Goal: Task Accomplishment & Management: Manage account settings

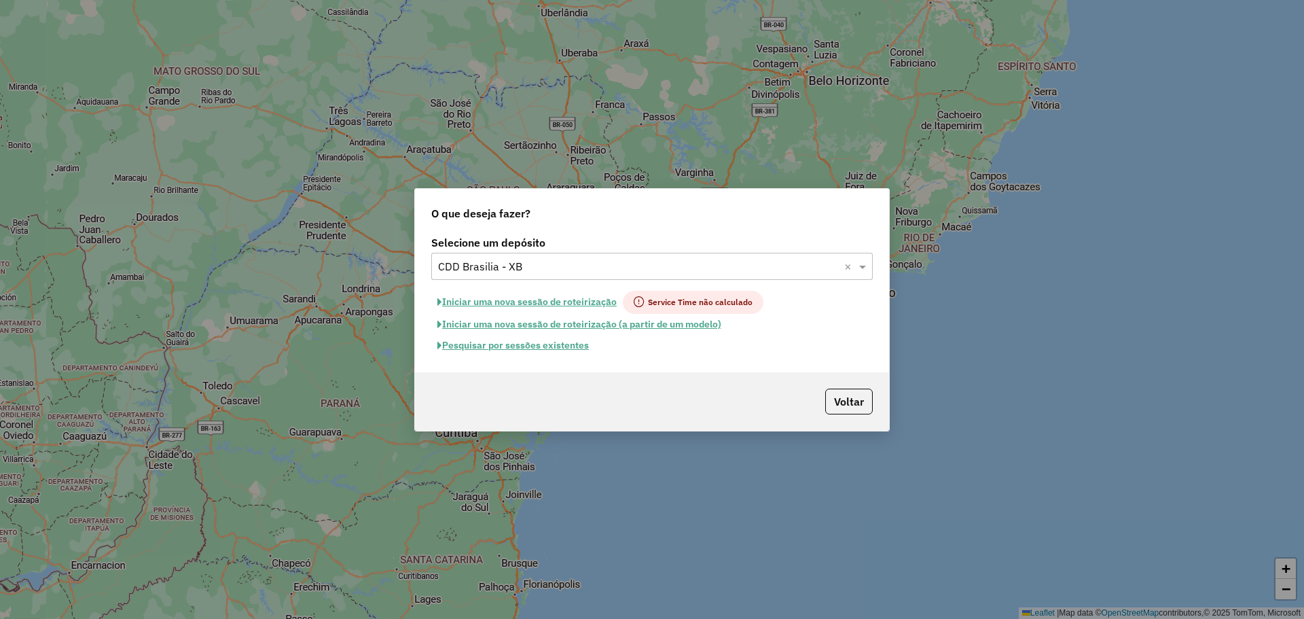
click at [595, 279] on div "Selecione um depósito × CDD Brasilia - XB ×" at bounding box center [652, 266] width 442 height 27
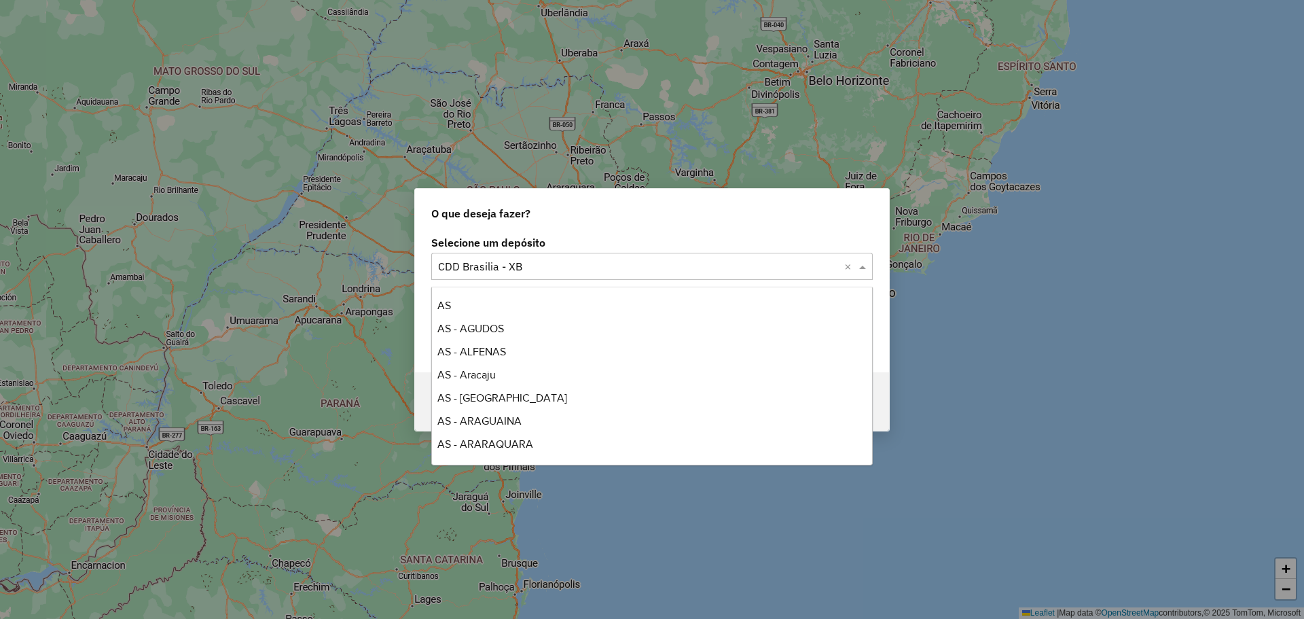
scroll to position [2517, 0]
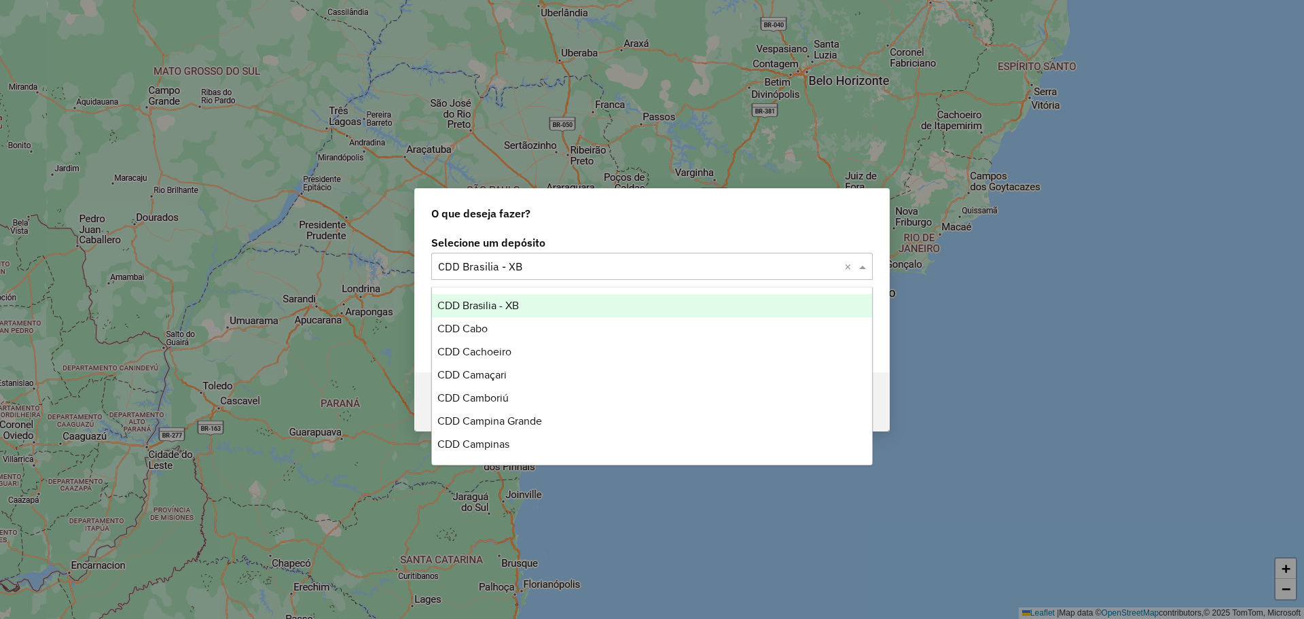
click at [592, 266] on input "text" at bounding box center [638, 267] width 401 height 16
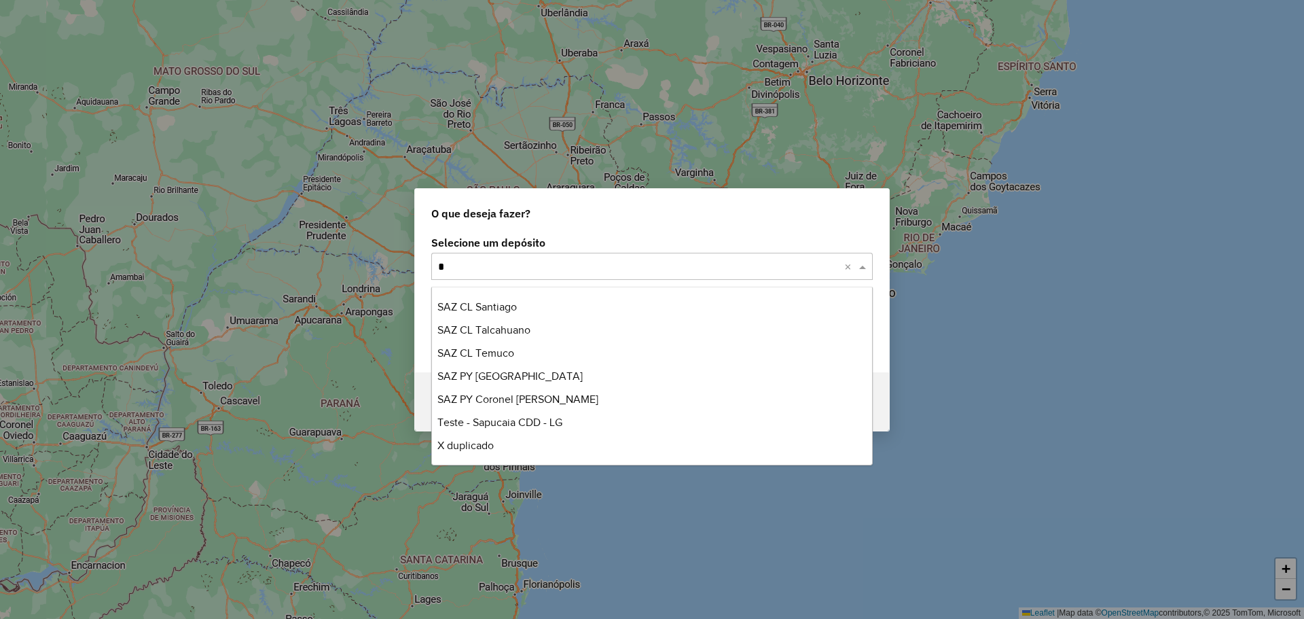
scroll to position [0, 0]
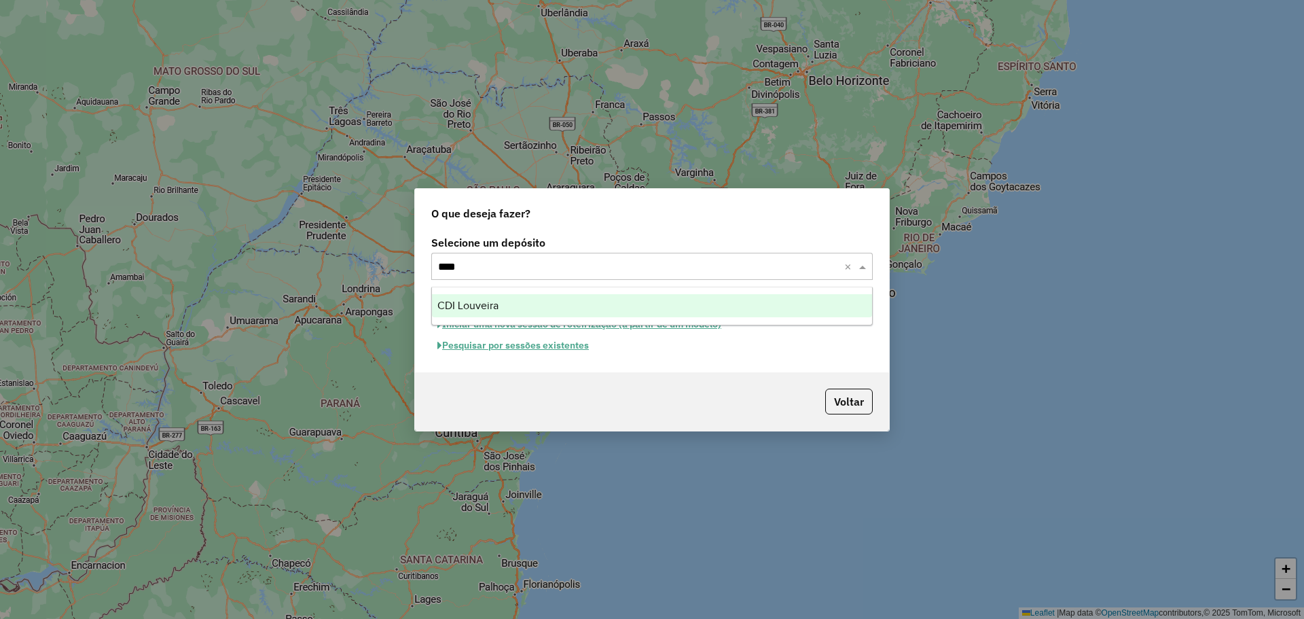
type input "*****"
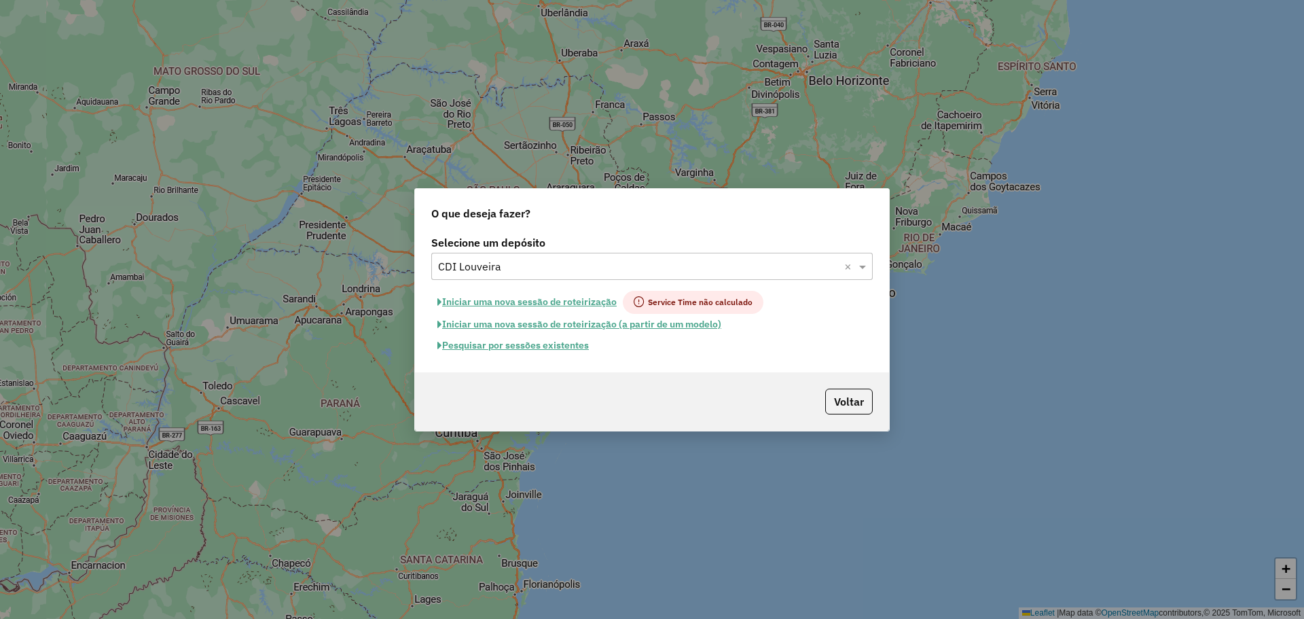
click at [573, 345] on button "Pesquisar por sessões existentes" at bounding box center [513, 345] width 164 height 21
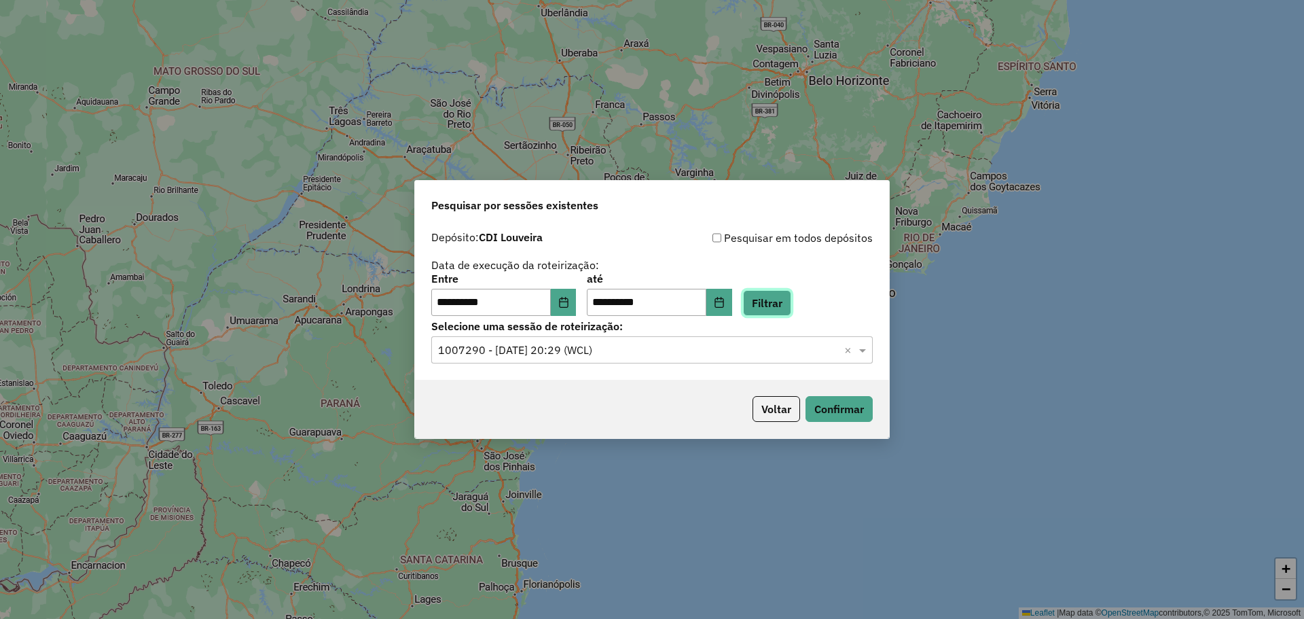
click at [768, 304] on button "Filtrar" at bounding box center [767, 303] width 48 height 26
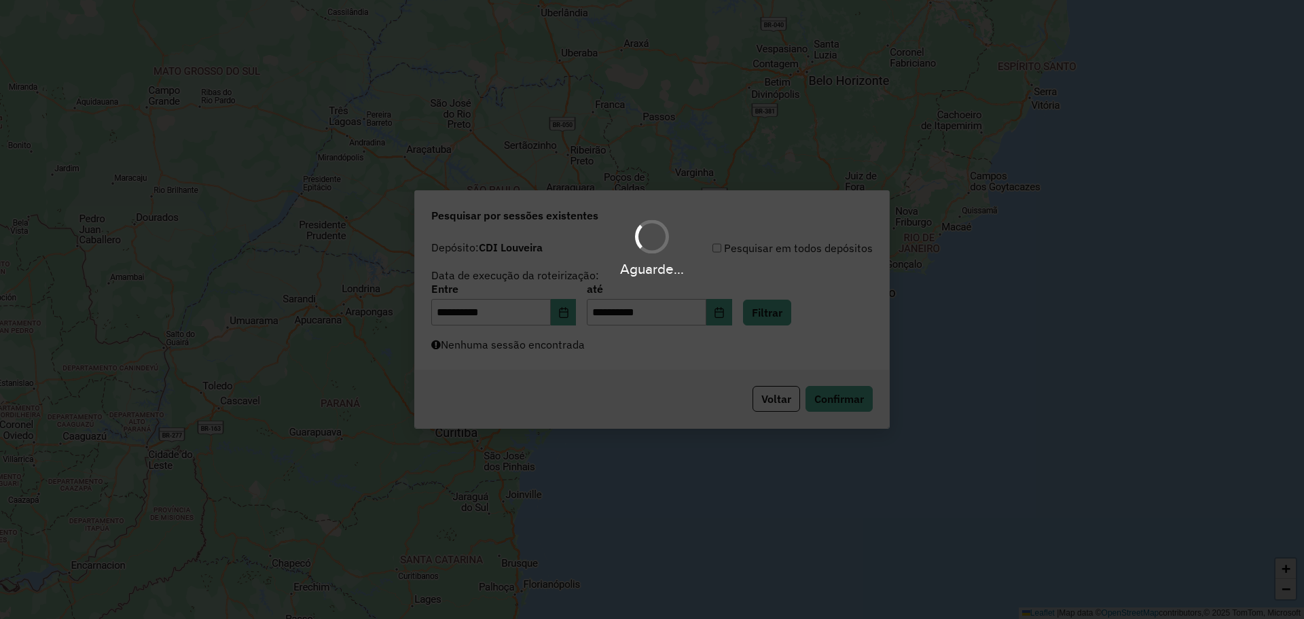
click at [594, 351] on div "Aguarde..." at bounding box center [652, 309] width 1304 height 619
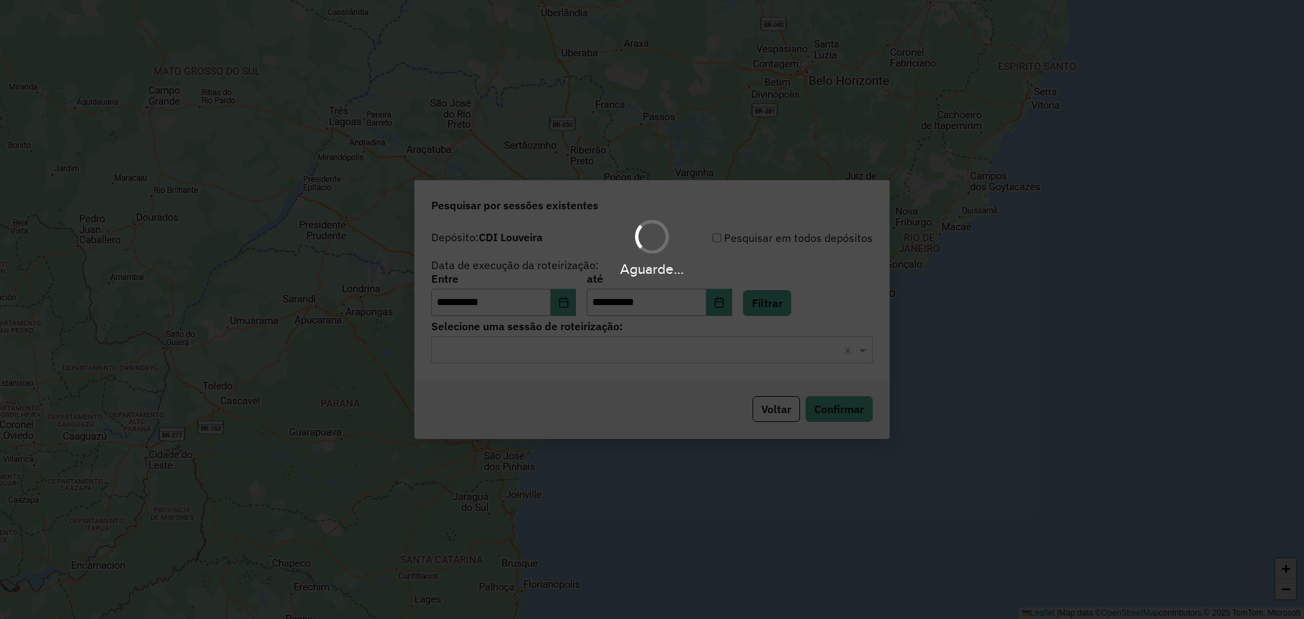
click at [601, 348] on input "text" at bounding box center [638, 350] width 401 height 16
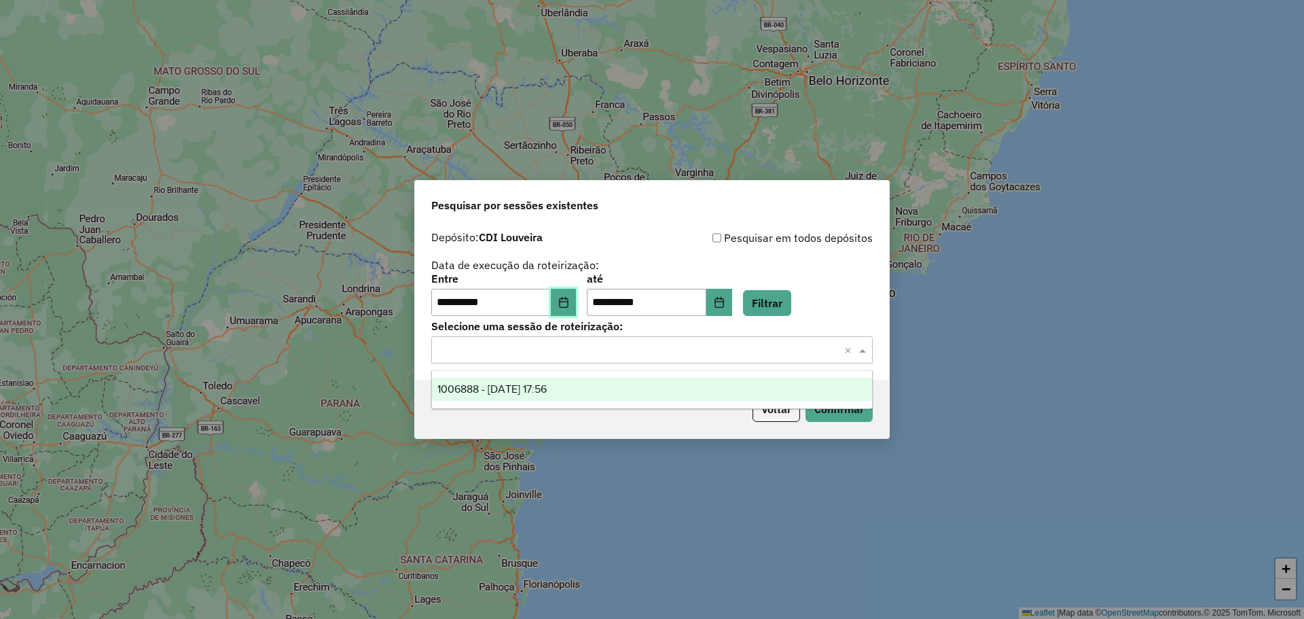
click at [568, 302] on icon "Choose Date" at bounding box center [563, 302] width 9 height 11
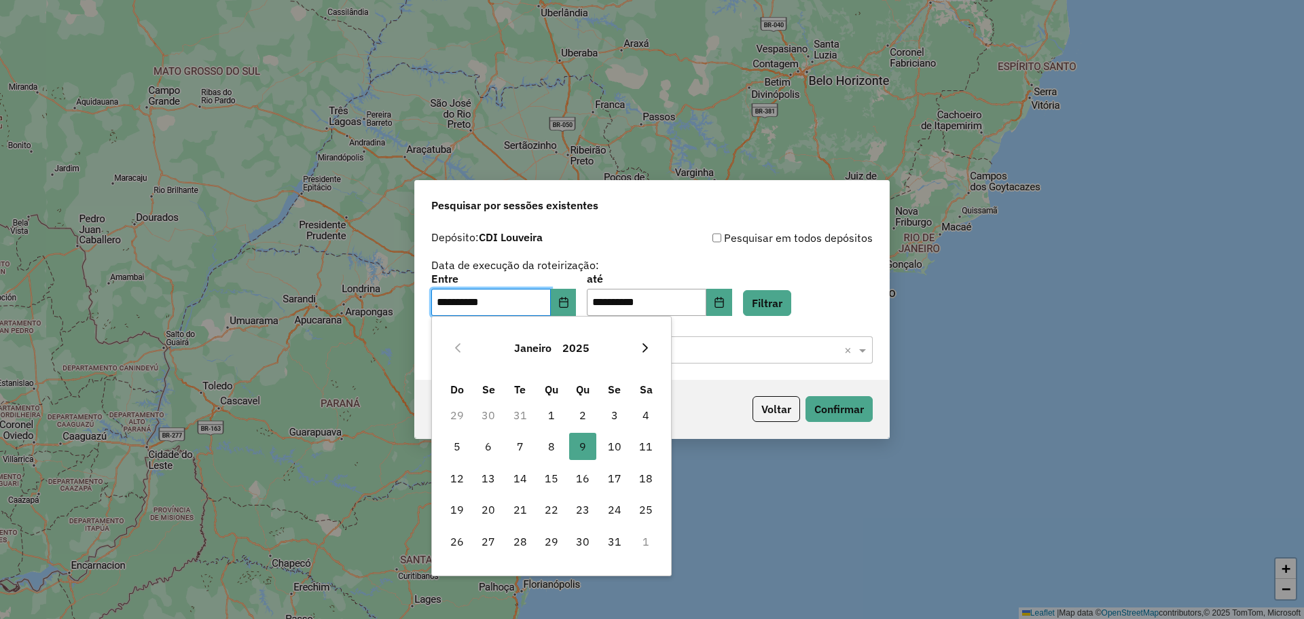
click at [644, 342] on icon "Next Month" at bounding box center [645, 347] width 11 height 11
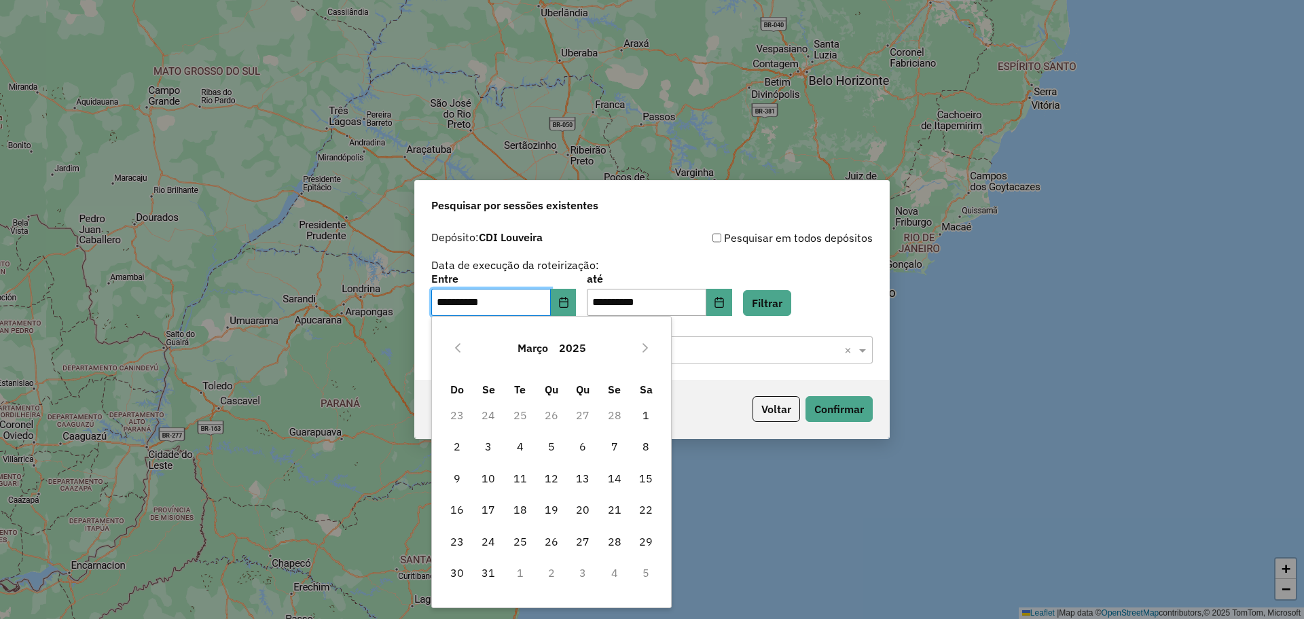
click at [644, 342] on icon "Next Month" at bounding box center [645, 347] width 11 height 11
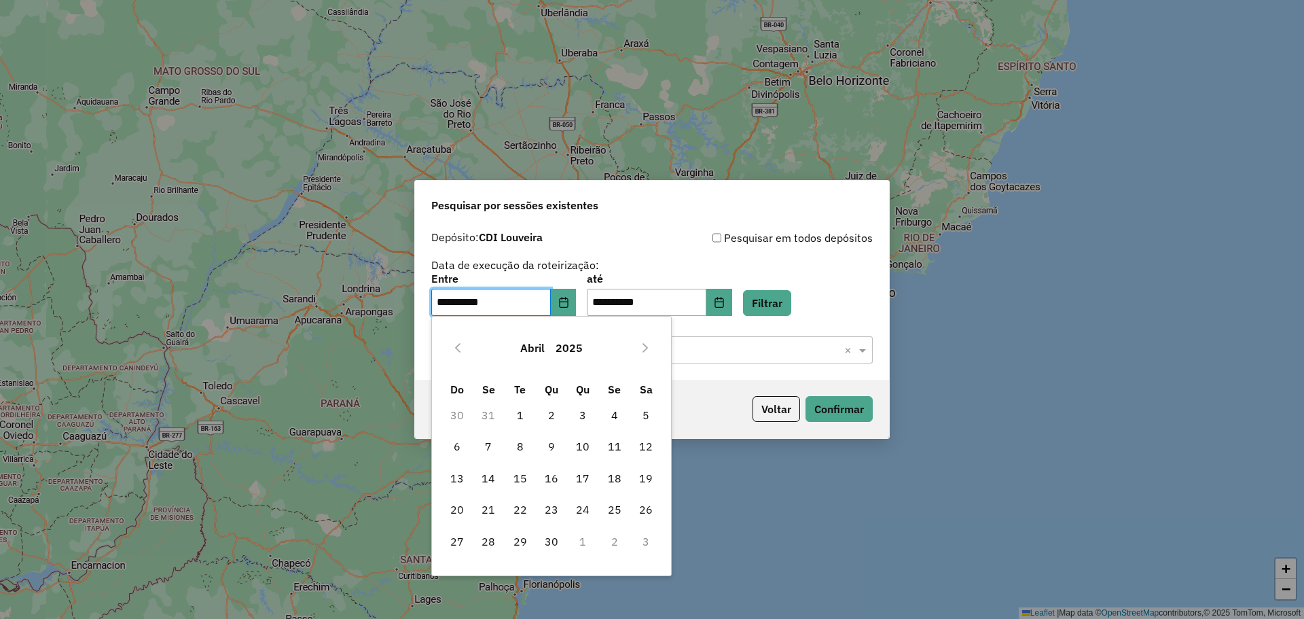
click at [644, 342] on icon "Next Month" at bounding box center [645, 347] width 11 height 11
click at [645, 342] on icon "Next Month" at bounding box center [645, 347] width 11 height 11
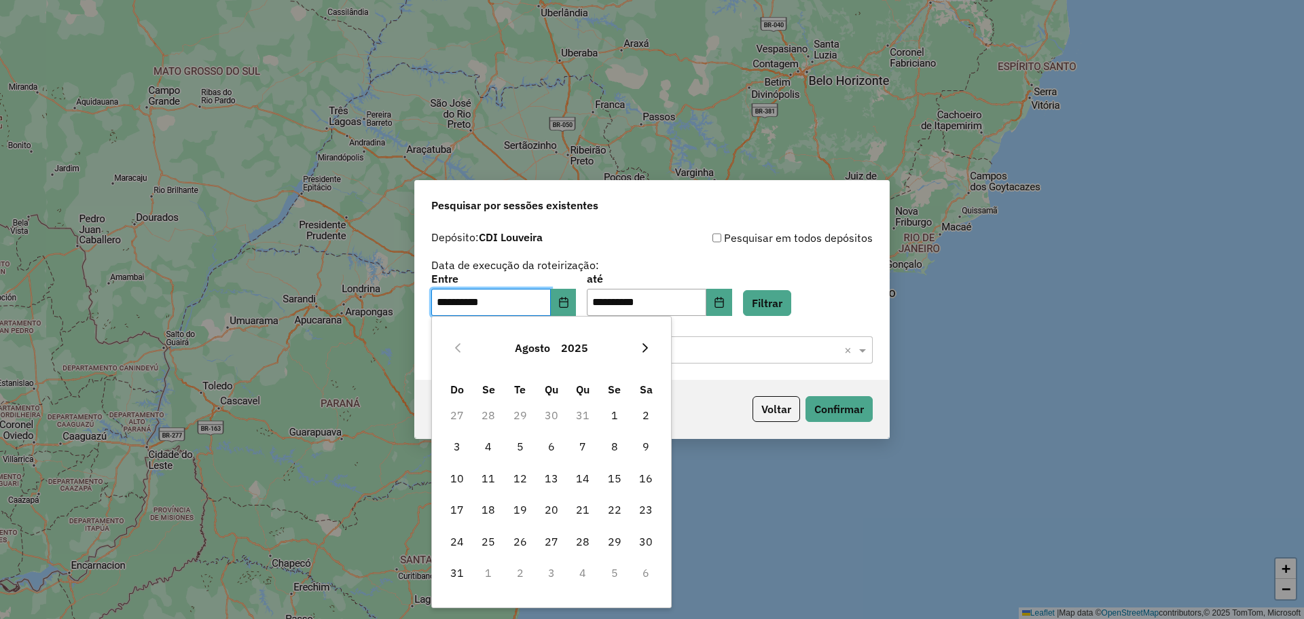
click at [652, 347] on button "Next Month" at bounding box center [645, 348] width 22 height 22
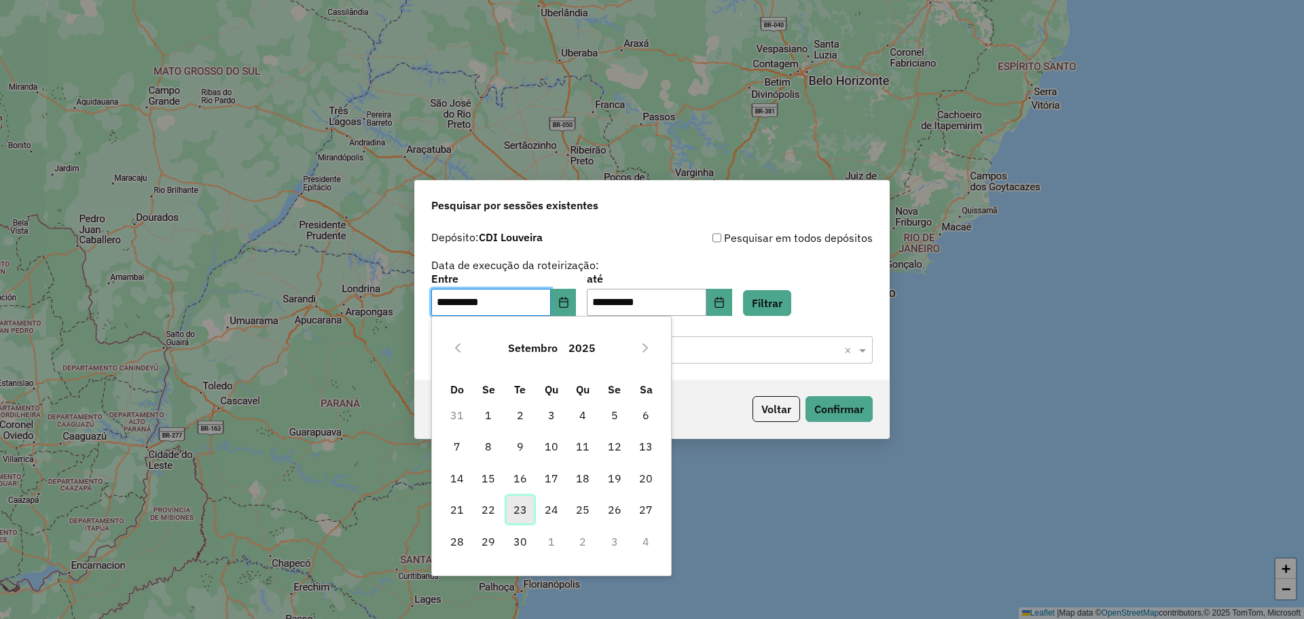
click at [517, 511] on span "23" at bounding box center [520, 509] width 27 height 27
type input "**********"
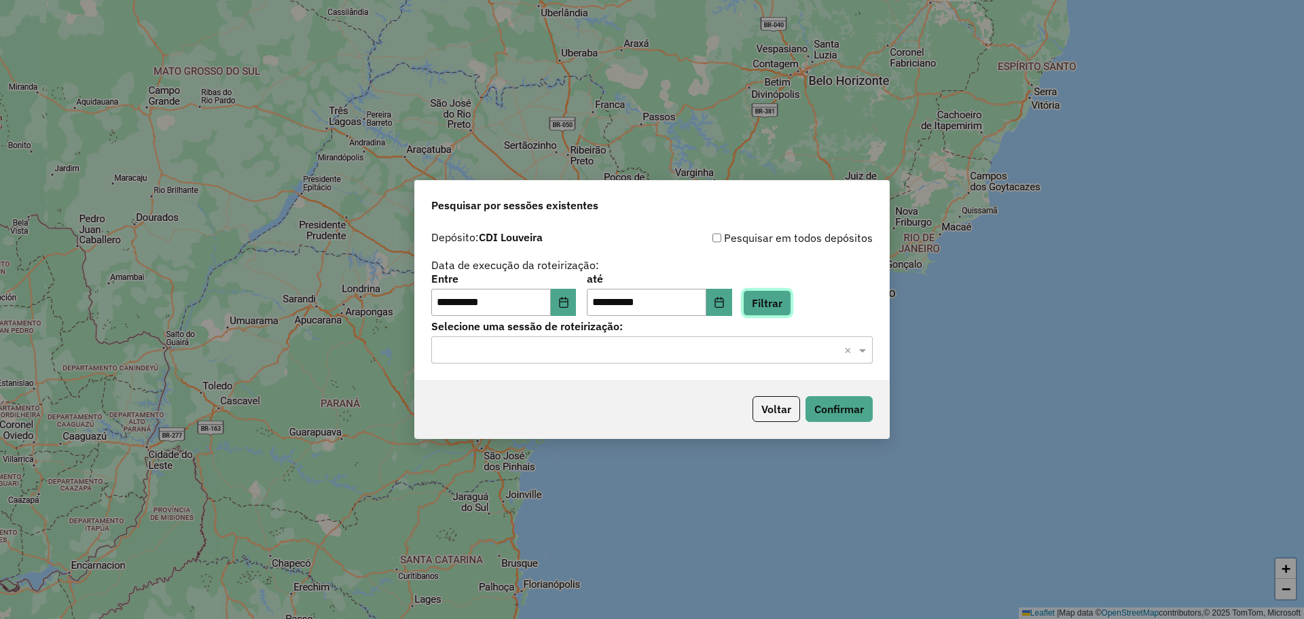
click at [770, 301] on button "Filtrar" at bounding box center [767, 303] width 48 height 26
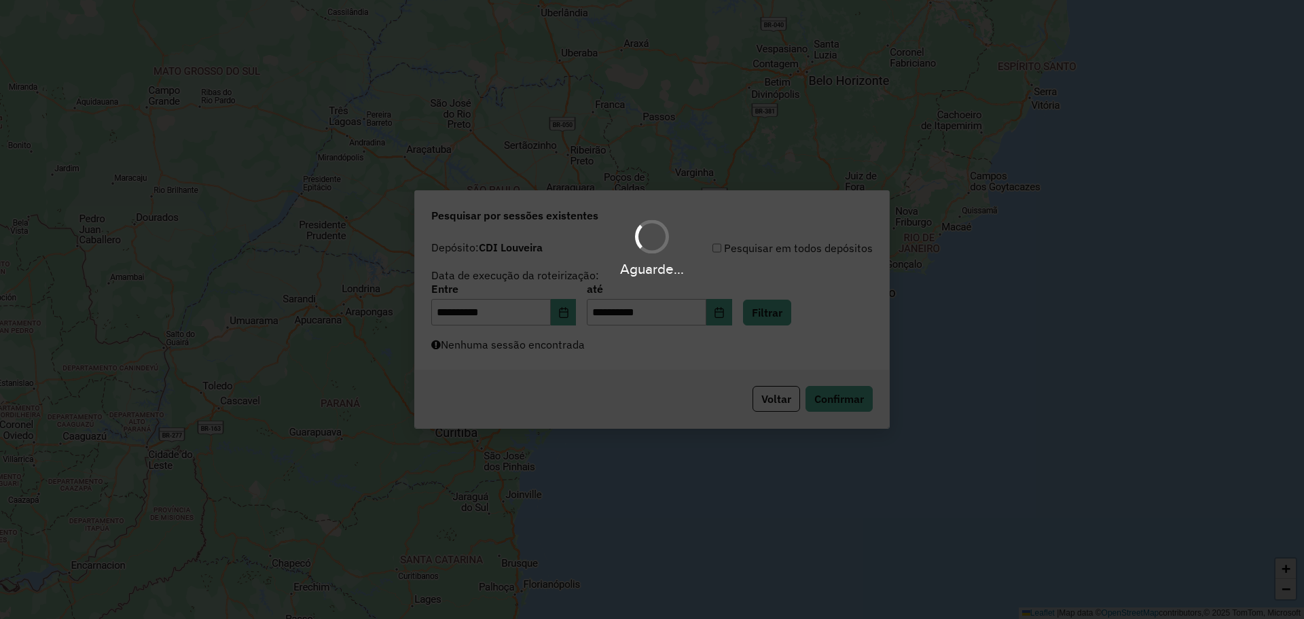
drag, startPoint x: 602, startPoint y: 358, endPoint x: 509, endPoint y: 361, distance: 92.4
click at [598, 359] on div "Aguarde..." at bounding box center [652, 309] width 1304 height 619
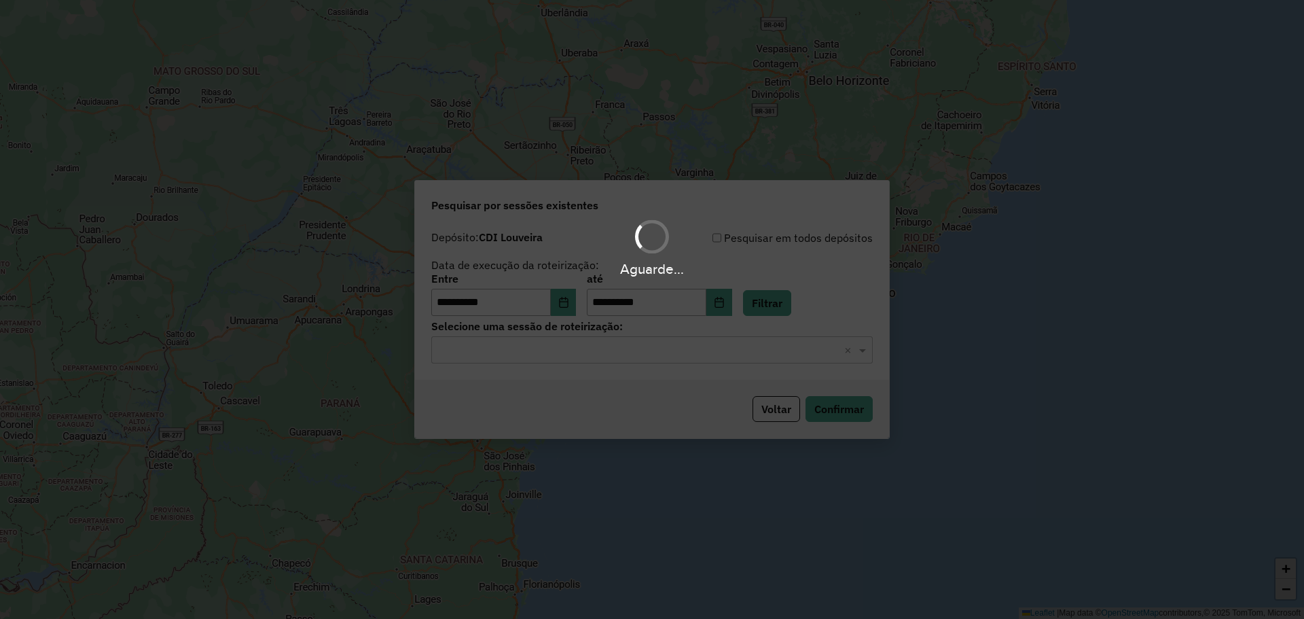
click at [509, 360] on div "Aguarde..." at bounding box center [652, 309] width 1304 height 619
click at [588, 346] on hb-app "**********" at bounding box center [652, 309] width 1304 height 619
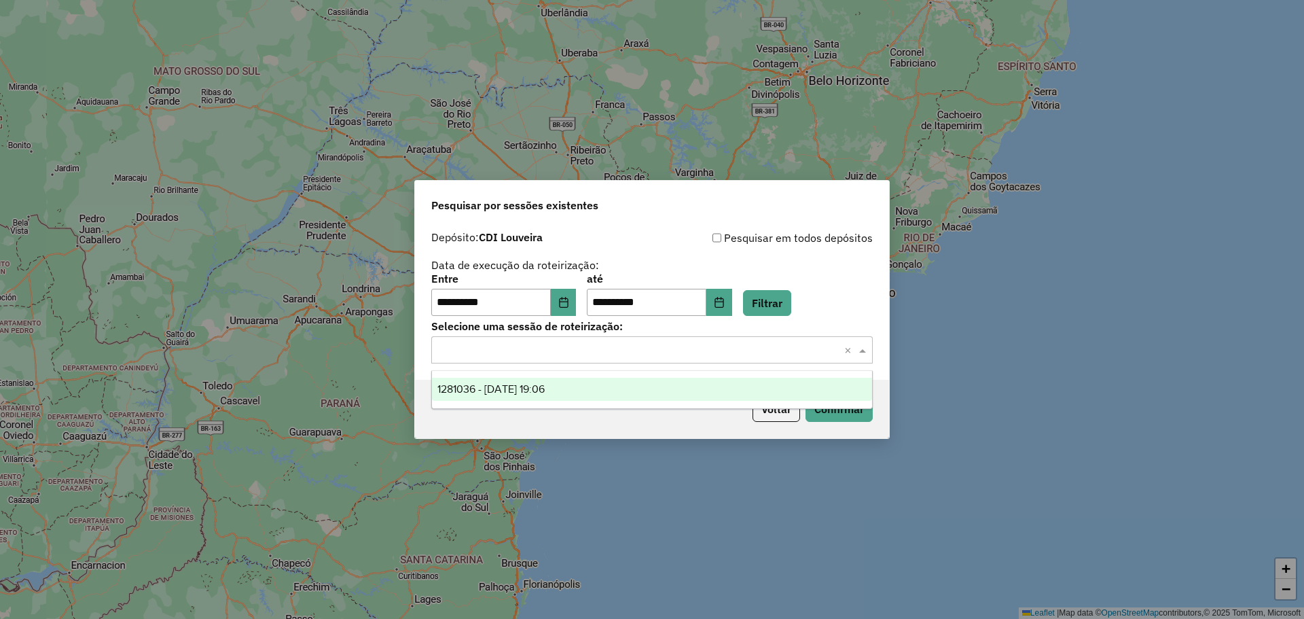
drag, startPoint x: 620, startPoint y: 354, endPoint x: 594, endPoint y: 393, distance: 47.5
click at [619, 357] on input "text" at bounding box center [638, 350] width 401 height 16
click at [594, 391] on div "1281036 - 23/09/2025 19:06" at bounding box center [652, 389] width 440 height 23
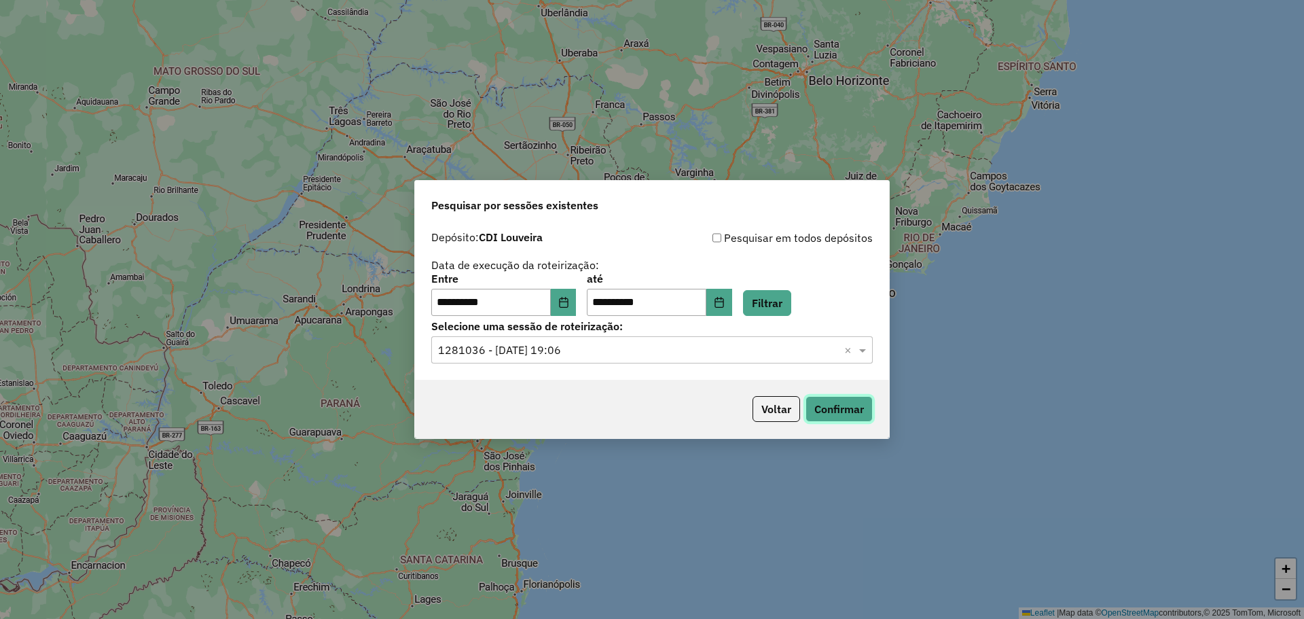
click at [814, 412] on button "Confirmar" at bounding box center [839, 409] width 67 height 26
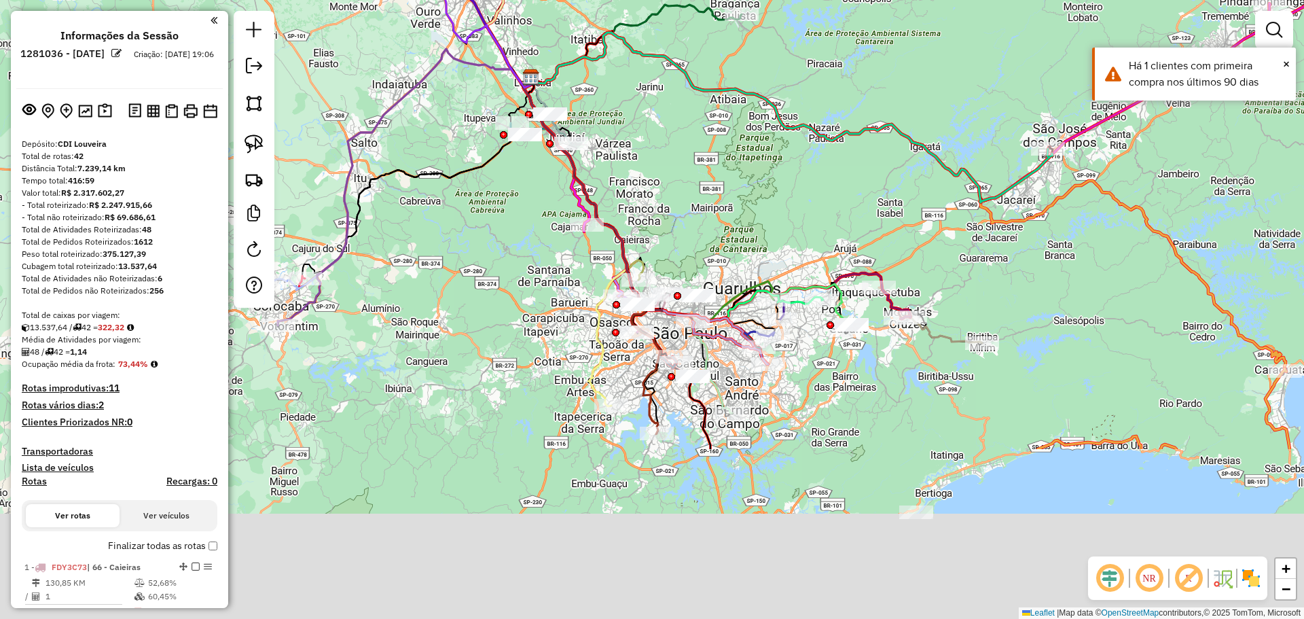
drag, startPoint x: 543, startPoint y: 390, endPoint x: 494, endPoint y: 291, distance: 110.0
click at [494, 291] on div "Janela de atendimento Grade de atendimento Capacidade Transportadoras Veículos …" at bounding box center [652, 309] width 1304 height 619
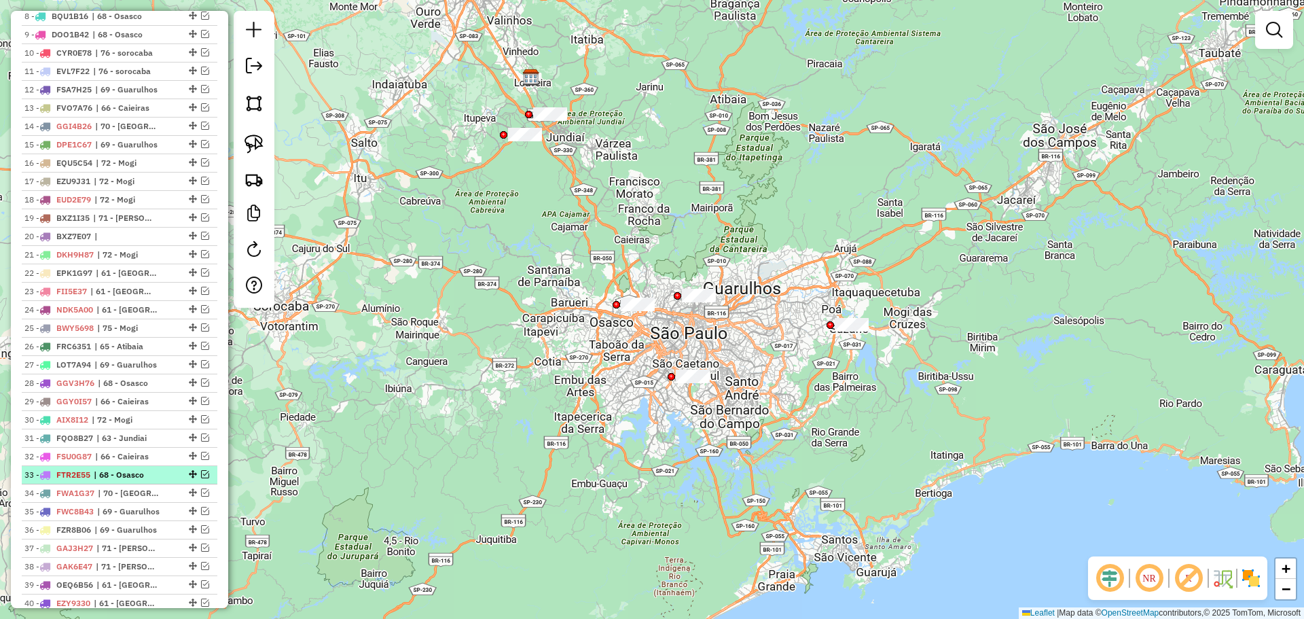
scroll to position [1147, 0]
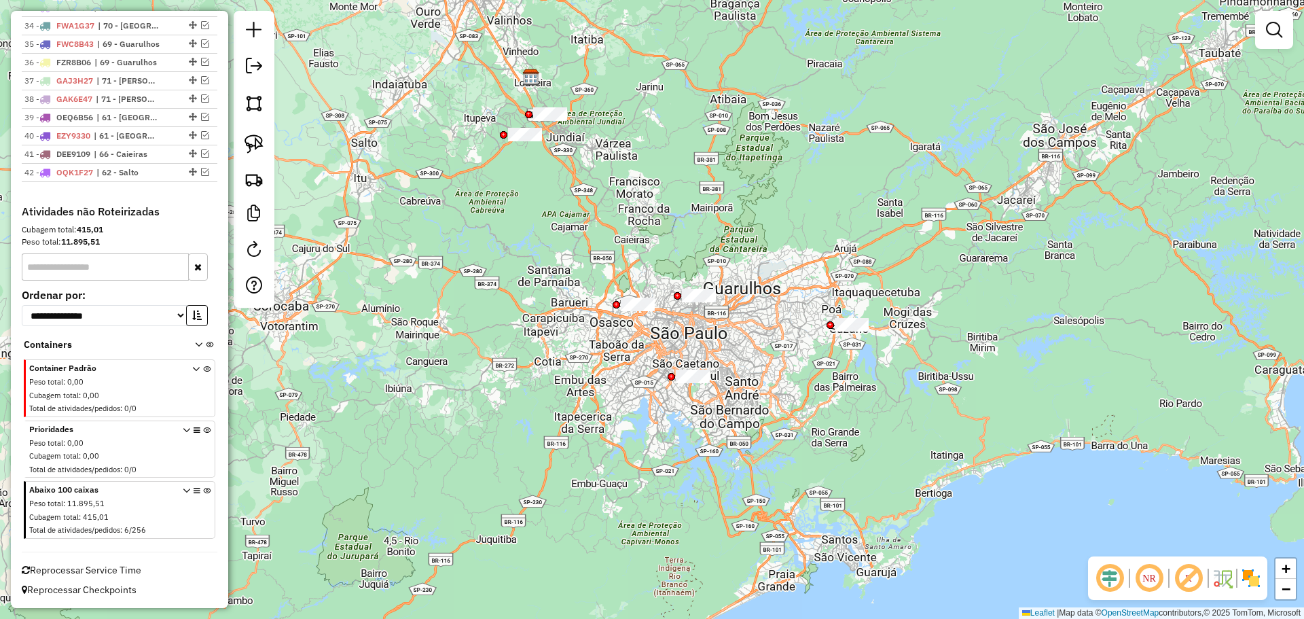
click at [203, 434] on icon at bounding box center [206, 452] width 7 height 51
click at [203, 371] on icon at bounding box center [206, 390] width 7 height 51
click at [173, 499] on div "Peso total : 11.895,51" at bounding box center [102, 504] width 147 height 12
click at [183, 493] on icon at bounding box center [186, 512] width 7 height 51
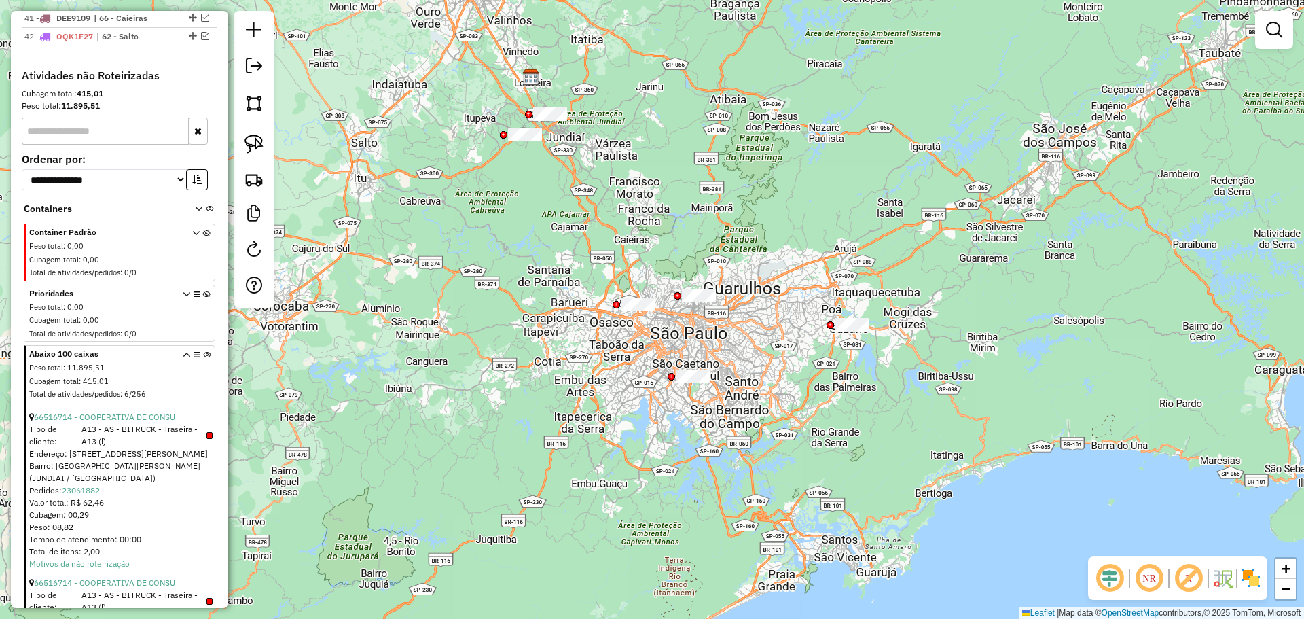
click at [183, 354] on icon at bounding box center [186, 376] width 7 height 51
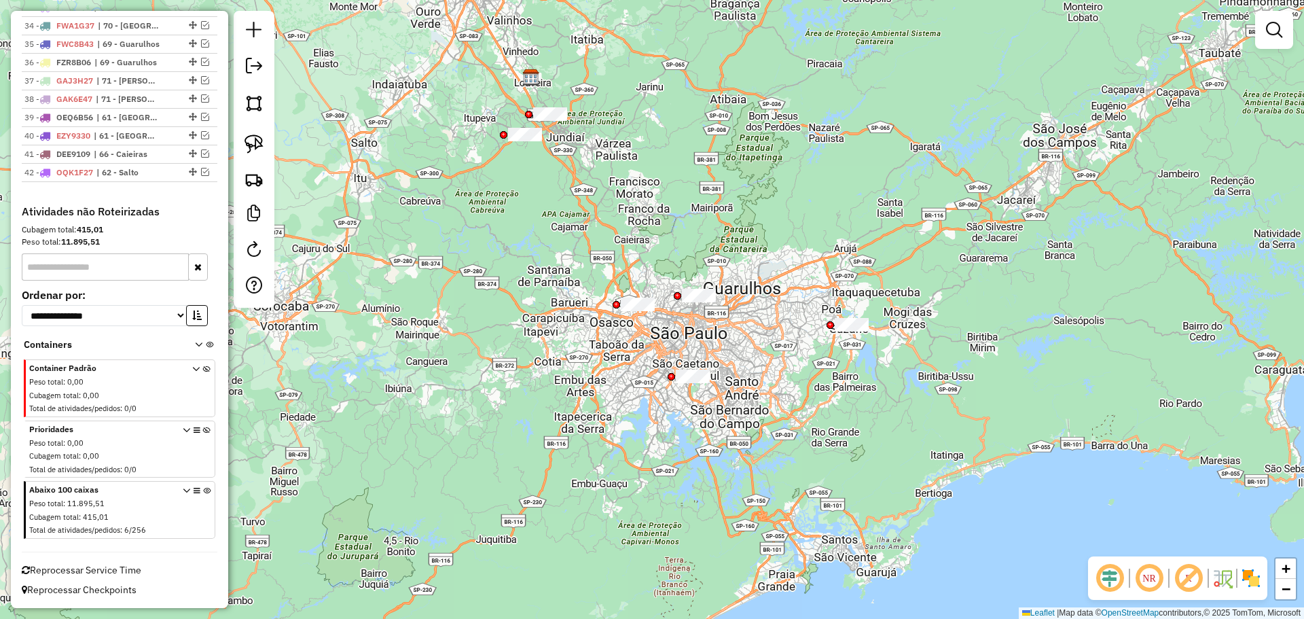
scroll to position [1147, 0]
click at [261, 142] on img at bounding box center [254, 143] width 19 height 19
drag, startPoint x: 611, startPoint y: 287, endPoint x: 651, endPoint y: 283, distance: 40.3
click at [259, 148] on img at bounding box center [254, 143] width 19 height 19
drag, startPoint x: 657, startPoint y: 310, endPoint x: 728, endPoint y: 282, distance: 76.6
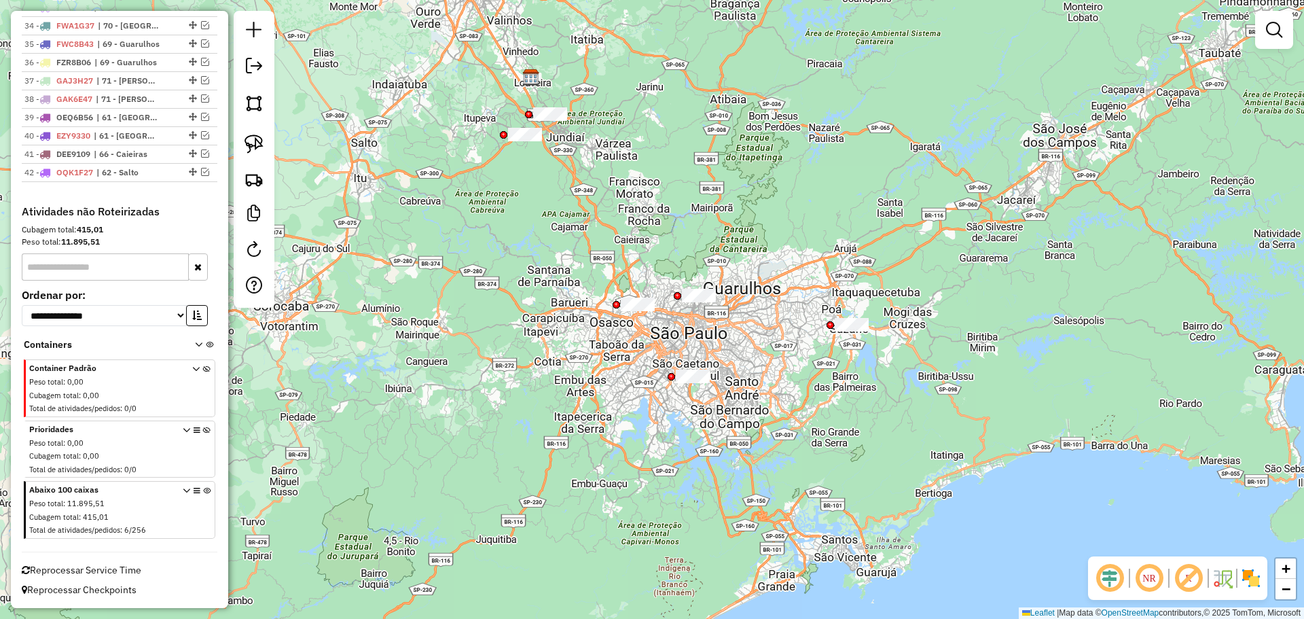
click at [250, 137] on img at bounding box center [254, 143] width 19 height 19
drag, startPoint x: 677, startPoint y: 359, endPoint x: 723, endPoint y: 360, distance: 46.2
click at [251, 140] on img at bounding box center [254, 143] width 19 height 19
drag, startPoint x: 823, startPoint y: 297, endPoint x: 883, endPoint y: 302, distance: 60.7
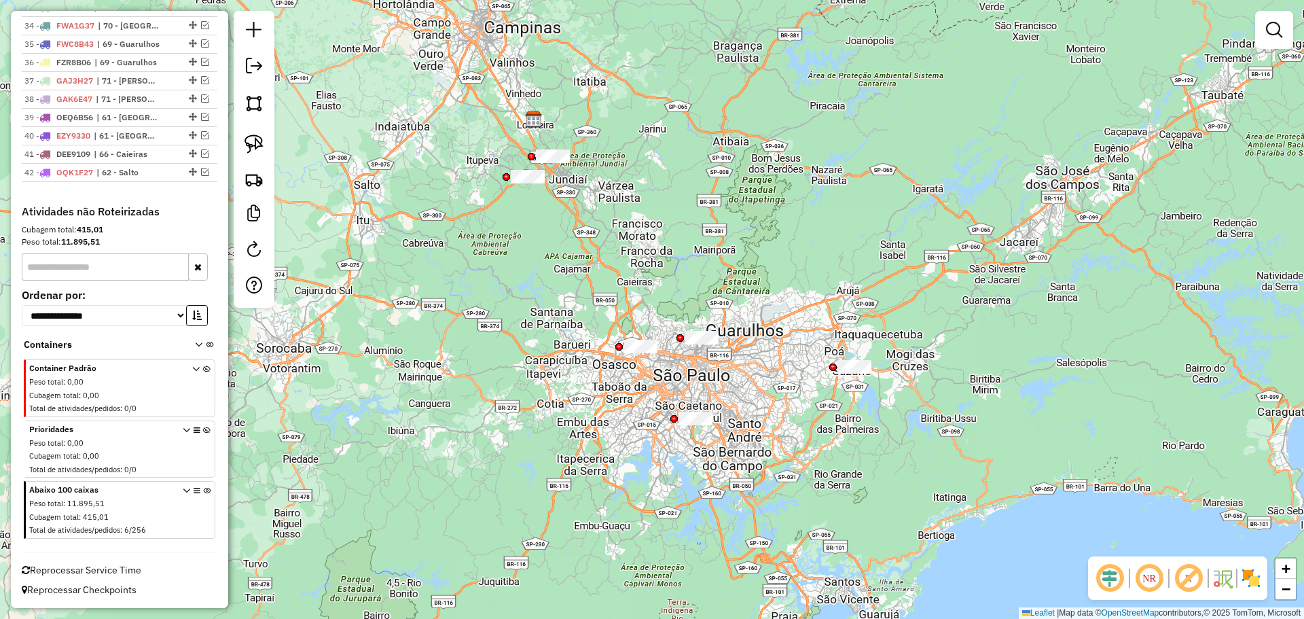
drag, startPoint x: 539, startPoint y: 270, endPoint x: 539, endPoint y: 284, distance: 14.3
click at [539, 284] on div "Janela de atendimento Grade de atendimento Capacidade Transportadoras Veículos …" at bounding box center [652, 309] width 1304 height 619
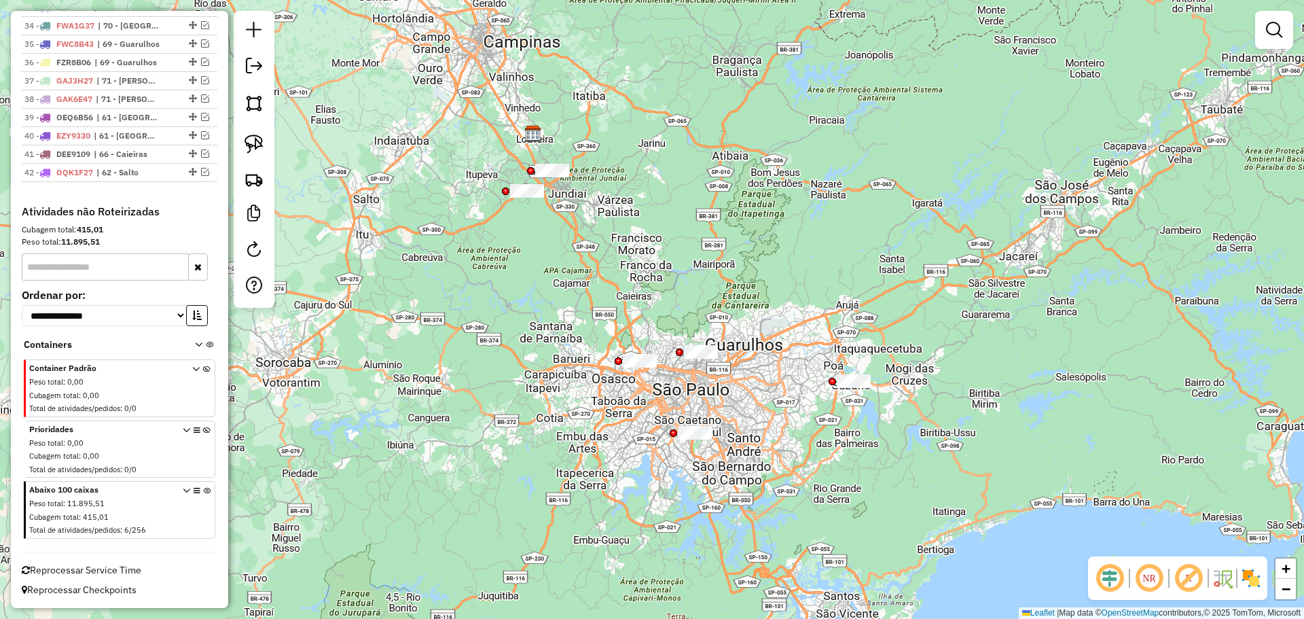
click at [855, 374] on div "Janela de atendimento Grade de atendimento Capacidade Transportadoras Veículos …" at bounding box center [652, 309] width 1304 height 619
click at [847, 376] on div "Janela de atendimento Grade de atendimento Capacidade Transportadoras Veículos …" at bounding box center [652, 309] width 1304 height 619
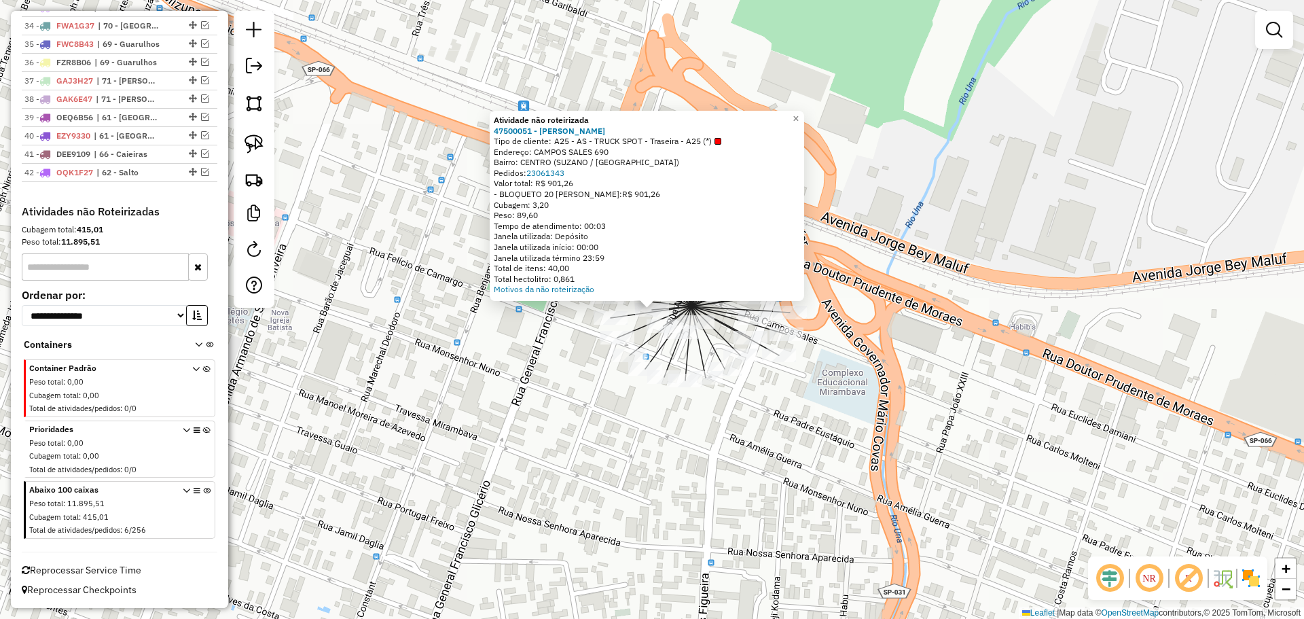
drag, startPoint x: 502, startPoint y: 497, endPoint x: 509, endPoint y: 484, distance: 14.9
click at [501, 496] on div "Atividade não roteirizada 47500051 - SHIBATA SUZANO Tipo de cliente: A25 - AS -…" at bounding box center [652, 309] width 1304 height 619
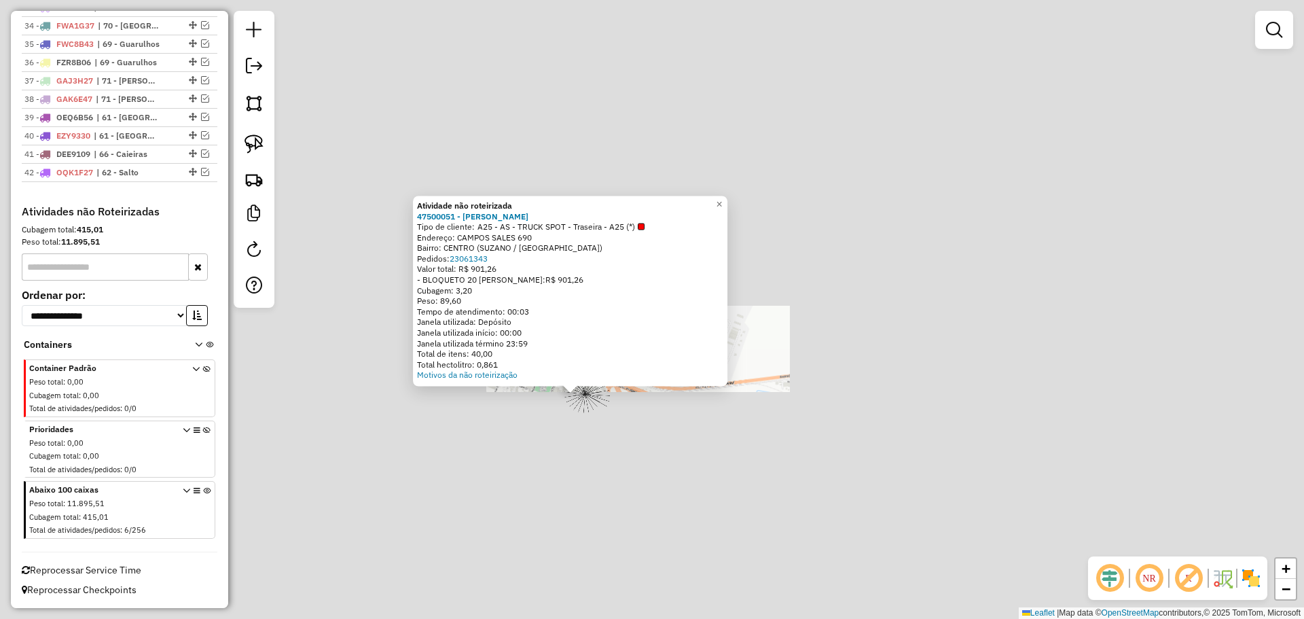
click at [255, 145] on img at bounding box center [254, 143] width 19 height 19
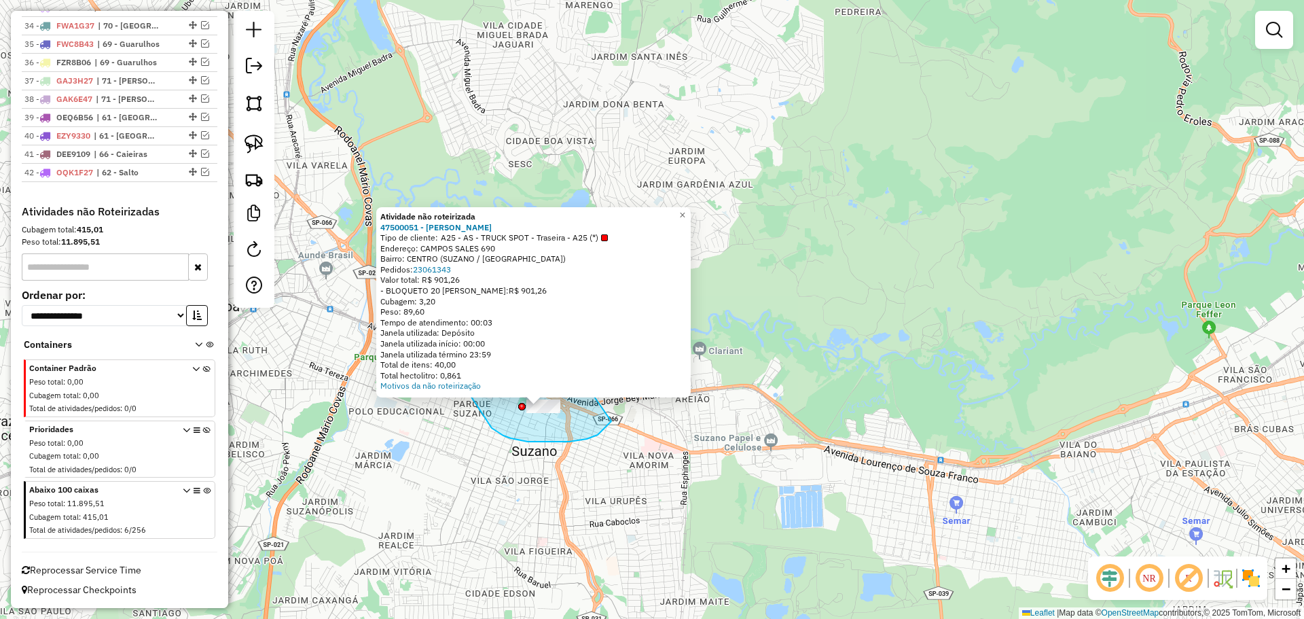
drag, startPoint x: 598, startPoint y: 435, endPoint x: 423, endPoint y: 368, distance: 187.5
click at [423, 368] on div "Atividade não roteirizada 47500051 - SHIBATA SUZANO Tipo de cliente: A25 - AS -…" at bounding box center [652, 309] width 1304 height 619
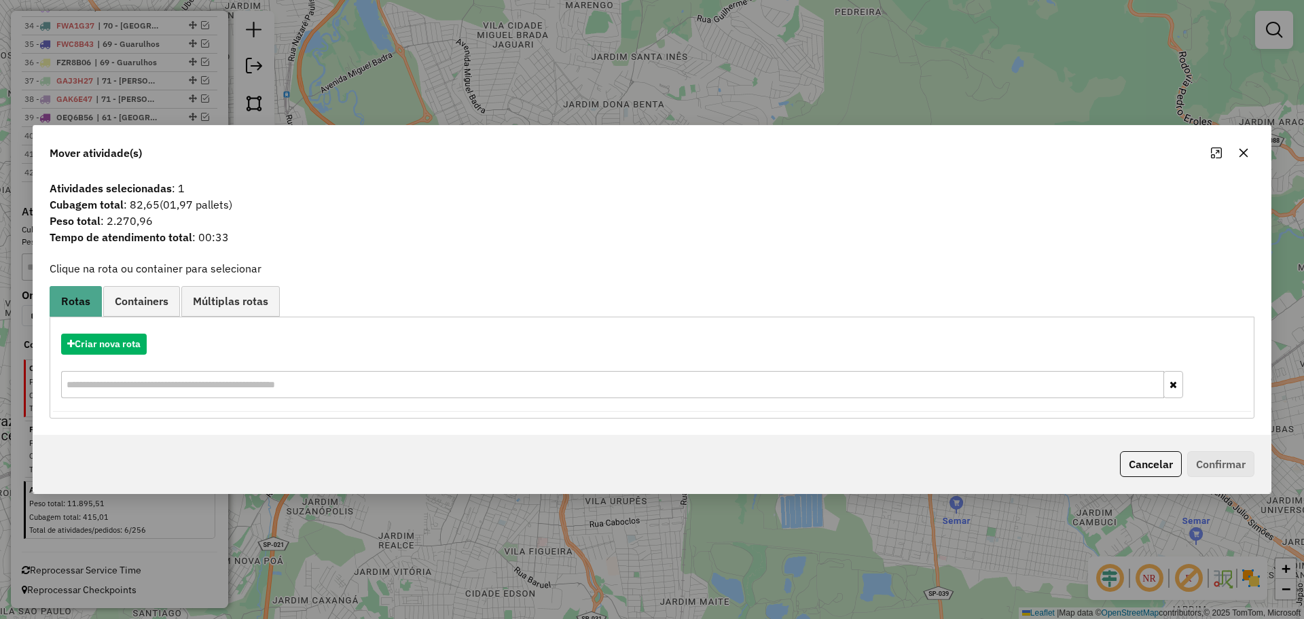
click at [294, 216] on span "Peso total : 2.270,96" at bounding box center [651, 221] width 1221 height 16
click at [368, 103] on div "Mover atividade(s) Atividades selecionadas : 1 Cubagem total : 82,65 (01,97 pal…" at bounding box center [652, 309] width 1304 height 619
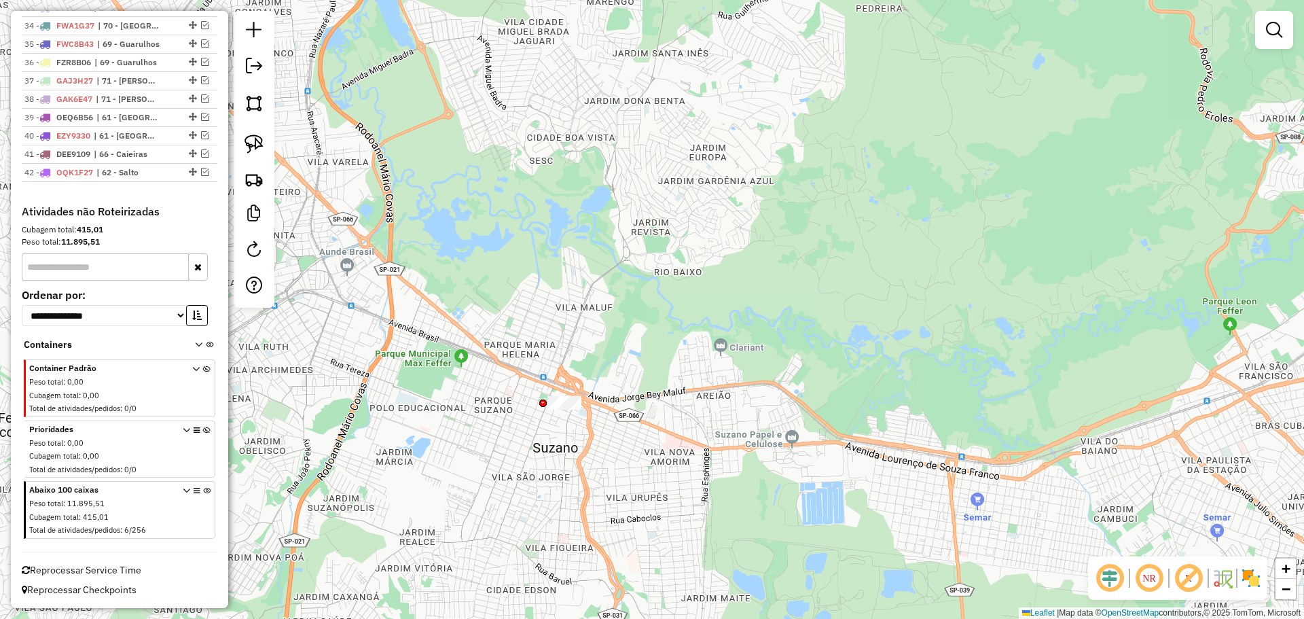
drag, startPoint x: 452, startPoint y: 386, endPoint x: 408, endPoint y: 456, distance: 83.3
click at [545, 365] on div "Janela de atendimento Grade de atendimento Capacidade Transportadoras Veículos …" at bounding box center [652, 309] width 1304 height 619
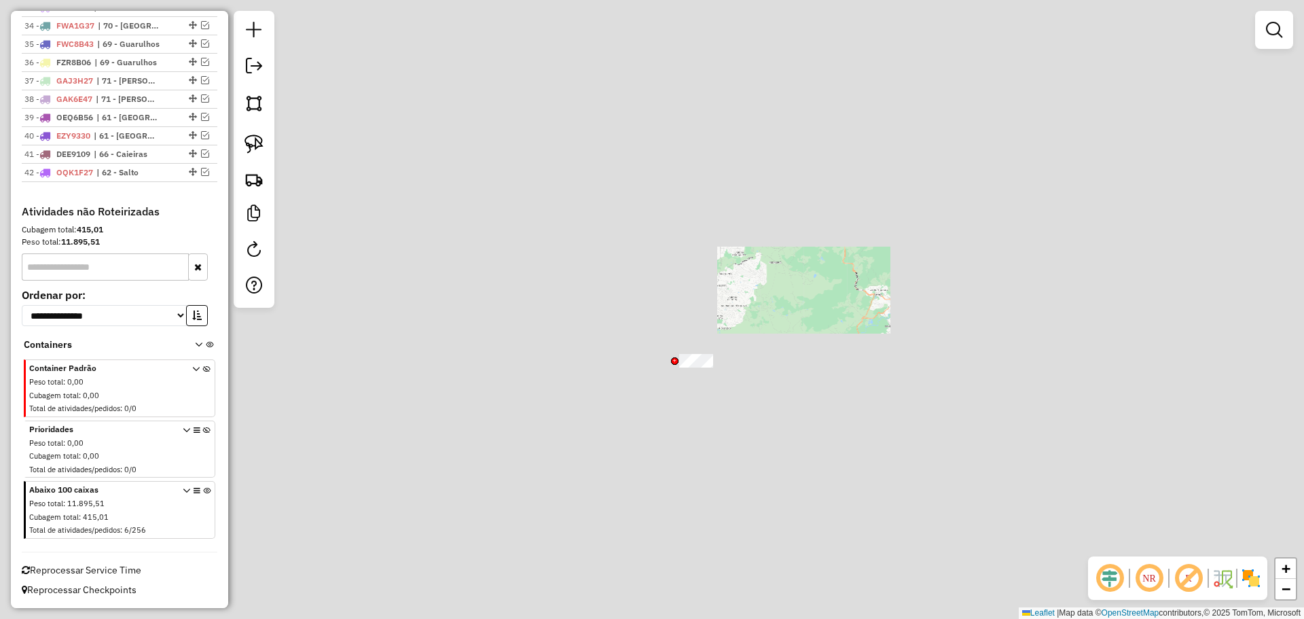
drag, startPoint x: 558, startPoint y: 496, endPoint x: 608, endPoint y: 413, distance: 96.6
click at [644, 459] on div "Janela de atendimento Grade de atendimento Capacidade Transportadoras Veículos …" at bounding box center [652, 309] width 1304 height 619
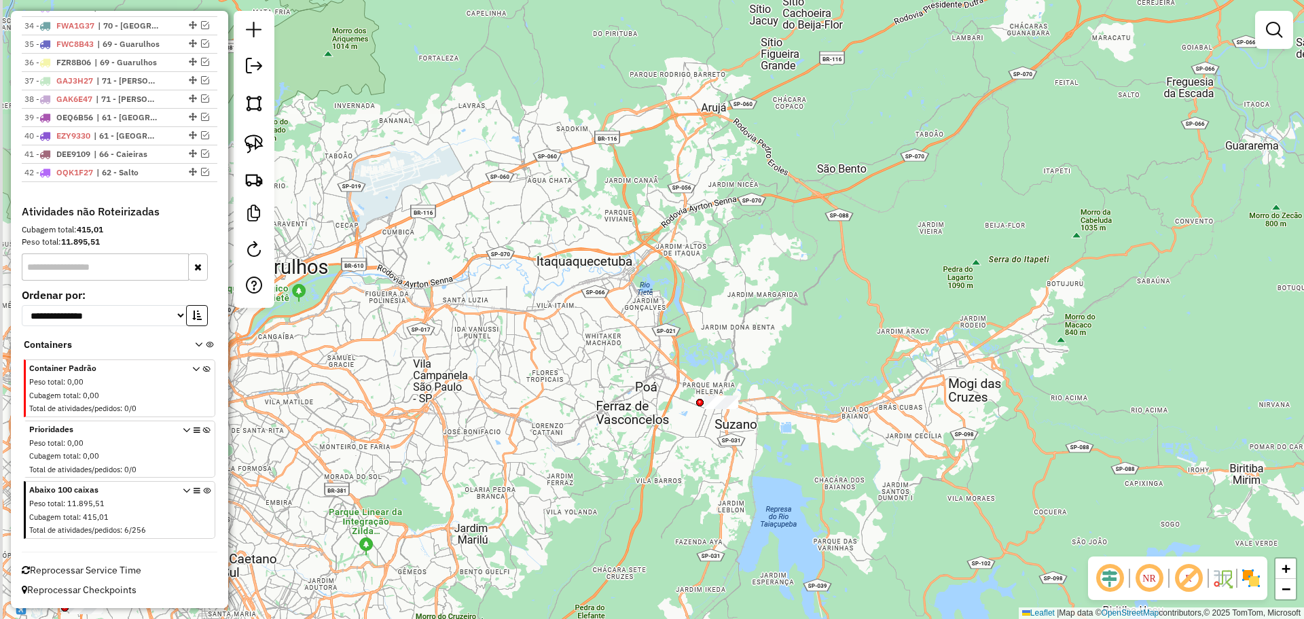
drag, startPoint x: 537, startPoint y: 339, endPoint x: 522, endPoint y: 362, distance: 27.5
click at [562, 381] on div "Janela de atendimento Grade de atendimento Capacidade Transportadoras Veículos …" at bounding box center [652, 309] width 1304 height 619
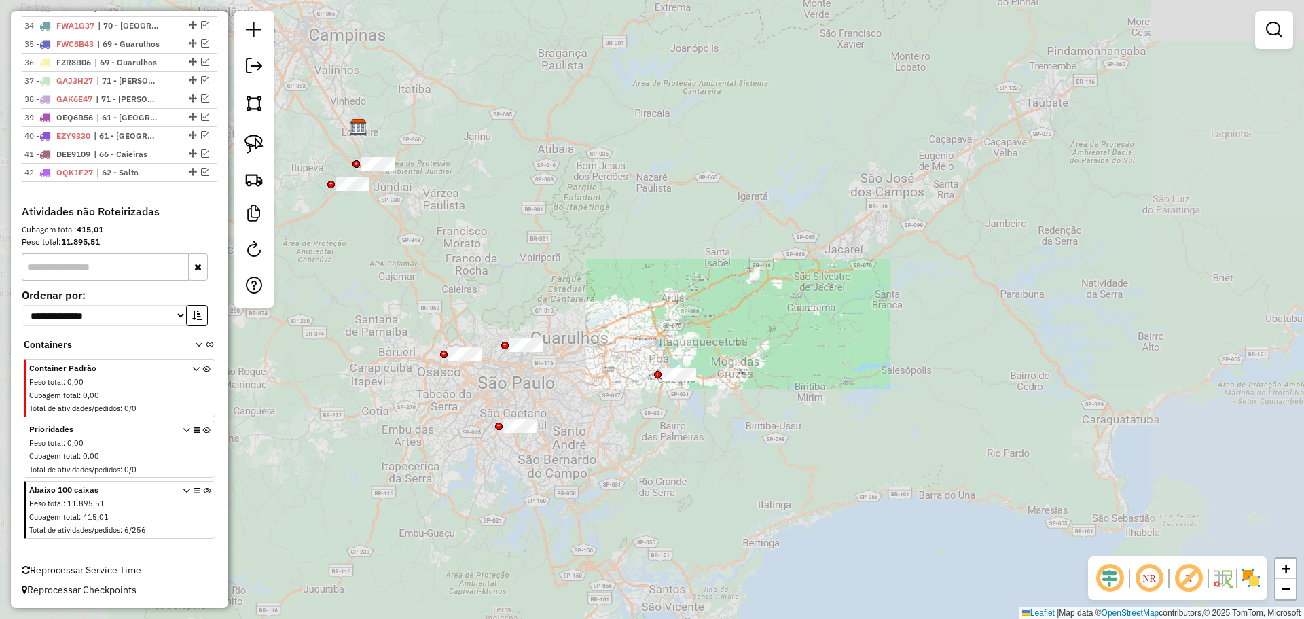
drag, startPoint x: 482, startPoint y: 482, endPoint x: 604, endPoint y: 473, distance: 122.6
click at [607, 478] on div "Janela de atendimento Grade de atendimento Capacidade Transportadoras Veículos …" at bounding box center [652, 309] width 1304 height 619
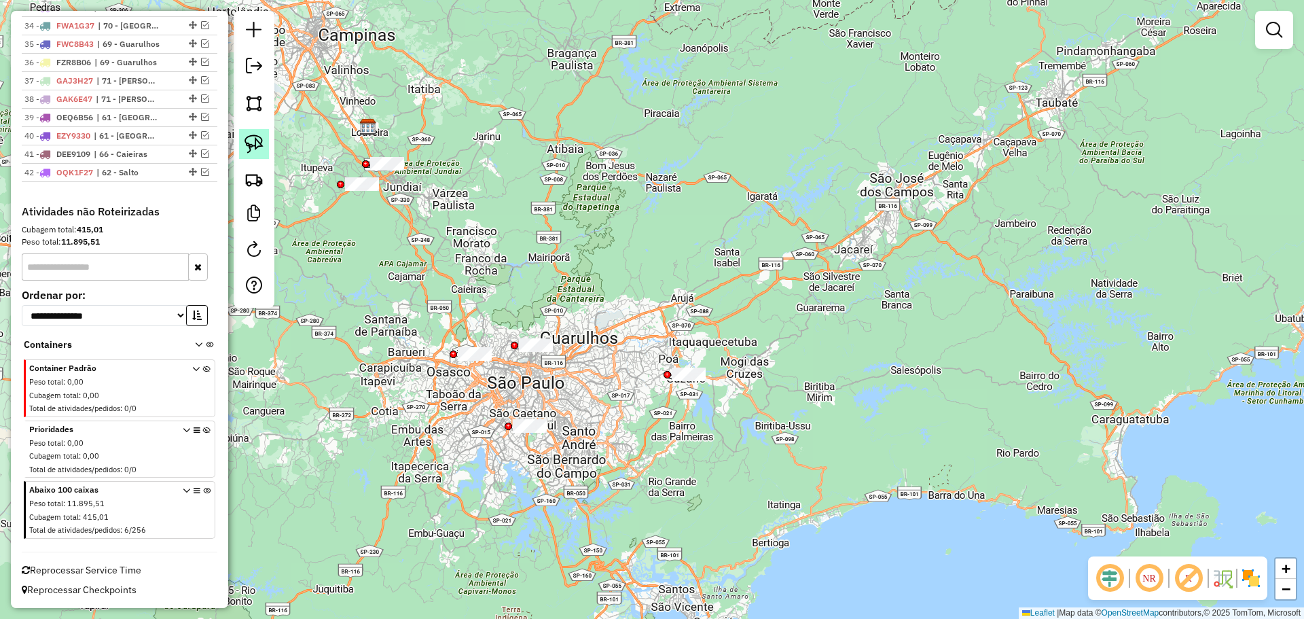
drag, startPoint x: 256, startPoint y: 141, endPoint x: 346, endPoint y: 156, distance: 91.6
click at [257, 141] on img at bounding box center [254, 143] width 19 height 19
drag, startPoint x: 357, startPoint y: 151, endPoint x: 355, endPoint y: 124, distance: 27.9
click at [253, 139] on img at bounding box center [254, 143] width 19 height 19
drag, startPoint x: 325, startPoint y: 177, endPoint x: 332, endPoint y: 163, distance: 15.2
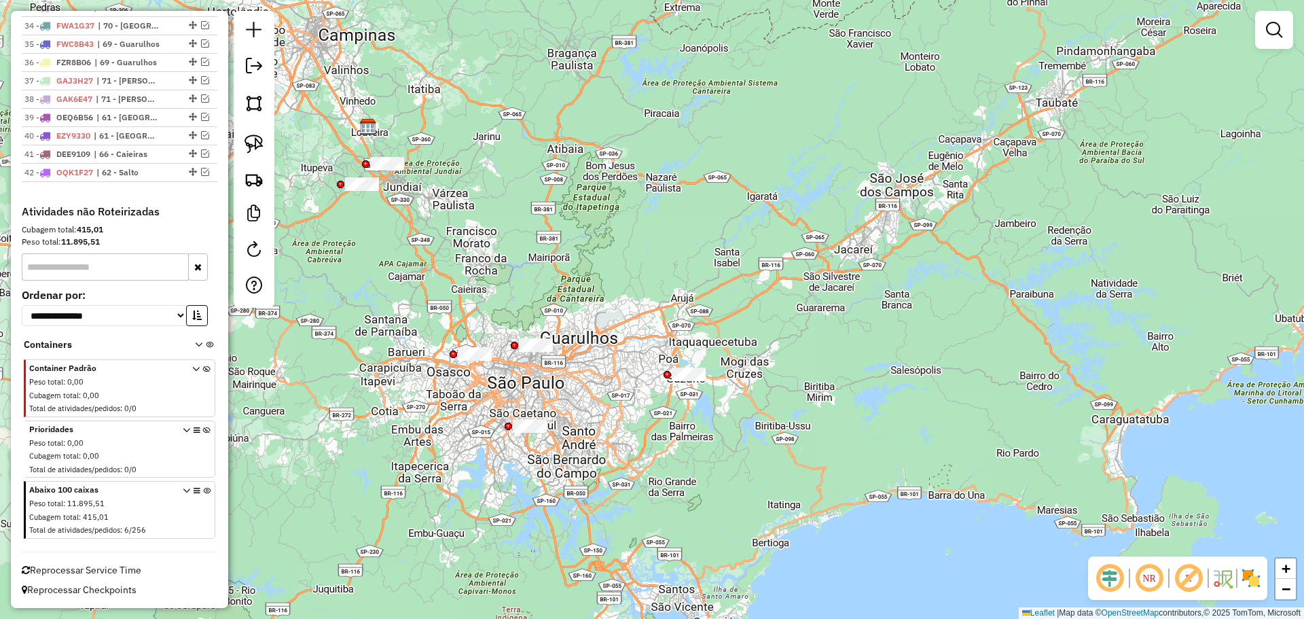
click at [376, 414] on div "Janela de atendimento Grade de atendimento Capacidade Transportadoras Veículos …" at bounding box center [652, 309] width 1304 height 619
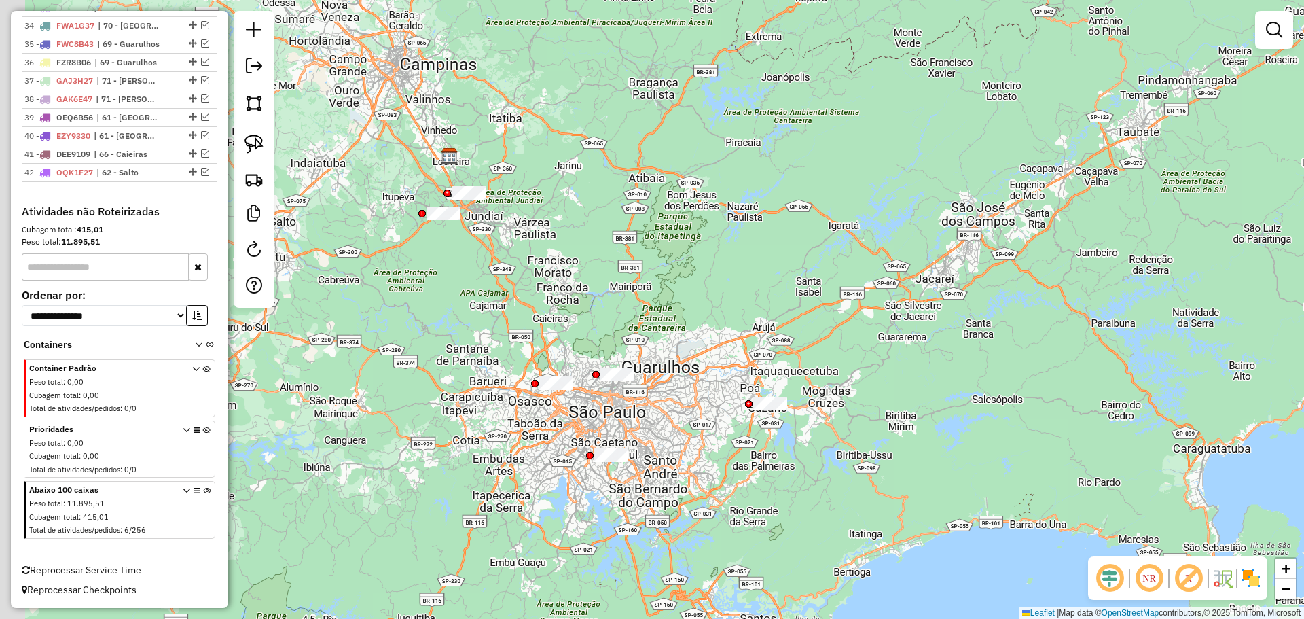
drag, startPoint x: 376, startPoint y: 414, endPoint x: 458, endPoint y: 443, distance: 86.6
click at [458, 443] on div "Janela de atendimento Grade de atendimento Capacidade Transportadoras Veículos …" at bounding box center [652, 309] width 1304 height 619
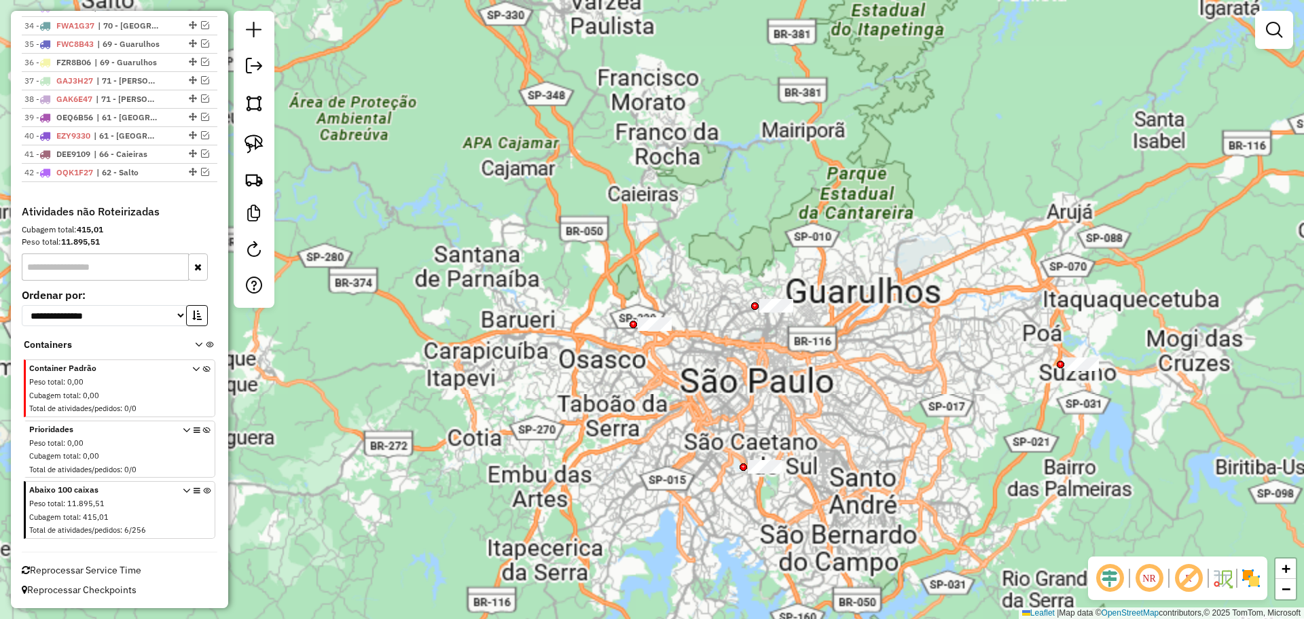
drag, startPoint x: 458, startPoint y: 443, endPoint x: 437, endPoint y: 403, distance: 44.4
click at [437, 403] on div "Janela de atendimento Grade de atendimento Capacidade Transportadoras Veículos …" at bounding box center [652, 309] width 1304 height 619
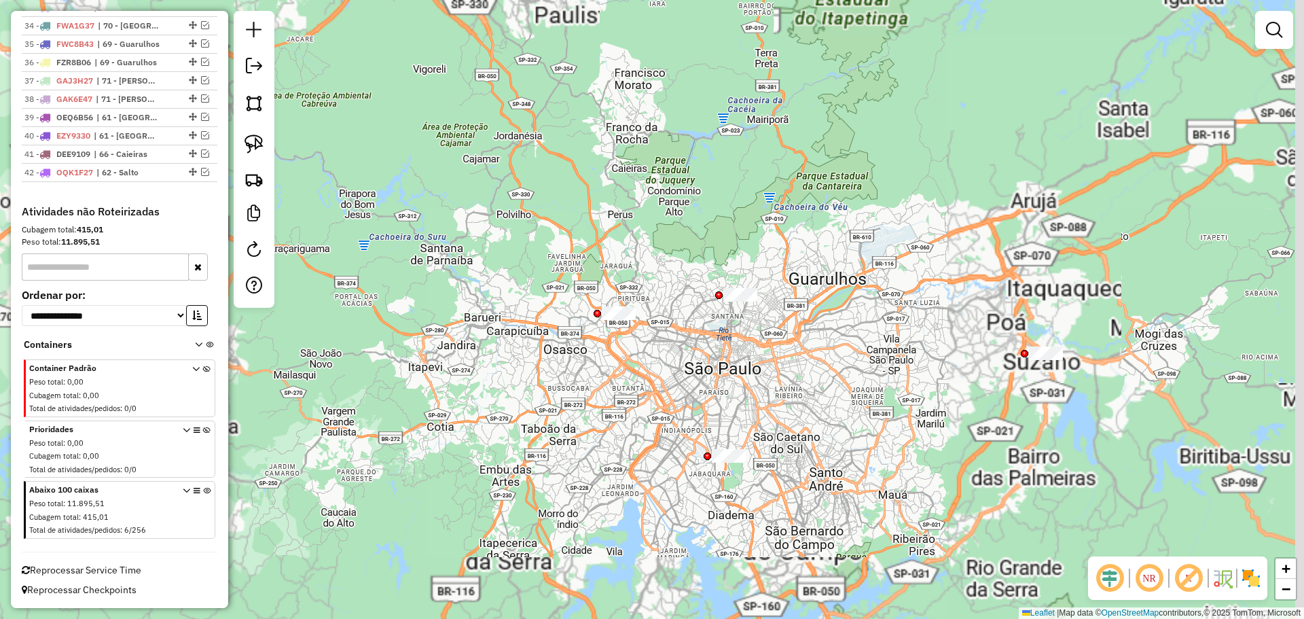
drag, startPoint x: 571, startPoint y: 425, endPoint x: 321, endPoint y: 251, distance: 304.3
click at [461, 395] on div "Janela de atendimento Grade de atendimento Capacidade Transportadoras Veículos …" at bounding box center [652, 309] width 1304 height 619
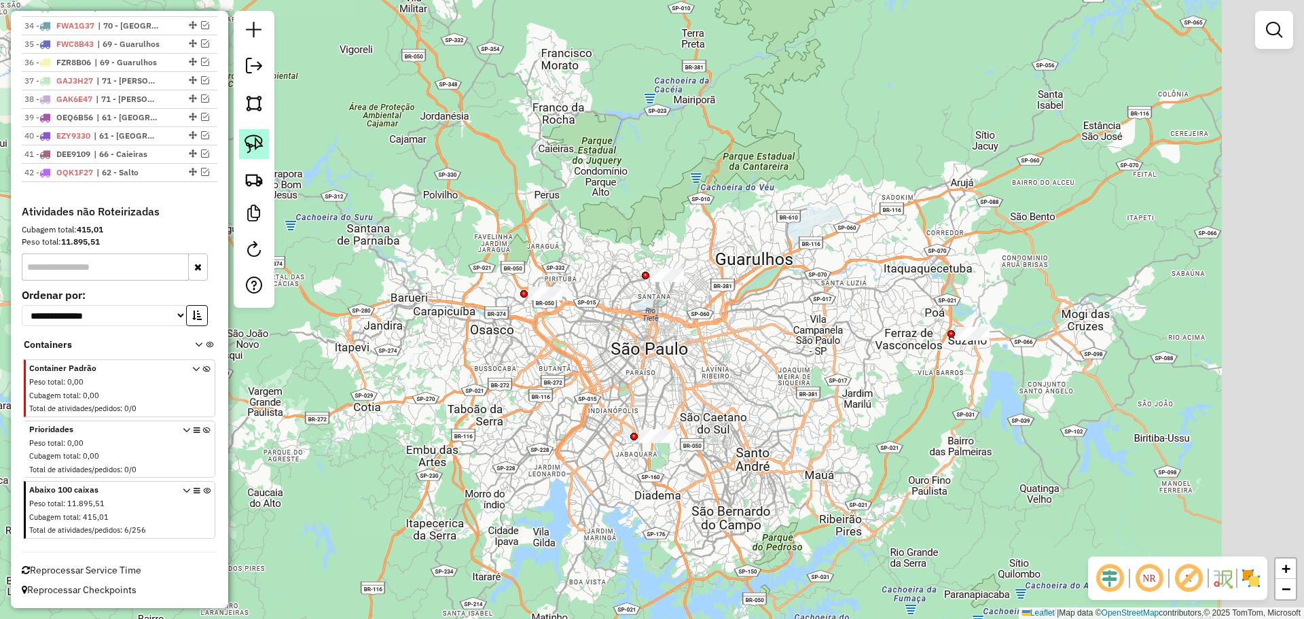
click at [251, 138] on img at bounding box center [254, 143] width 19 height 19
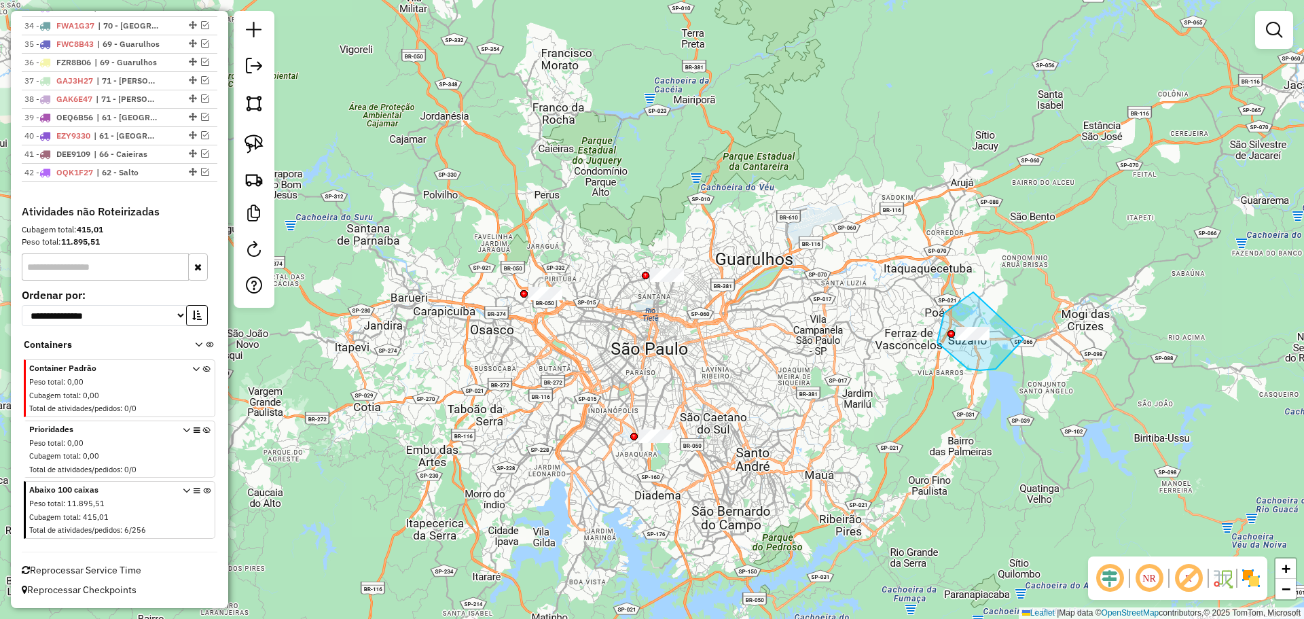
drag, startPoint x: 944, startPoint y: 313, endPoint x: 973, endPoint y: 292, distance: 36.0
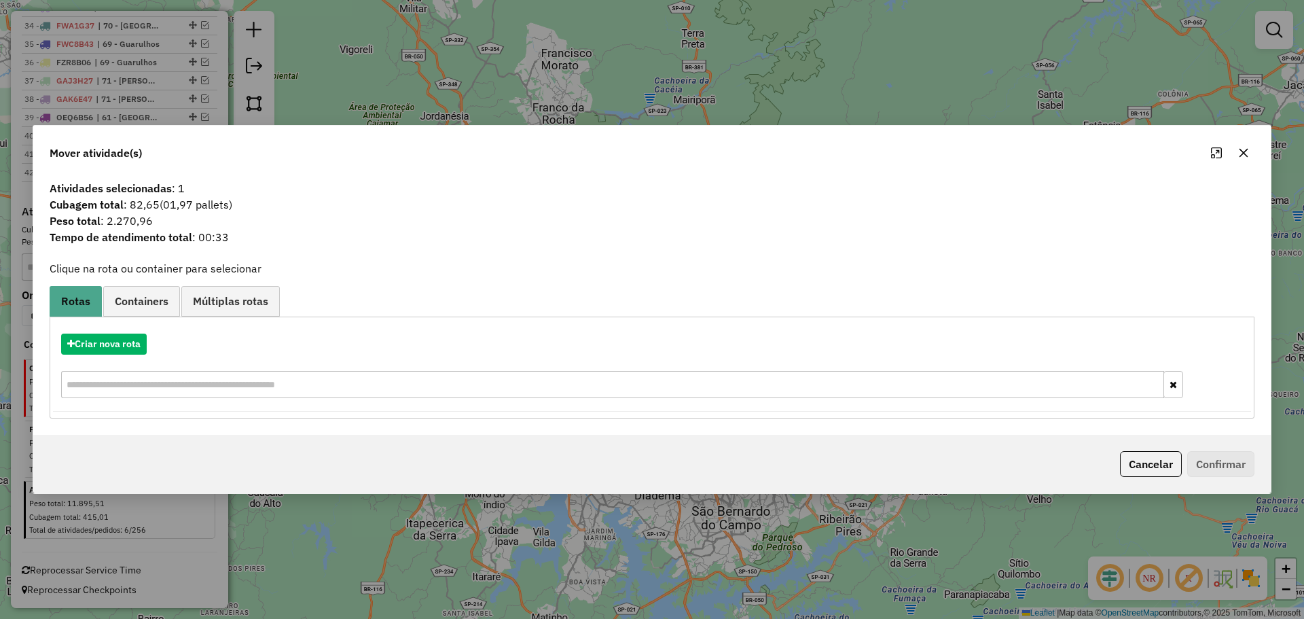
click at [141, 209] on span "Cubagem total : 82,65 (01,97 pallets)" at bounding box center [651, 204] width 1221 height 16
click at [138, 222] on span "Peso total : 2.270,96" at bounding box center [651, 221] width 1221 height 16
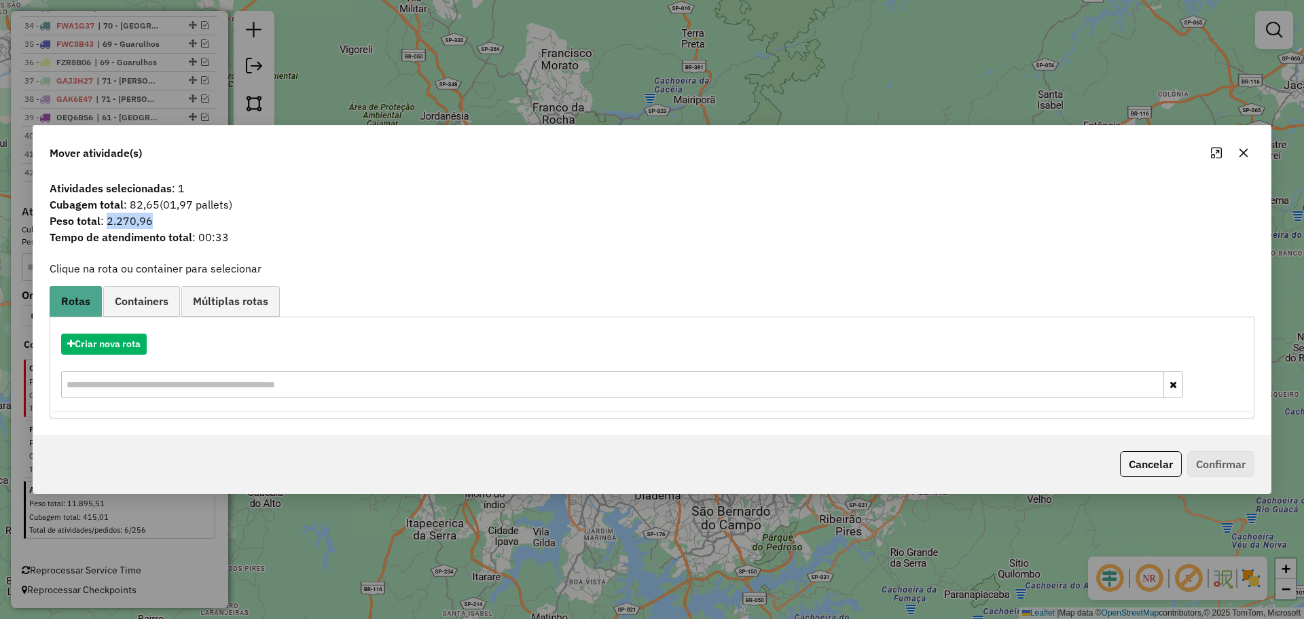
click at [1242, 159] on button "button" at bounding box center [1244, 153] width 22 height 22
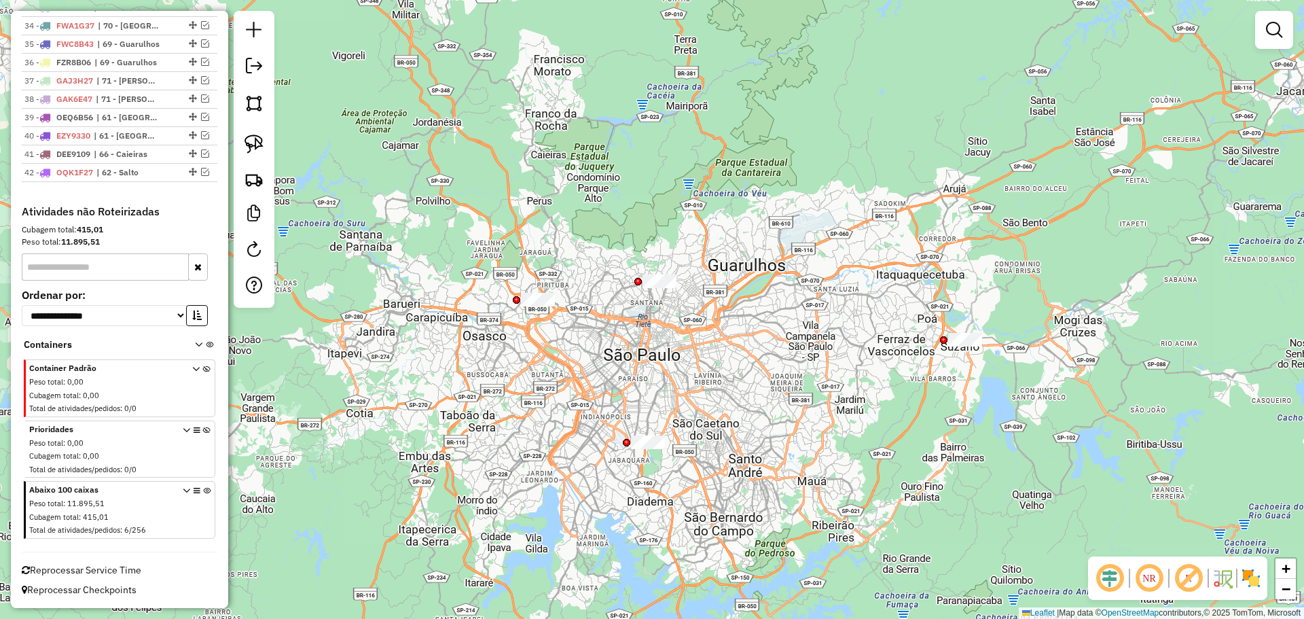
drag, startPoint x: 648, startPoint y: 351, endPoint x: 641, endPoint y: 357, distance: 9.7
click at [641, 357] on div "Janela de atendimento Grade de atendimento Capacidade Transportadoras Veículos …" at bounding box center [652, 309] width 1304 height 619
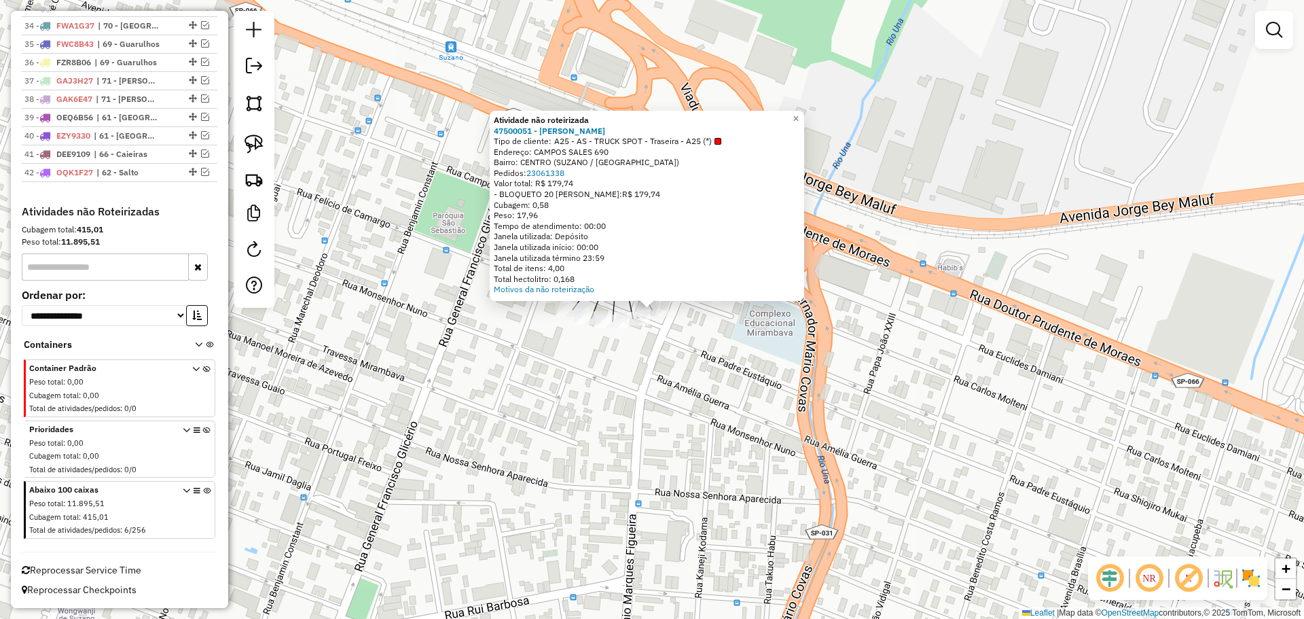
click at [312, 468] on div "Atividade não roteirizada 47500051 - SHIBATA SUZANO Tipo de cliente: A25 - AS -…" at bounding box center [652, 309] width 1304 height 619
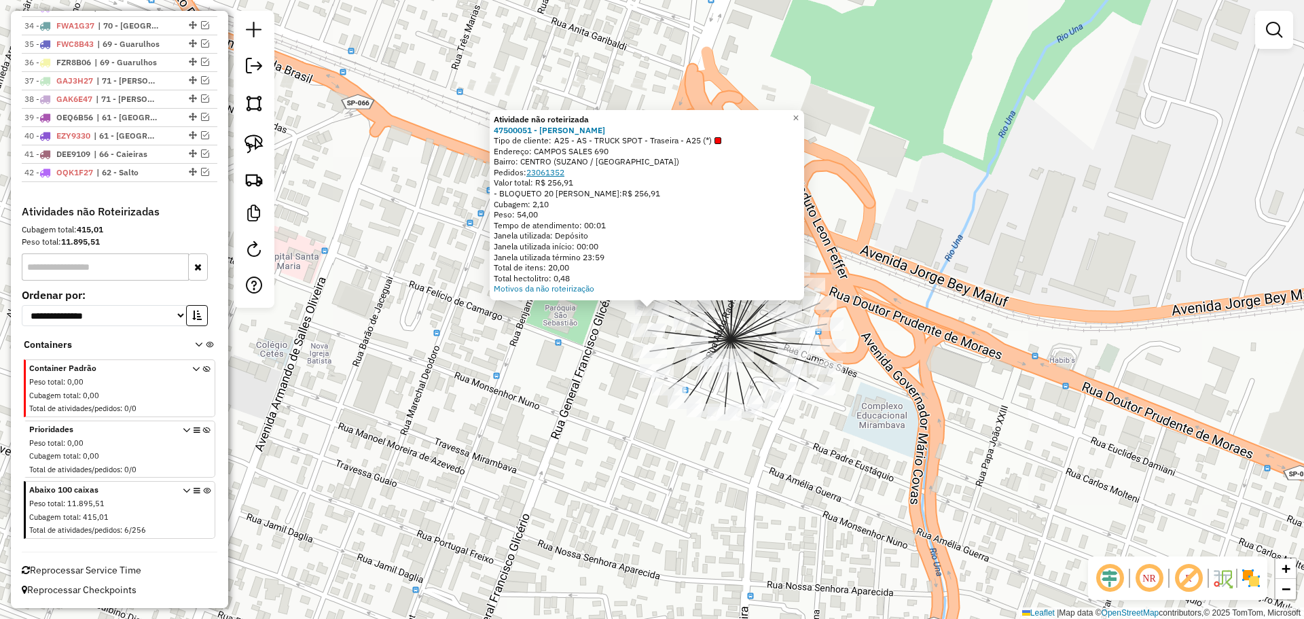
click at [555, 170] on link "23061352" at bounding box center [545, 172] width 38 height 10
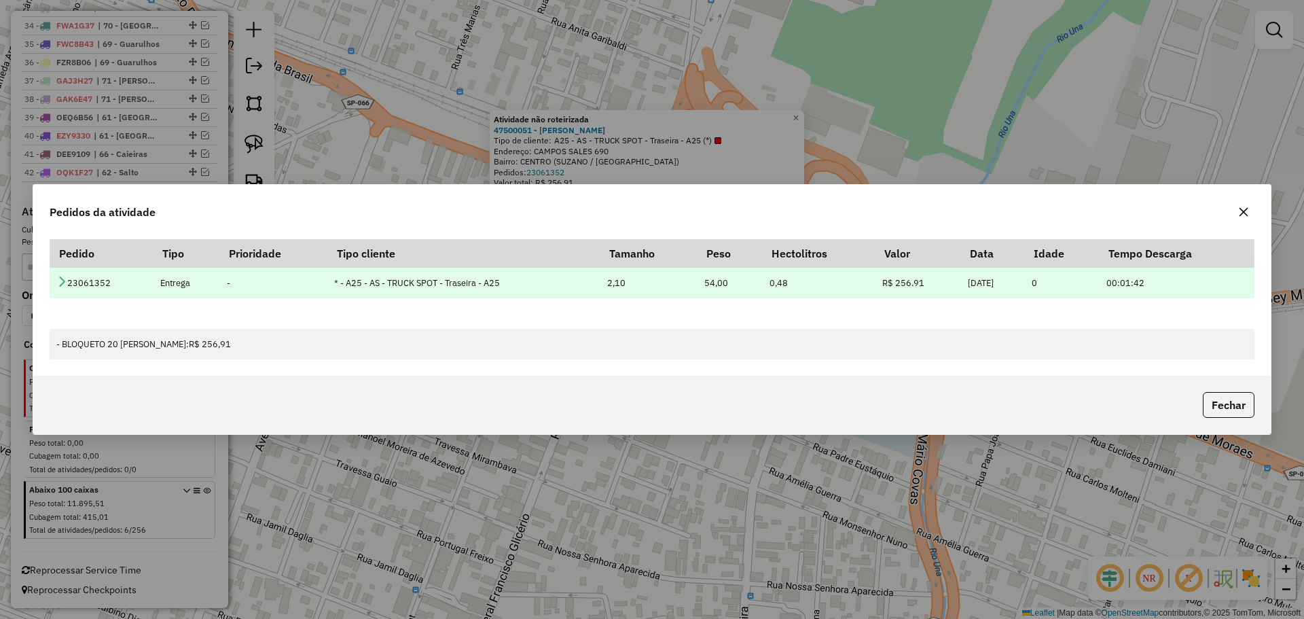
click at [65, 283] on icon at bounding box center [61, 281] width 11 height 11
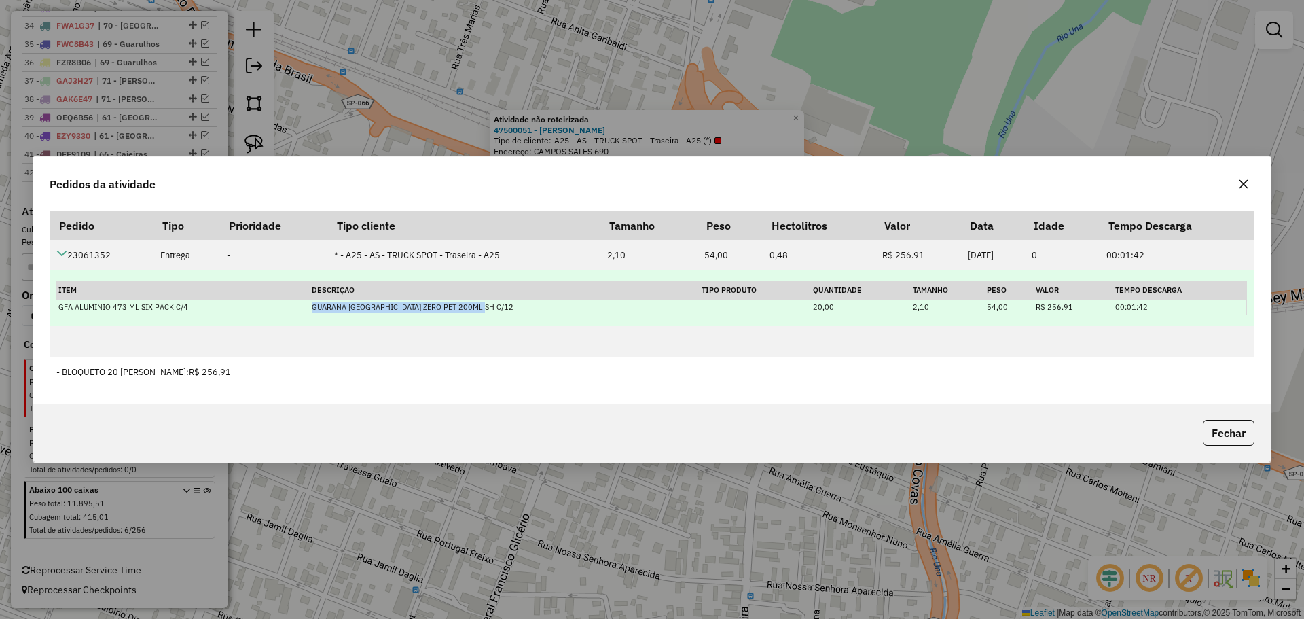
drag, startPoint x: 323, startPoint y: 308, endPoint x: 500, endPoint y: 308, distance: 177.3
click at [500, 308] on td "GUARANA ANTARCTICA ZERO PET 200ML SH C/12" at bounding box center [504, 308] width 389 height 16
drag, startPoint x: 777, startPoint y: 304, endPoint x: 807, endPoint y: 308, distance: 30.2
click at [807, 308] on tr "GFA ALUMINIO 473 ML SIX PACK C/4 GUARANA ANTARCTICA ZERO PET 200ML SH C/12 20,0…" at bounding box center [651, 308] width 1190 height 16
drag, startPoint x: 891, startPoint y: 309, endPoint x: 918, endPoint y: 309, distance: 26.5
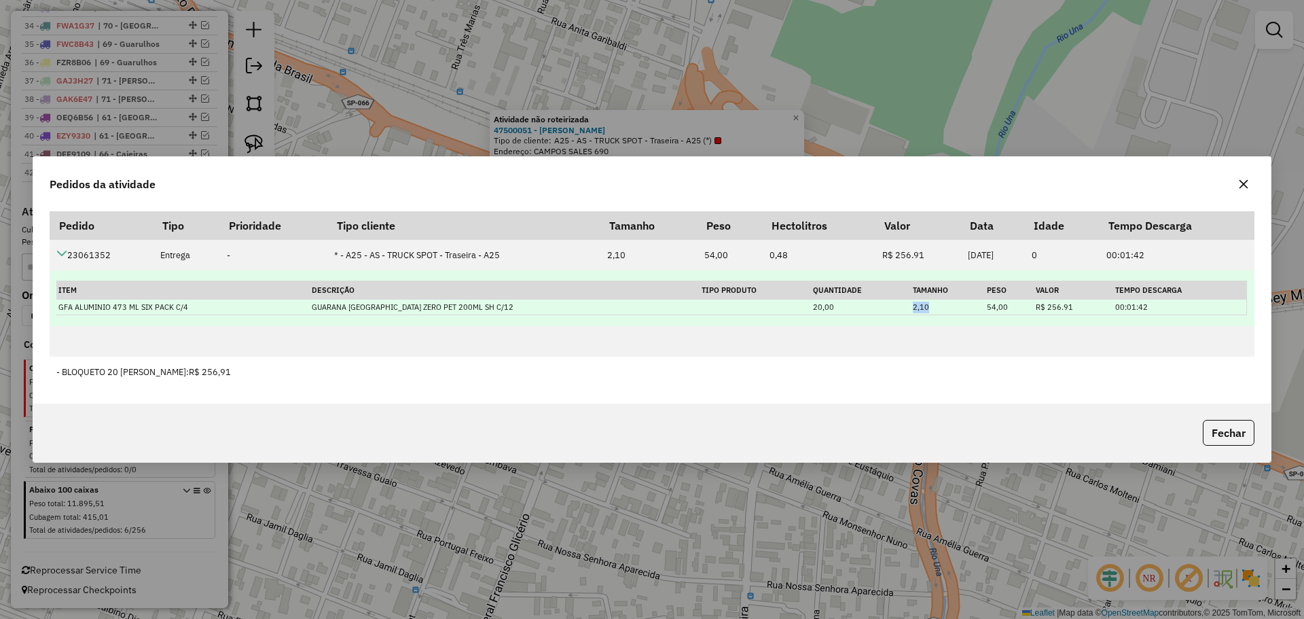
click at [918, 309] on tr "GFA ALUMINIO 473 ML SIX PACK C/4 GUARANA ANTARCTICA ZERO PET 200ML SH C/12 20,0…" at bounding box center [651, 308] width 1190 height 16
click at [919, 305] on td "2,10" at bounding box center [948, 308] width 74 height 16
click at [918, 305] on td "2,10" at bounding box center [948, 308] width 74 height 16
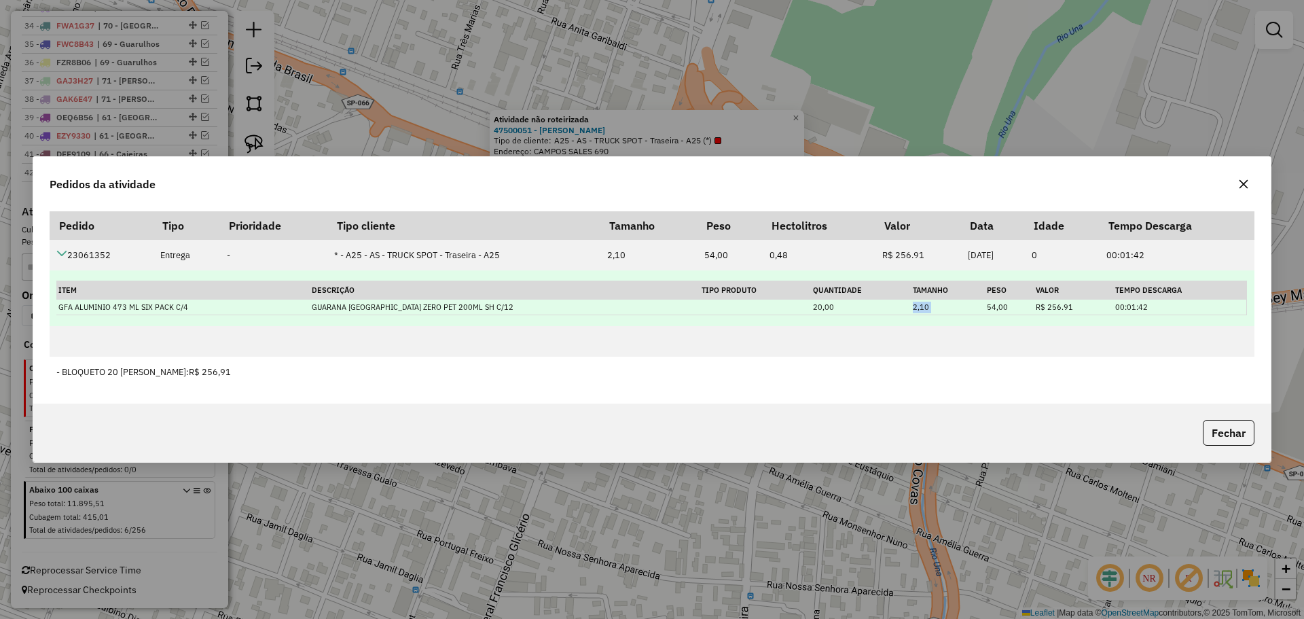
click at [918, 305] on td "2,10" at bounding box center [948, 308] width 74 height 16
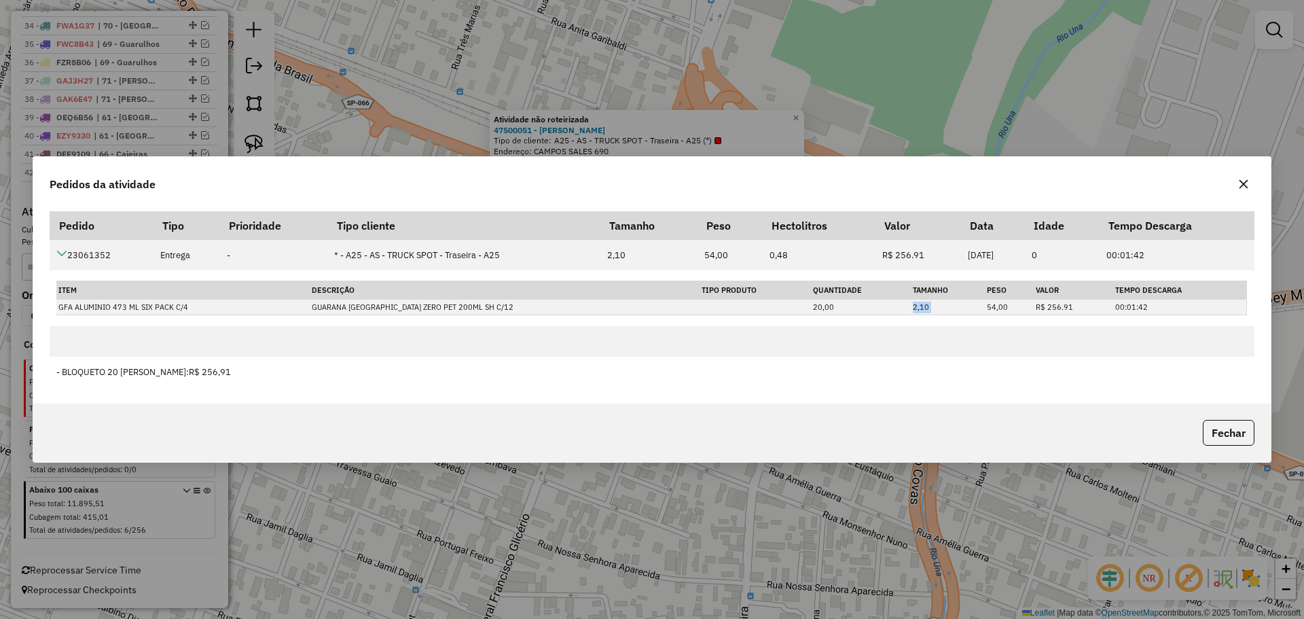
click at [1250, 188] on button "button" at bounding box center [1244, 184] width 22 height 22
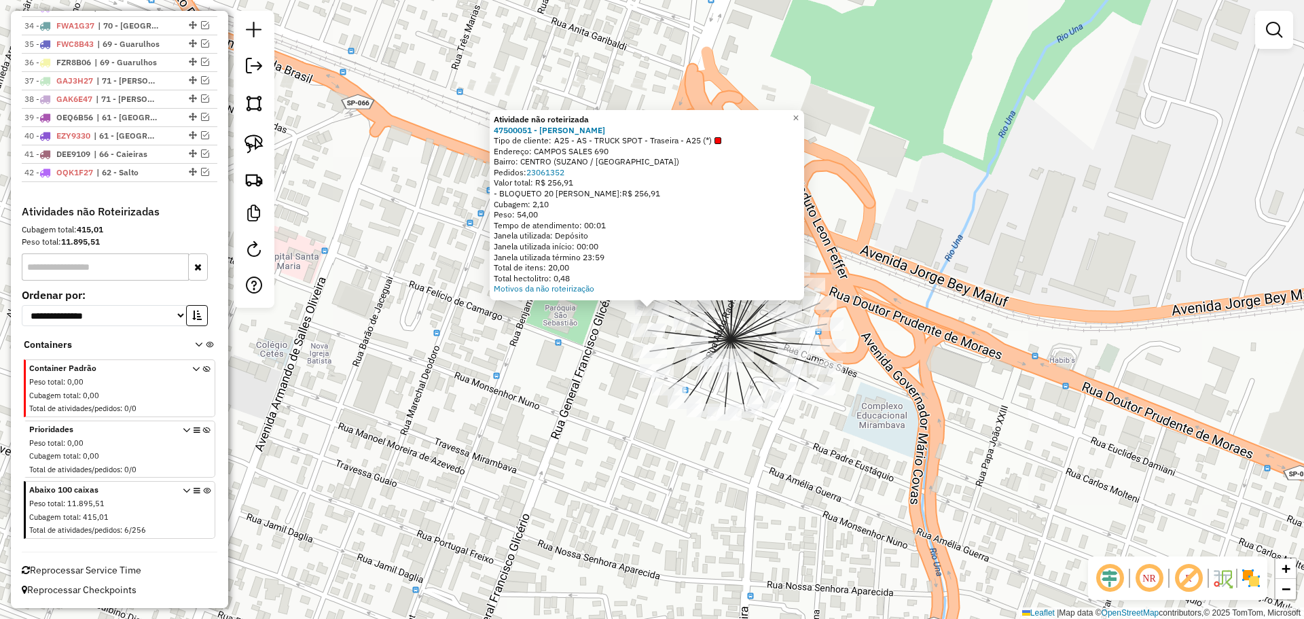
click at [554, 410] on div "Atividade não roteirizada 47500051 - SHIBATA SUZANO Tipo de cliente: A25 - AS -…" at bounding box center [652, 309] width 1304 height 619
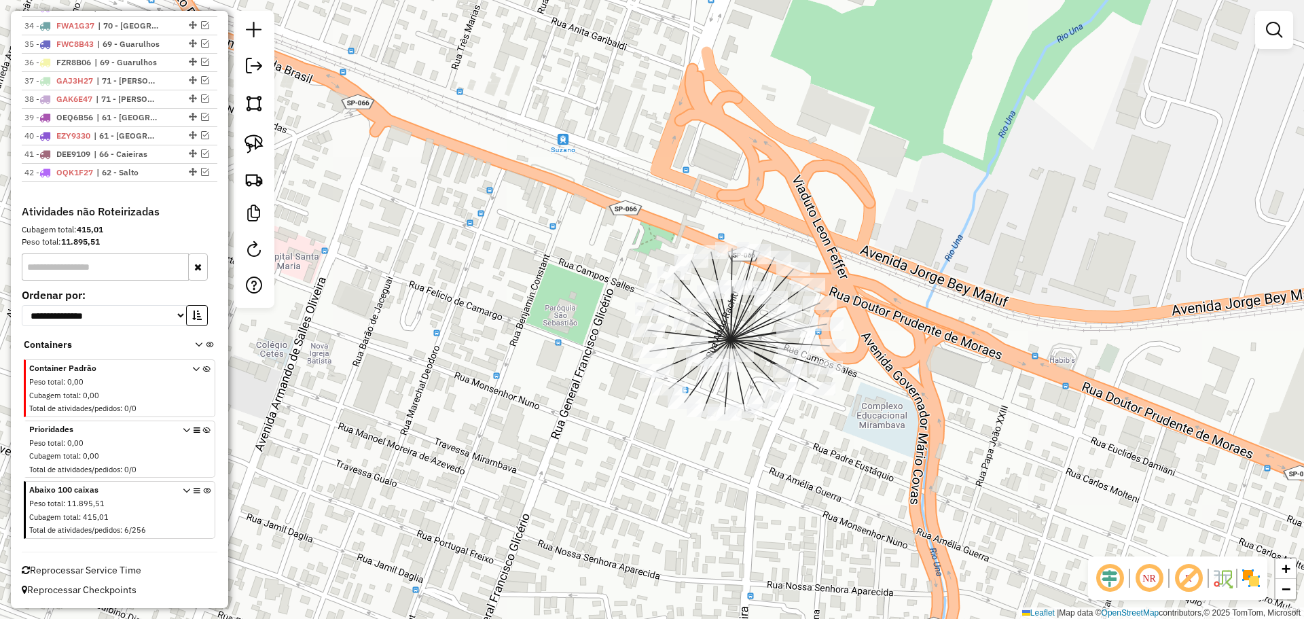
click at [390, 183] on div "Janela de atendimento Grade de atendimento Capacidade Transportadoras Veículos …" at bounding box center [652, 309] width 1304 height 619
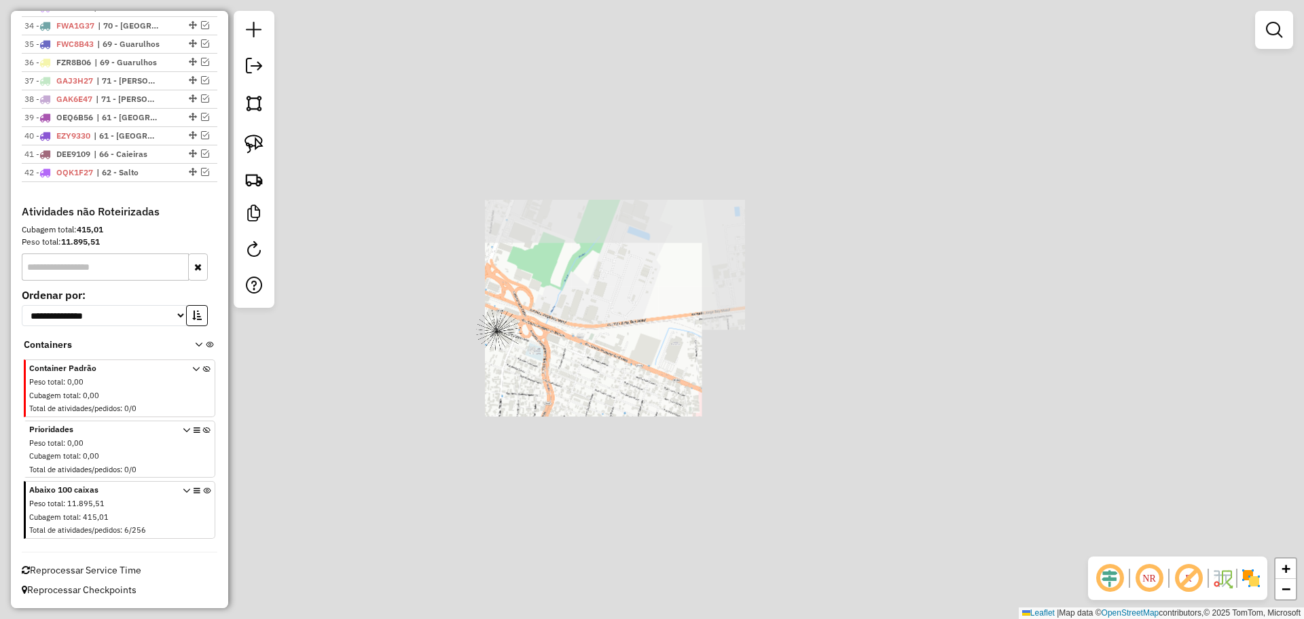
click at [629, 416] on div "Janela de atendimento Grade de atendimento Capacidade Transportadoras Veículos …" at bounding box center [652, 309] width 1304 height 619
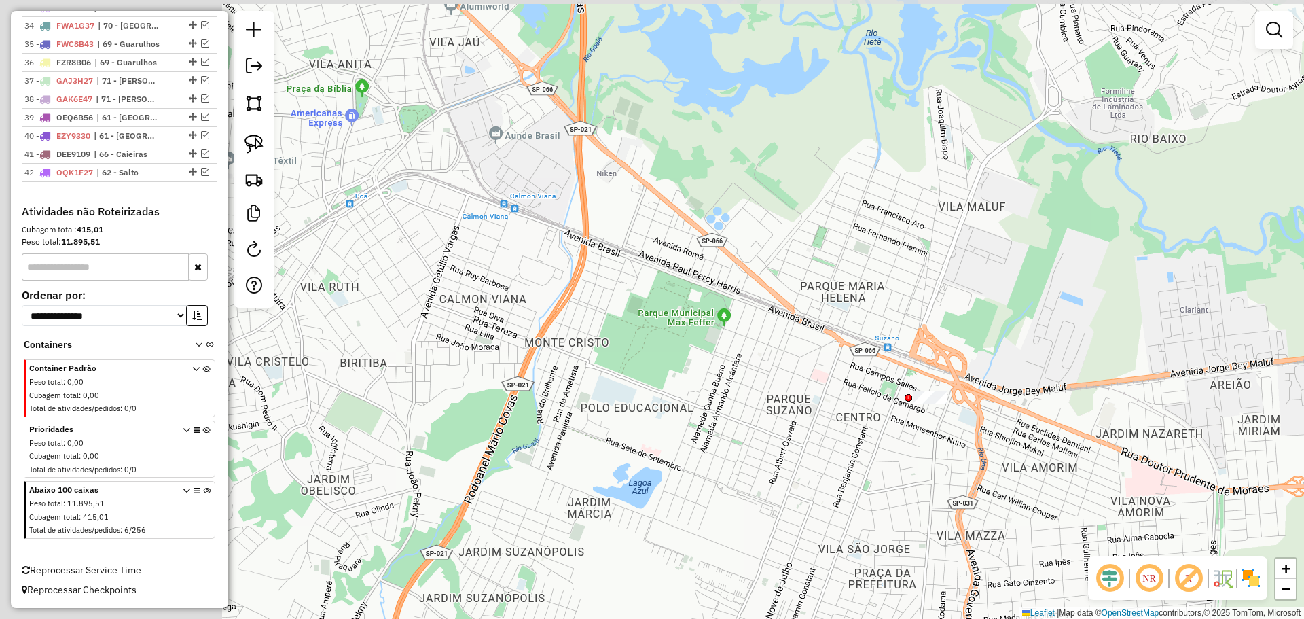
drag, startPoint x: 490, startPoint y: 389, endPoint x: 706, endPoint y: 456, distance: 226.2
click at [712, 465] on div "Janela de atendimento Grade de atendimento Capacidade Transportadoras Veículos …" at bounding box center [652, 309] width 1304 height 619
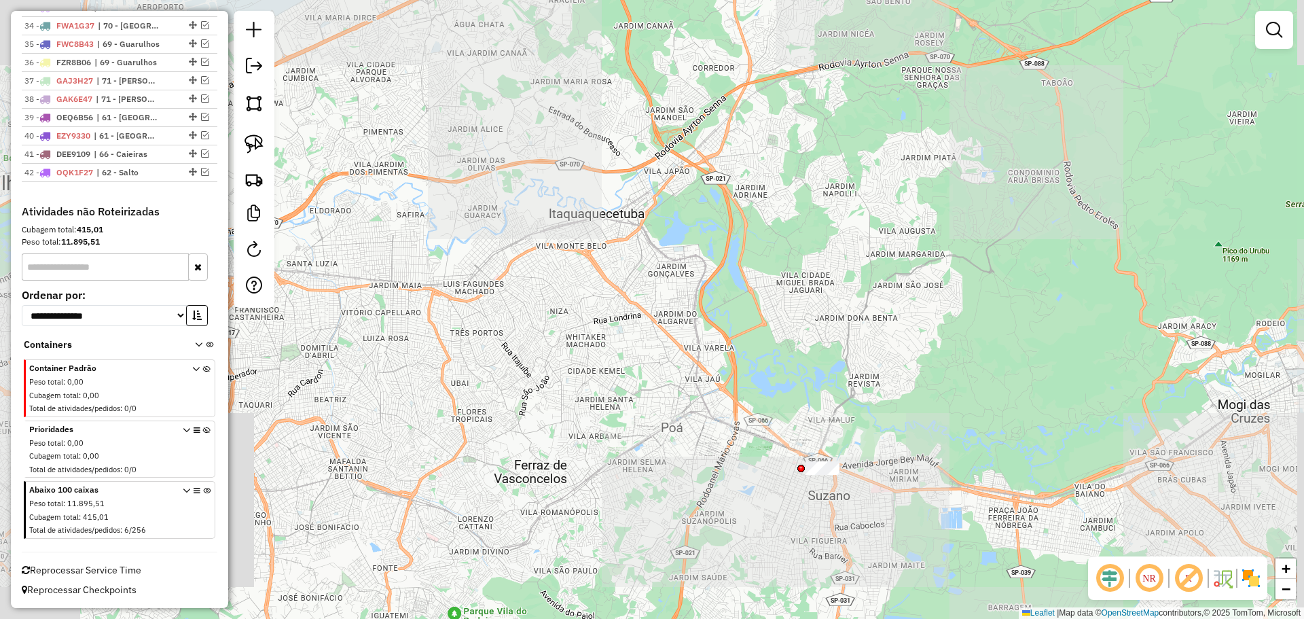
drag, startPoint x: 632, startPoint y: 453, endPoint x: 717, endPoint y: 475, distance: 87.8
click at [724, 492] on div "Janela de atendimento Grade de atendimento Capacidade Transportadoras Veículos …" at bounding box center [652, 309] width 1304 height 619
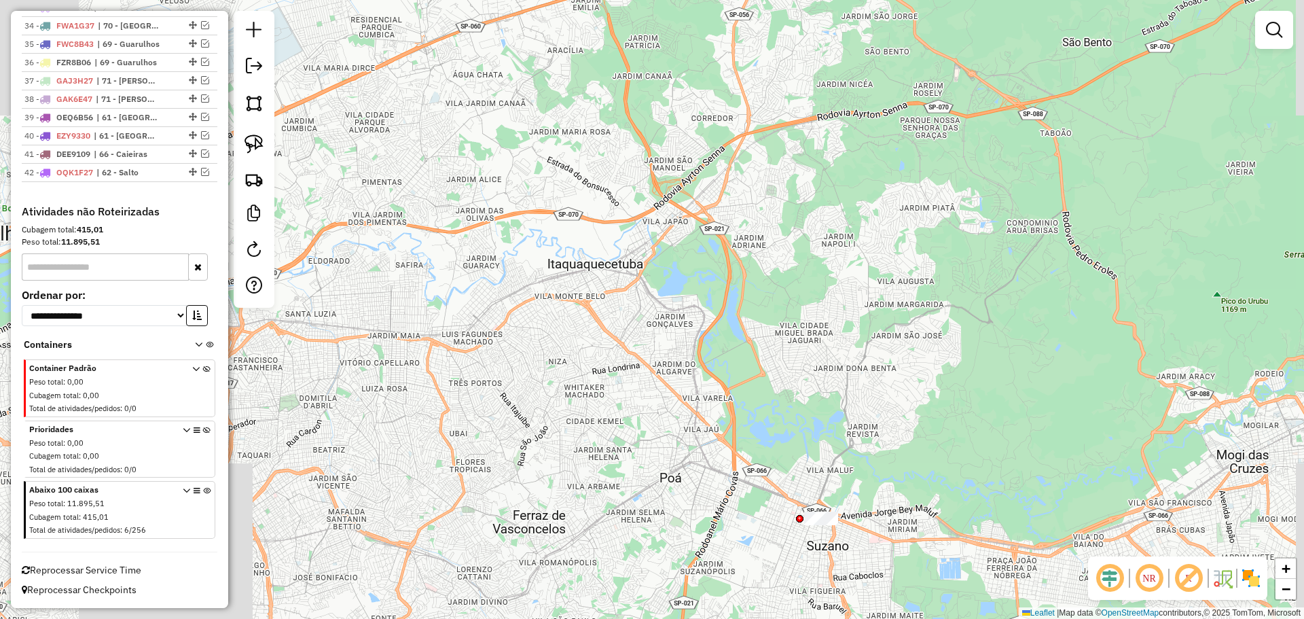
drag, startPoint x: 677, startPoint y: 448, endPoint x: 572, endPoint y: 476, distance: 108.3
click at [547, 486] on div "Janela de atendimento Grade de atendimento Capacidade Transportadoras Veículos …" at bounding box center [652, 309] width 1304 height 619
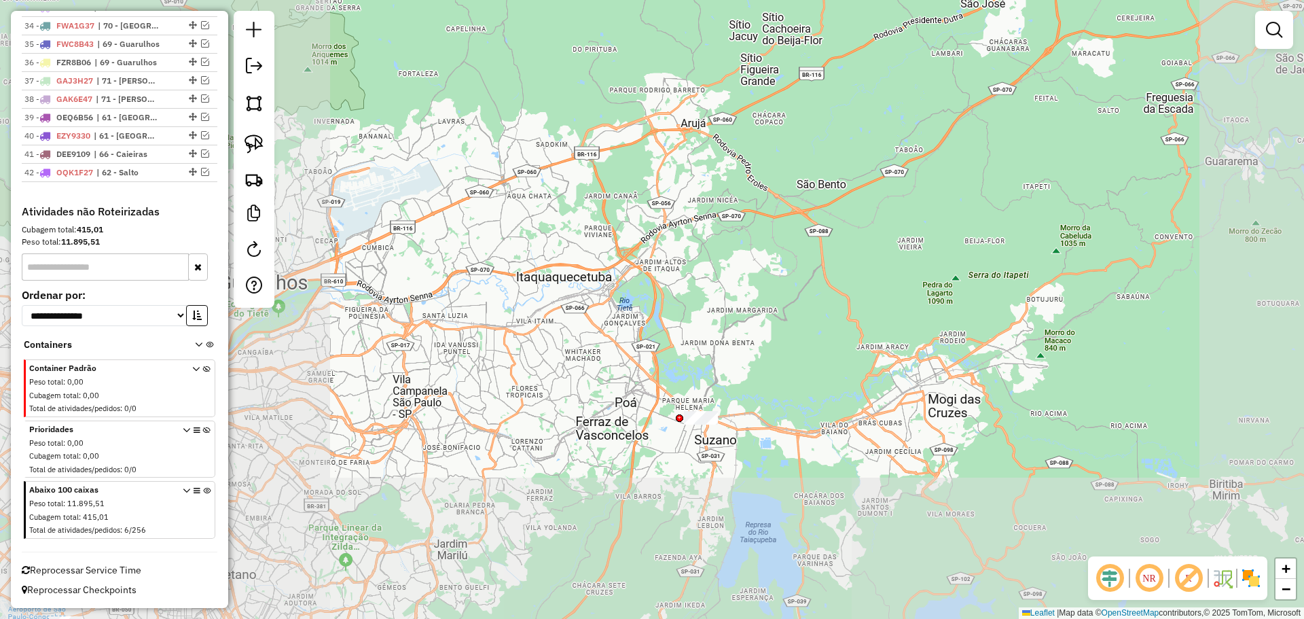
drag, startPoint x: 543, startPoint y: 535, endPoint x: 609, endPoint y: 344, distance: 202.8
click at [668, 285] on div "Janela de atendimento Grade de atendimento Capacidade Transportadoras Veículos …" at bounding box center [652, 309] width 1304 height 619
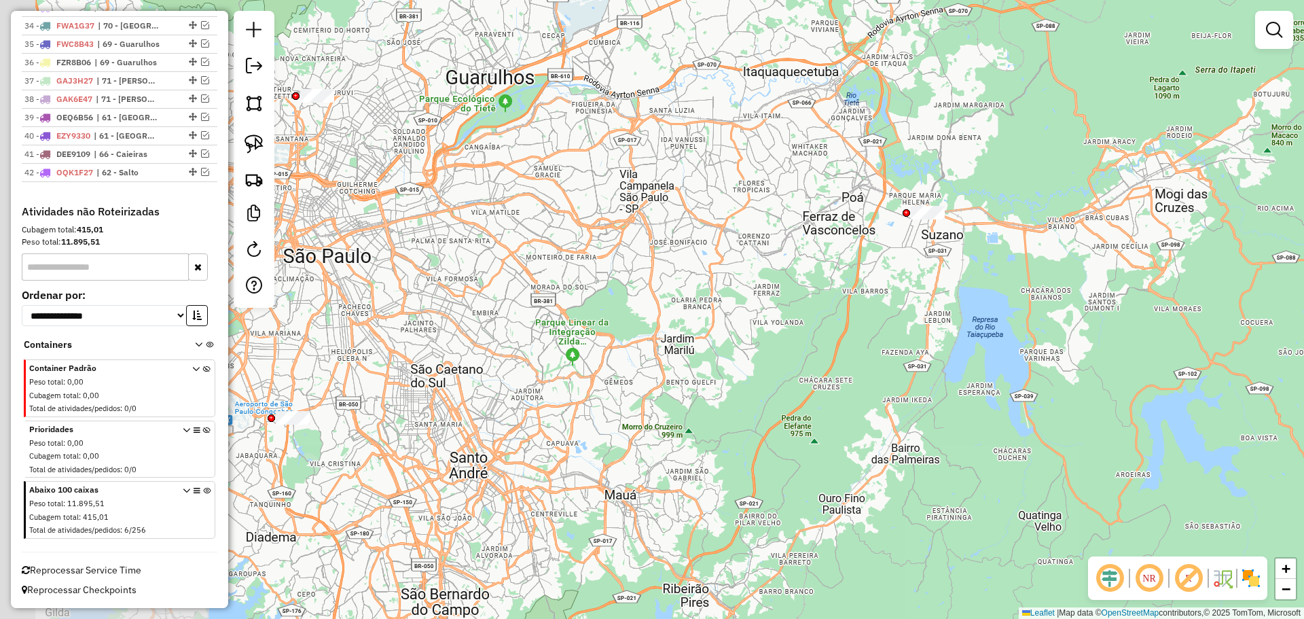
drag, startPoint x: 556, startPoint y: 390, endPoint x: 696, endPoint y: 376, distance: 139.9
click at [735, 355] on div "Janela de atendimento Grade de atendimento Capacidade Transportadoras Veículos …" at bounding box center [652, 309] width 1304 height 619
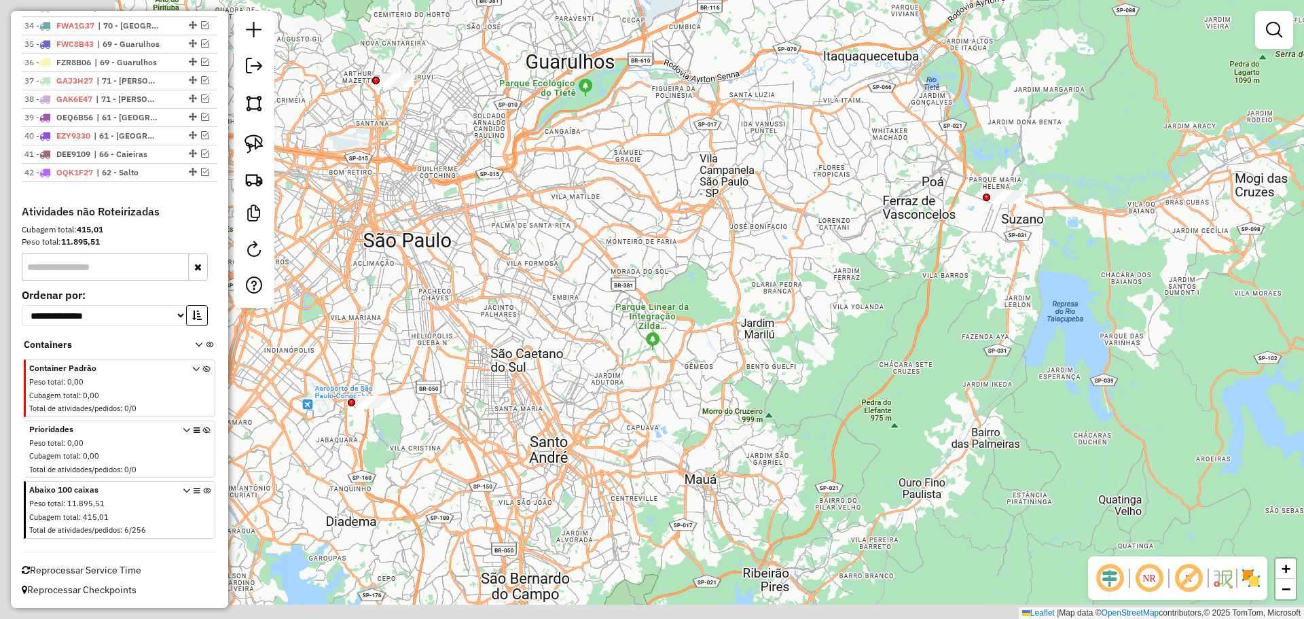
click at [696, 376] on div "Janela de atendimento Grade de atendimento Capacidade Transportadoras Veículos …" at bounding box center [652, 309] width 1304 height 619
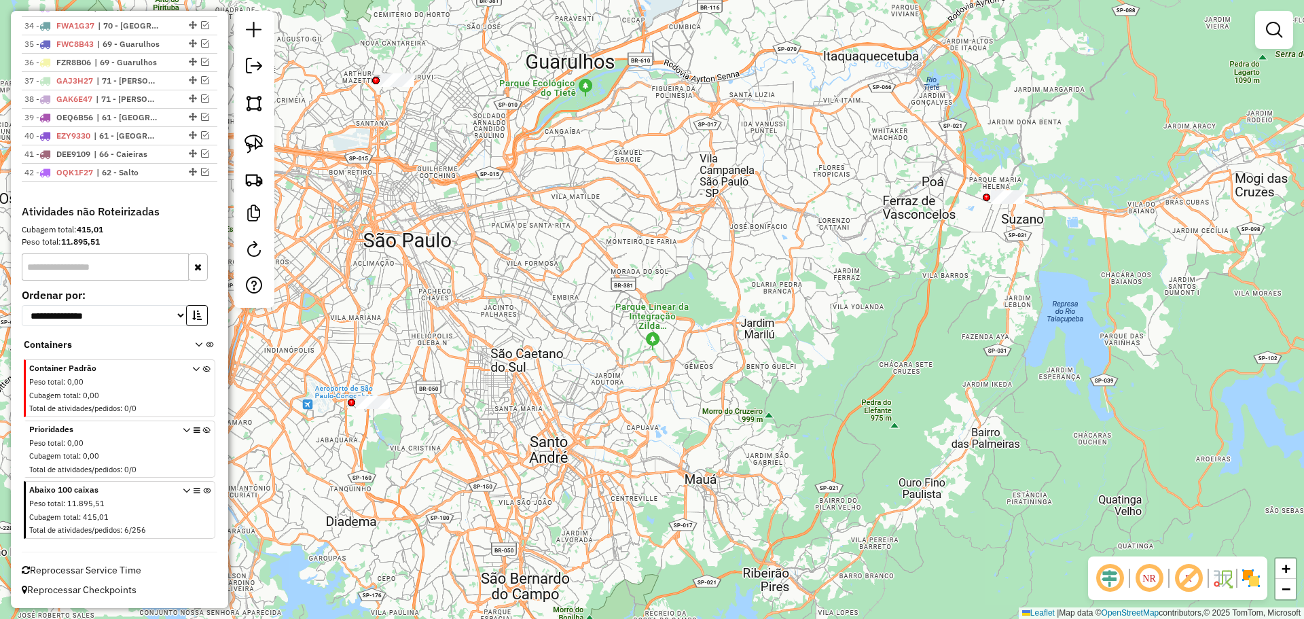
click at [255, 137] on img at bounding box center [254, 143] width 19 height 19
drag, startPoint x: 349, startPoint y: 382, endPoint x: 399, endPoint y: 387, distance: 49.8
click at [402, 408] on div at bounding box center [405, 411] width 7 height 7
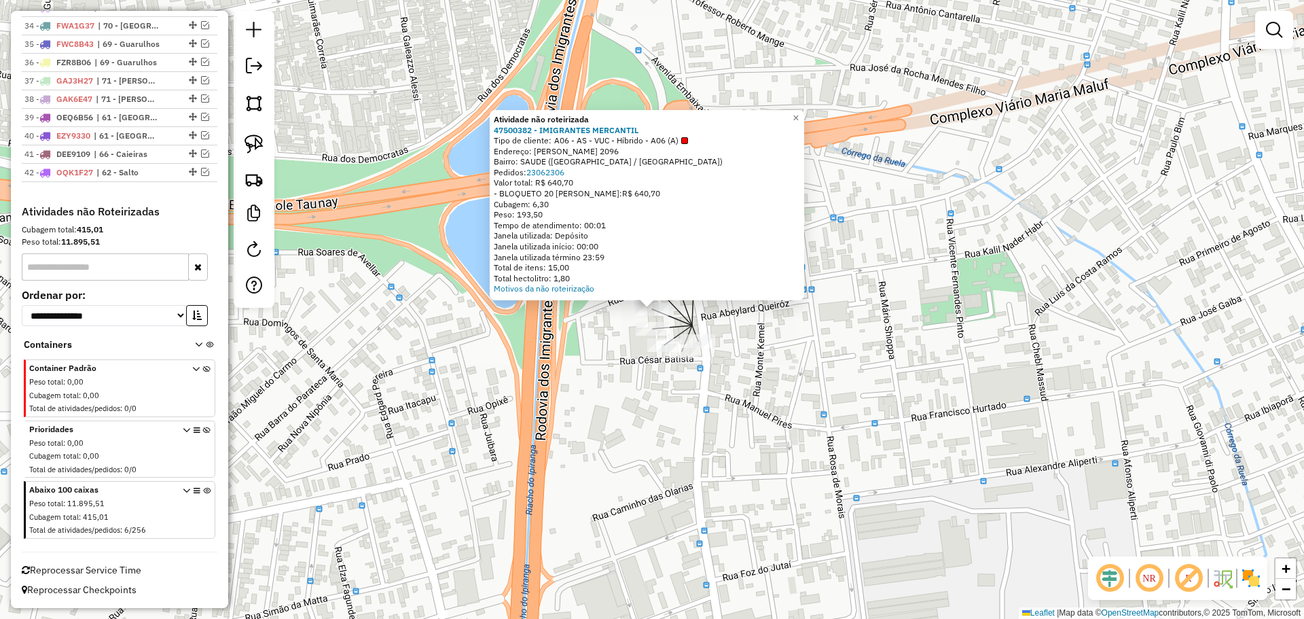
click at [469, 417] on div "Atividade não roteirizada 47500382 - IMIGRANTES MERCANTIL Tipo de cliente: A06 …" at bounding box center [652, 309] width 1304 height 619
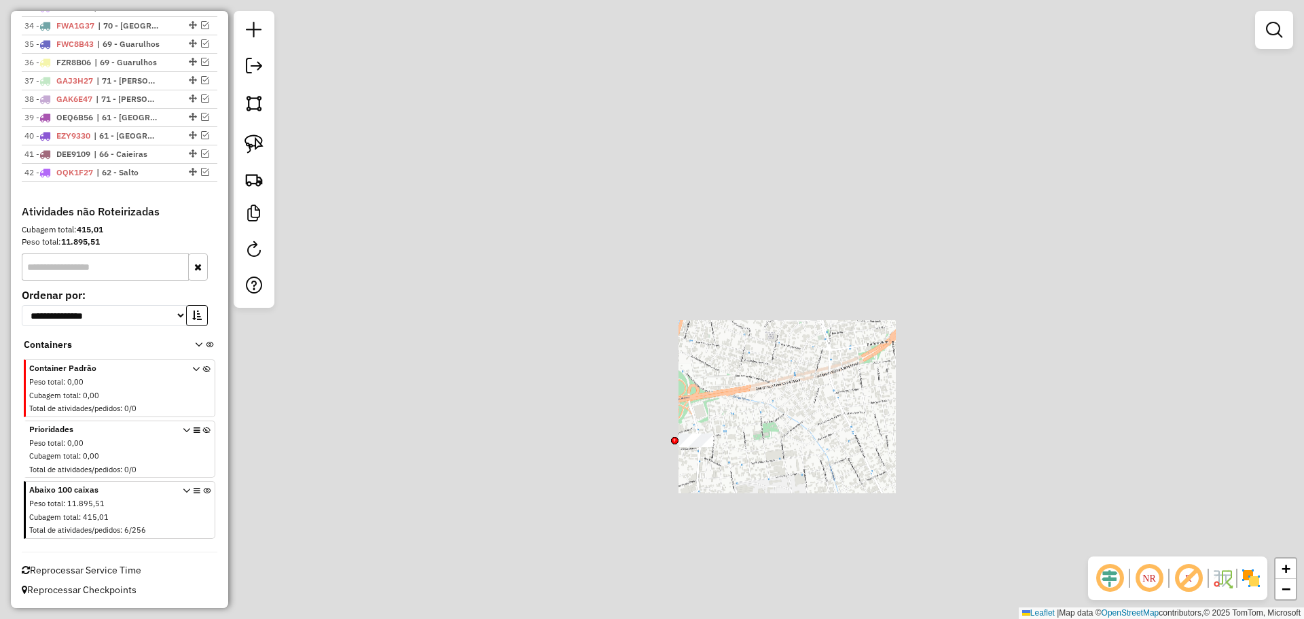
drag, startPoint x: 437, startPoint y: 418, endPoint x: 609, endPoint y: 477, distance: 181.7
click at [609, 477] on div "Janela de atendimento Grade de atendimento Capacidade Transportadoras Veículos …" at bounding box center [652, 309] width 1304 height 619
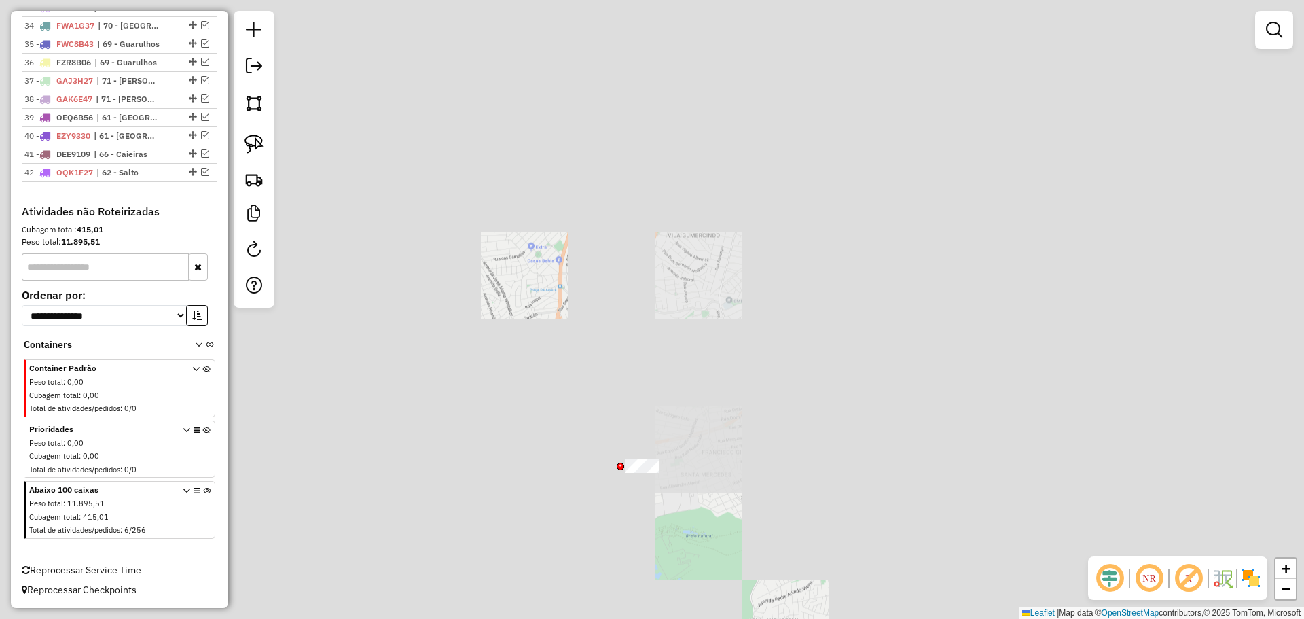
drag, startPoint x: 505, startPoint y: 331, endPoint x: 566, endPoint y: 366, distance: 70.3
click at [539, 455] on div "Janela de atendimento Grade de atendimento Capacidade Transportadoras Veículos …" at bounding box center [652, 309] width 1304 height 619
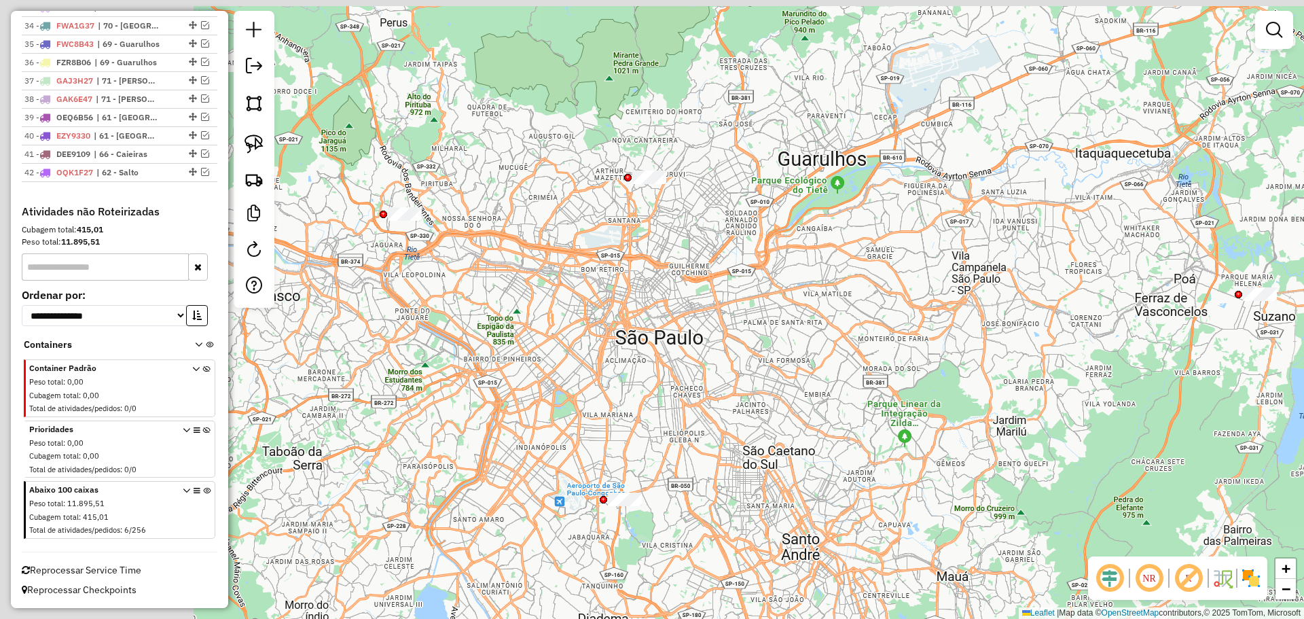
drag, startPoint x: 571, startPoint y: 409, endPoint x: 521, endPoint y: 349, distance: 77.7
click at [593, 420] on div "Janela de atendimento Grade de atendimento Capacidade Transportadoras Veículos …" at bounding box center [652, 309] width 1304 height 619
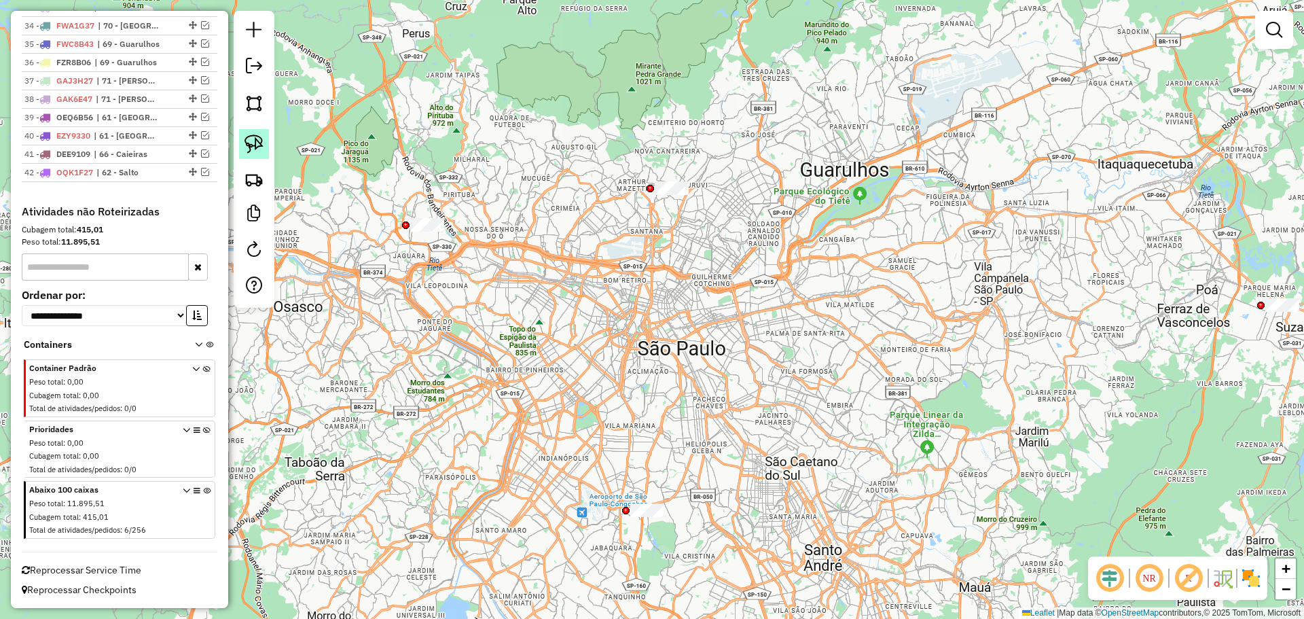
click at [253, 143] on img at bounding box center [254, 143] width 19 height 19
drag, startPoint x: 401, startPoint y: 210, endPoint x: 408, endPoint y: 177, distance: 33.5
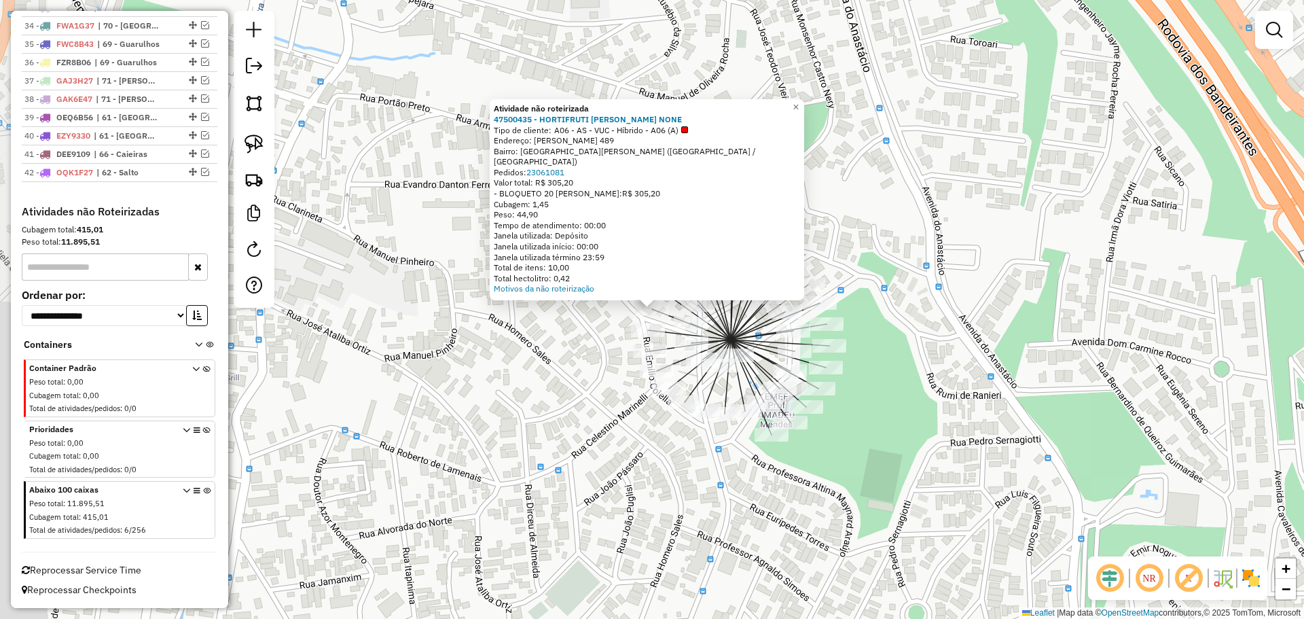
click at [522, 408] on div "Atividade não roteirizada 47500435 - HORTIFRUTI DONA NONE Tipo de cliente: A06 …" at bounding box center [652, 309] width 1304 height 619
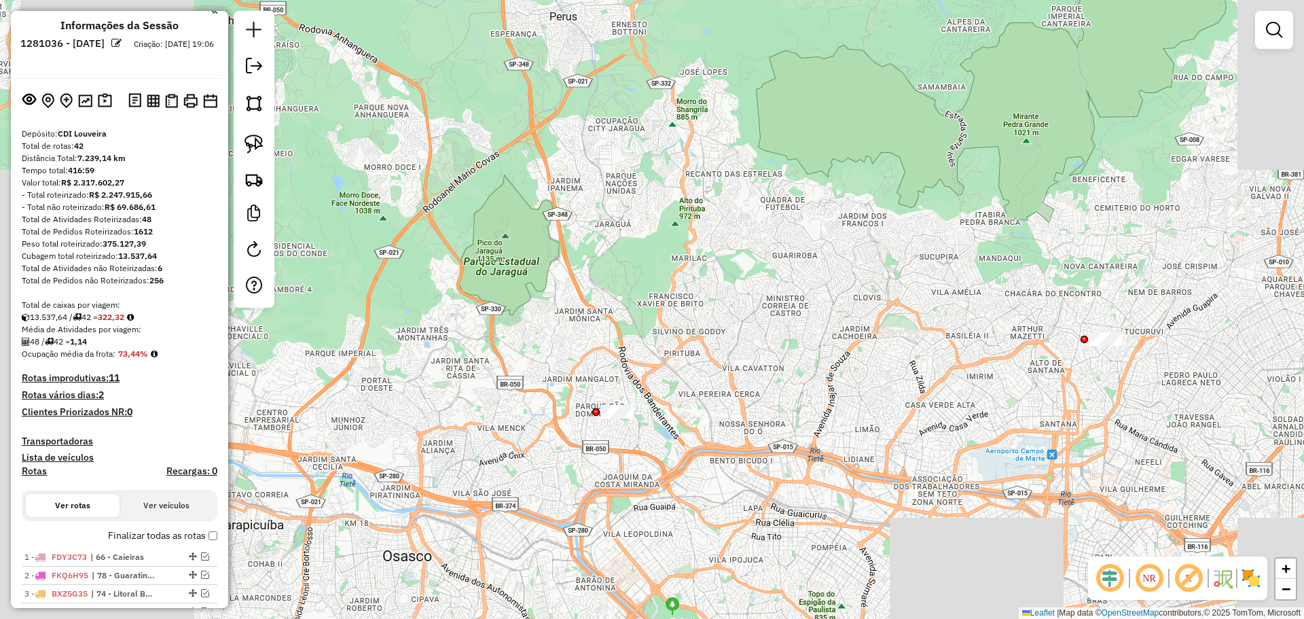
scroll to position [0, 0]
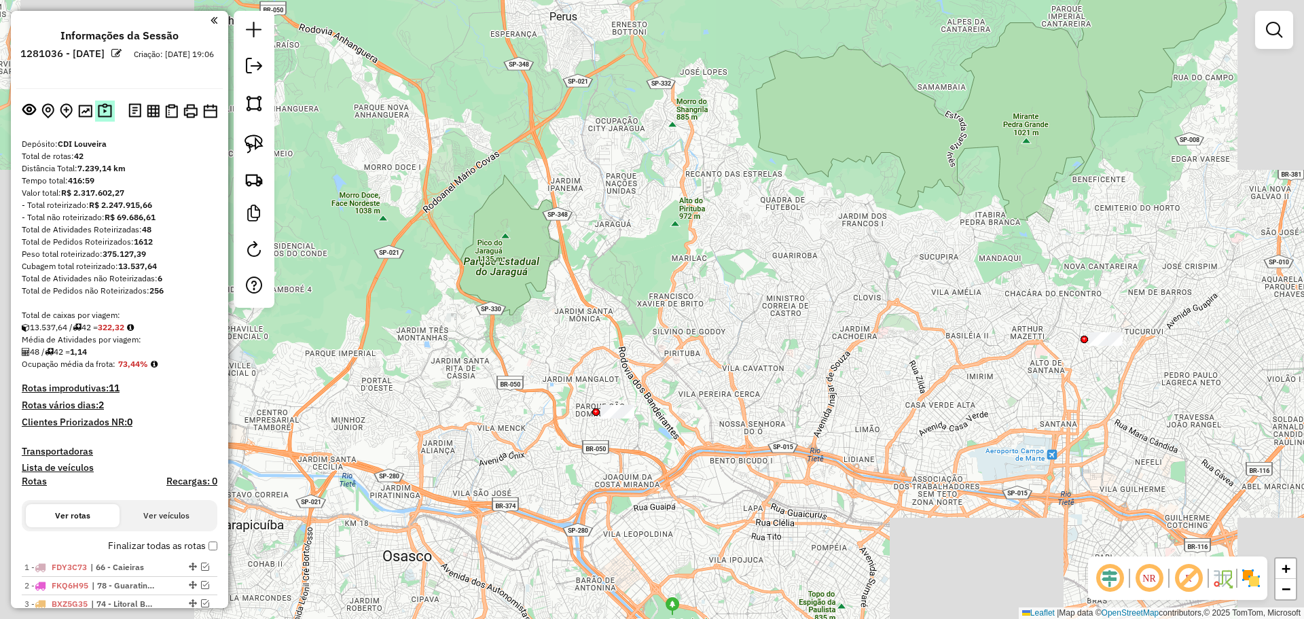
click at [98, 112] on img at bounding box center [105, 111] width 14 height 16
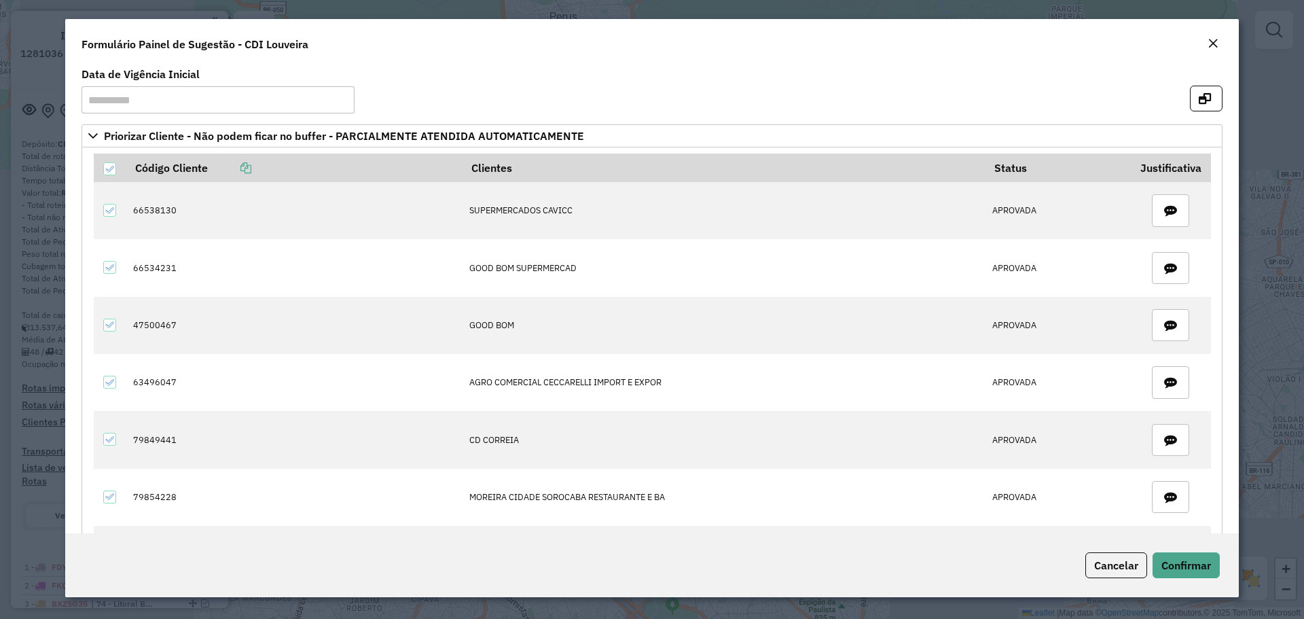
scroll to position [340, 0]
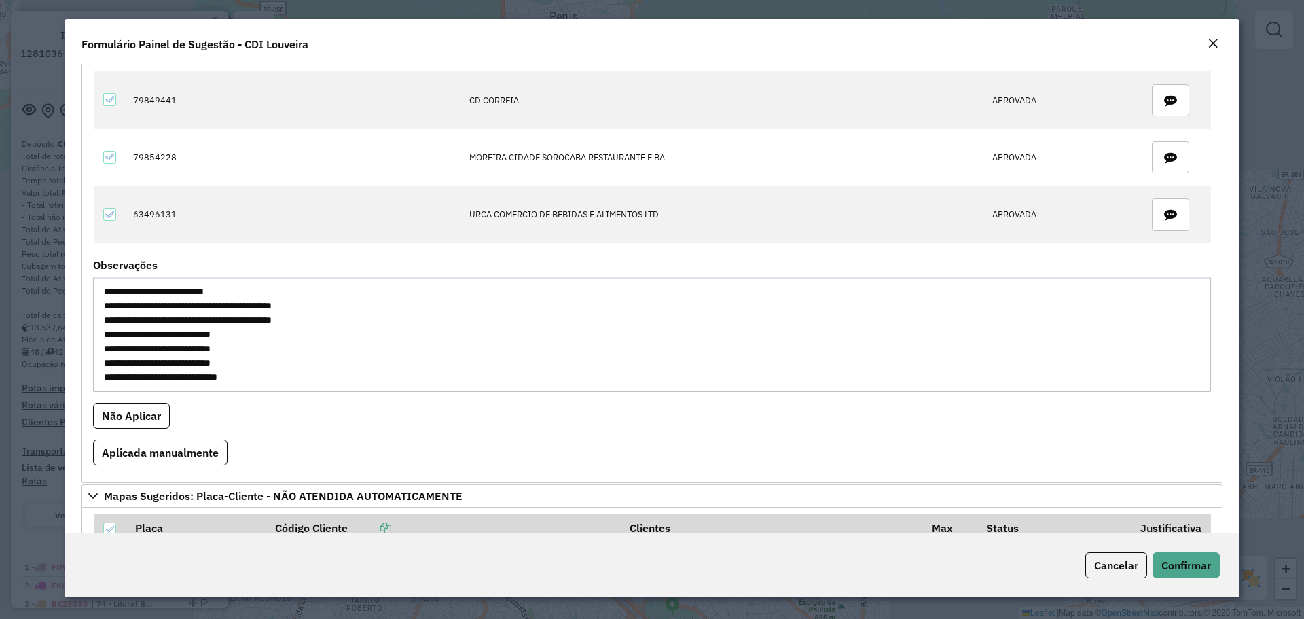
drag, startPoint x: 338, startPoint y: 321, endPoint x: 114, endPoint y: 318, distance: 224.2
click at [114, 318] on textarea "**********" at bounding box center [652, 334] width 1118 height 115
click at [291, 359] on textarea "**********" at bounding box center [652, 334] width 1118 height 115
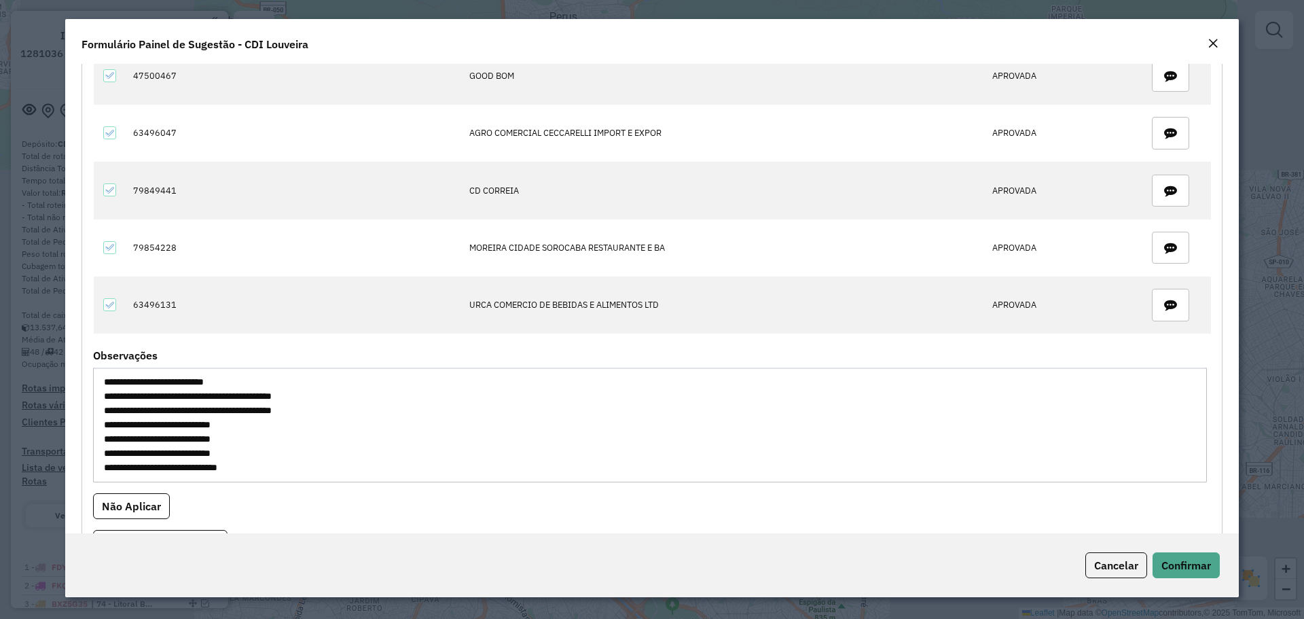
scroll to position [272, 0]
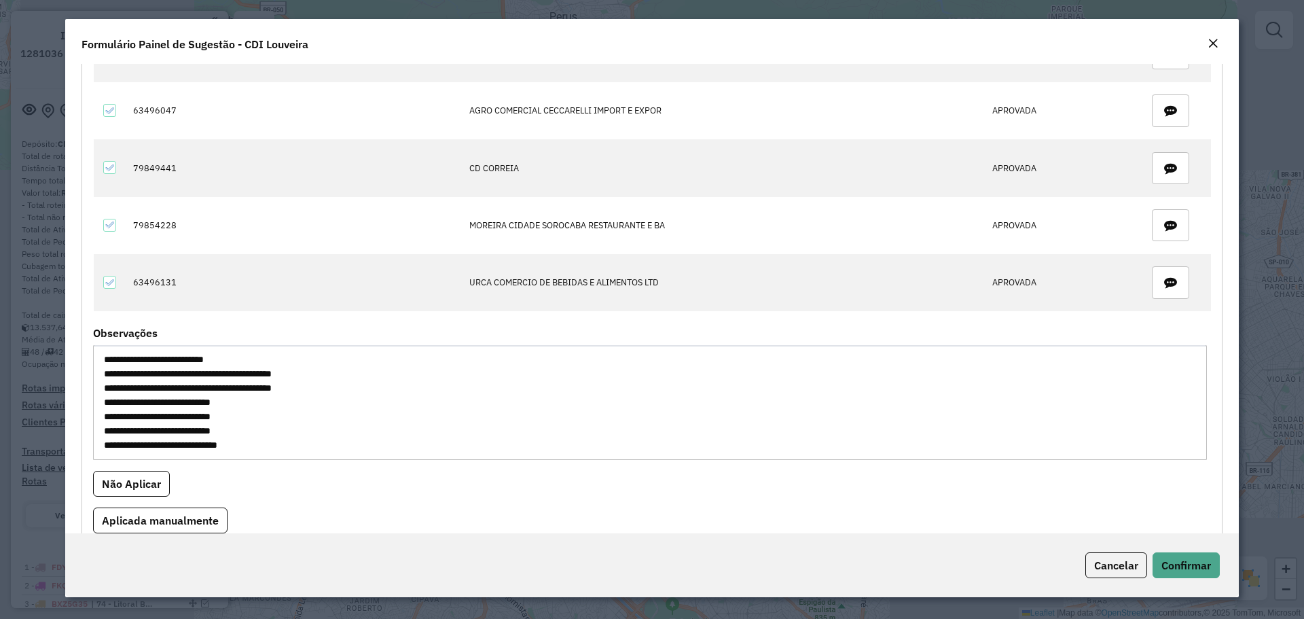
drag, startPoint x: 266, startPoint y: 448, endPoint x: 77, endPoint y: 401, distance: 195.2
click at [77, 401] on div "**********" at bounding box center [652, 298] width 1174 height 469
click at [262, 471] on formly-field "Não Aplicar" at bounding box center [652, 489] width 1134 height 37
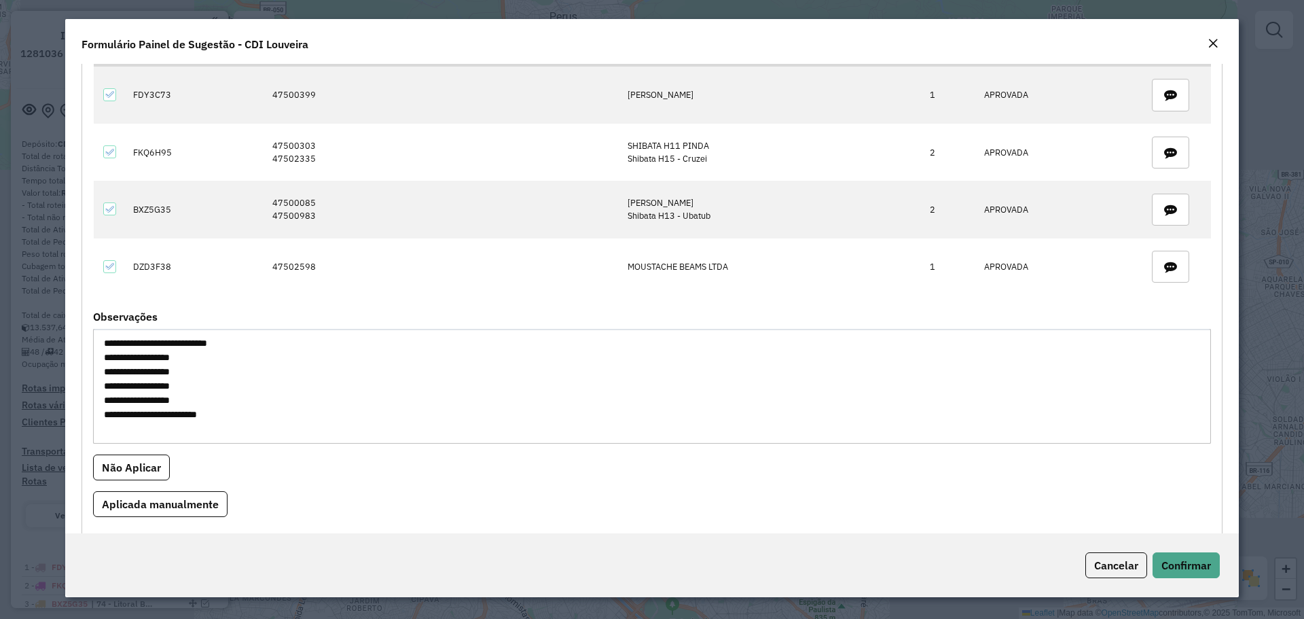
scroll to position [835, 0]
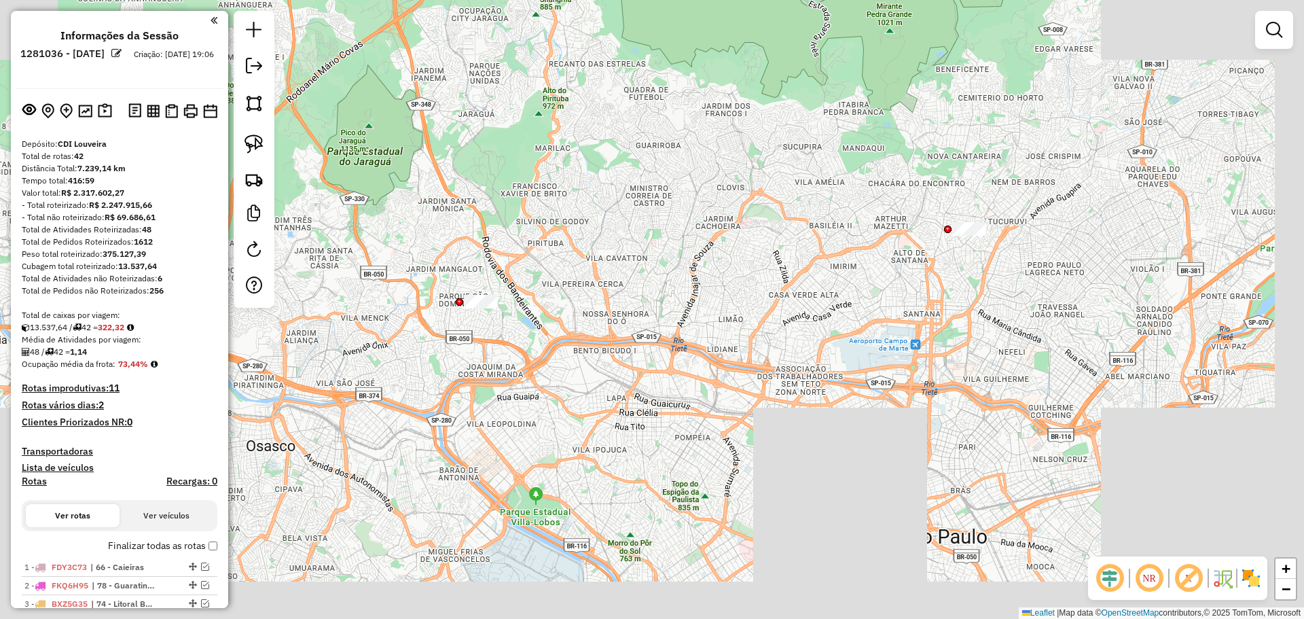
drag, startPoint x: 468, startPoint y: 341, endPoint x: 317, endPoint y: 309, distance: 154.8
click at [437, 319] on div "Janela de atendimento Grade de atendimento Capacidade Transportadoras Veículos …" at bounding box center [652, 309] width 1304 height 619
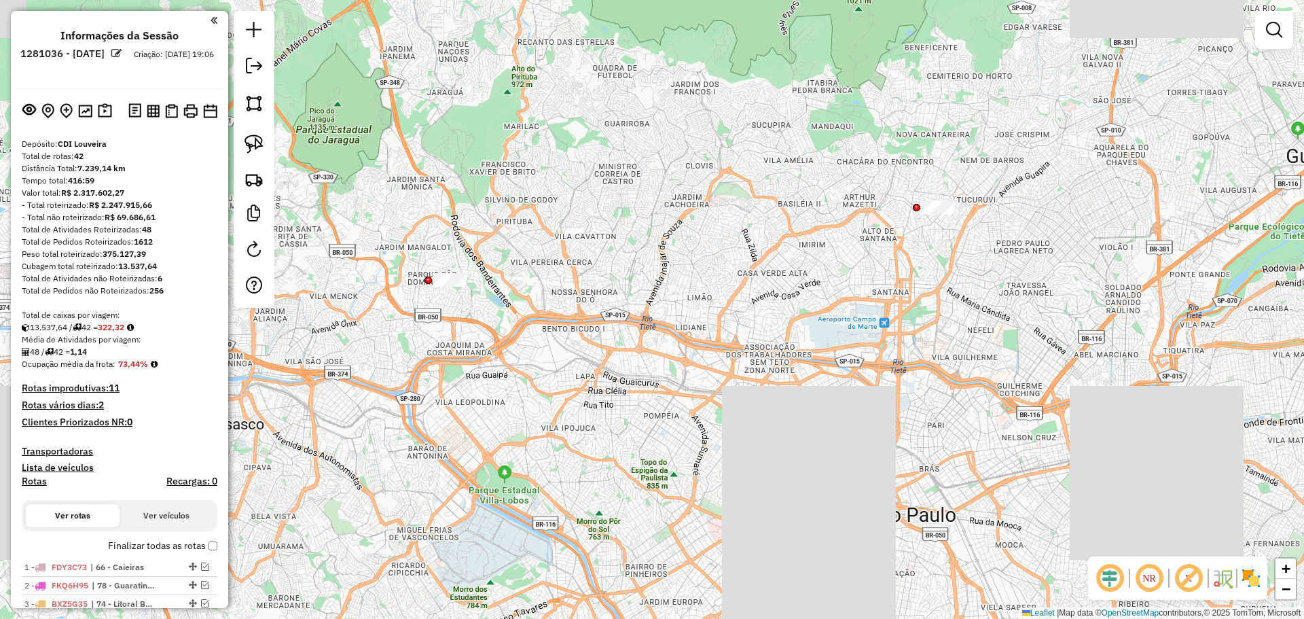
click at [249, 151] on img at bounding box center [254, 143] width 19 height 19
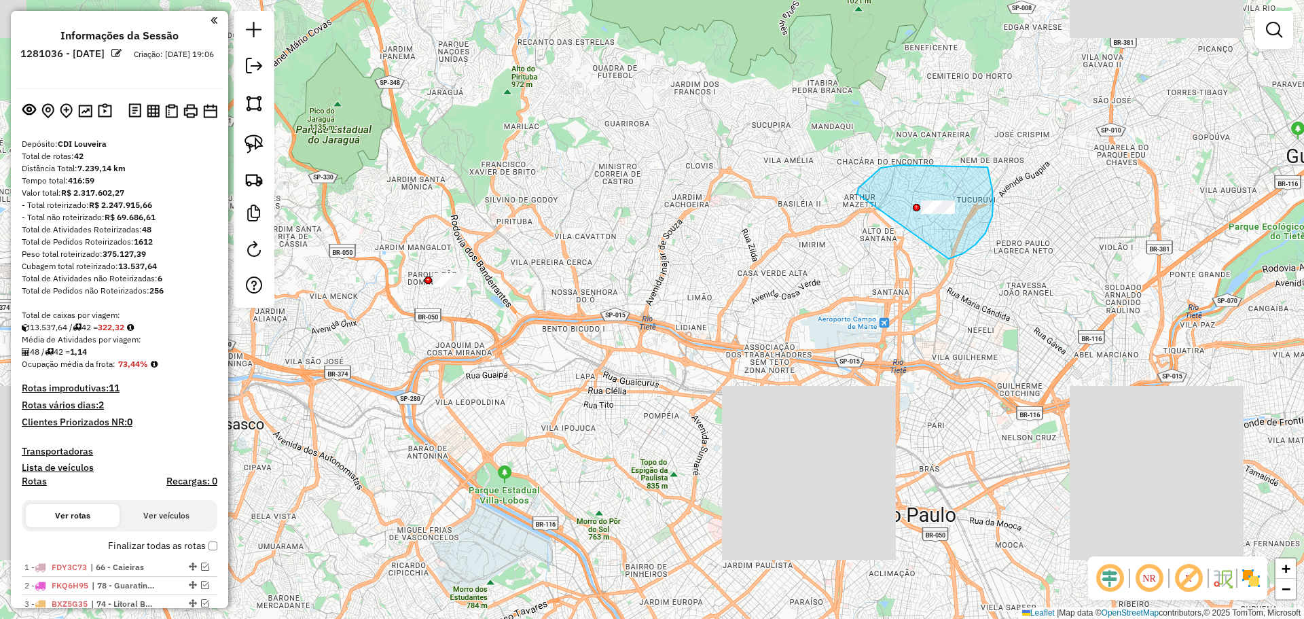
drag, startPoint x: 881, startPoint y: 168, endPoint x: 980, endPoint y: 153, distance: 99.6
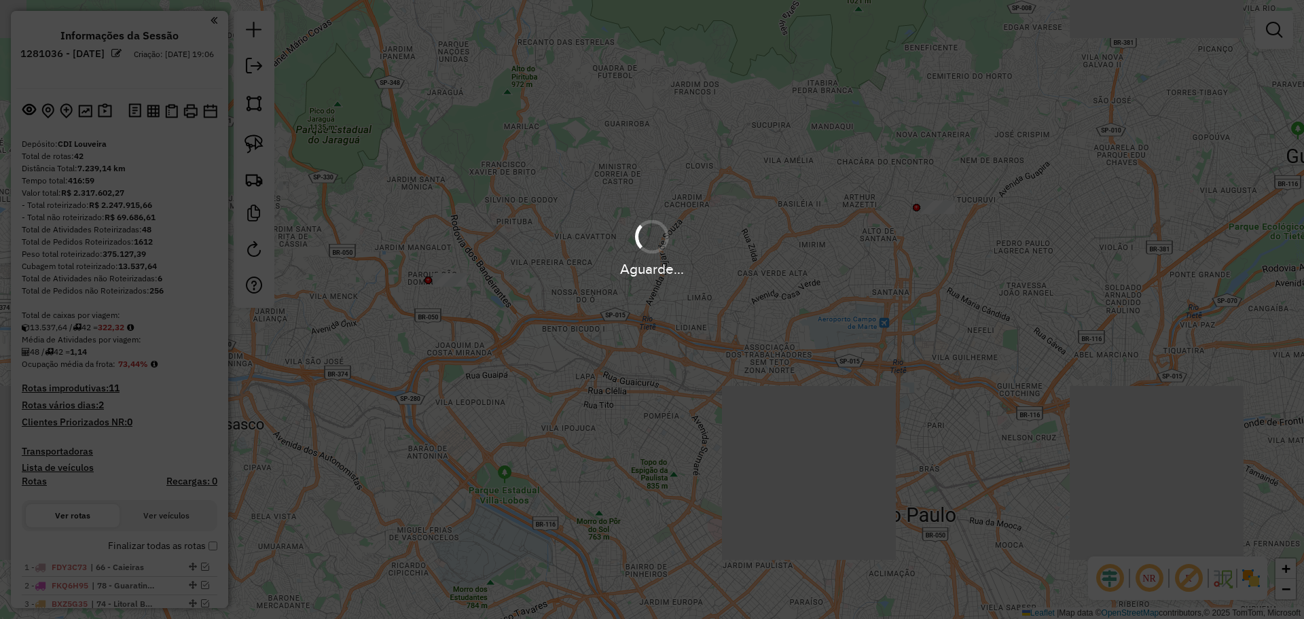
click at [941, 206] on hb-app "Aguarde... Pop-up bloqueado! Seu navegador bloqueou automáticamente a abertura …" at bounding box center [652, 309] width 1304 height 619
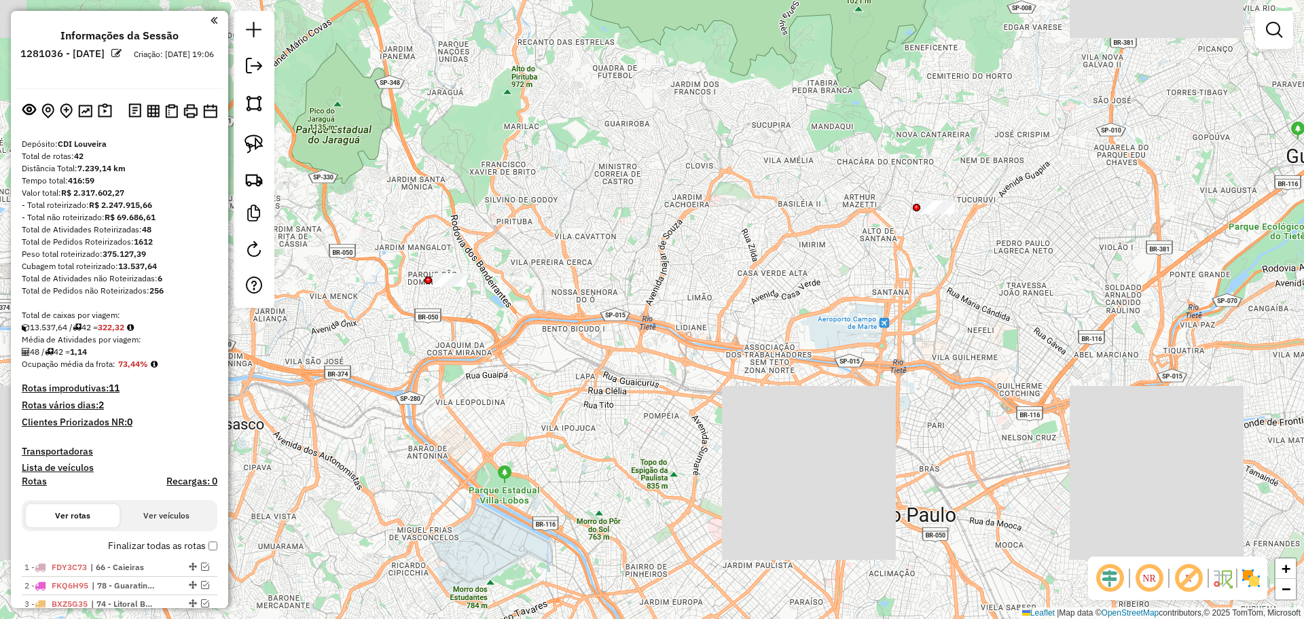
click at [931, 208] on div "Janela de atendimento Grade de atendimento Capacidade Transportadoras Veículos …" at bounding box center [652, 309] width 1304 height 619
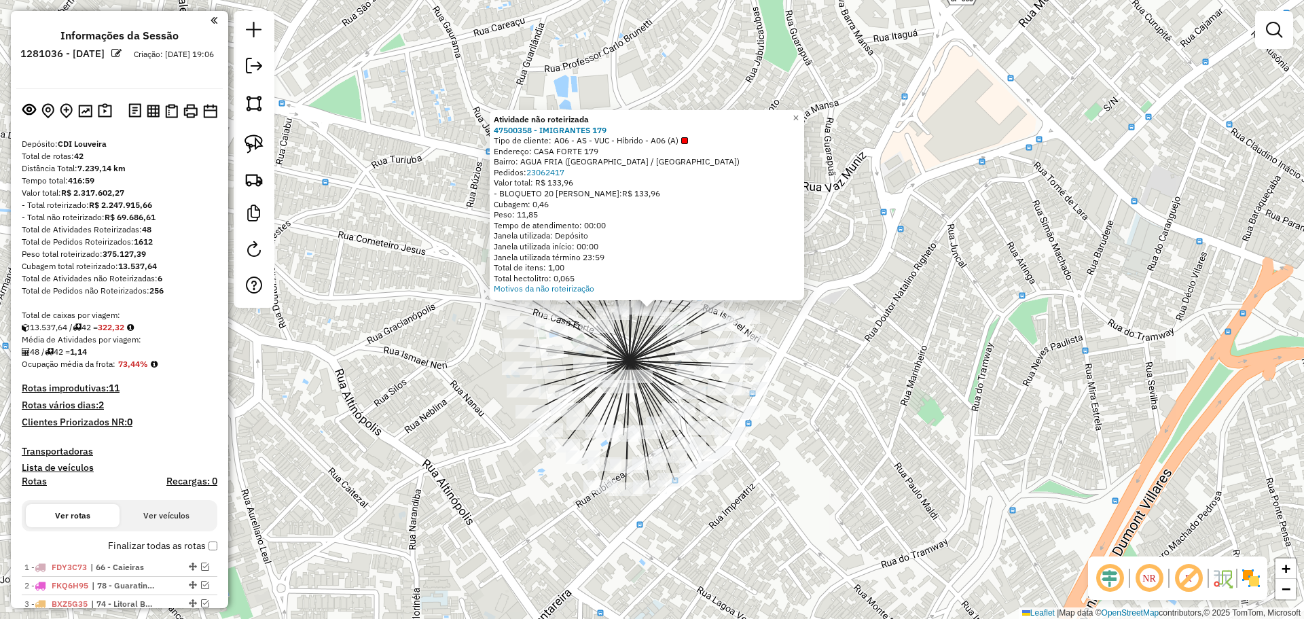
click at [392, 412] on div "Atividade não roteirizada 47500358 - IMIGRANTES 179 Tipo de cliente: A06 - AS -…" at bounding box center [652, 309] width 1304 height 619
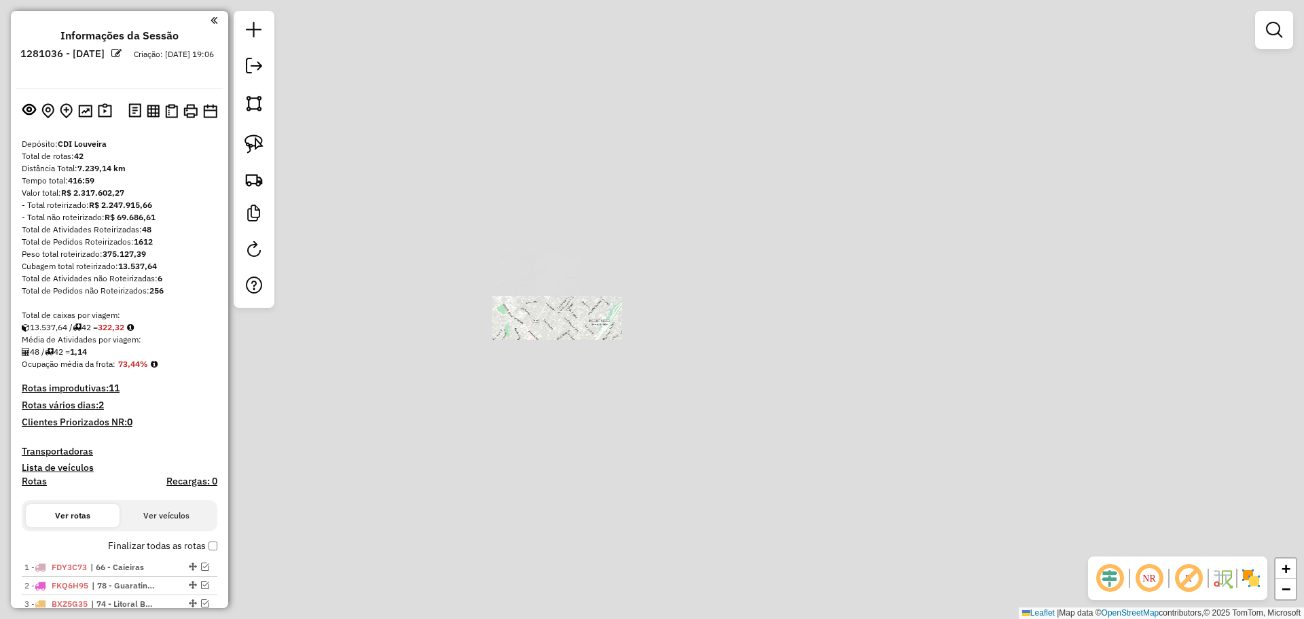
drag, startPoint x: 459, startPoint y: 509, endPoint x: 503, endPoint y: 407, distance: 111.7
click at [503, 407] on div "Janela de atendimento Grade de atendimento Capacidade Transportadoras Veículos …" at bounding box center [652, 309] width 1304 height 619
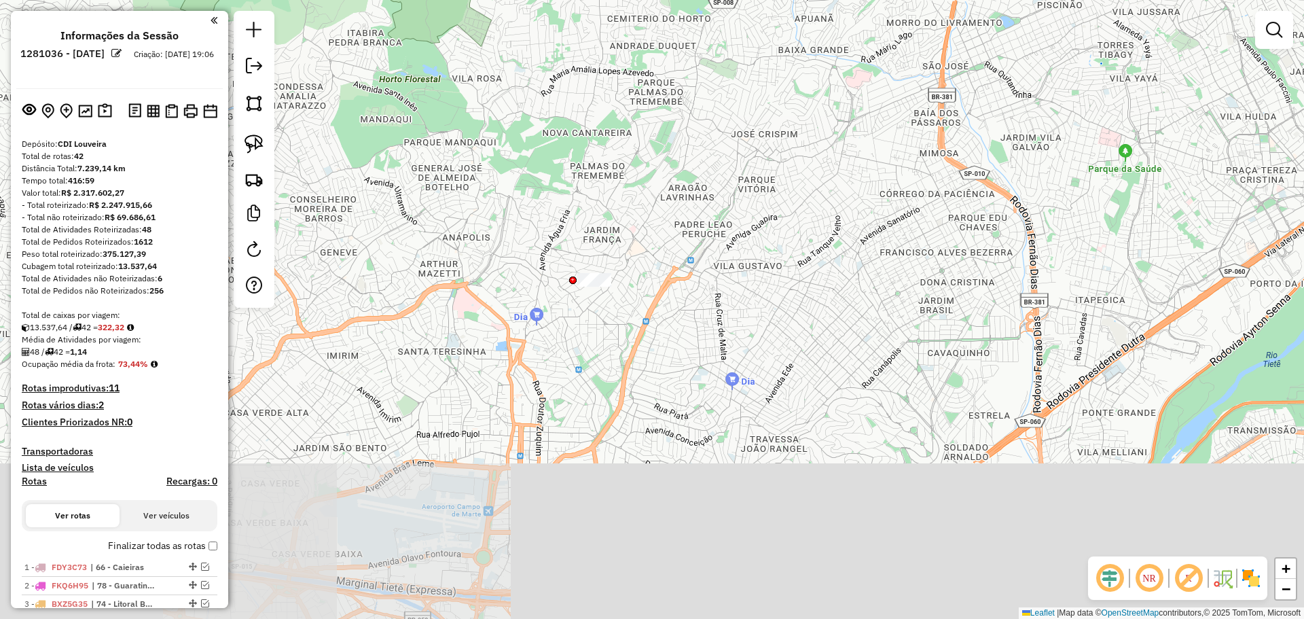
drag, startPoint x: 488, startPoint y: 368, endPoint x: 628, endPoint y: 197, distance: 221.5
click at [628, 197] on div "Janela de atendimento Grade de atendimento Capacidade Transportadoras Veículos …" at bounding box center [652, 309] width 1304 height 619
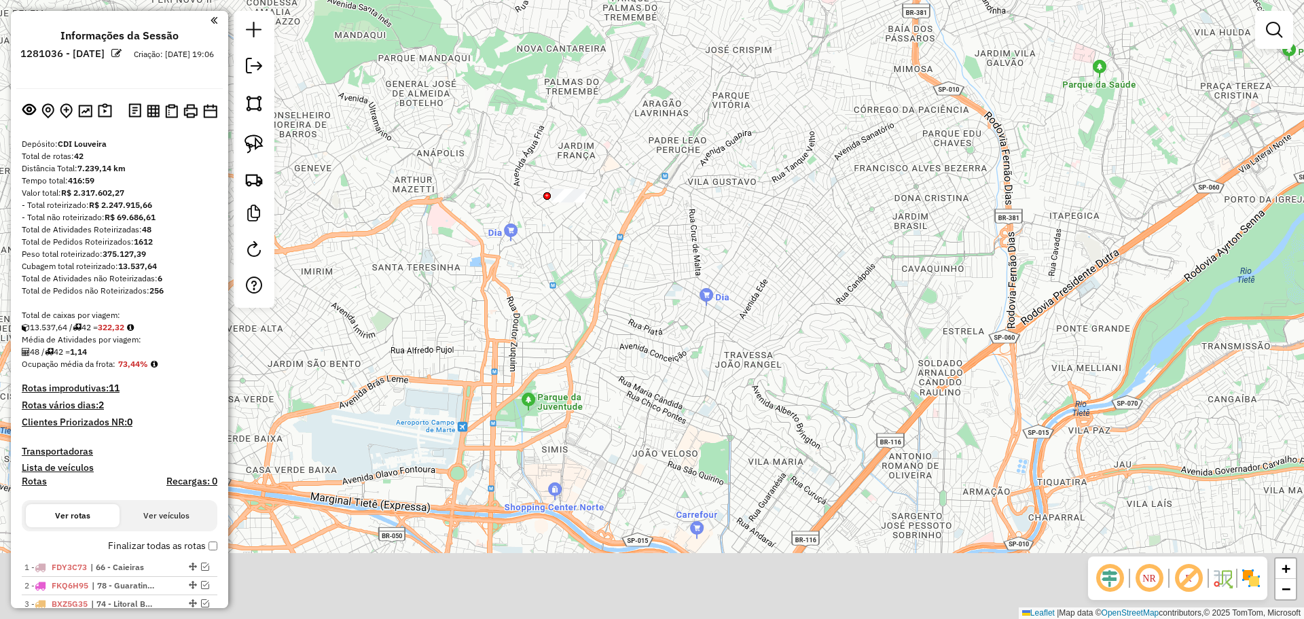
drag, startPoint x: 647, startPoint y: 348, endPoint x: 646, endPoint y: 339, distance: 8.9
click at [646, 339] on div "Janela de atendimento Grade de atendimento Capacidade Transportadoras Veículos …" at bounding box center [652, 309] width 1304 height 619
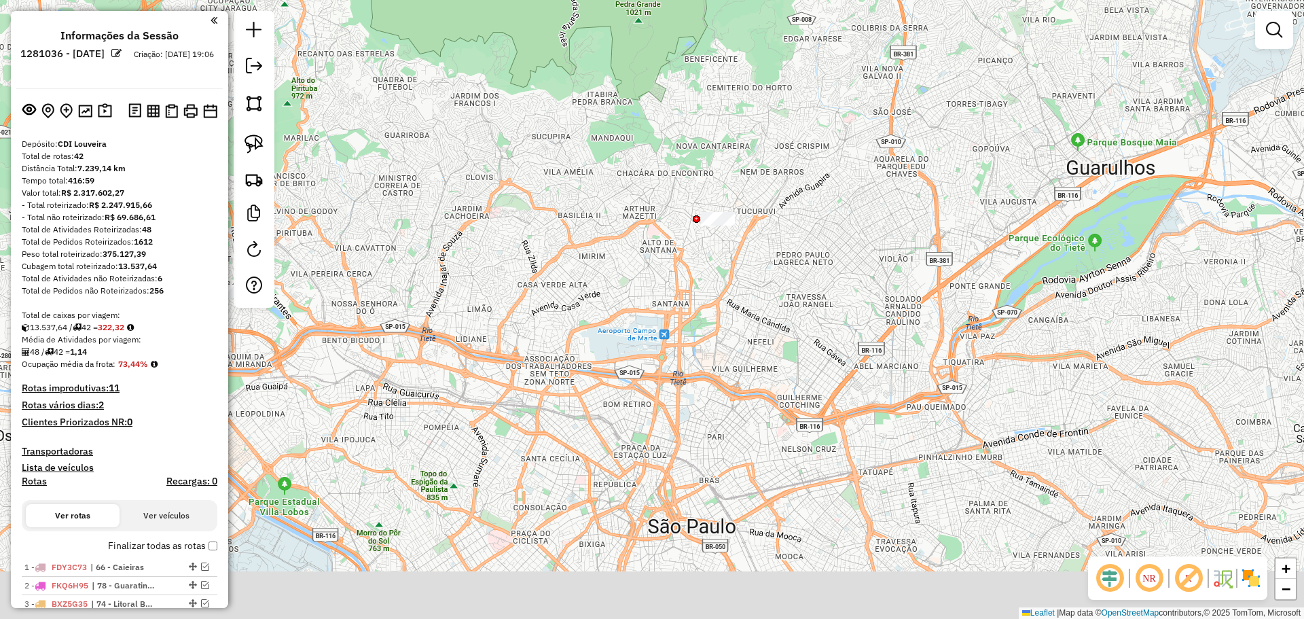
drag, startPoint x: 542, startPoint y: 416, endPoint x: 719, endPoint y: 295, distance: 214.6
click at [719, 295] on div "Janela de atendimento Grade de atendimento Capacidade Transportadoras Veículos …" at bounding box center [652, 309] width 1304 height 619
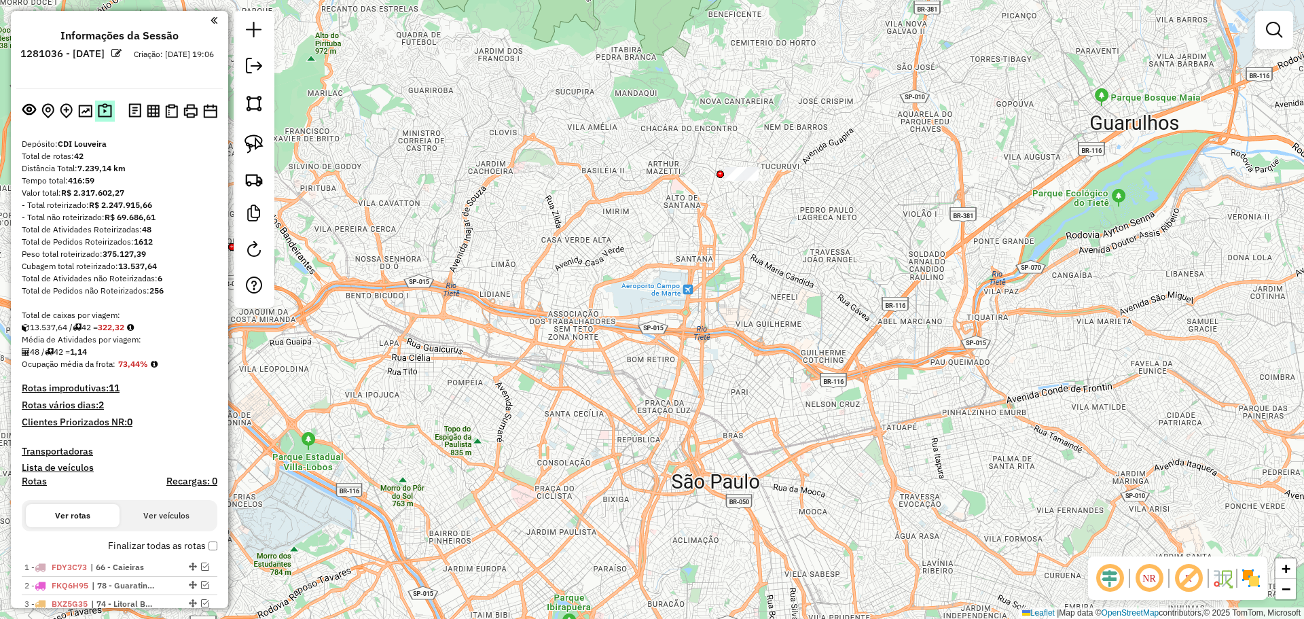
click at [104, 106] on img at bounding box center [105, 111] width 14 height 16
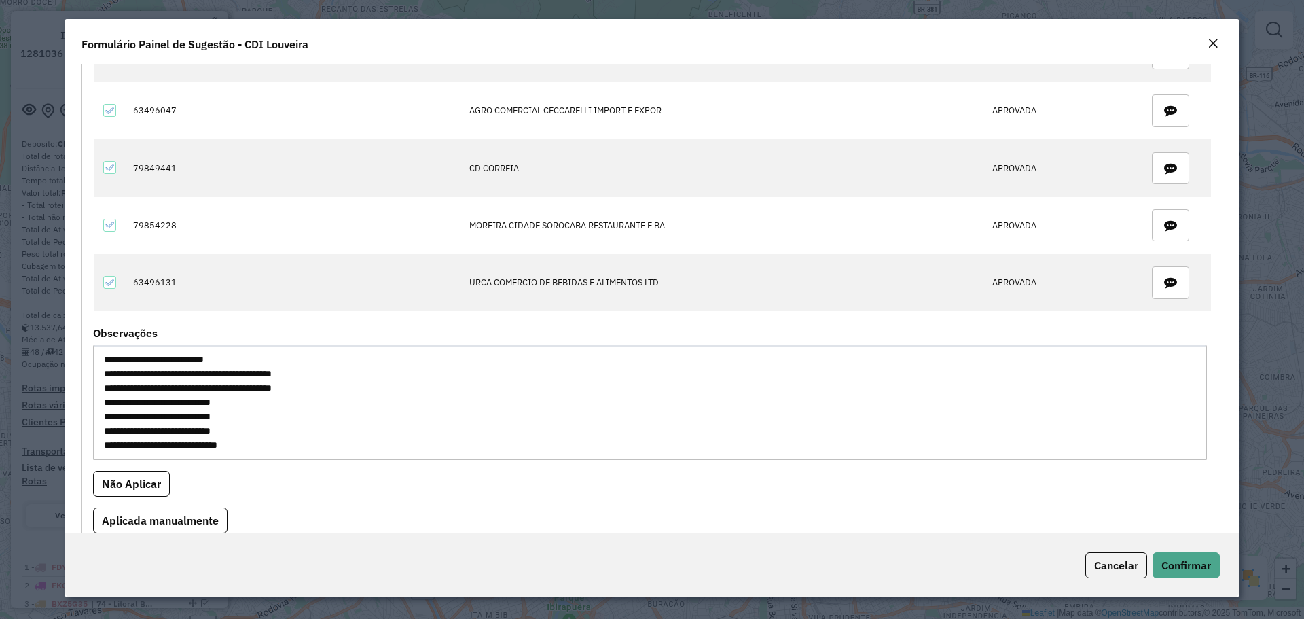
scroll to position [29, 0]
drag, startPoint x: 365, startPoint y: 421, endPoint x: 103, endPoint y: 378, distance: 266.3
click at [103, 378] on textarea "**********" at bounding box center [650, 402] width 1114 height 115
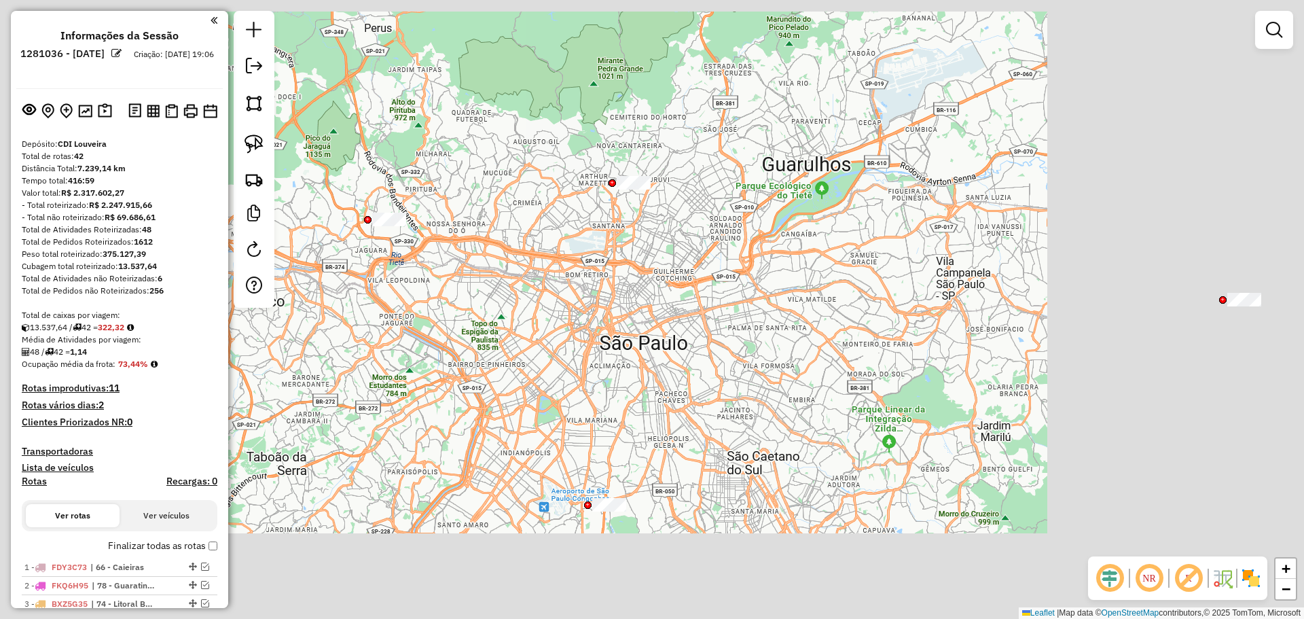
drag, startPoint x: 594, startPoint y: 358, endPoint x: 567, endPoint y: 300, distance: 63.8
click at [567, 300] on div "Janela de atendimento Grade de atendimento Capacidade Transportadoras Veículos …" at bounding box center [652, 309] width 1304 height 619
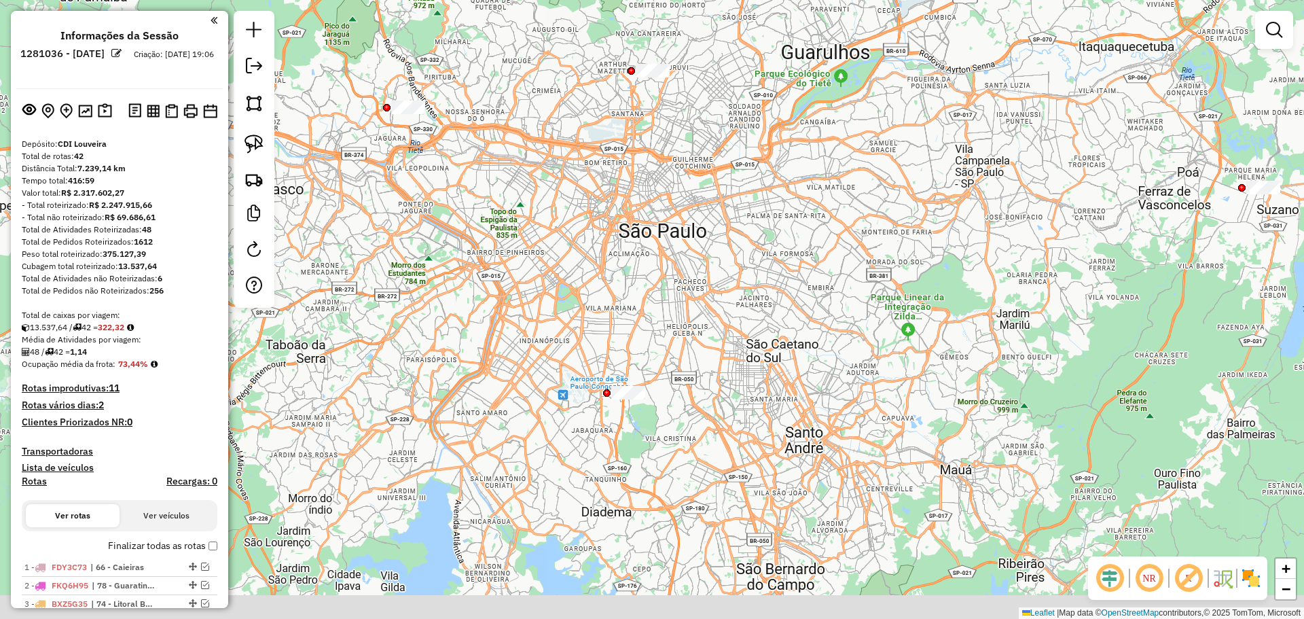
click at [569, 293] on div "Janela de atendimento Grade de atendimento Capacidade Transportadoras Veículos …" at bounding box center [652, 309] width 1304 height 619
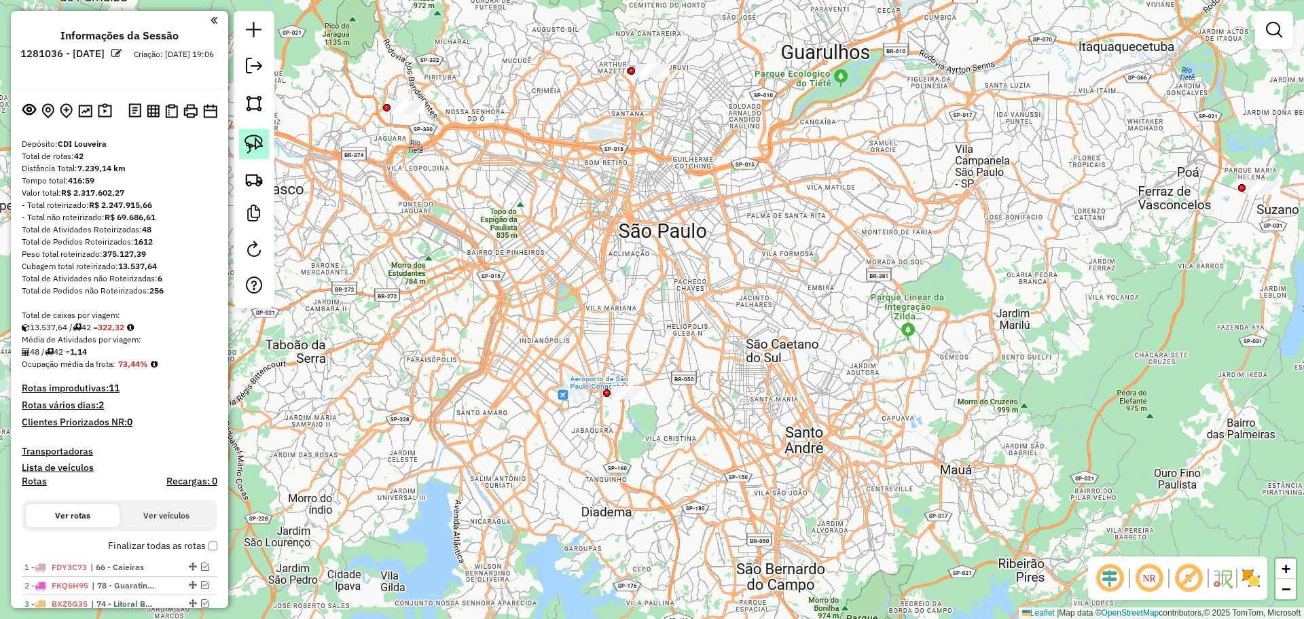
click at [253, 139] on img at bounding box center [254, 143] width 19 height 19
drag, startPoint x: 380, startPoint y: 88, endPoint x: 476, endPoint y: 79, distance: 96.8
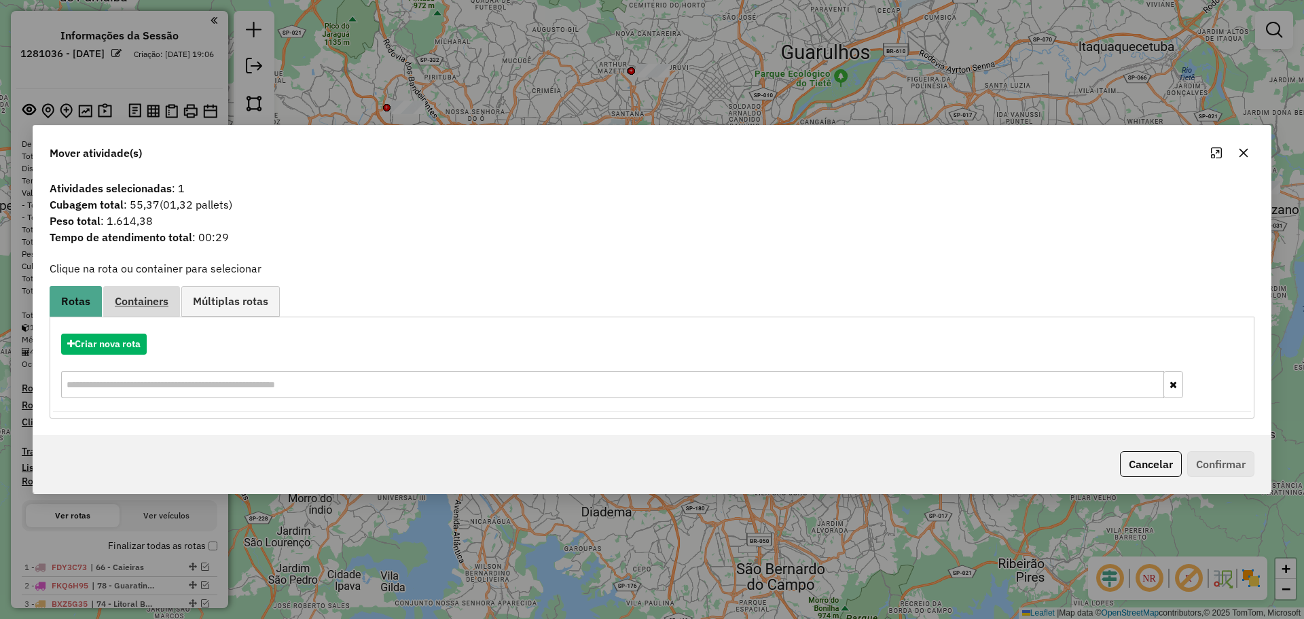
click at [134, 306] on span "Containers" at bounding box center [142, 300] width 54 height 11
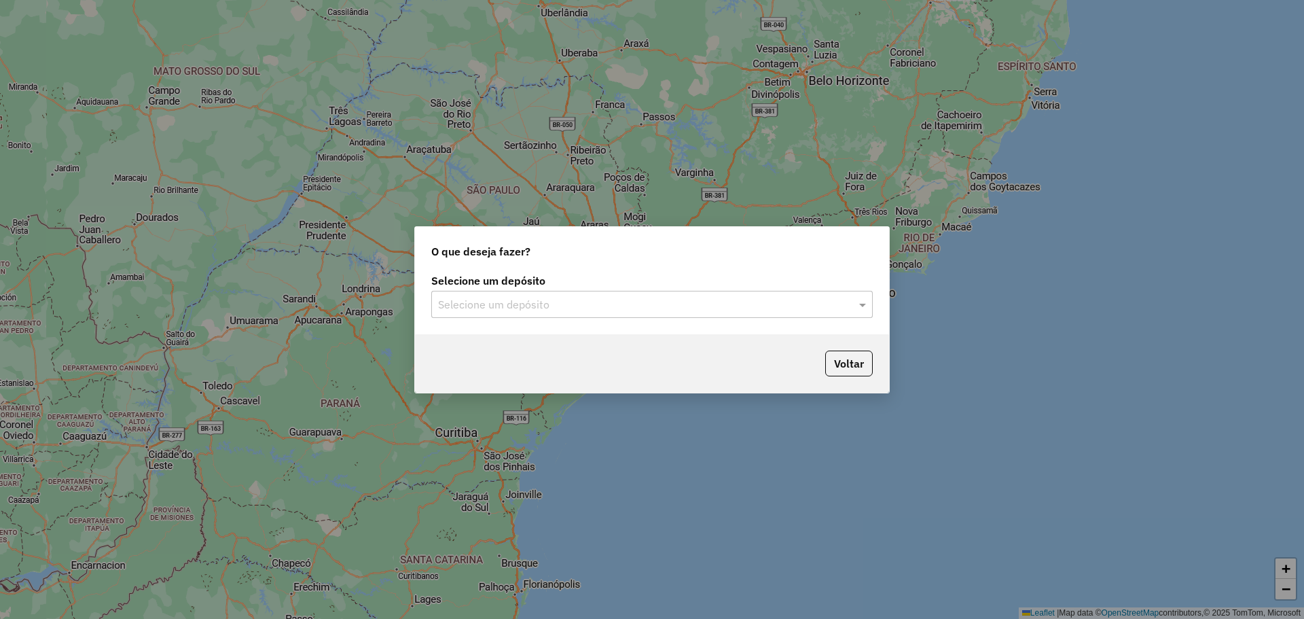
click at [631, 303] on input "text" at bounding box center [638, 305] width 401 height 16
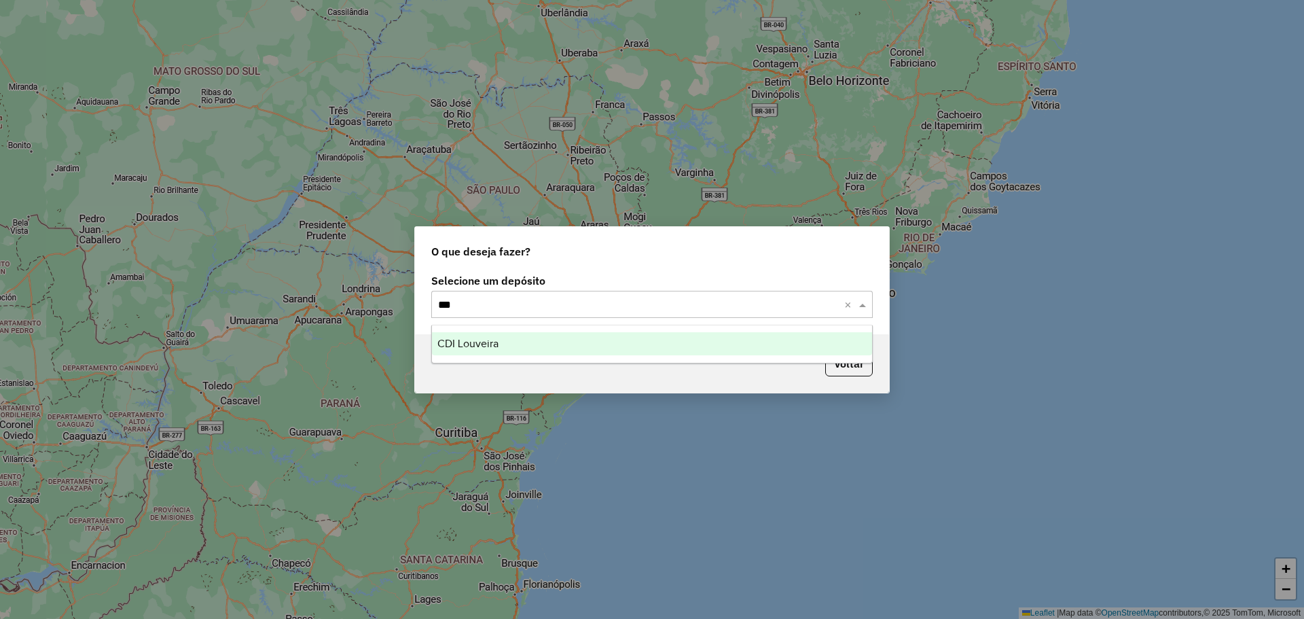
type input "****"
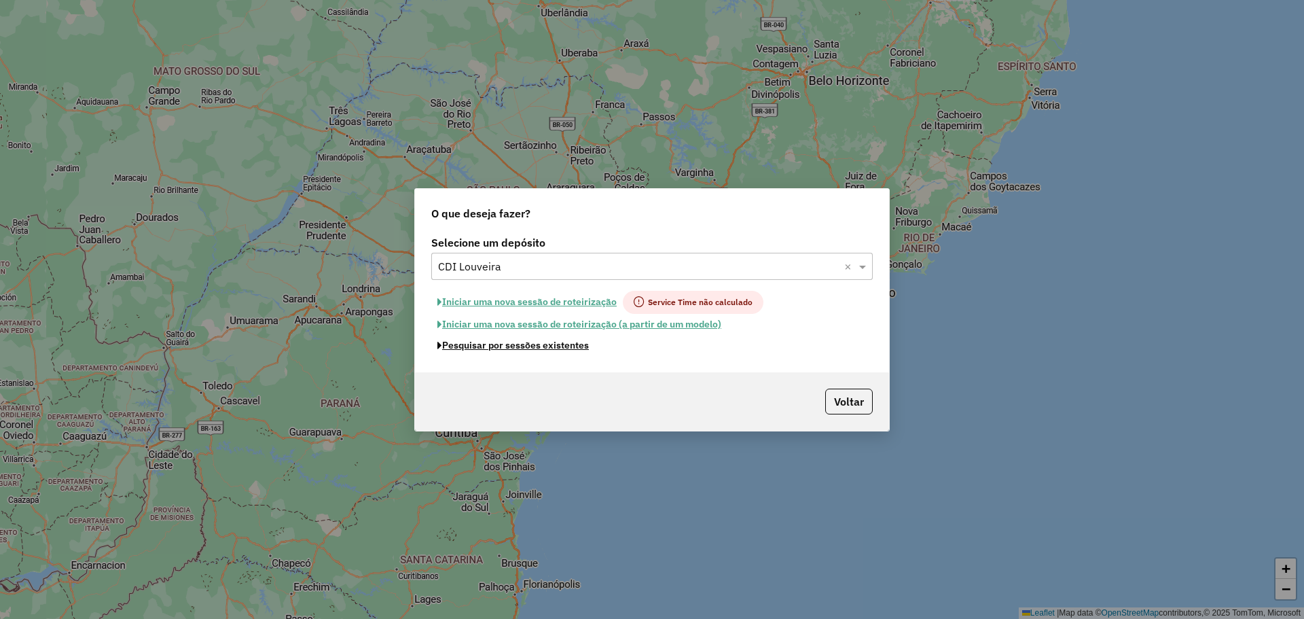
click at [566, 346] on button "Pesquisar por sessões existentes" at bounding box center [513, 345] width 164 height 21
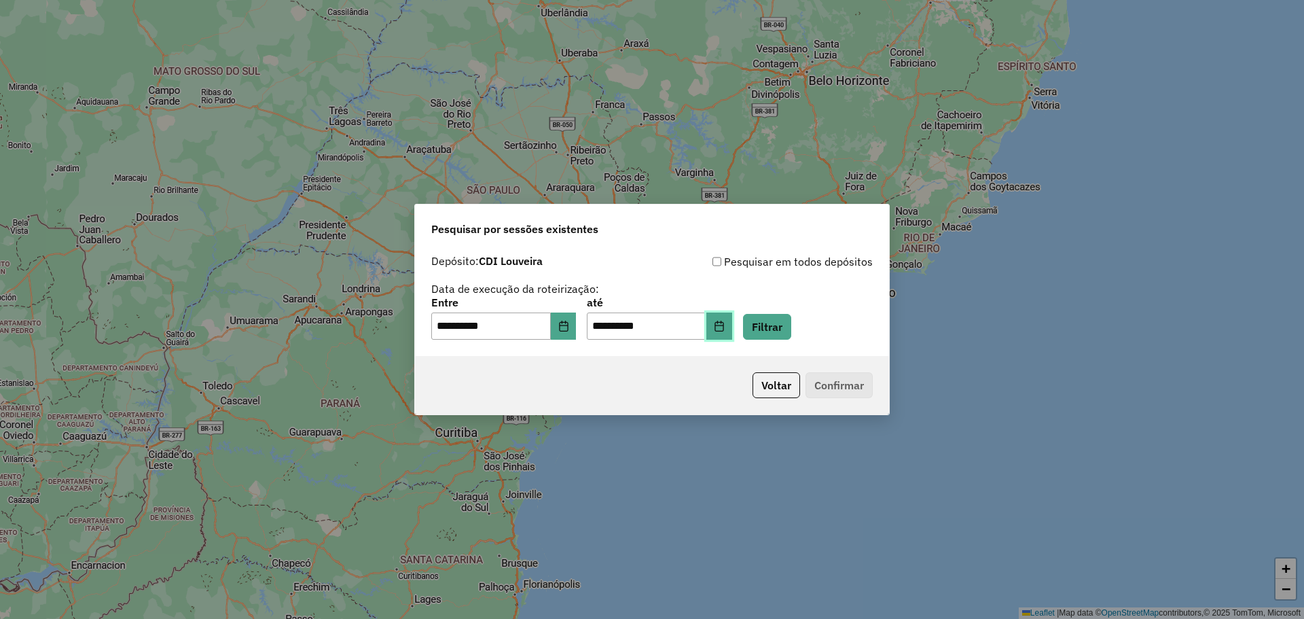
click at [725, 321] on icon "Choose Date" at bounding box center [719, 326] width 11 height 11
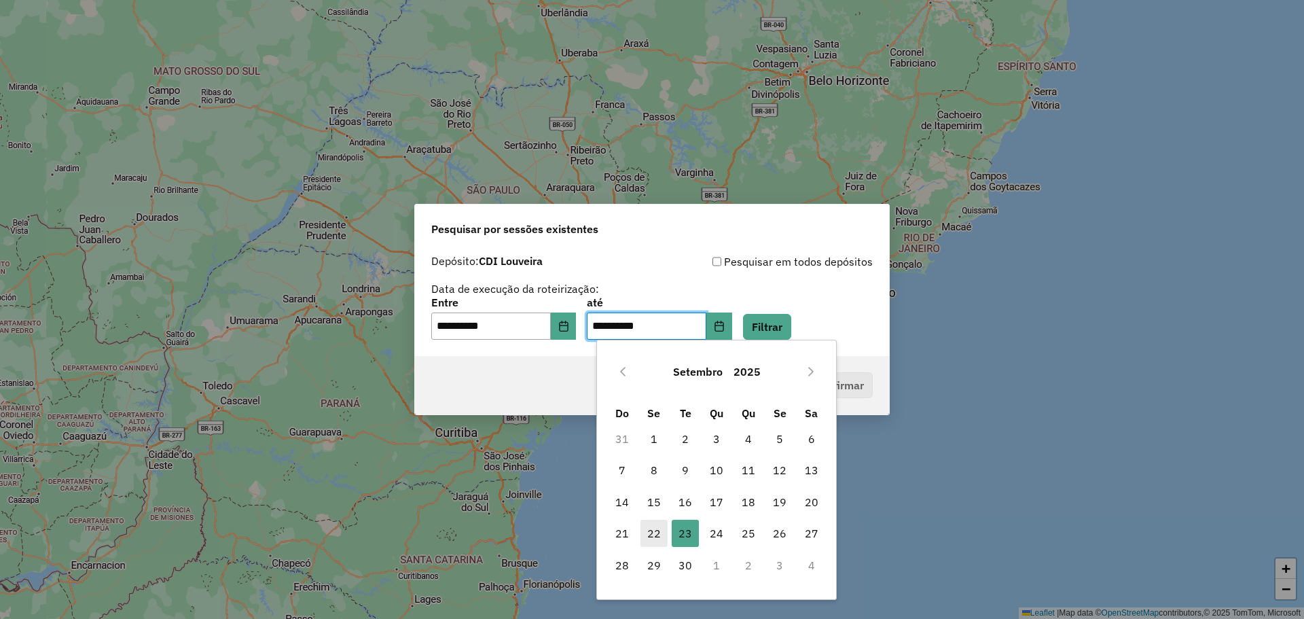
click at [656, 527] on span "22" at bounding box center [654, 533] width 27 height 27
type input "**********"
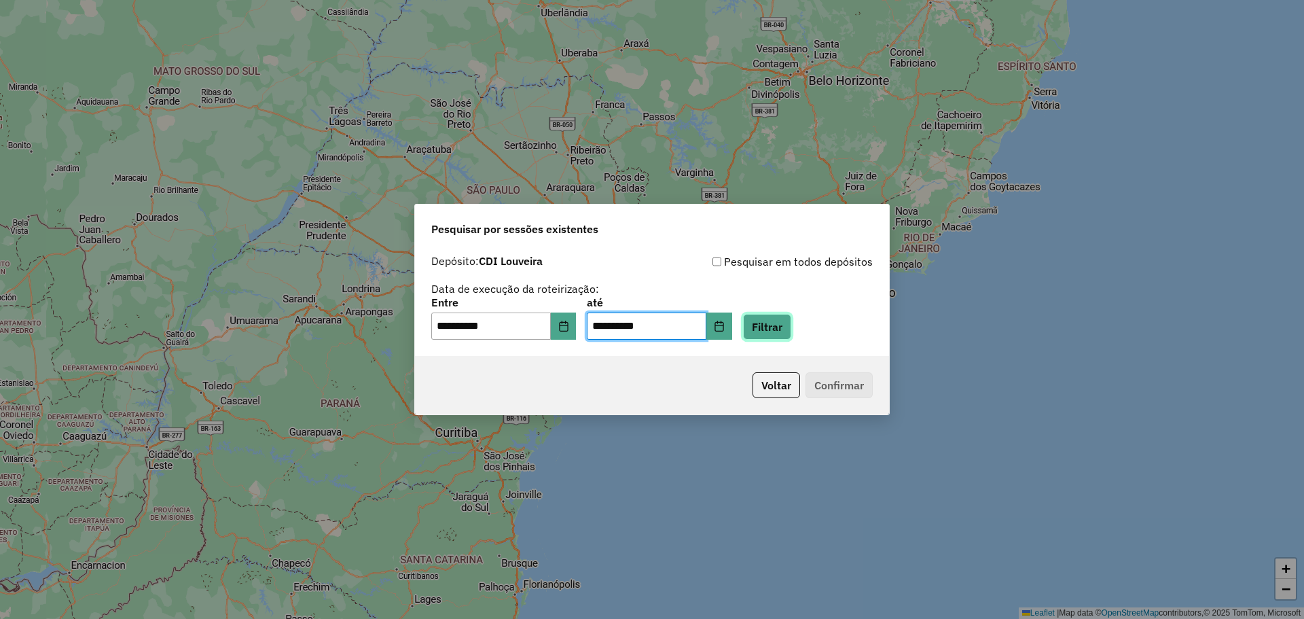
click at [787, 329] on button "Filtrar" at bounding box center [767, 327] width 48 height 26
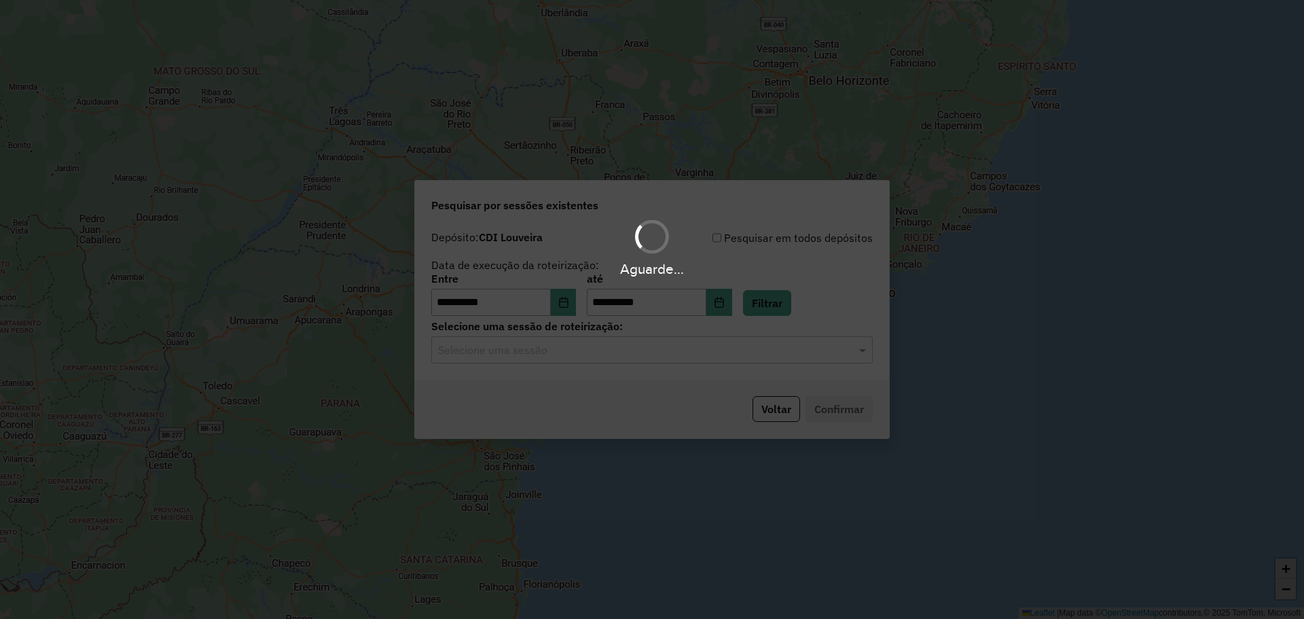
click at [571, 356] on input "text" at bounding box center [638, 350] width 401 height 16
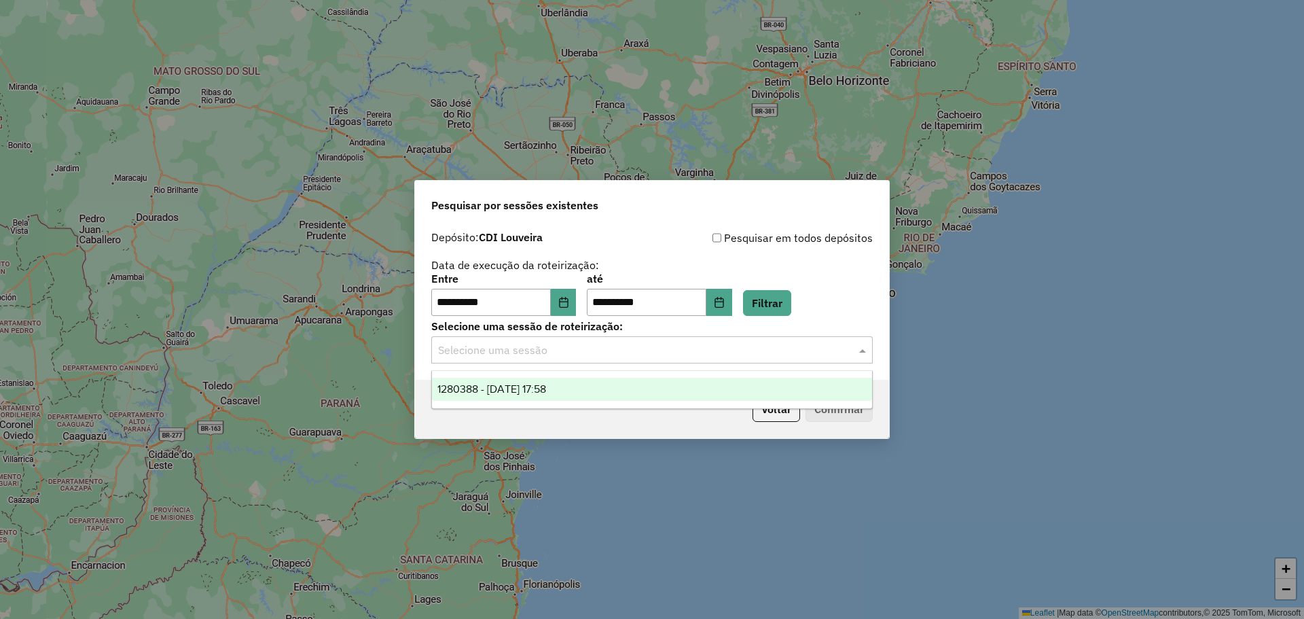
click at [578, 384] on div "1280388 - 22/09/2025 17:58" at bounding box center [652, 389] width 440 height 23
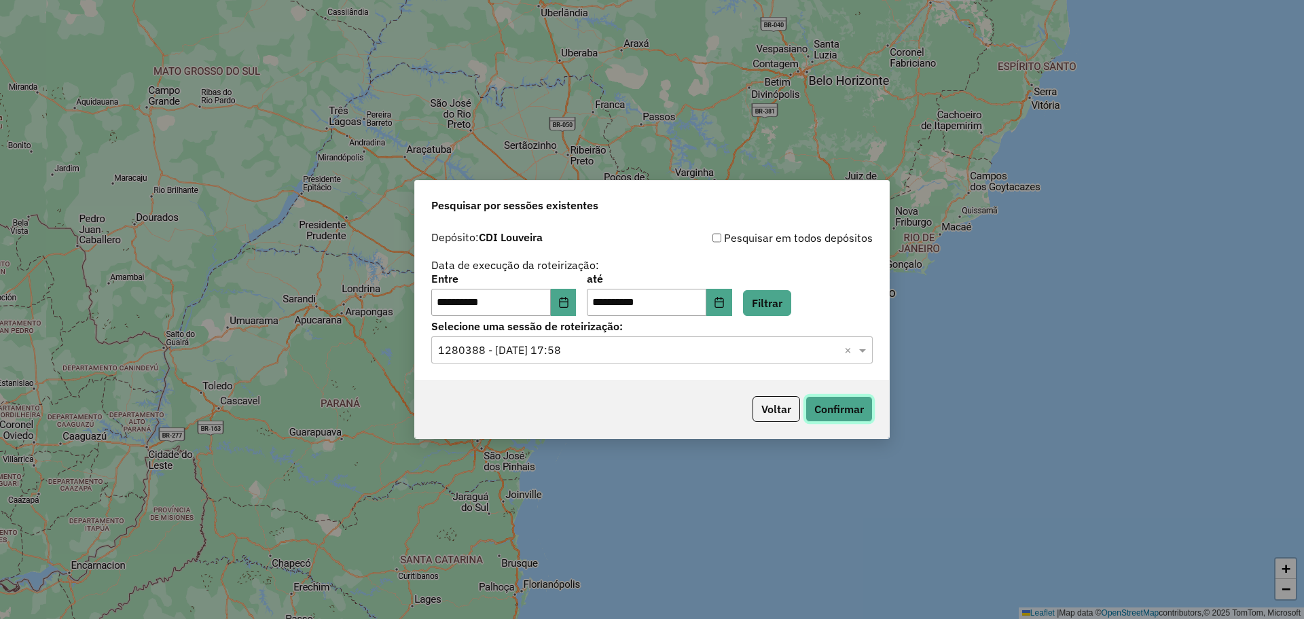
click at [820, 414] on button "Confirmar" at bounding box center [839, 409] width 67 height 26
click at [770, 408] on button "Voltar" at bounding box center [777, 409] width 48 height 26
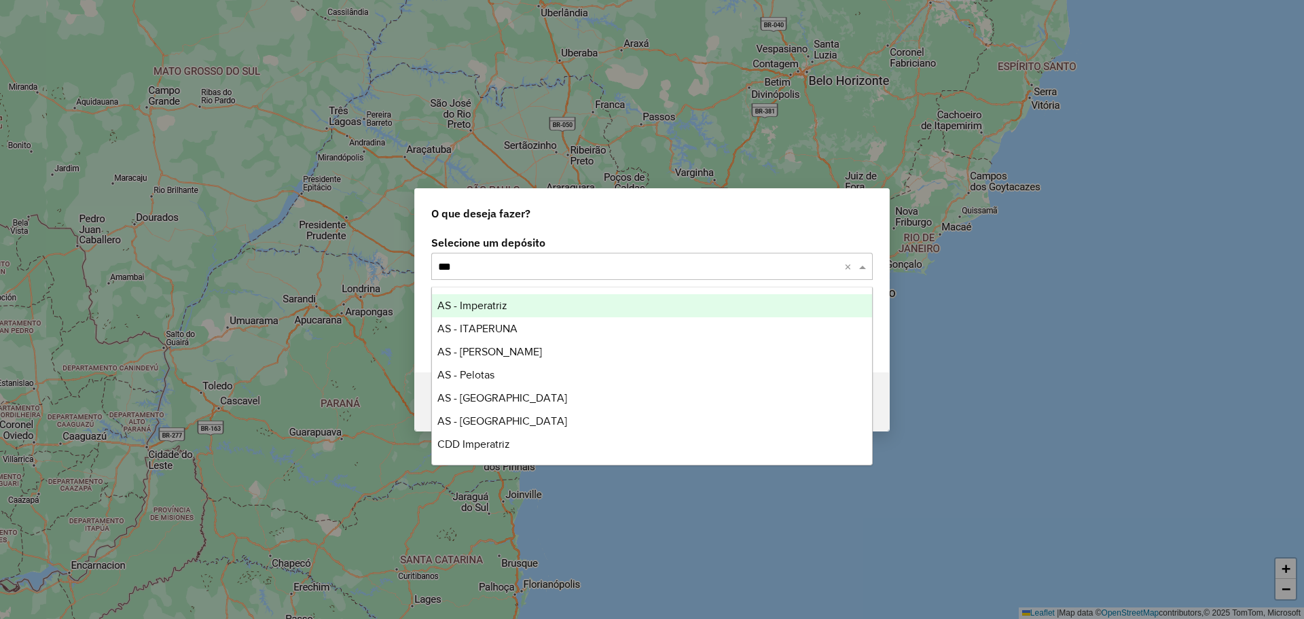
type input "****"
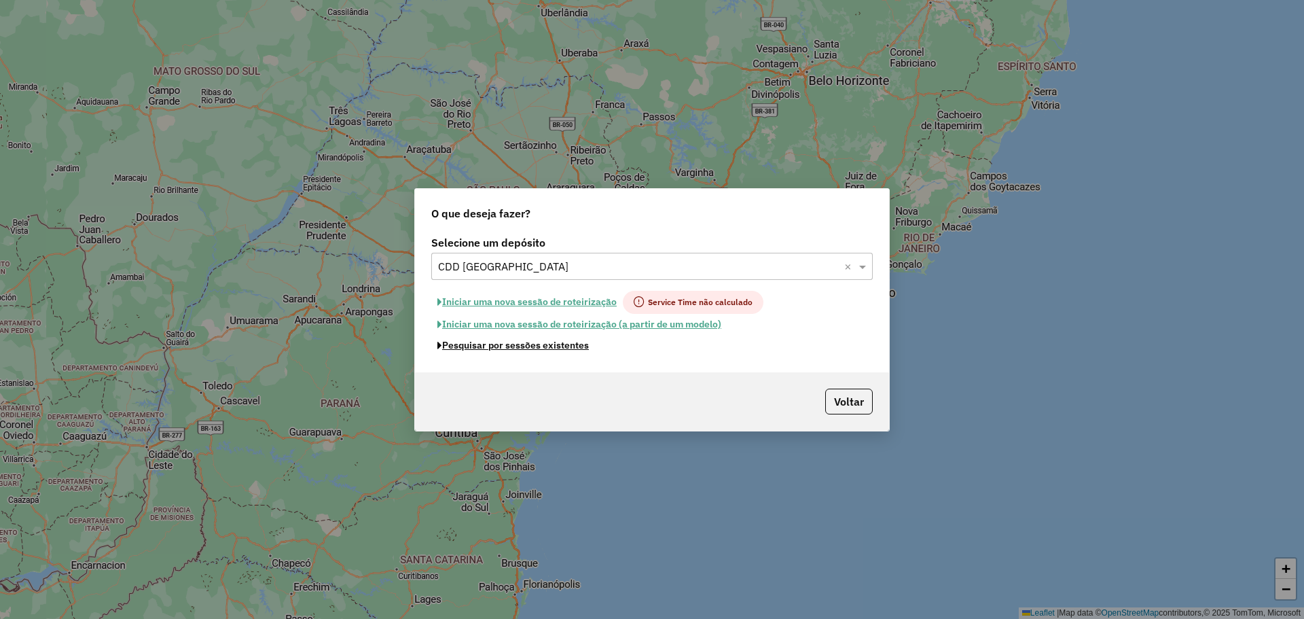
click at [553, 348] on button "Pesquisar por sessões existentes" at bounding box center [513, 345] width 164 height 21
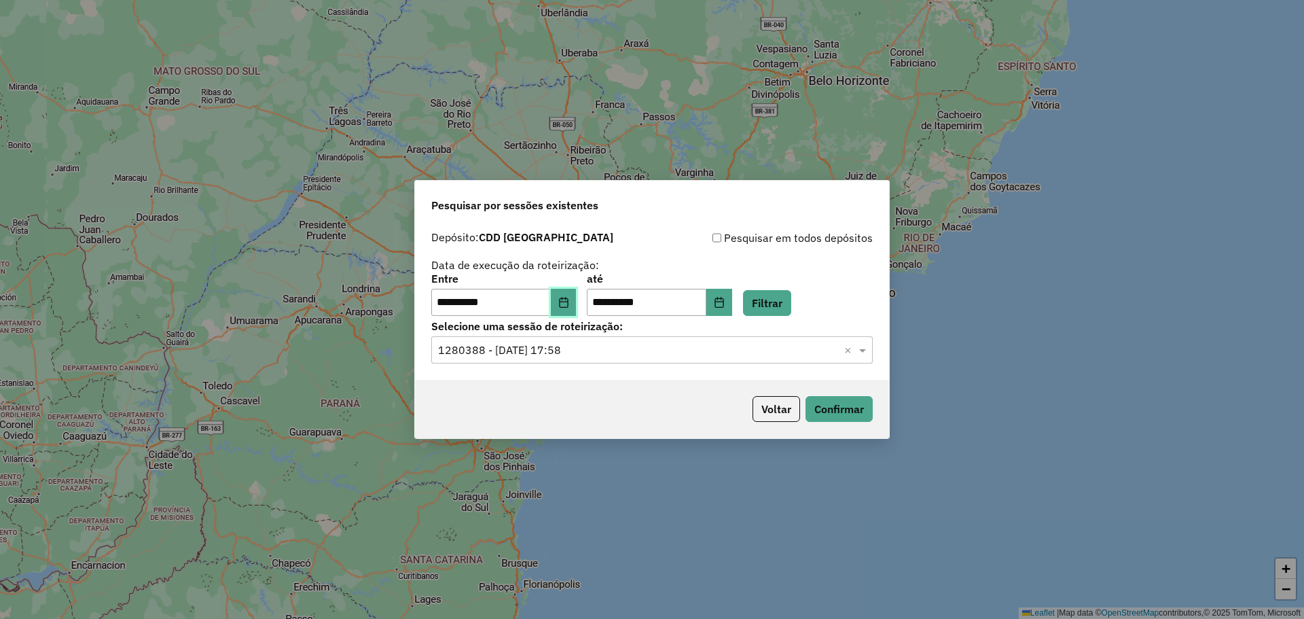
click at [569, 301] on icon "Choose Date" at bounding box center [563, 302] width 11 height 11
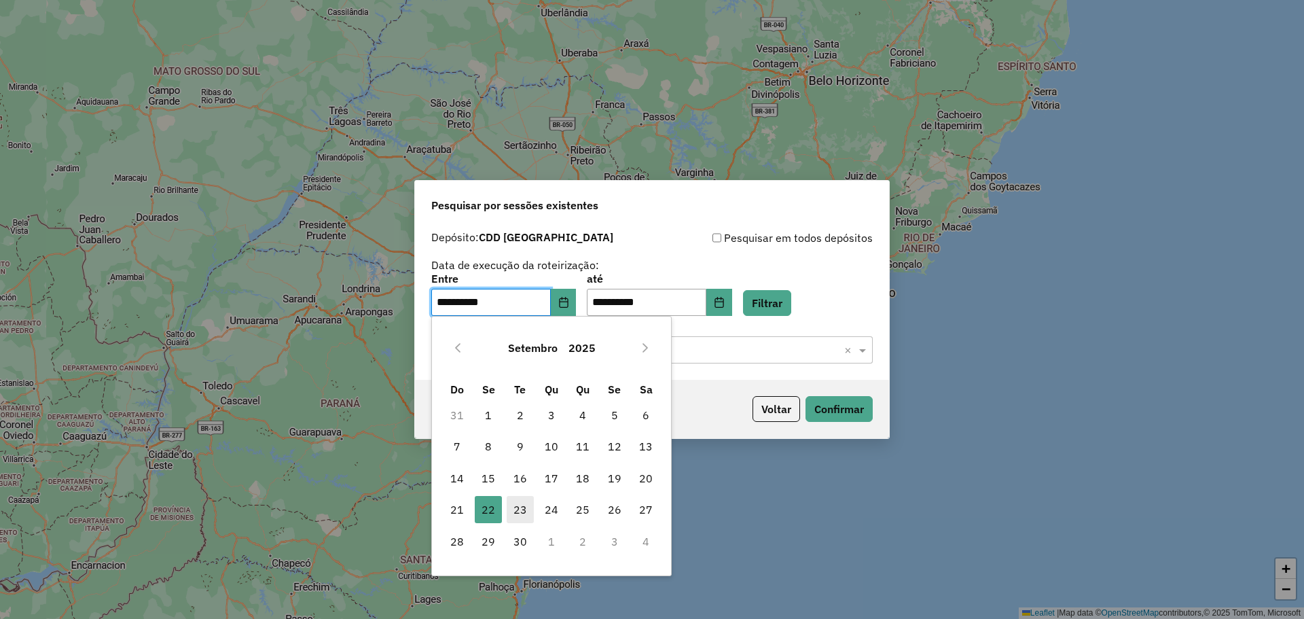
click at [516, 514] on span "23" at bounding box center [520, 509] width 27 height 27
type input "**********"
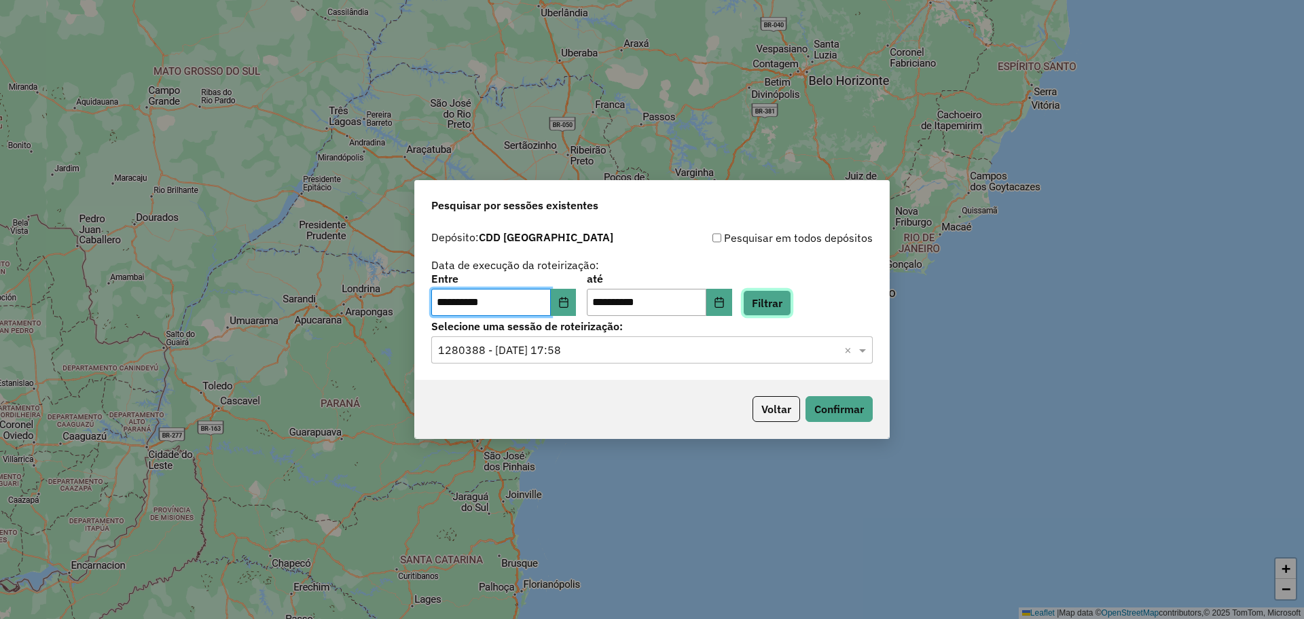
click at [791, 302] on button "Filtrar" at bounding box center [767, 303] width 48 height 26
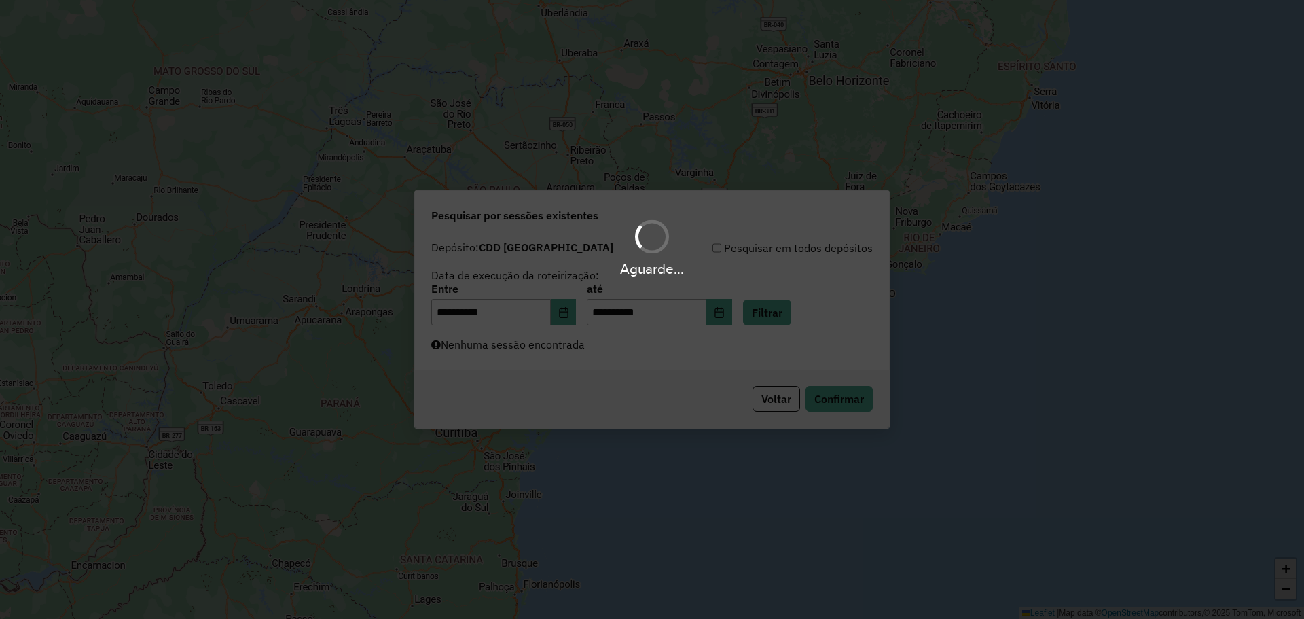
click at [526, 355] on div "Aguarde..." at bounding box center [652, 309] width 1304 height 619
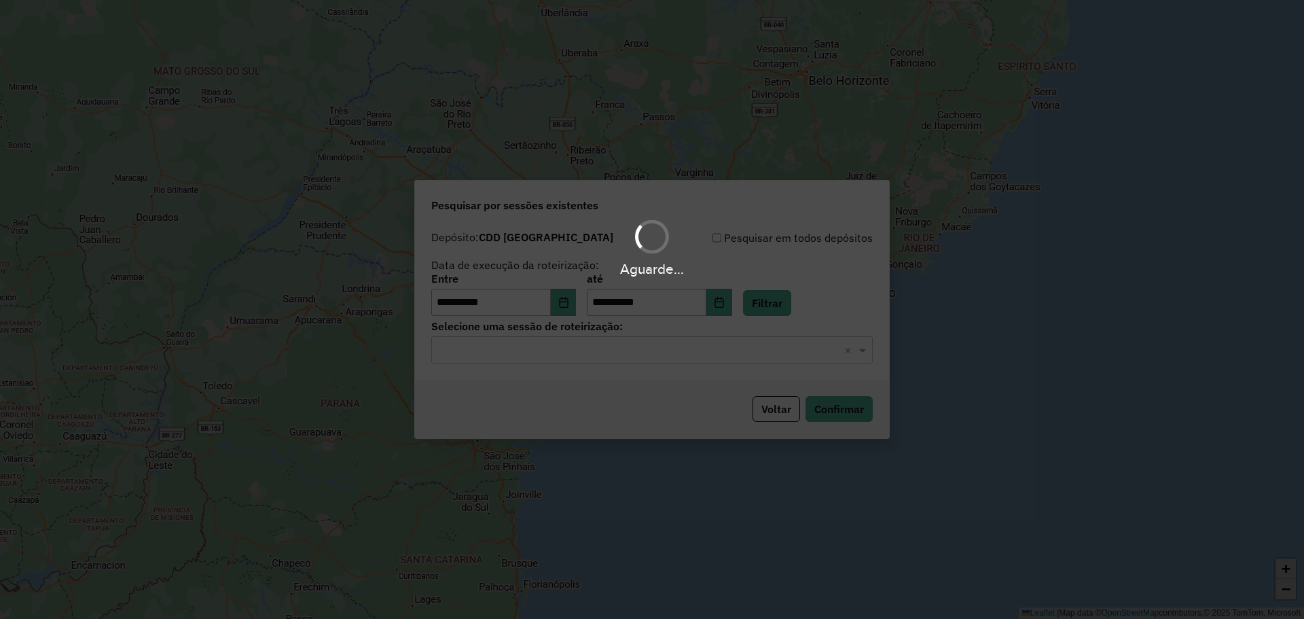
click at [526, 355] on div "Aguarde..." at bounding box center [652, 309] width 1304 height 619
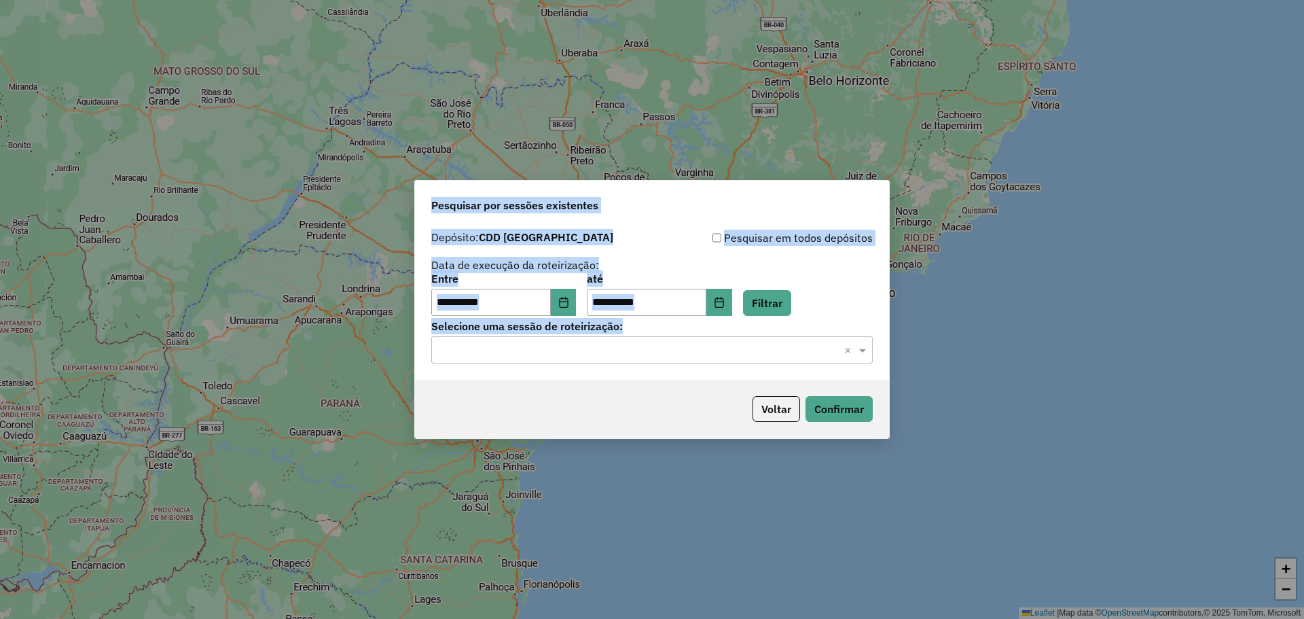
click at [537, 353] on hb-app "**********" at bounding box center [652, 309] width 1304 height 619
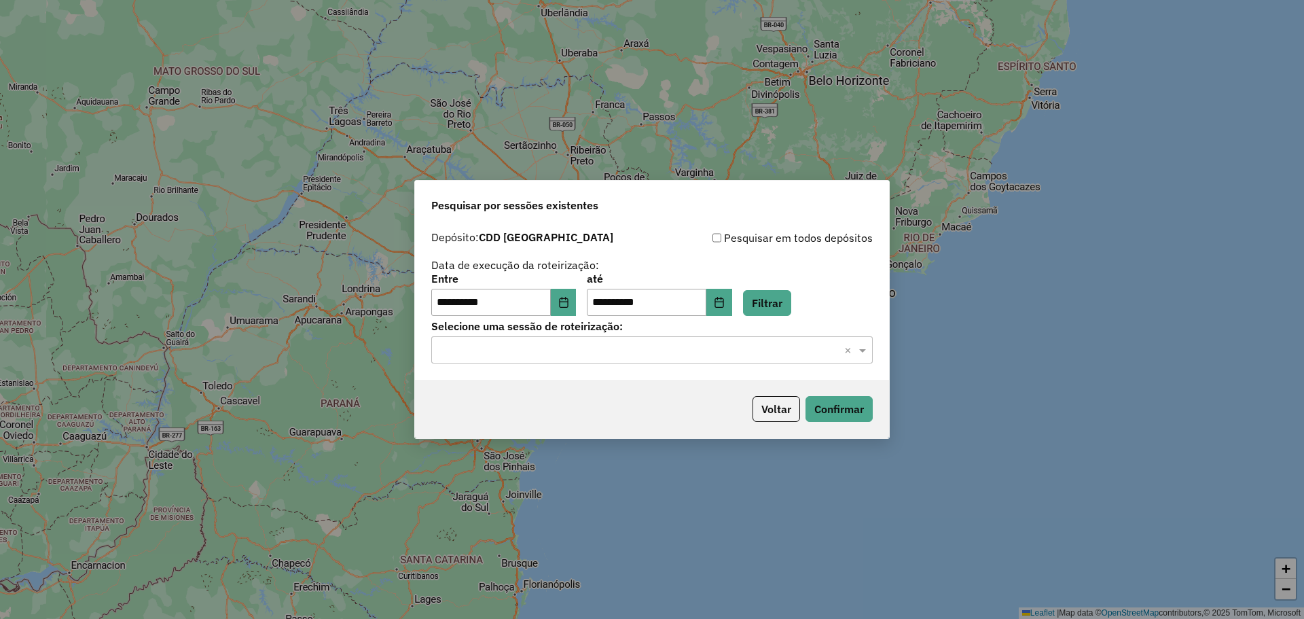
click at [550, 363] on div "**********" at bounding box center [652, 302] width 474 height 156
click at [567, 352] on input "text" at bounding box center [638, 350] width 401 height 16
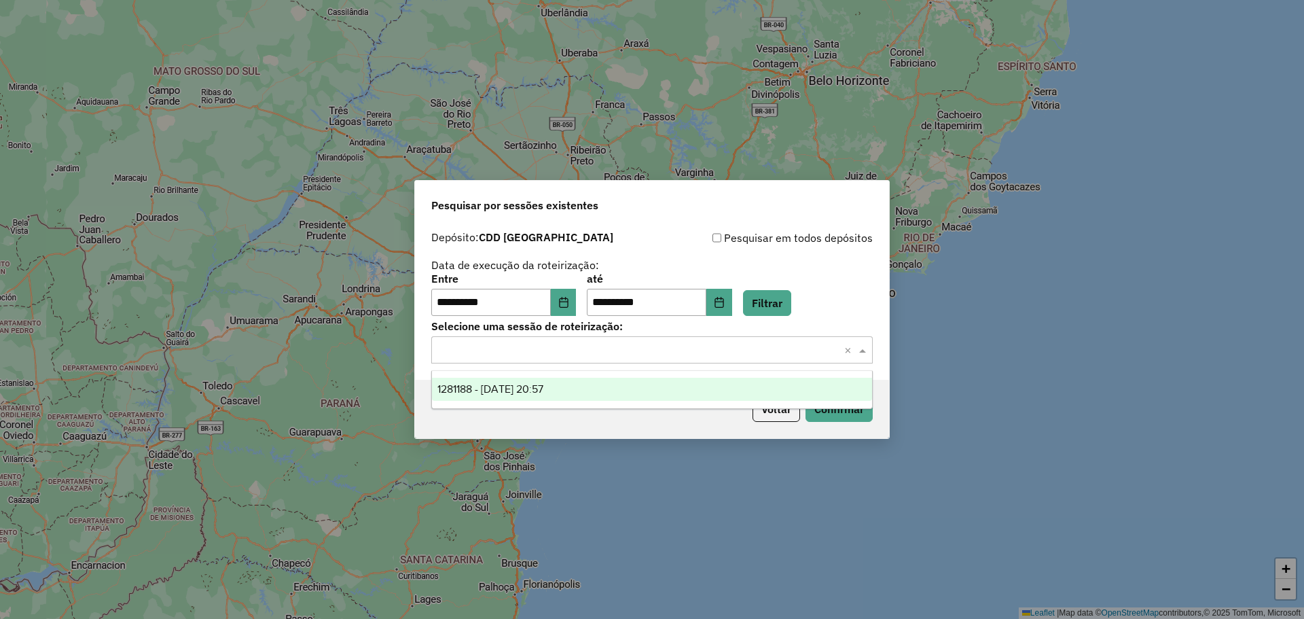
click at [543, 384] on span "1281188 - 23/09/2025 20:57" at bounding box center [490, 389] width 106 height 12
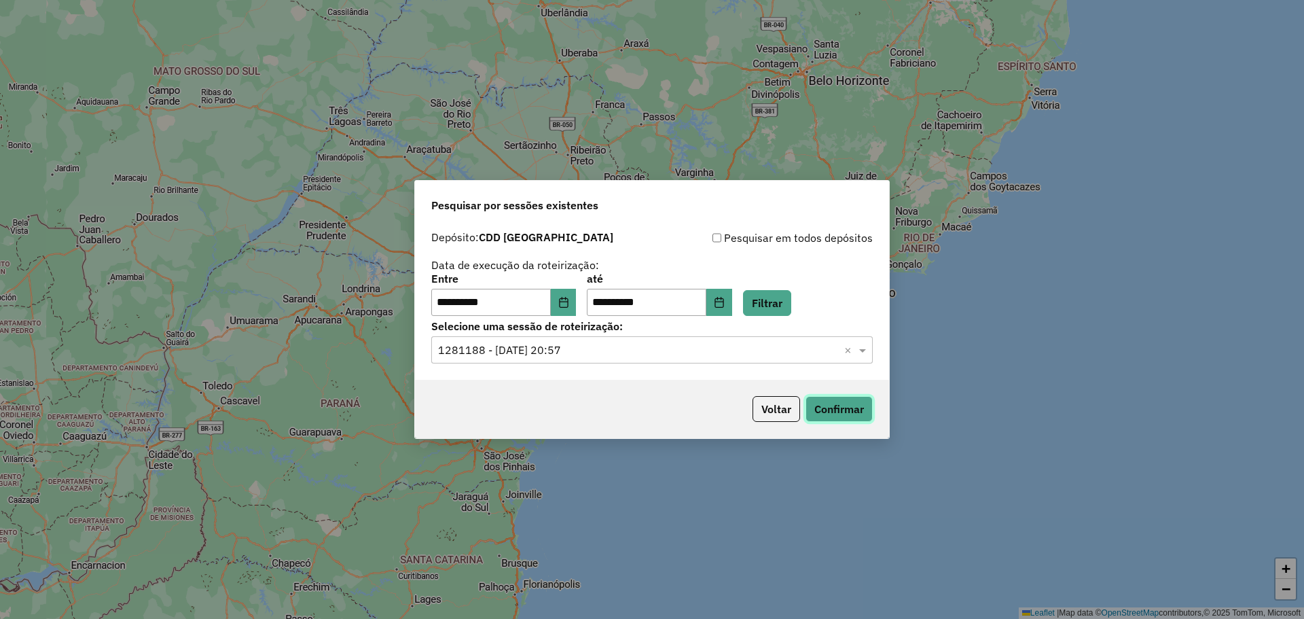
click at [841, 410] on button "Confirmar" at bounding box center [839, 409] width 67 height 26
click at [753, 408] on button "Voltar" at bounding box center [777, 409] width 48 height 26
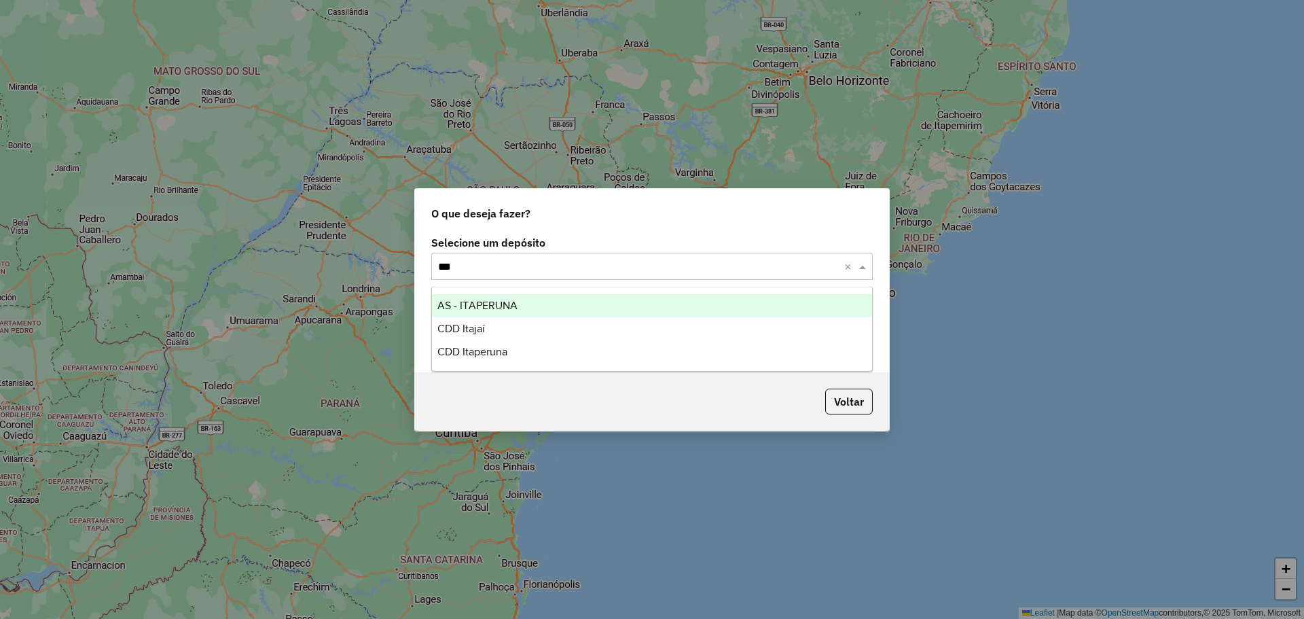
type input "****"
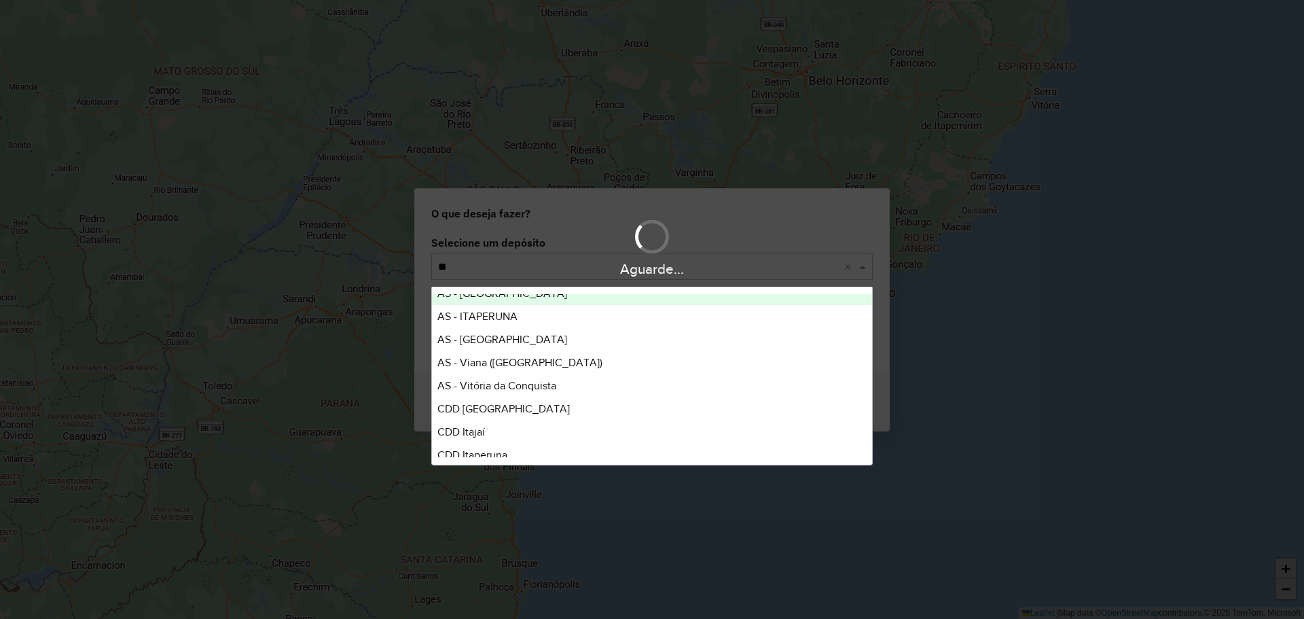
type input "***"
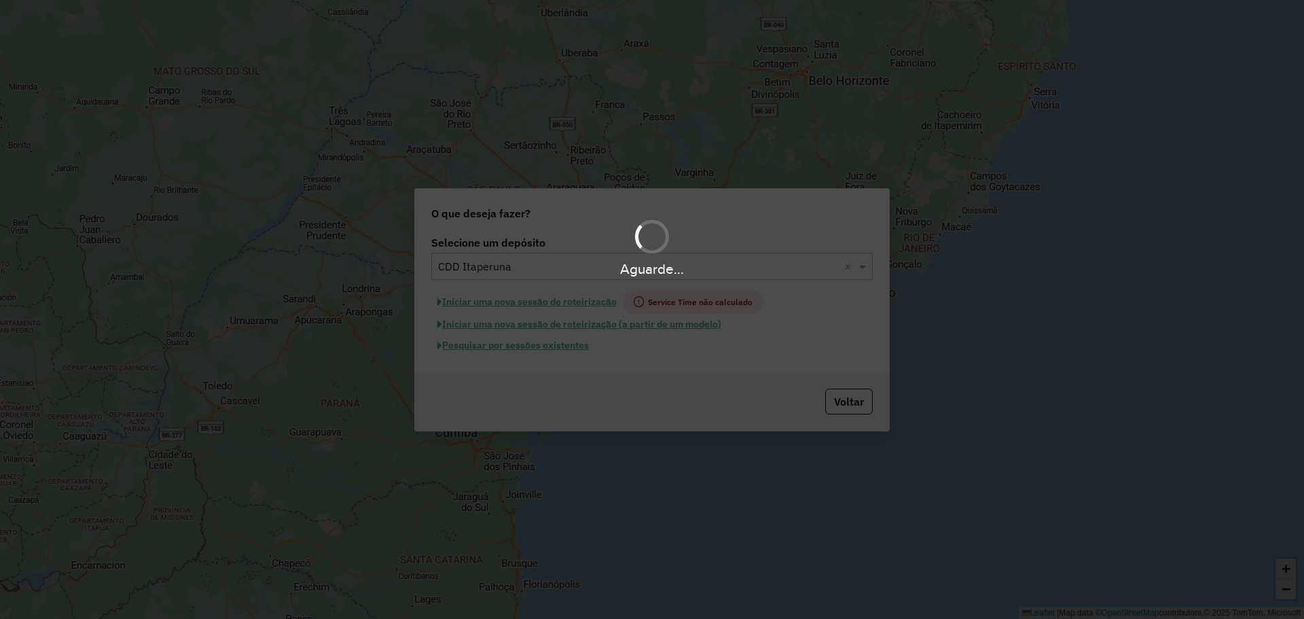
click at [571, 347] on div "Aguarde..." at bounding box center [652, 309] width 1304 height 619
click at [570, 346] on div "Aguarde..." at bounding box center [652, 309] width 1304 height 619
click at [550, 347] on div "Aguarde..." at bounding box center [652, 309] width 1304 height 619
click at [524, 346] on div "Aguarde..." at bounding box center [652, 309] width 1304 height 619
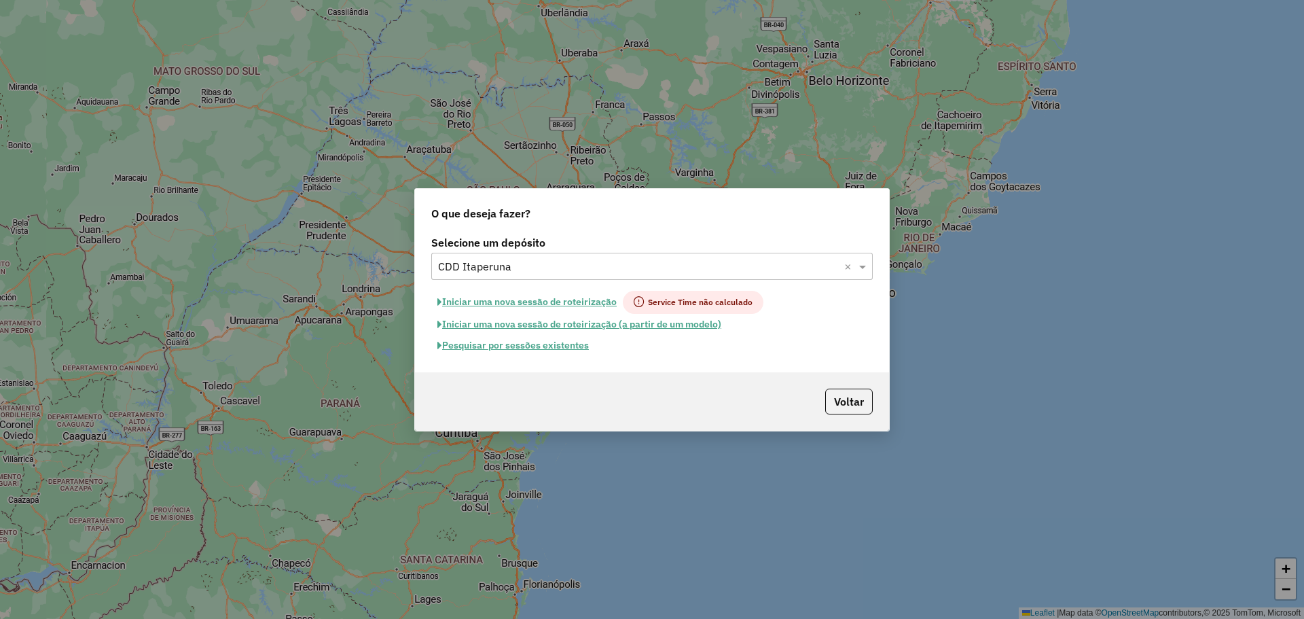
click at [494, 347] on button "Pesquisar por sessões existentes" at bounding box center [513, 345] width 164 height 21
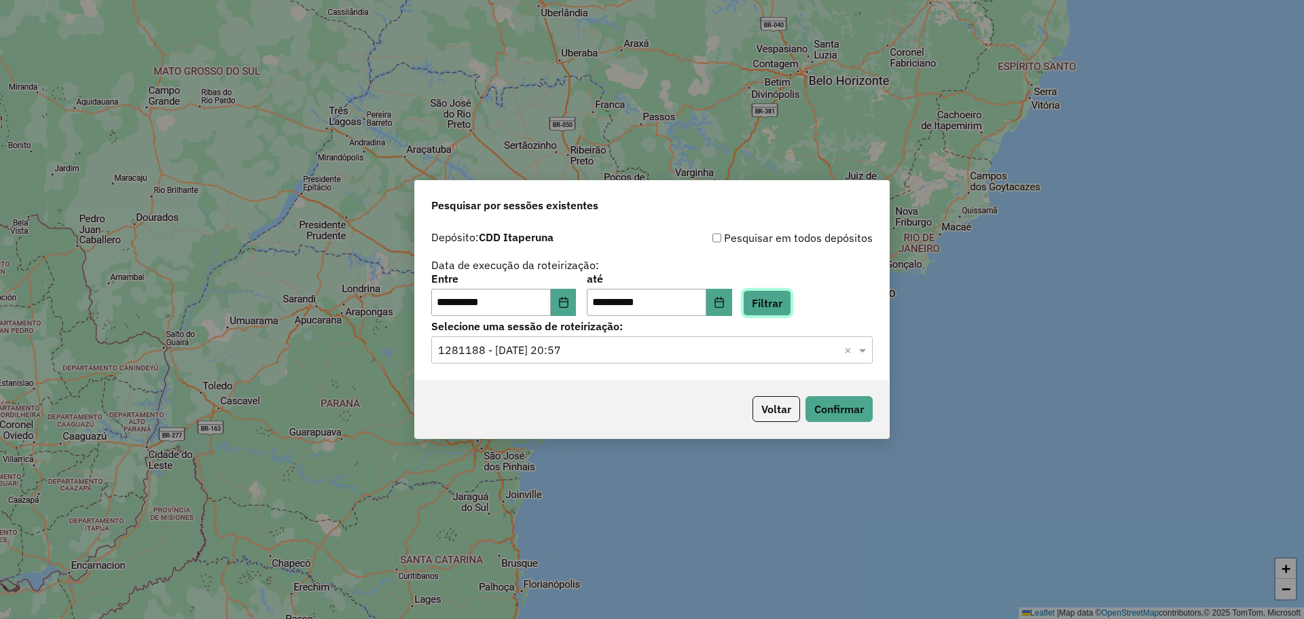
click at [791, 303] on button "Filtrar" at bounding box center [767, 303] width 48 height 26
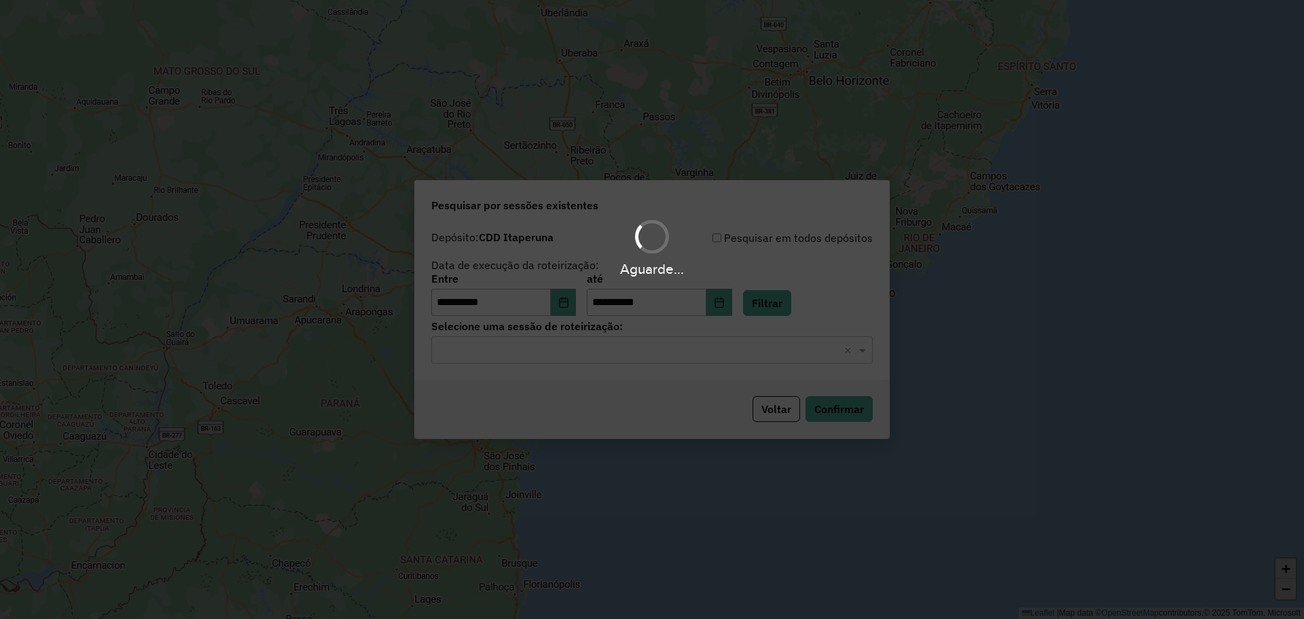
click at [595, 354] on div "Aguarde..." at bounding box center [652, 309] width 1304 height 619
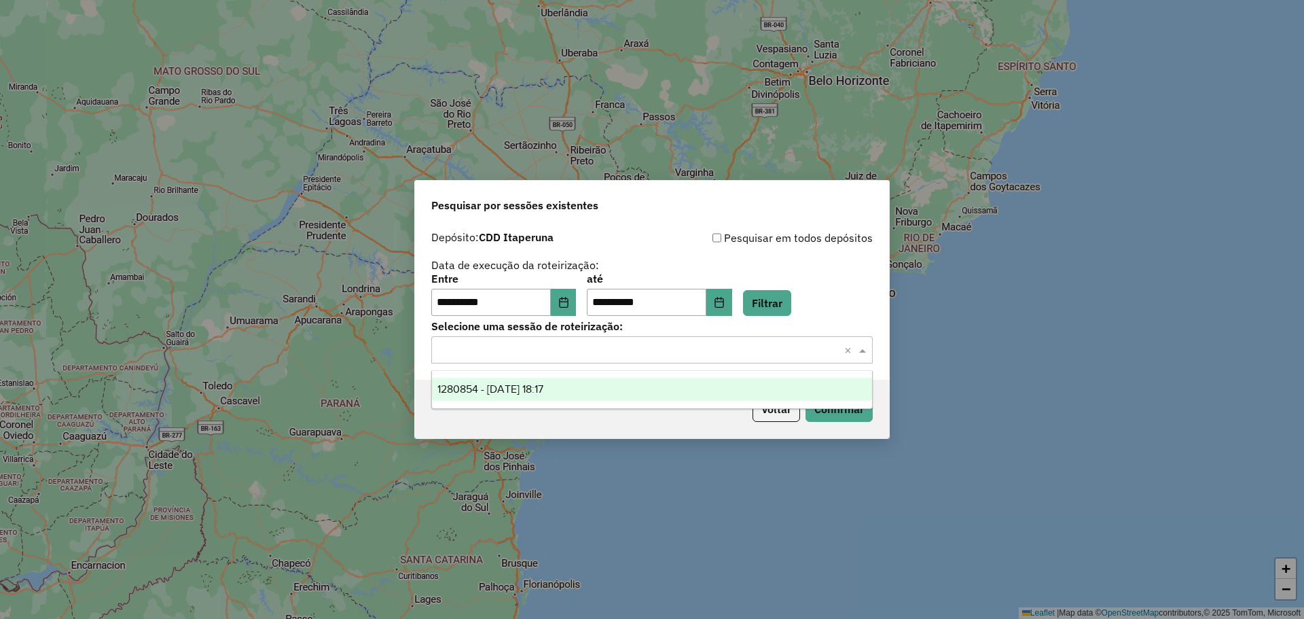
click at [576, 353] on input "text" at bounding box center [638, 350] width 401 height 16
click at [543, 383] on span "1280854 - 23/09/2025 18:17" at bounding box center [490, 389] width 106 height 12
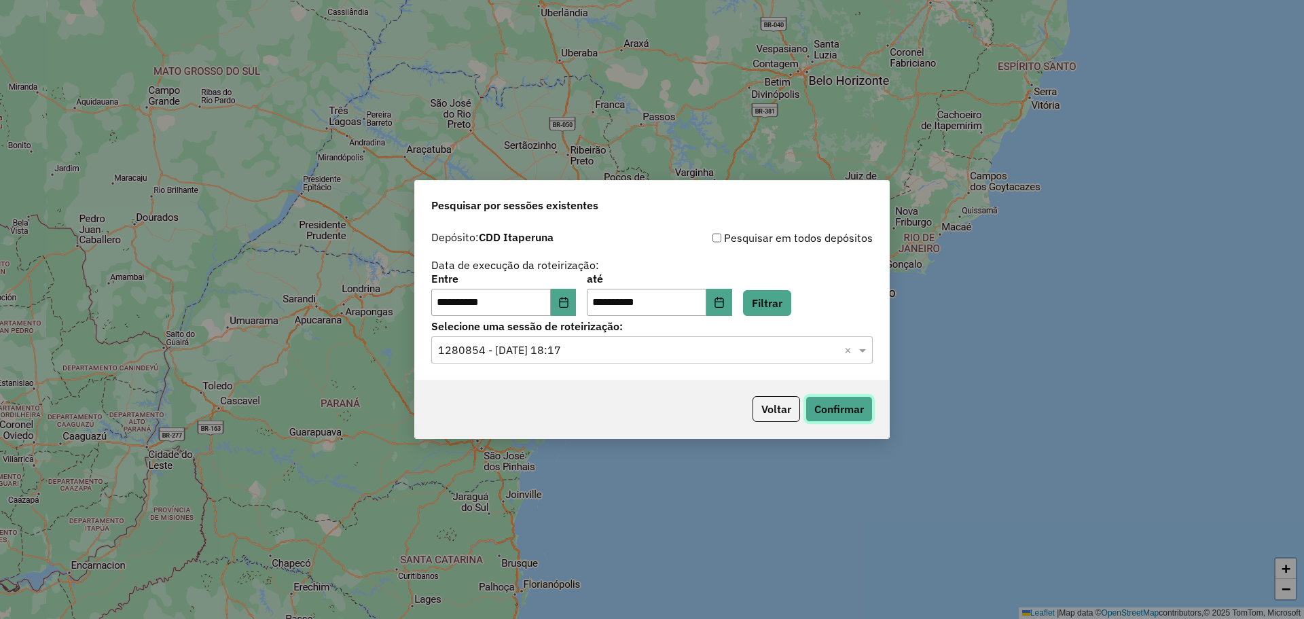
click at [809, 410] on button "Confirmar" at bounding box center [839, 409] width 67 height 26
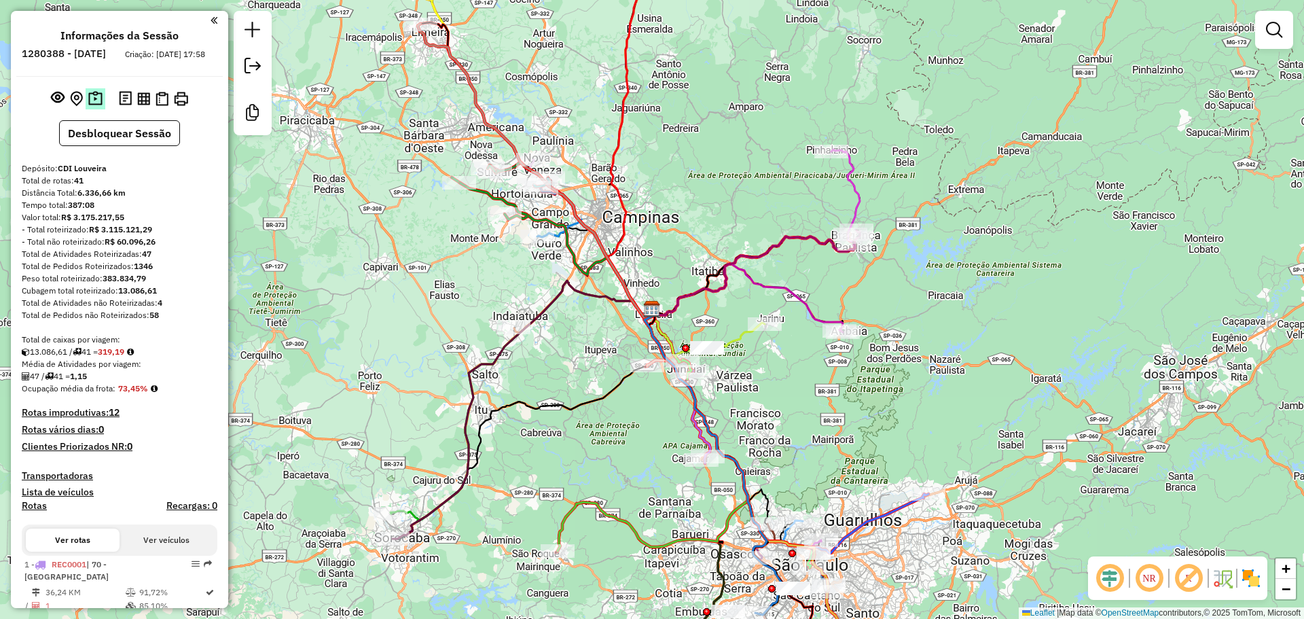
click at [94, 107] on img at bounding box center [95, 99] width 14 height 16
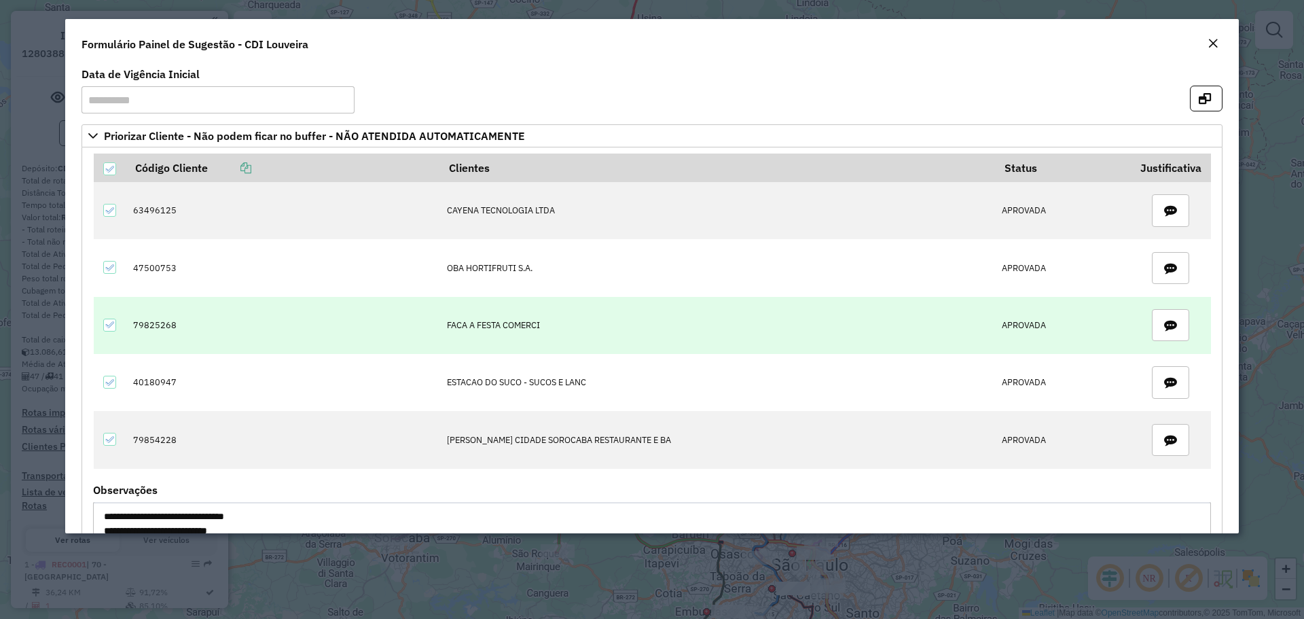
scroll to position [204, 0]
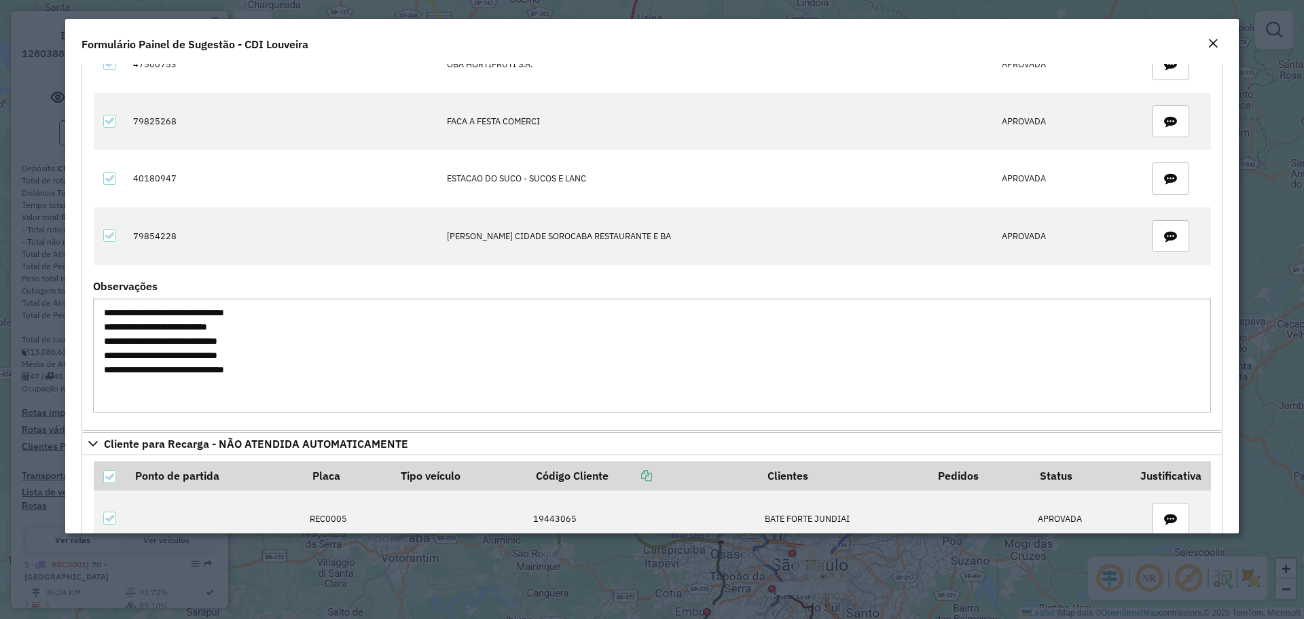
drag, startPoint x: 329, startPoint y: 380, endPoint x: 100, endPoint y: 343, distance: 231.9
click at [100, 343] on textarea "**********" at bounding box center [652, 355] width 1118 height 115
drag, startPoint x: 292, startPoint y: 310, endPoint x: 59, endPoint y: 311, distance: 233.0
click at [59, 311] on modal-container "**********" at bounding box center [652, 309] width 1304 height 619
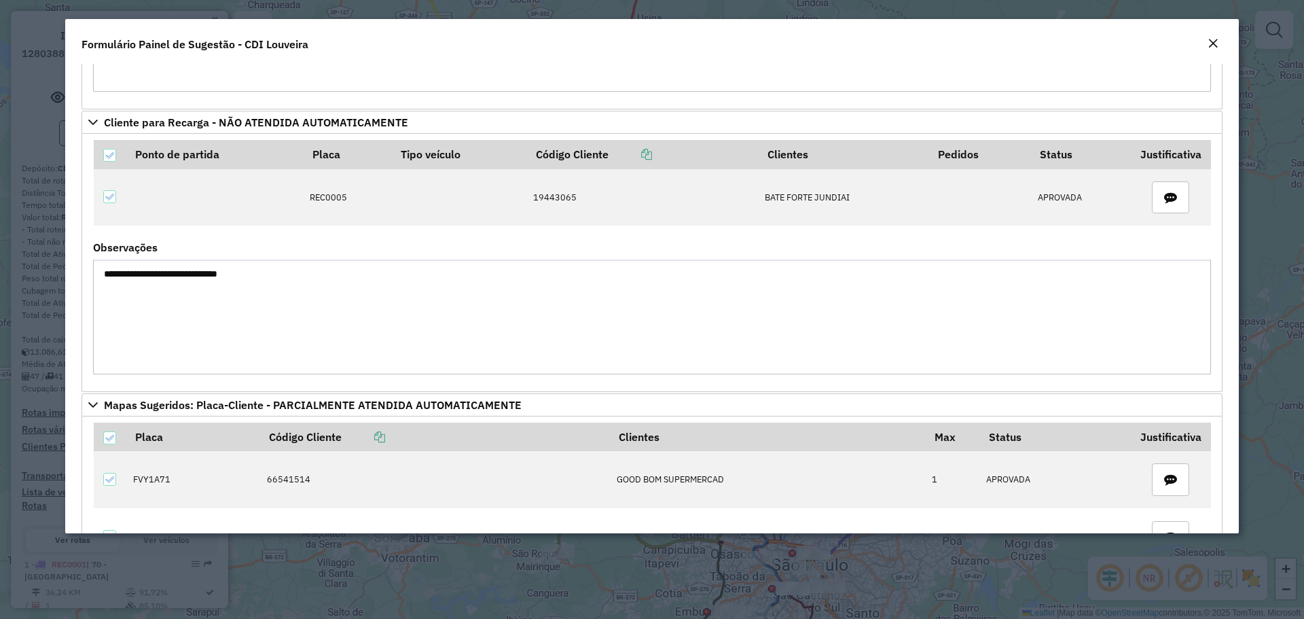
scroll to position [543, 0]
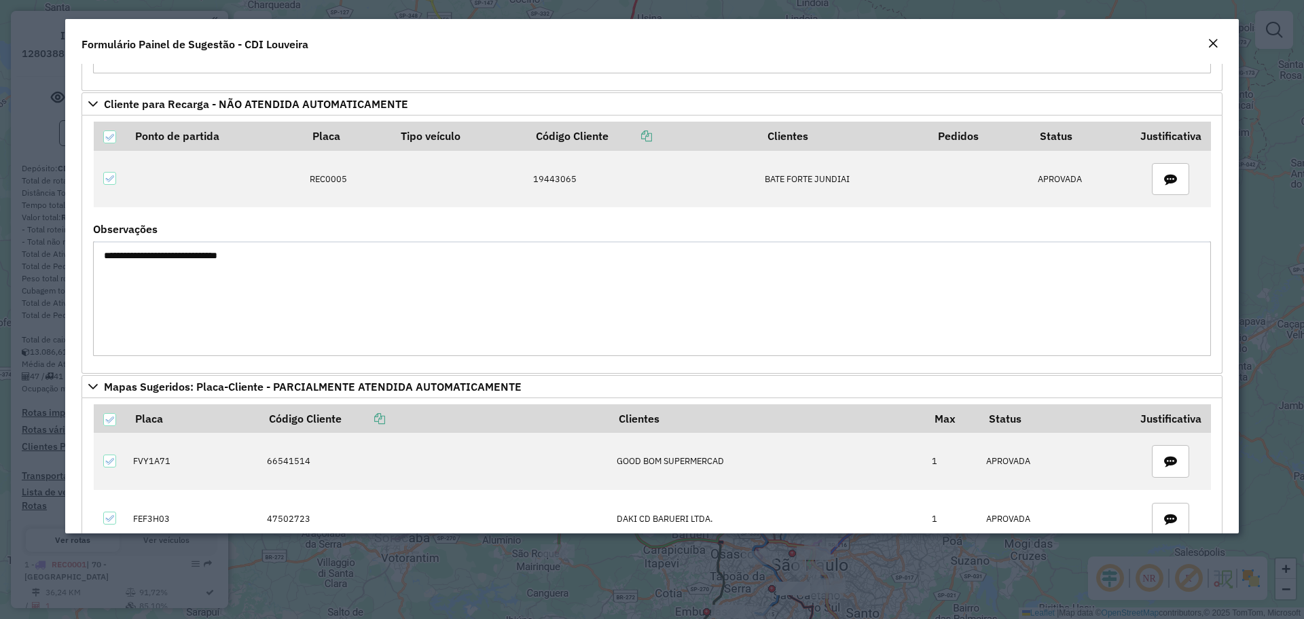
drag, startPoint x: 99, startPoint y: 269, endPoint x: -7, endPoint y: 261, distance: 107.0
click at [0, 261] on html "Aguarde... Pop-up bloqueado! Seu navegador bloqueou automáticamente a abertura …" at bounding box center [652, 309] width 1304 height 619
click at [529, 350] on textarea "**********" at bounding box center [652, 298] width 1118 height 115
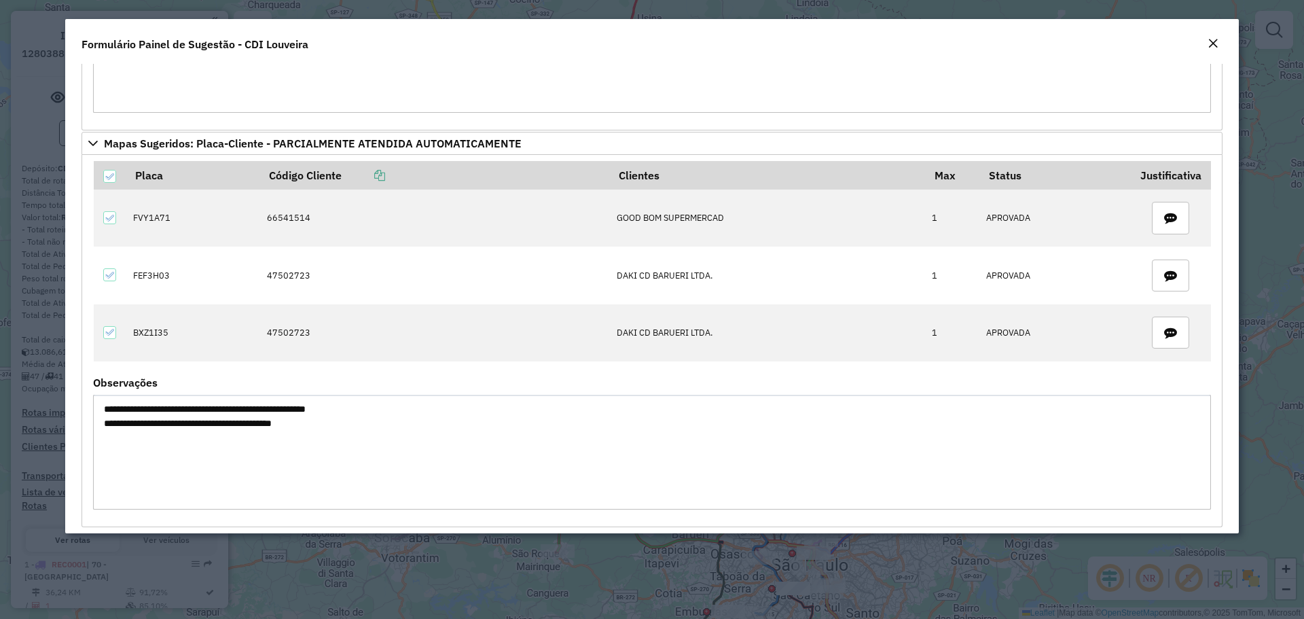
scroll to position [798, 0]
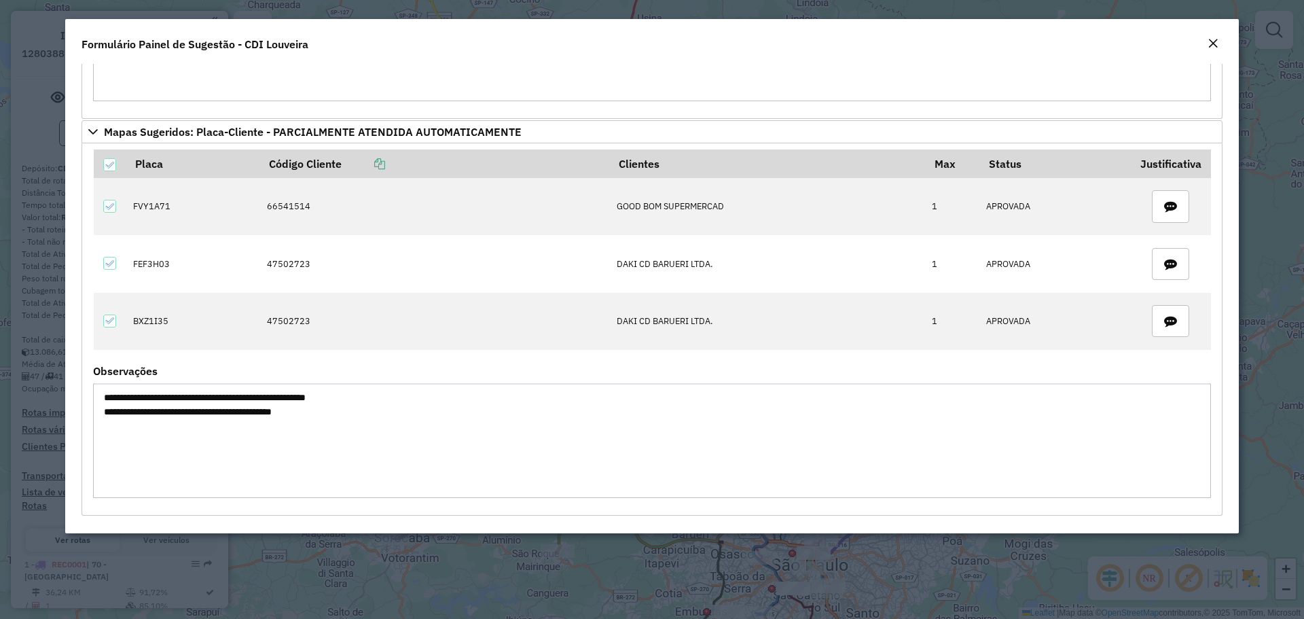
drag, startPoint x: 407, startPoint y: 409, endPoint x: 72, endPoint y: 393, distance: 335.2
click at [72, 393] on div "**********" at bounding box center [652, 298] width 1174 height 469
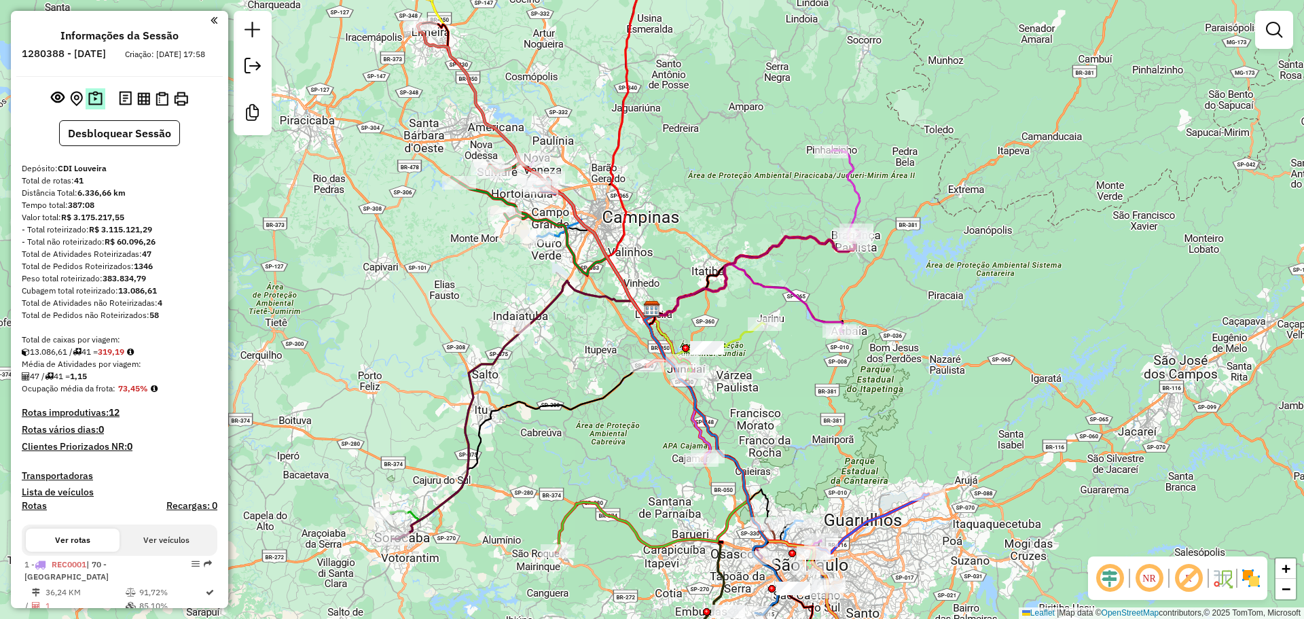
click at [90, 107] on img at bounding box center [95, 99] width 14 height 16
click at [94, 107] on img at bounding box center [95, 99] width 14 height 16
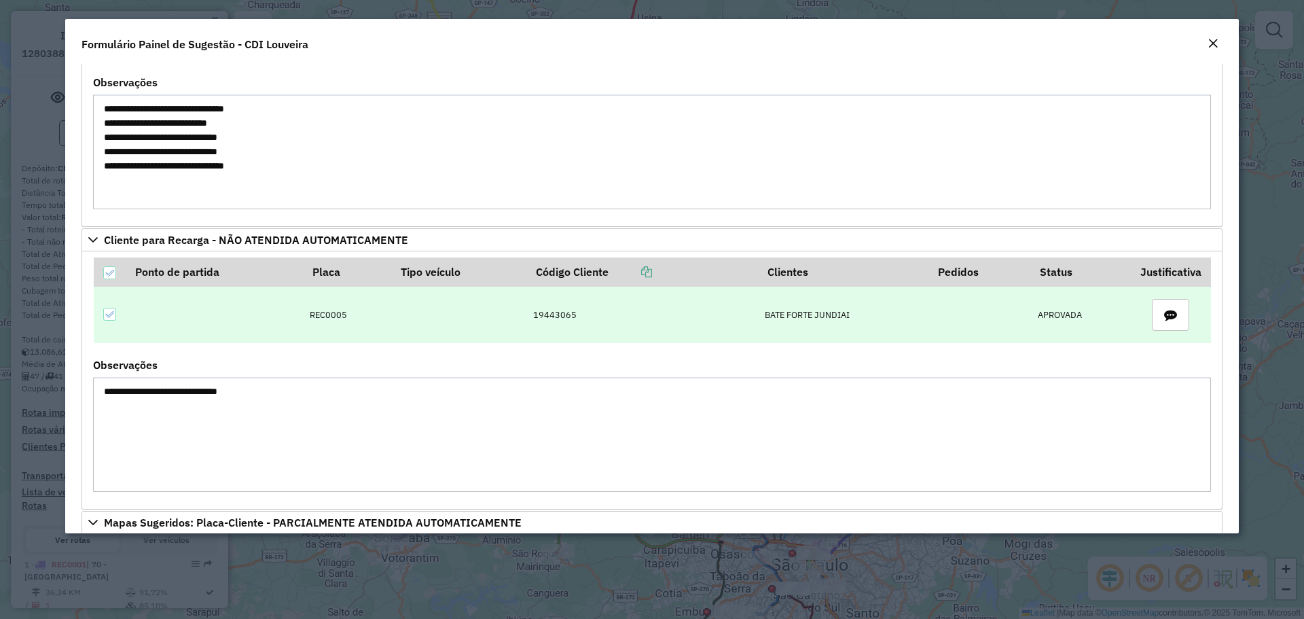
scroll to position [475, 0]
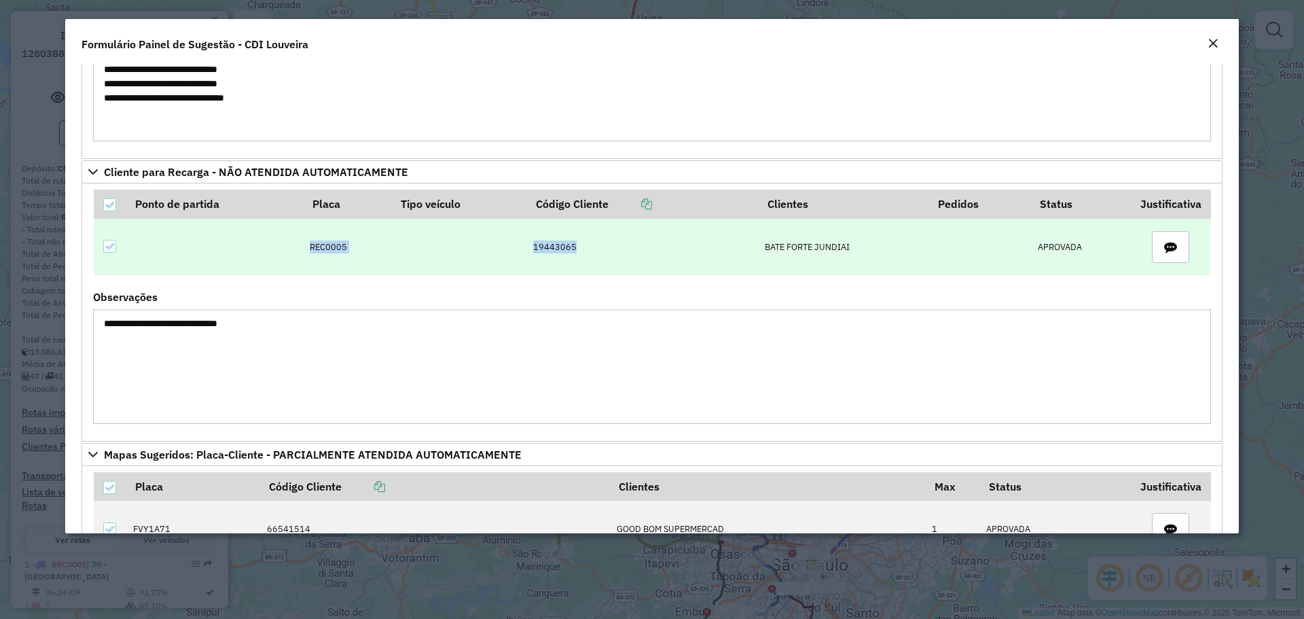
drag, startPoint x: 298, startPoint y: 246, endPoint x: 669, endPoint y: 230, distance: 371.9
click at [669, 230] on tr "REC0005 19443065 BATE FORTE JUNDIAI APROVADA" at bounding box center [652, 247] width 1117 height 57
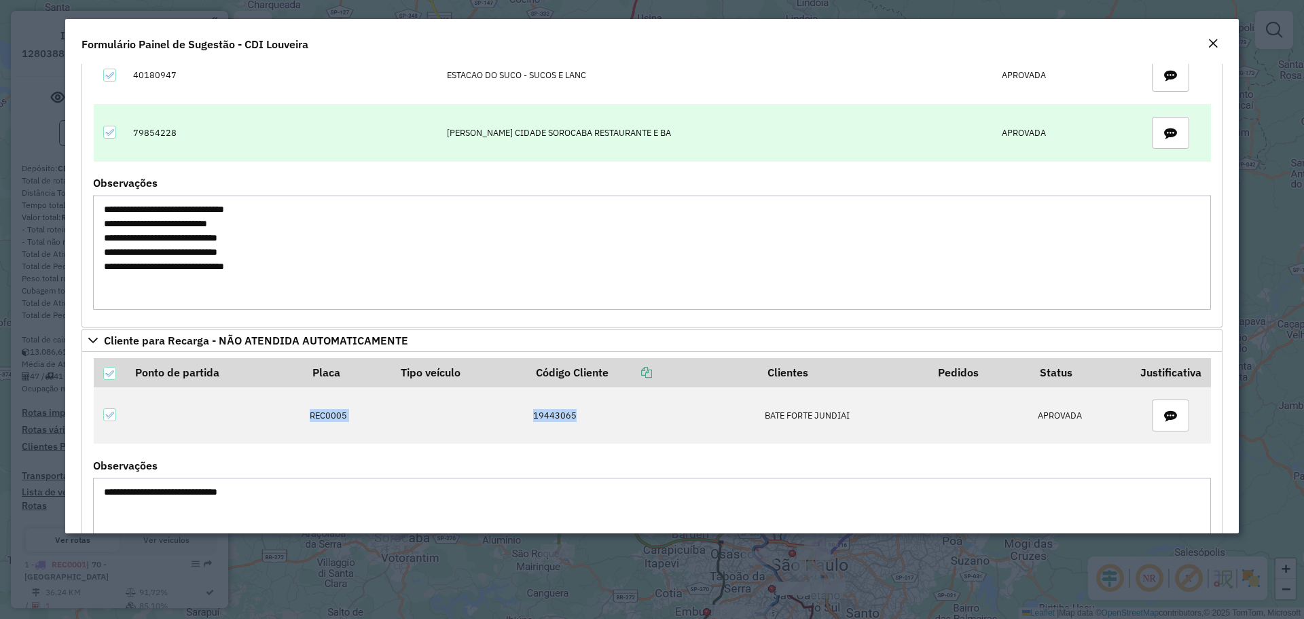
scroll to position [136, 0]
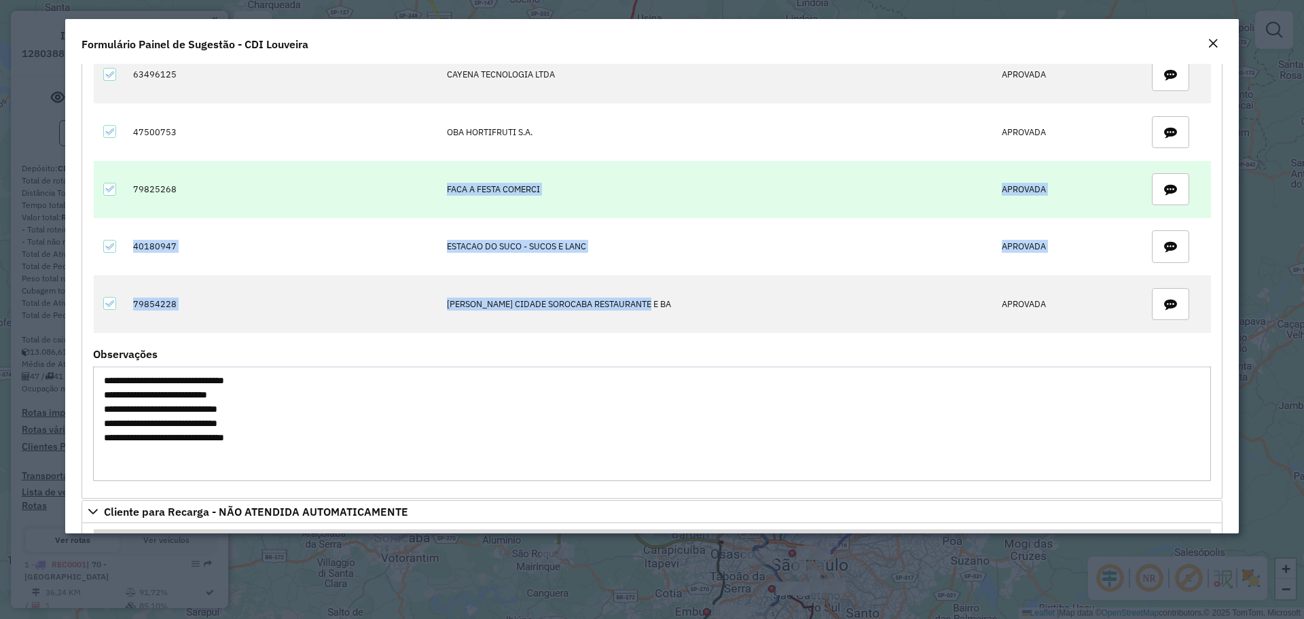
drag, startPoint x: 643, startPoint y: 289, endPoint x: 454, endPoint y: 196, distance: 210.5
click at [437, 165] on tbody "63496125 CAYENA TECNOLOGIA LTDA APROVADA 47500753 OBA HORTIFRUTI S.A. APROVADA …" at bounding box center [652, 189] width 1117 height 286
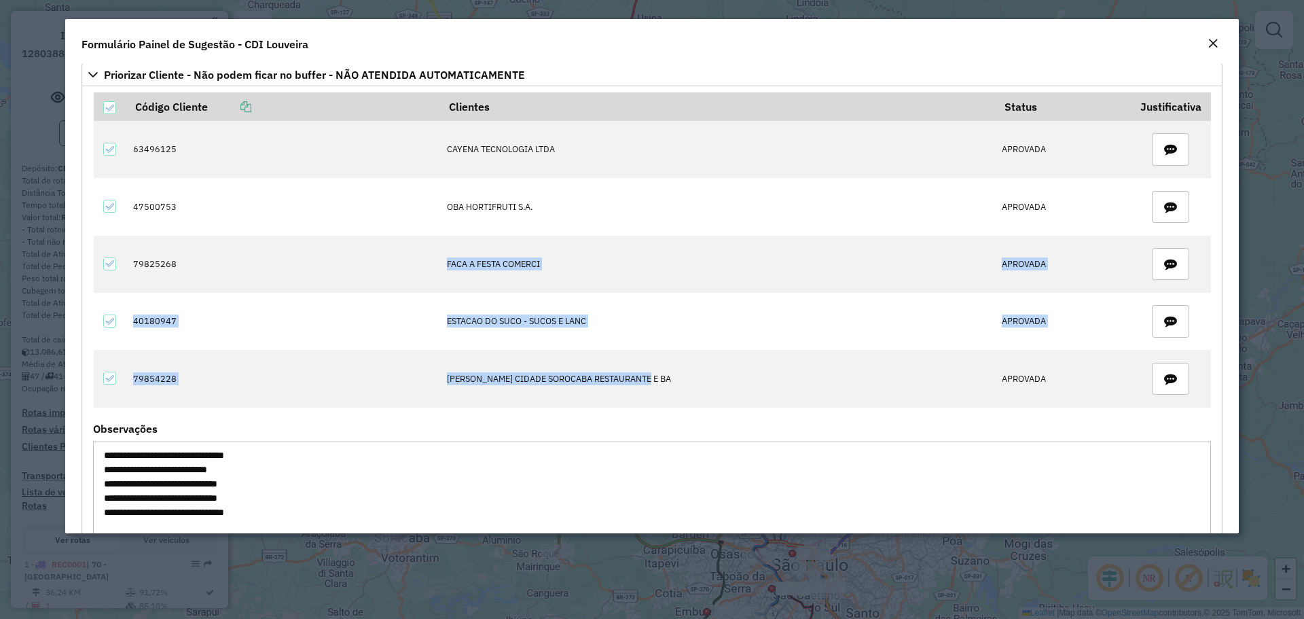
scroll to position [68, 0]
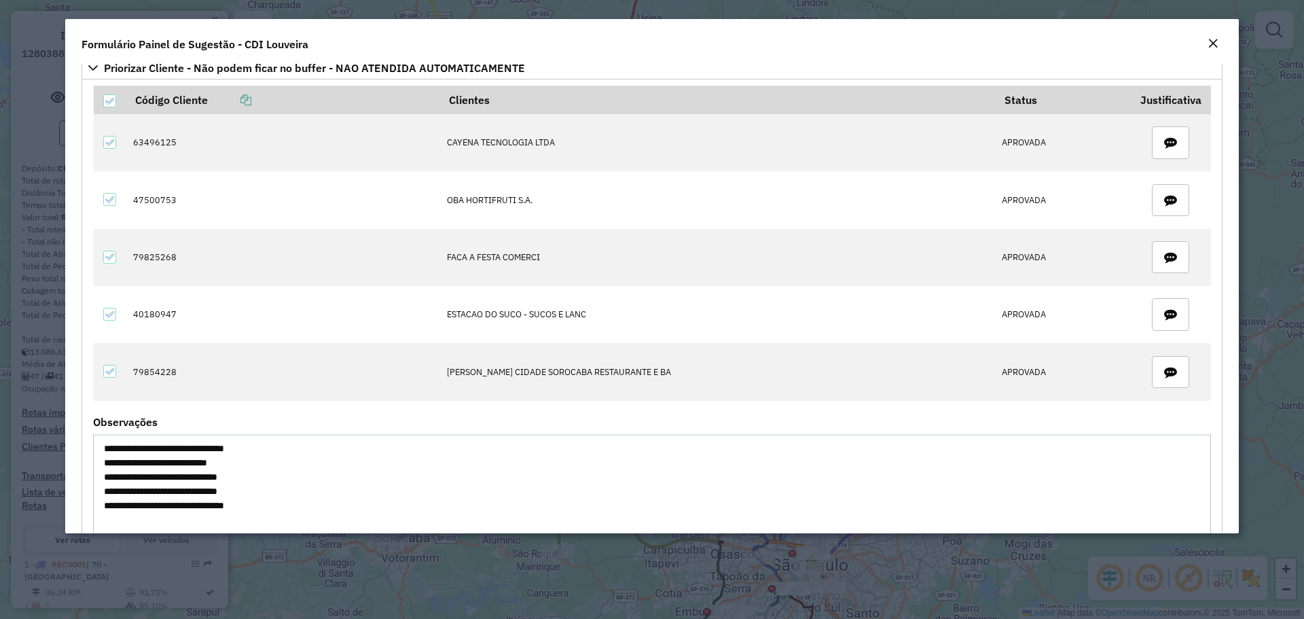
drag, startPoint x: 245, startPoint y: 468, endPoint x: 161, endPoint y: 462, distance: 84.5
click at [161, 462] on textarea "**********" at bounding box center [652, 491] width 1118 height 115
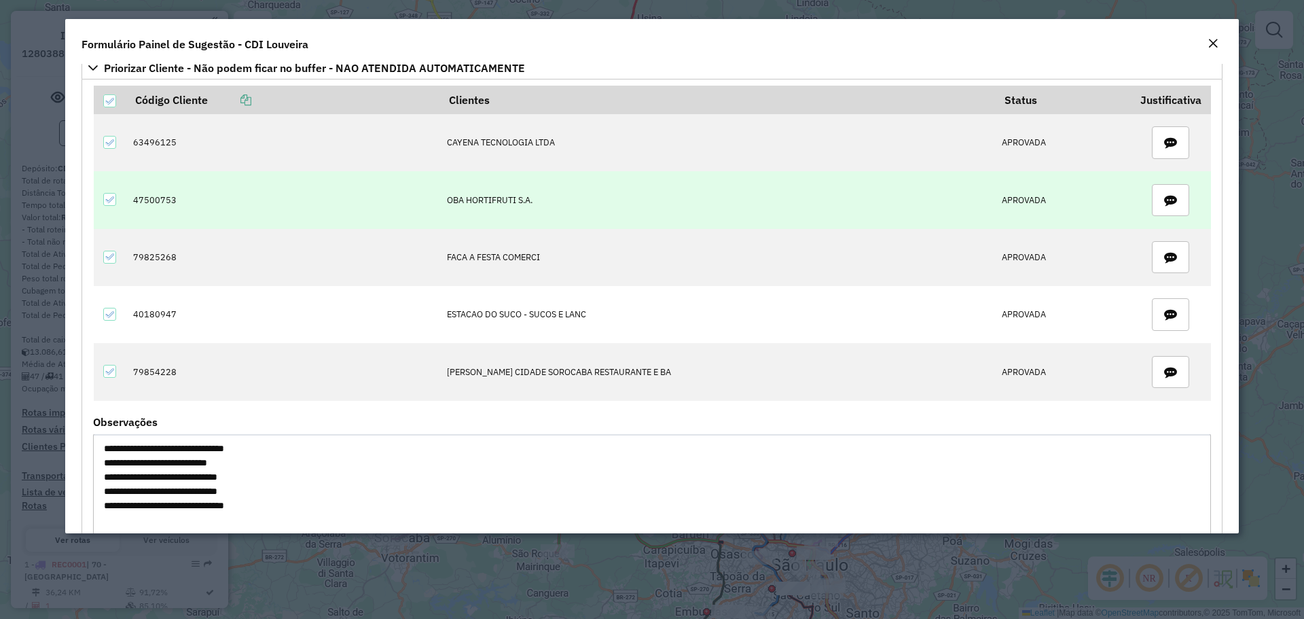
click at [165, 197] on td "47500753" at bounding box center [283, 199] width 314 height 57
drag, startPoint x: 160, startPoint y: 196, endPoint x: 576, endPoint y: 194, distance: 416.4
click at [576, 194] on tr "47500753 OBA HORTIFRUTI S.A. APROVADA" at bounding box center [652, 199] width 1117 height 57
click at [564, 196] on td "OBA HORTIFRUTI S.A." at bounding box center [717, 199] width 555 height 57
click at [559, 198] on td "OBA HORTIFRUTI S.A." at bounding box center [717, 199] width 555 height 57
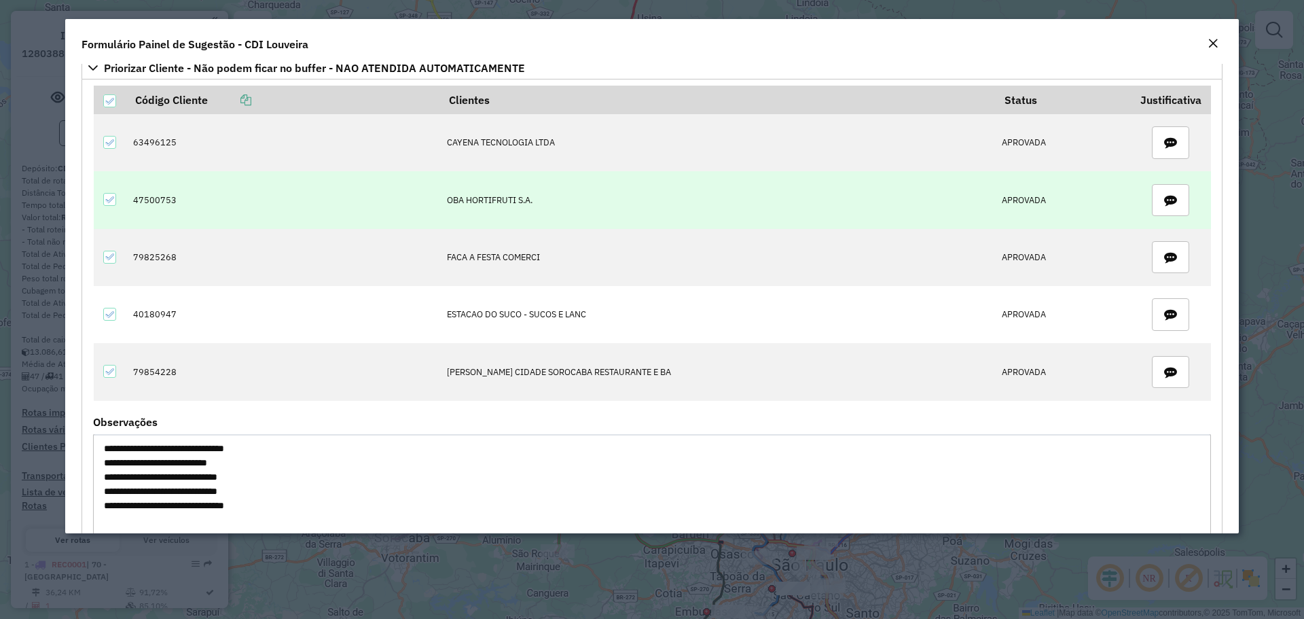
click at [559, 198] on td "OBA HORTIFRUTI S.A." at bounding box center [717, 199] width 555 height 57
click at [557, 200] on td "OBA HORTIFRUTI S.A." at bounding box center [717, 199] width 555 height 57
click at [500, 201] on td "OBA HORTIFRUTI S.A." at bounding box center [717, 199] width 555 height 57
click at [500, 200] on td "OBA HORTIFRUTI S.A." at bounding box center [717, 199] width 555 height 57
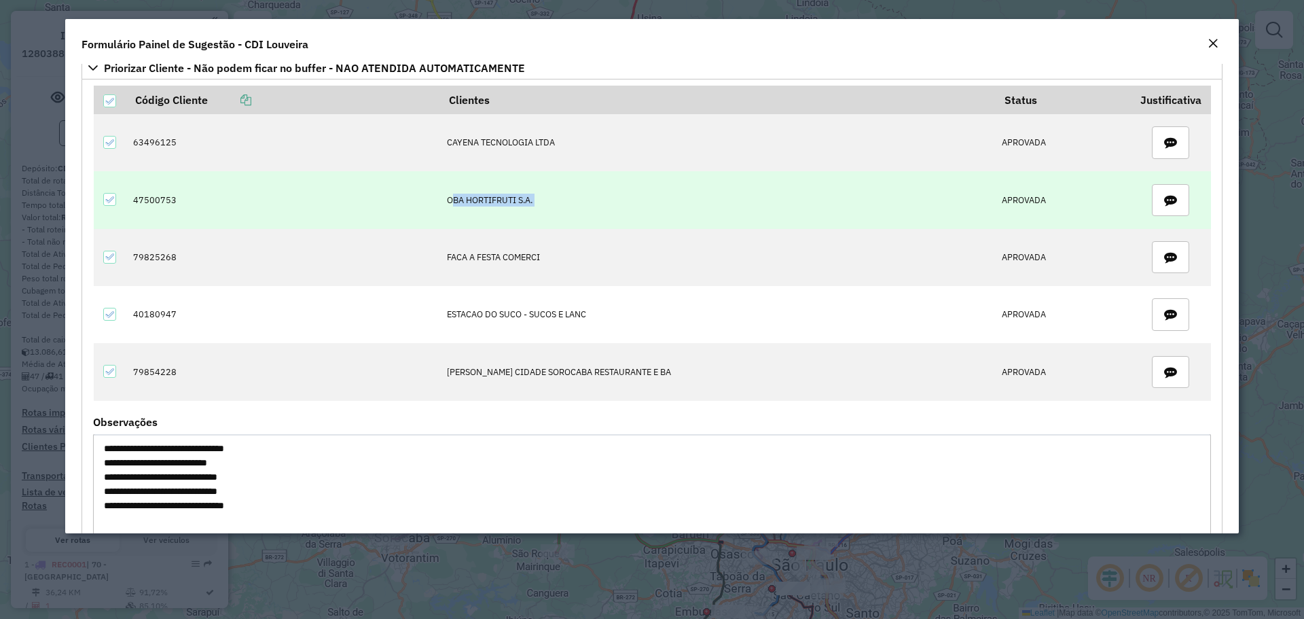
click at [500, 200] on td "OBA HORTIFRUTI S.A." at bounding box center [717, 199] width 555 height 57
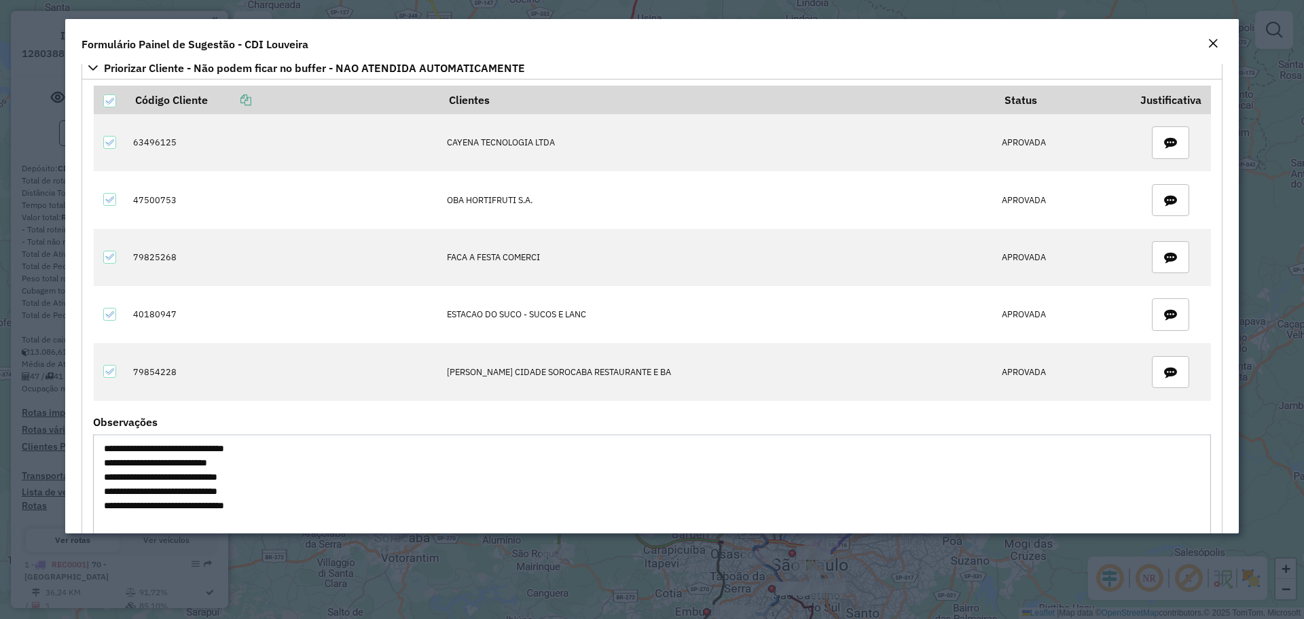
drag, startPoint x: 161, startPoint y: 463, endPoint x: 243, endPoint y: 465, distance: 81.5
click at [243, 465] on textarea "**********" at bounding box center [652, 491] width 1118 height 115
drag, startPoint x: 266, startPoint y: 446, endPoint x: 157, endPoint y: 447, distance: 108.7
click at [157, 447] on textarea "**********" at bounding box center [652, 491] width 1118 height 115
drag, startPoint x: 250, startPoint y: 458, endPoint x: 159, endPoint y: 464, distance: 91.2
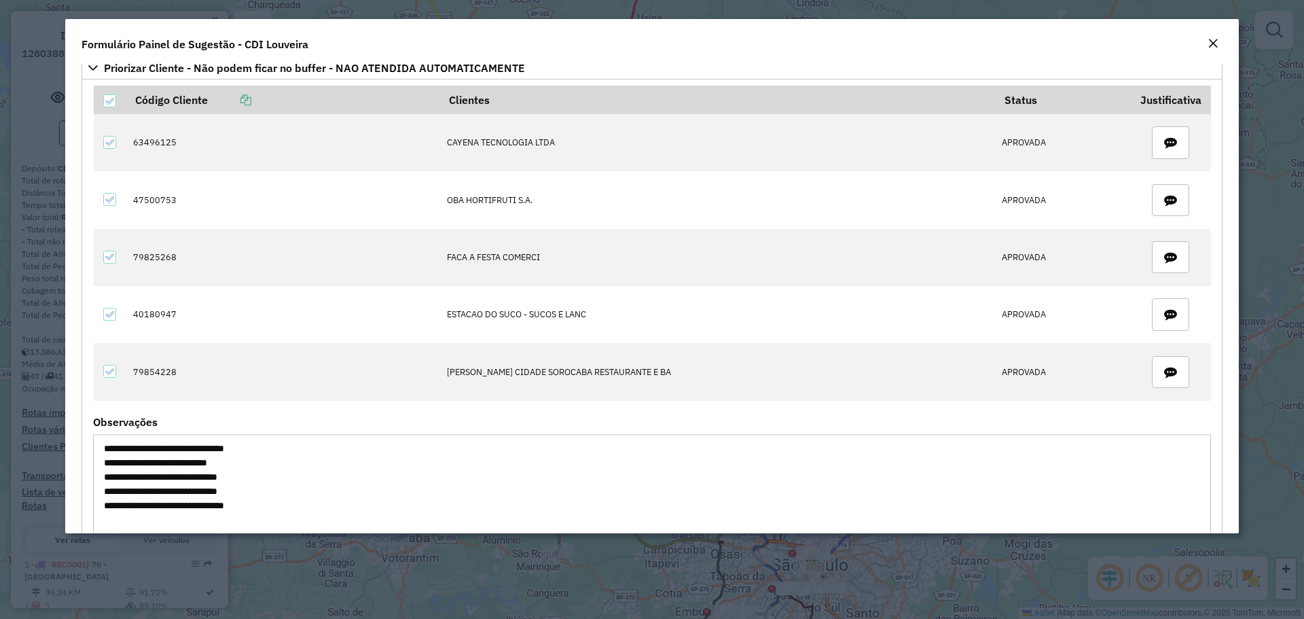
click at [159, 464] on textarea "**********" at bounding box center [652, 491] width 1118 height 115
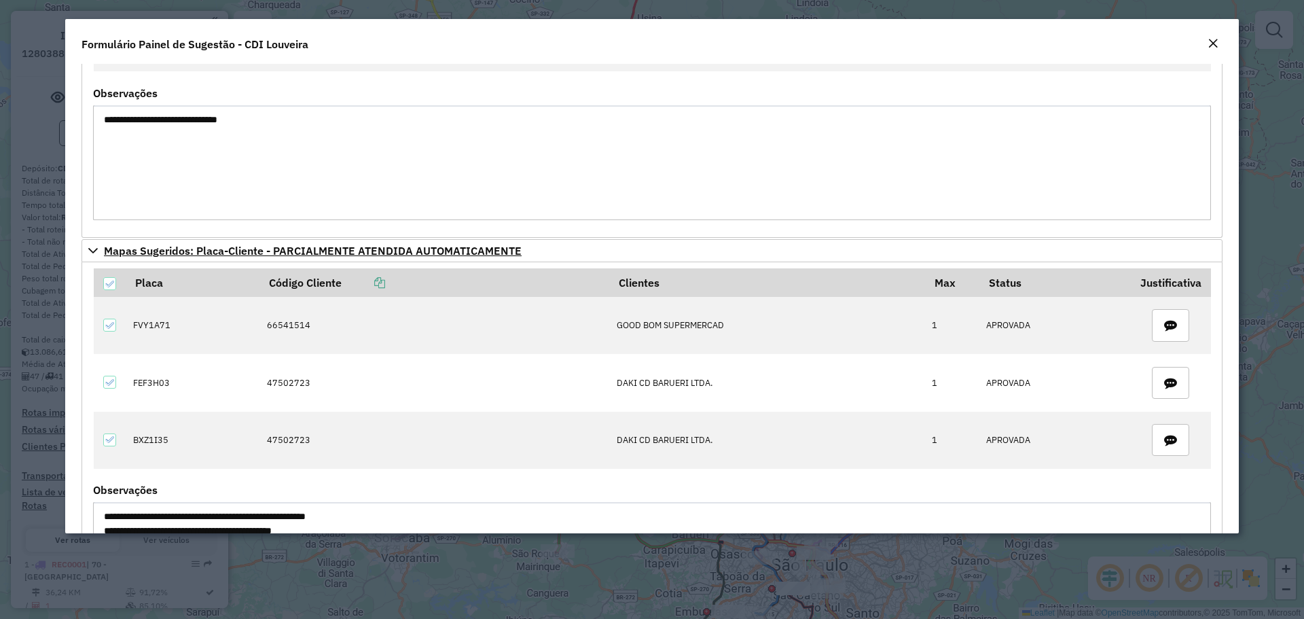
scroll to position [798, 0]
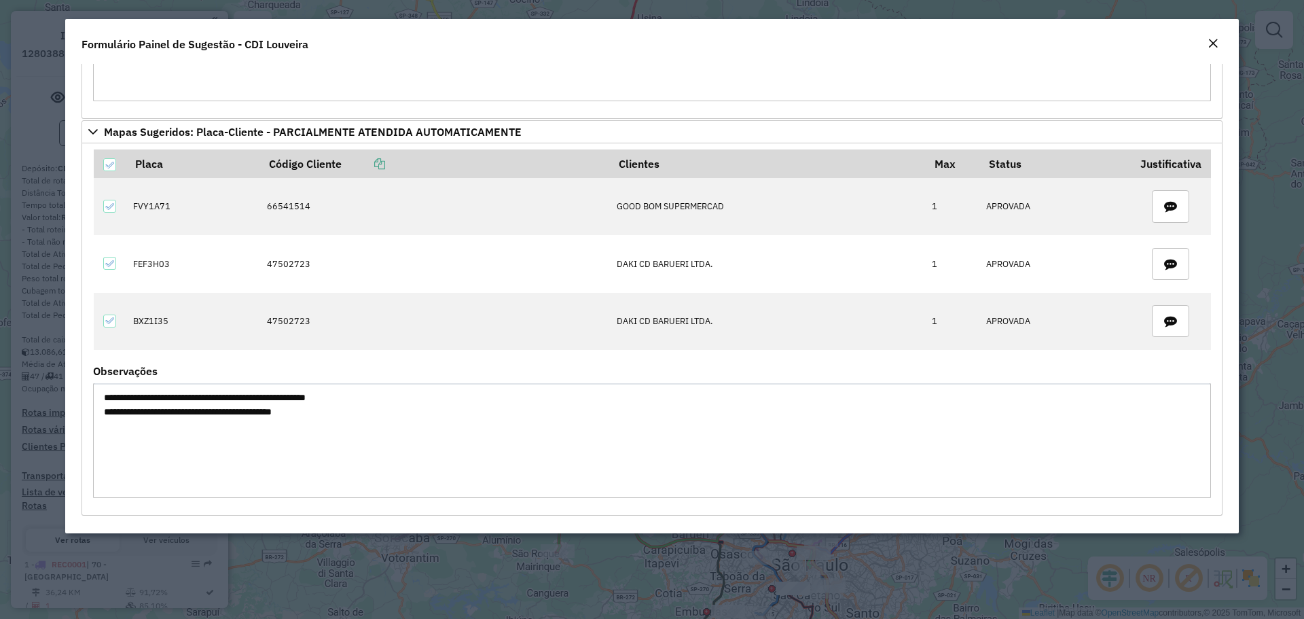
drag, startPoint x: 347, startPoint y: 418, endPoint x: 306, endPoint y: 399, distance: 45.9
click at [316, 403] on textarea "**********" at bounding box center [652, 440] width 1118 height 115
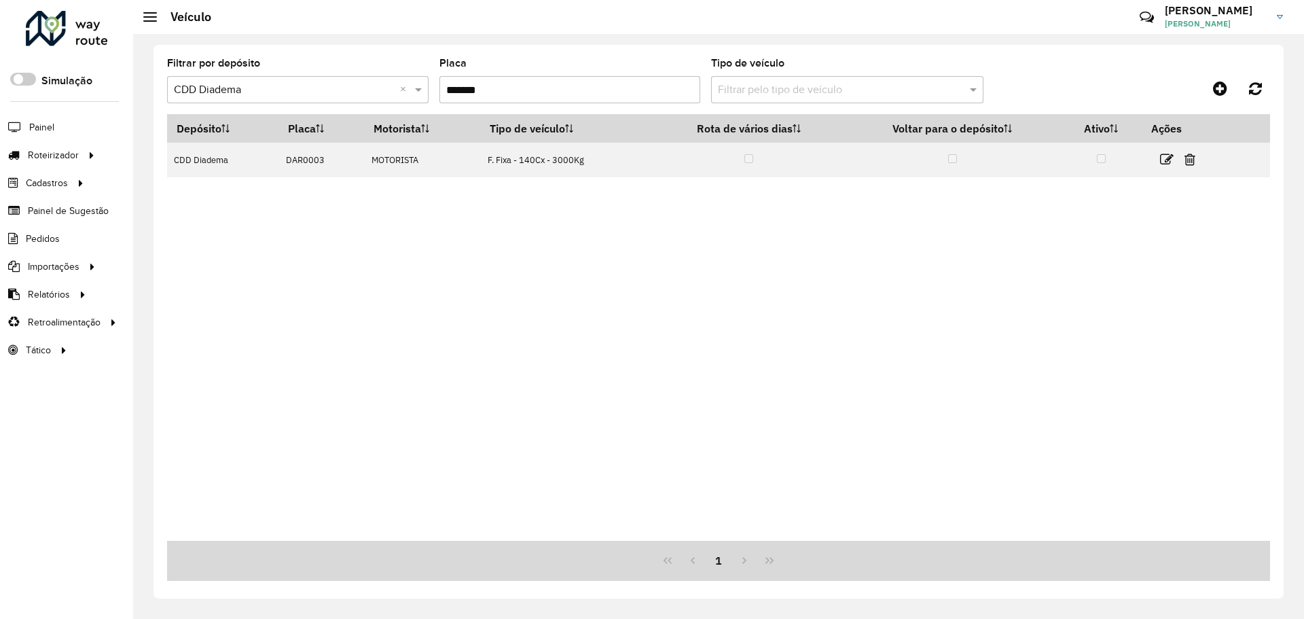
click at [104, 208] on span "Painel de Sugestão" at bounding box center [68, 211] width 81 height 14
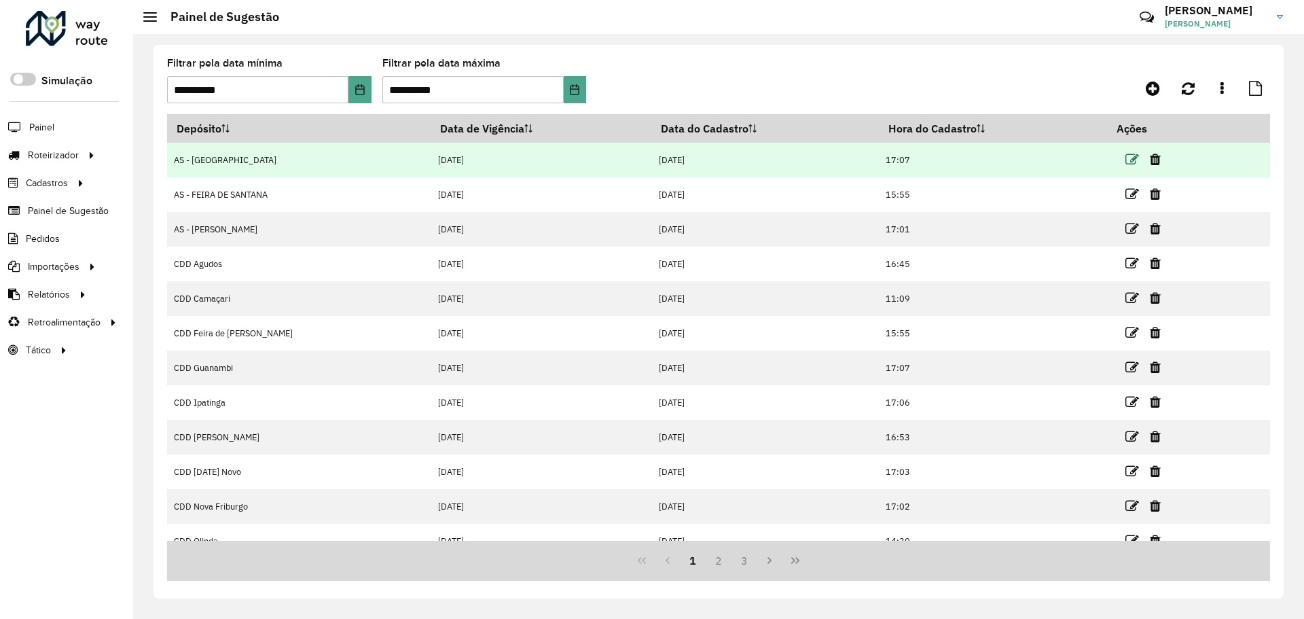
click at [1126, 159] on icon at bounding box center [1133, 160] width 14 height 14
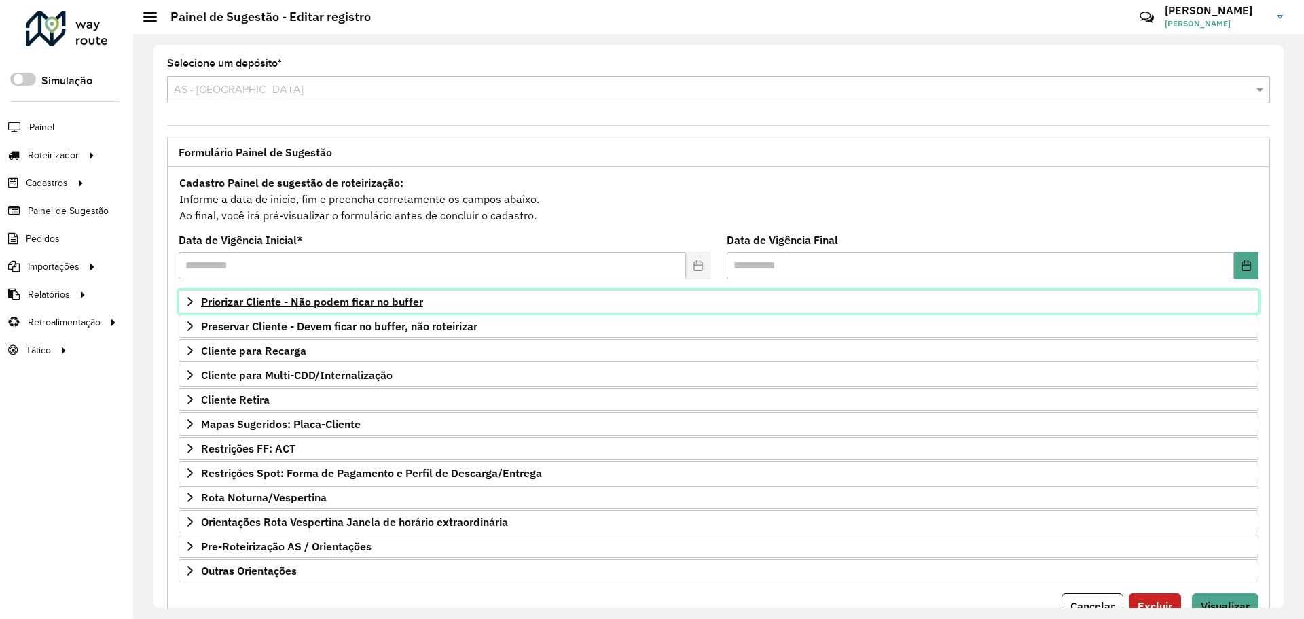
click at [257, 307] on span "Priorizar Cliente - Não podem ficar no buffer" at bounding box center [312, 301] width 222 height 11
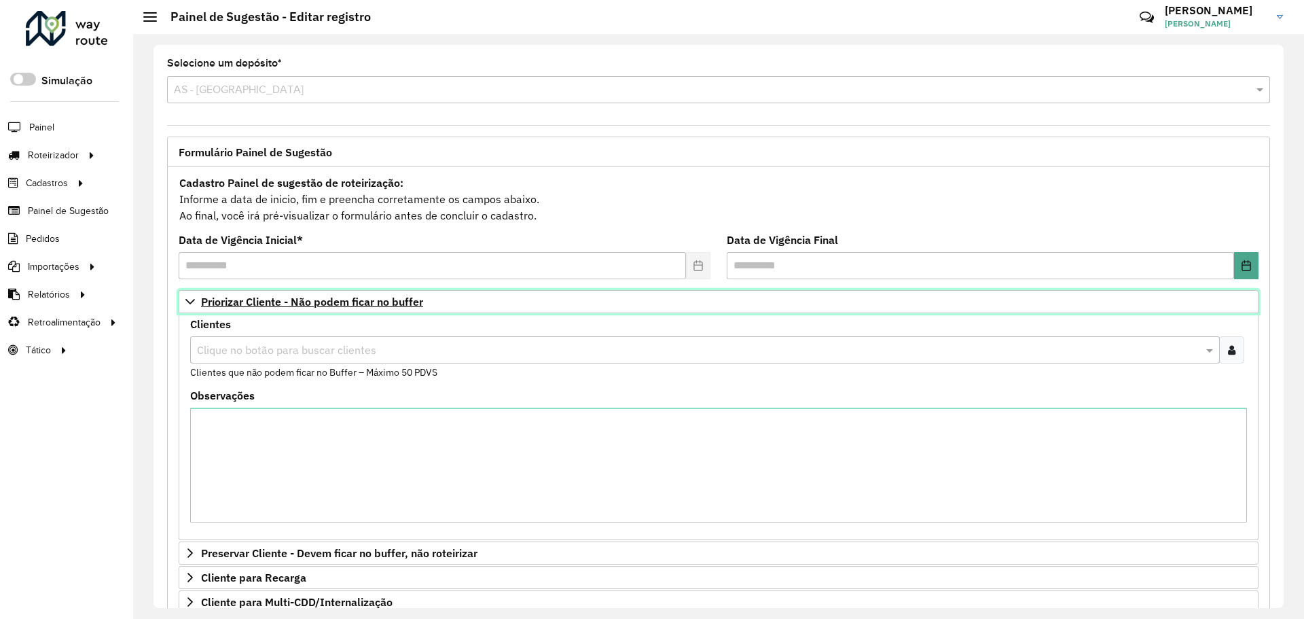
click at [281, 300] on span "Priorizar Cliente - Não podem ficar no buffer" at bounding box center [312, 301] width 222 height 11
click at [281, 299] on span "Priorizar Cliente - Não podem ficar no buffer" at bounding box center [312, 301] width 222 height 11
click at [319, 300] on span "Priorizar Cliente - Não podem ficar no buffer" at bounding box center [312, 301] width 222 height 11
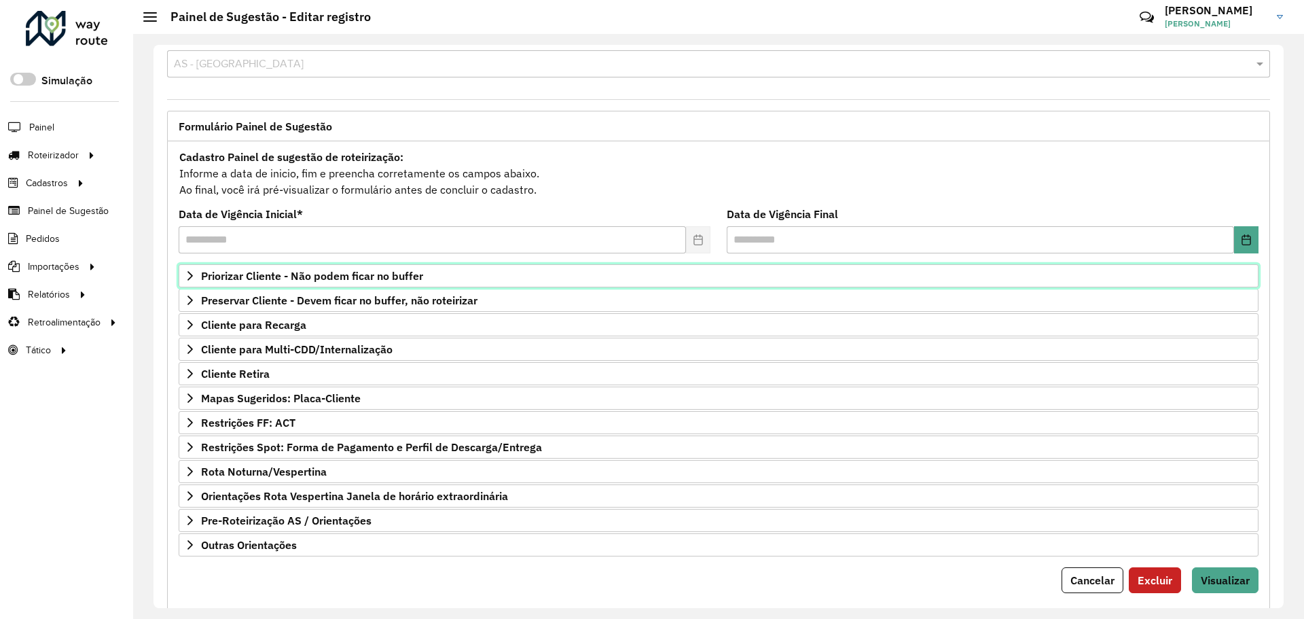
scroll to position [58, 0]
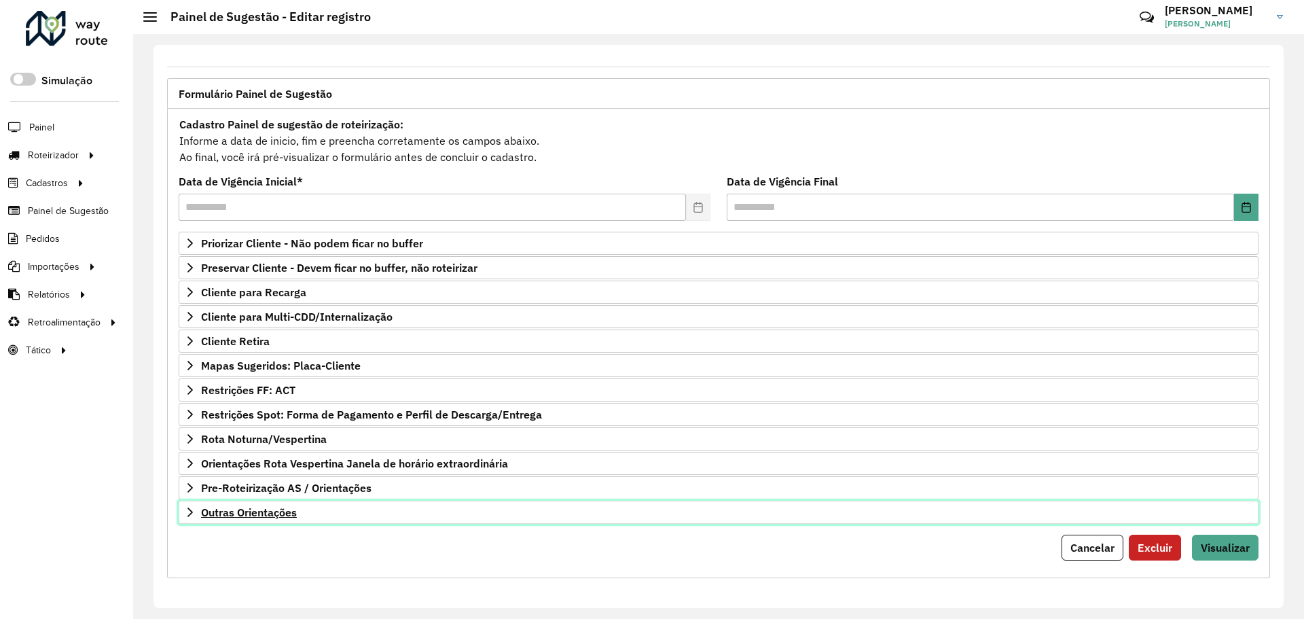
drag, startPoint x: 261, startPoint y: 509, endPoint x: 359, endPoint y: 520, distance: 98.4
click at [262, 509] on span "Outras Orientações" at bounding box center [249, 512] width 96 height 11
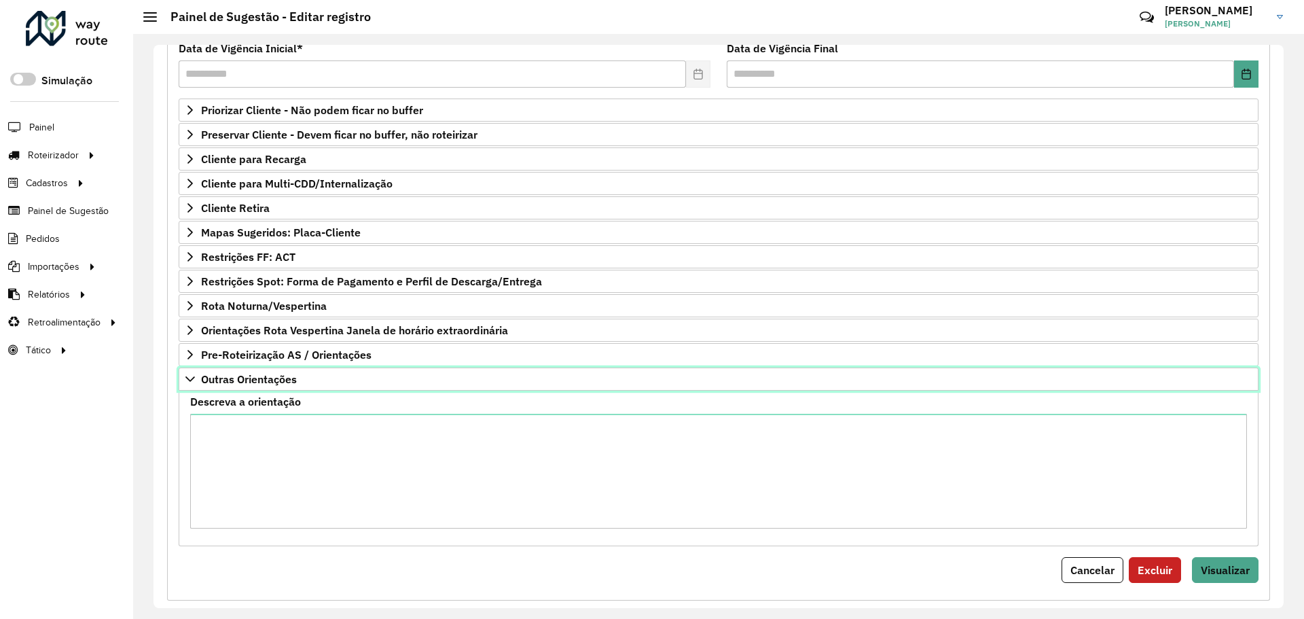
scroll to position [214, 0]
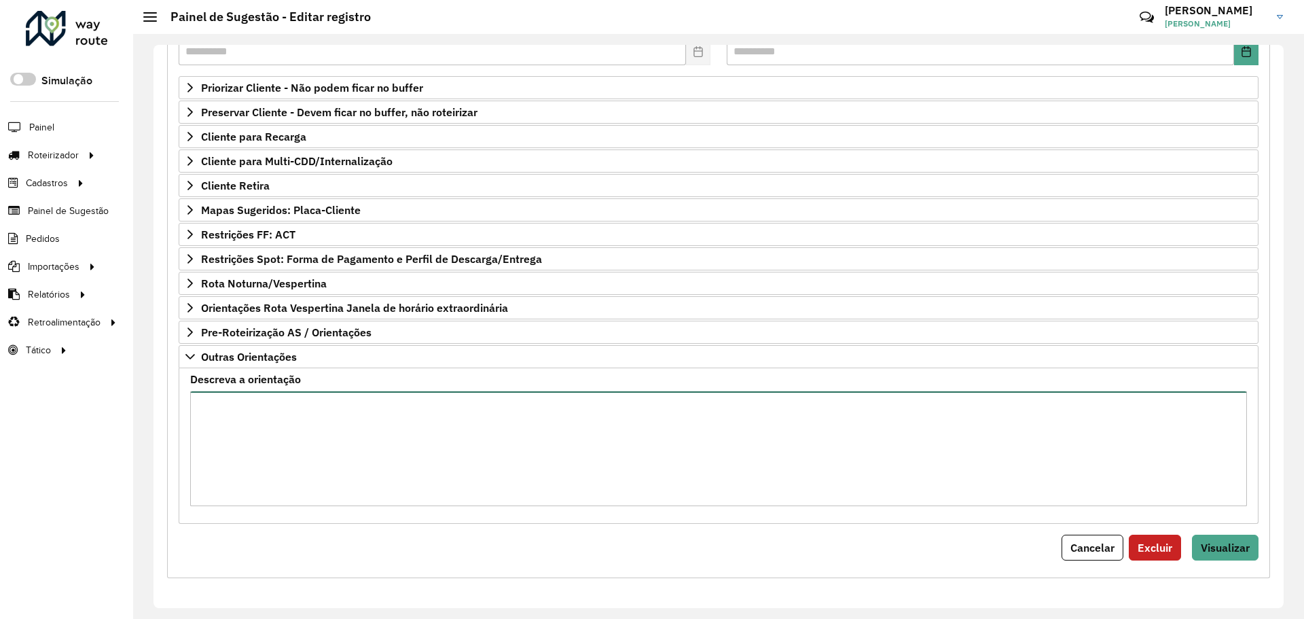
click at [278, 461] on textarea "Descreva a orientação" at bounding box center [718, 448] width 1057 height 115
click at [283, 413] on textarea "Descreva a orientação" at bounding box center [718, 448] width 1057 height 115
click at [293, 412] on textarea "Descreva a orientação" at bounding box center [718, 448] width 1057 height 115
click at [295, 411] on textarea "Descreva a orientação" at bounding box center [718, 448] width 1057 height 115
type textarea "**********"
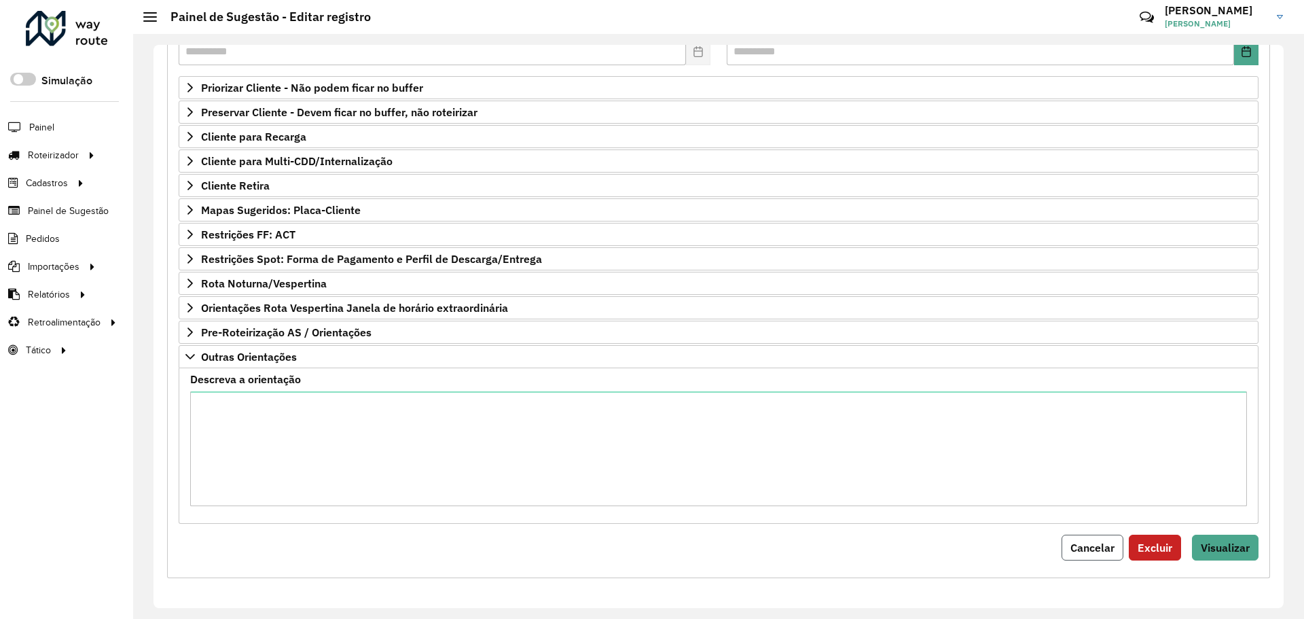
click at [1090, 547] on span "Cancelar" at bounding box center [1093, 548] width 44 height 14
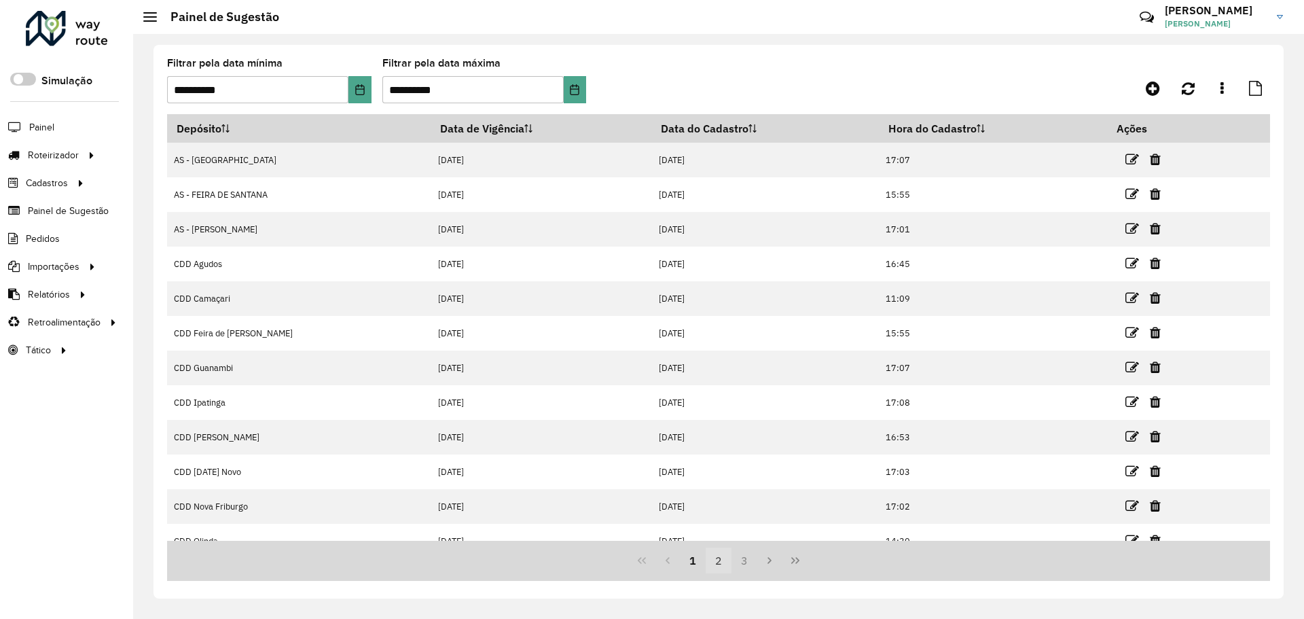
click at [717, 569] on button "2" at bounding box center [719, 560] width 26 height 26
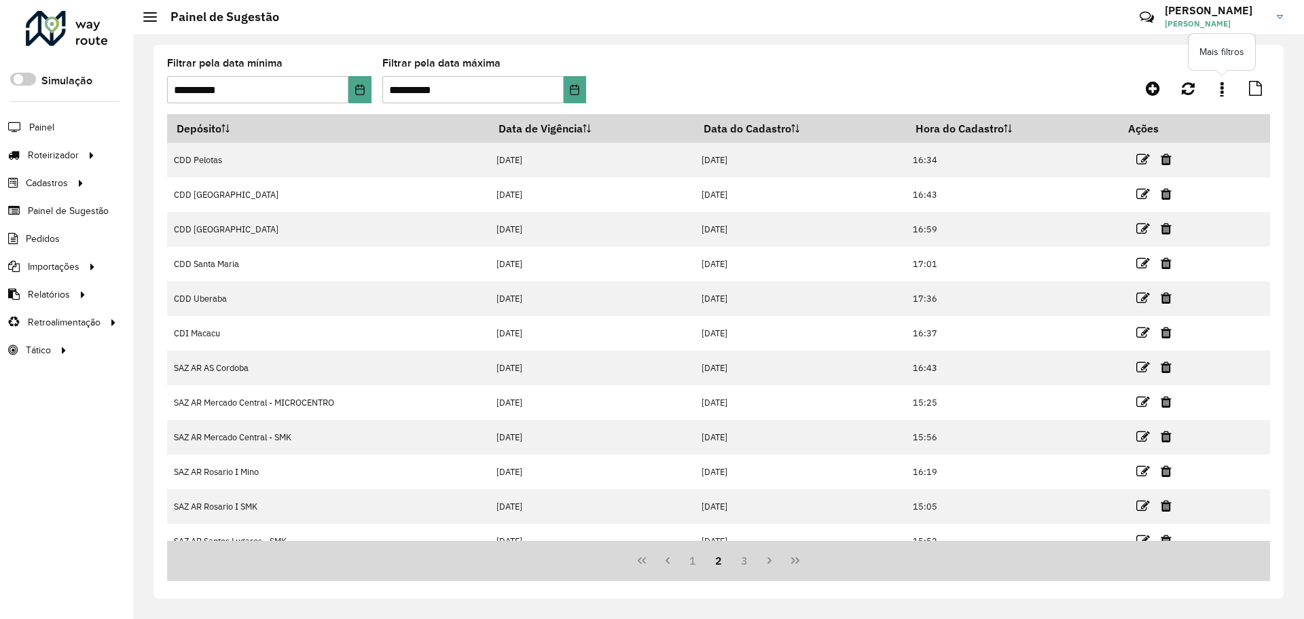
click at [1228, 82] on link at bounding box center [1221, 88] width 27 height 24
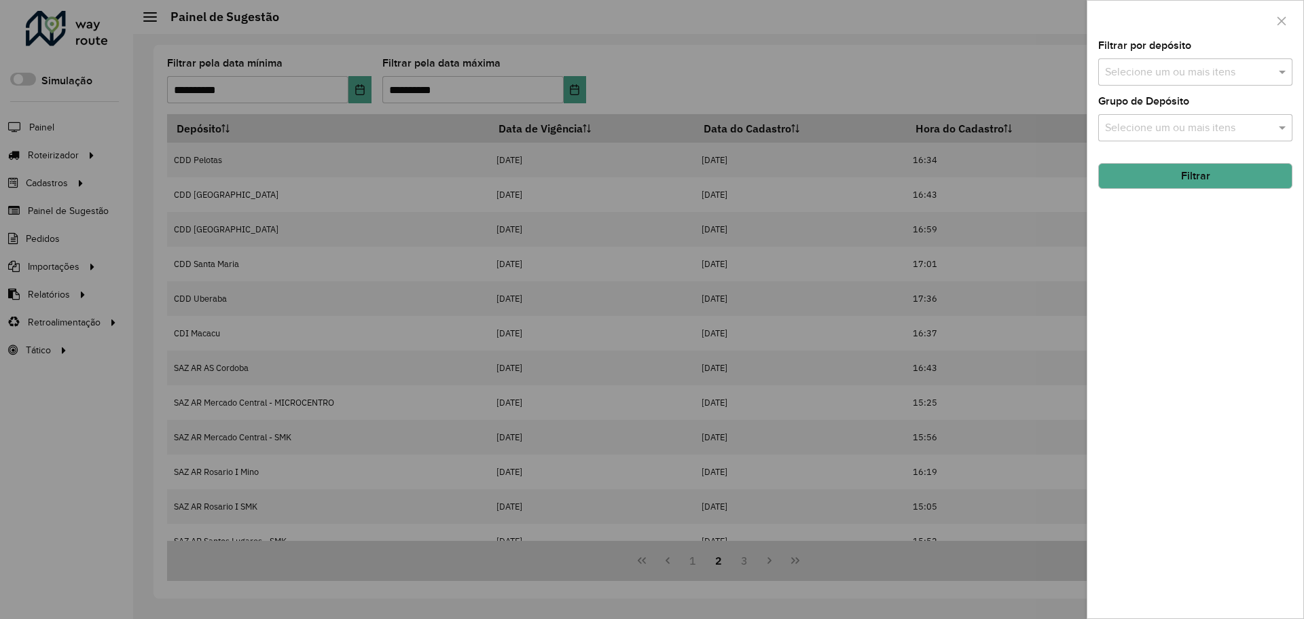
click at [1189, 71] on input "text" at bounding box center [1189, 73] width 174 height 16
type input "****"
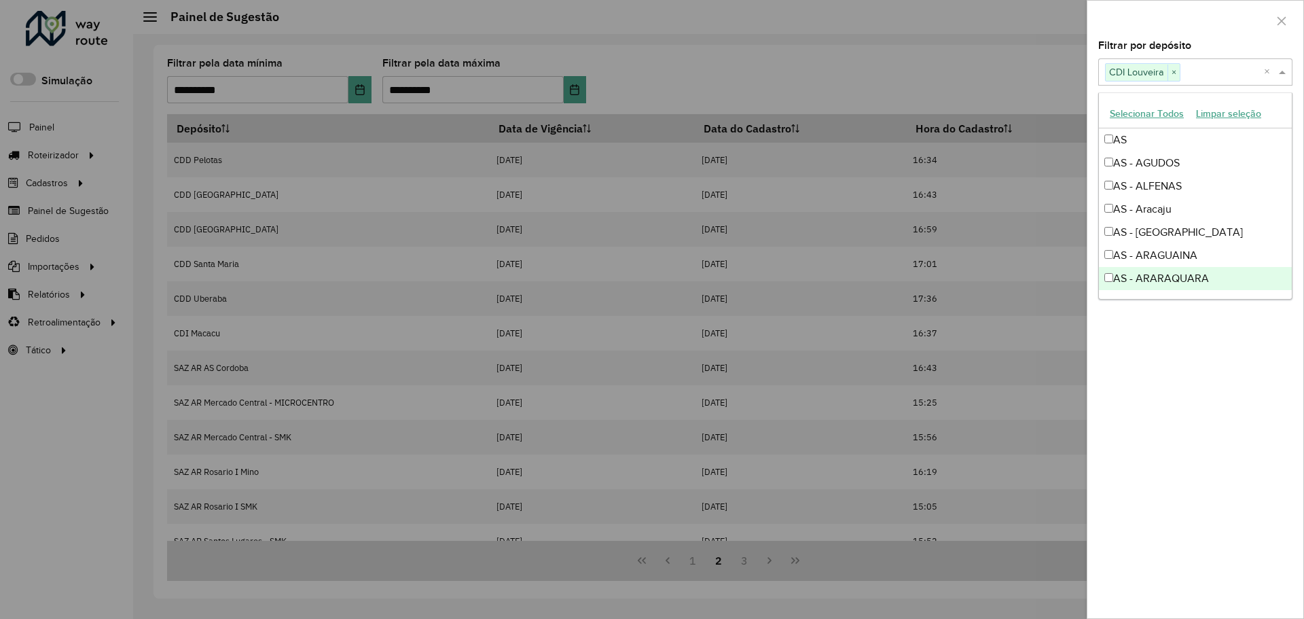
drag, startPoint x: 1214, startPoint y: 438, endPoint x: 1191, endPoint y: 319, distance: 121.6
click at [1211, 434] on div "Filtrar por depósito Selecione um ou mais itens CDI Louveira × × Grupo de Depós…" at bounding box center [1196, 329] width 216 height 577
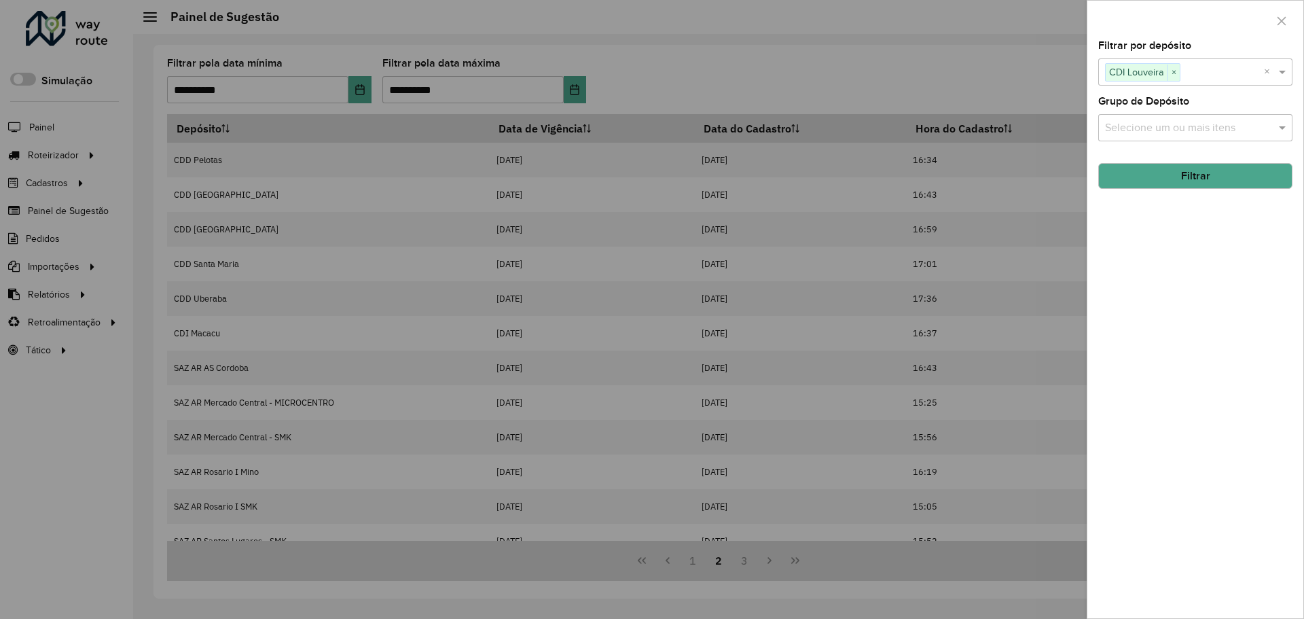
click at [1171, 177] on button "Filtrar" at bounding box center [1195, 176] width 194 height 26
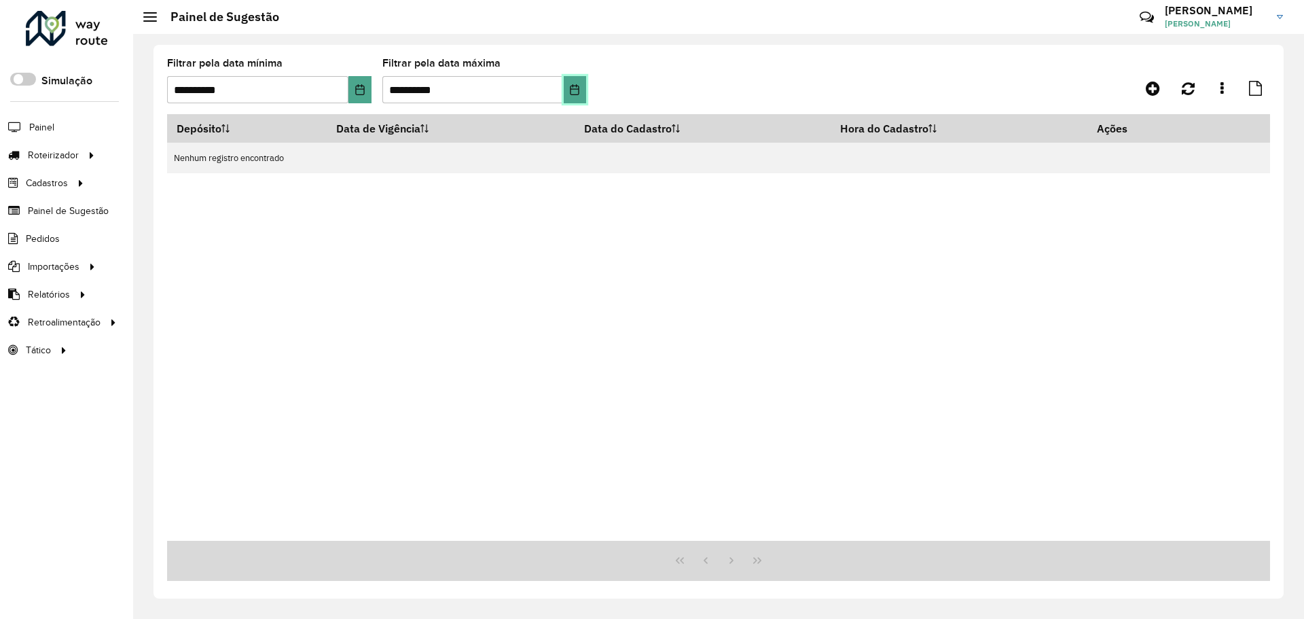
click at [564, 87] on button "Choose Date" at bounding box center [575, 89] width 22 height 27
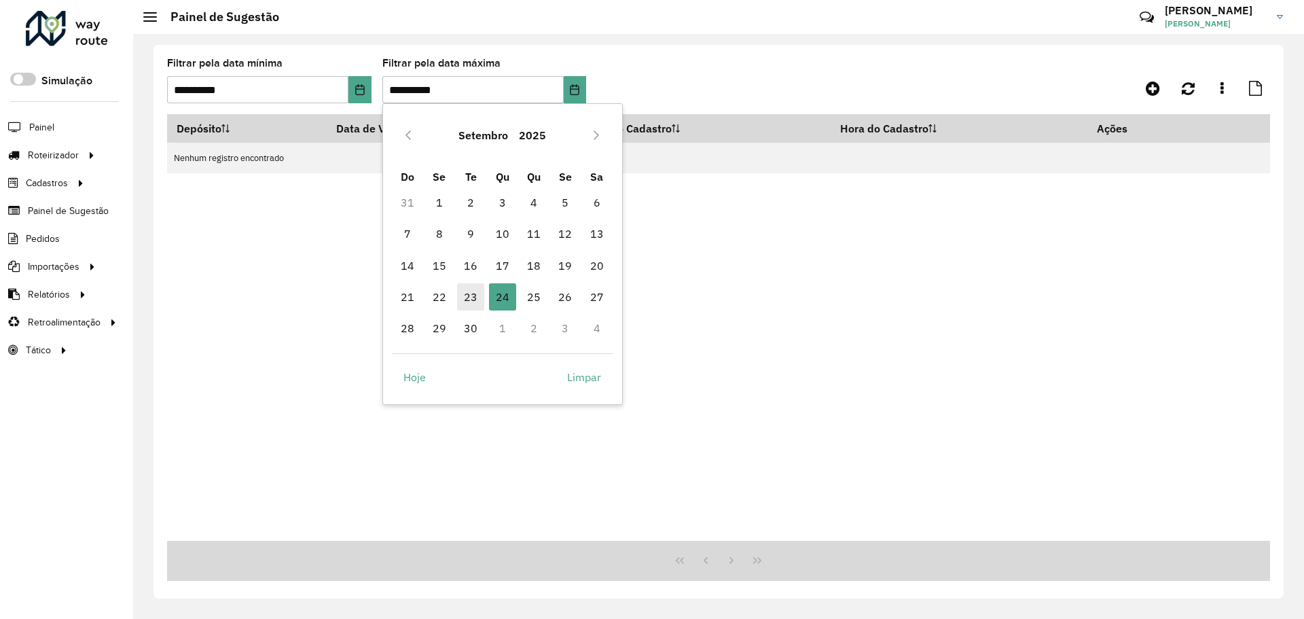
click at [476, 300] on span "23" at bounding box center [470, 296] width 27 height 27
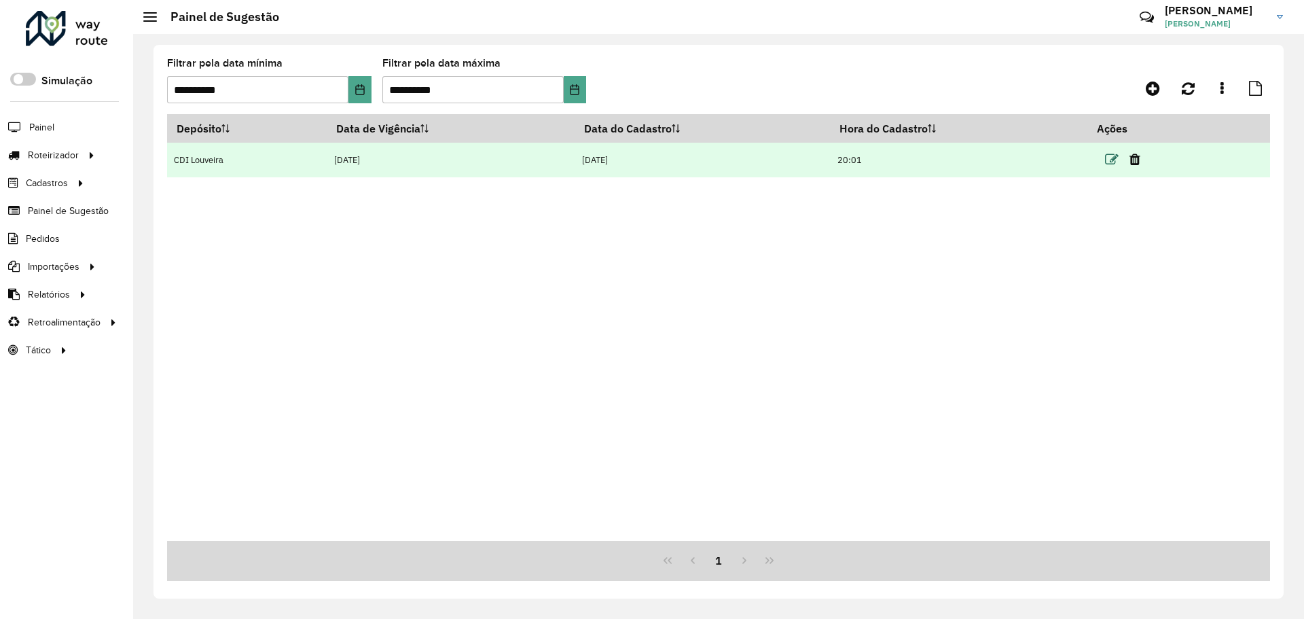
click at [1110, 155] on icon at bounding box center [1112, 160] width 14 height 14
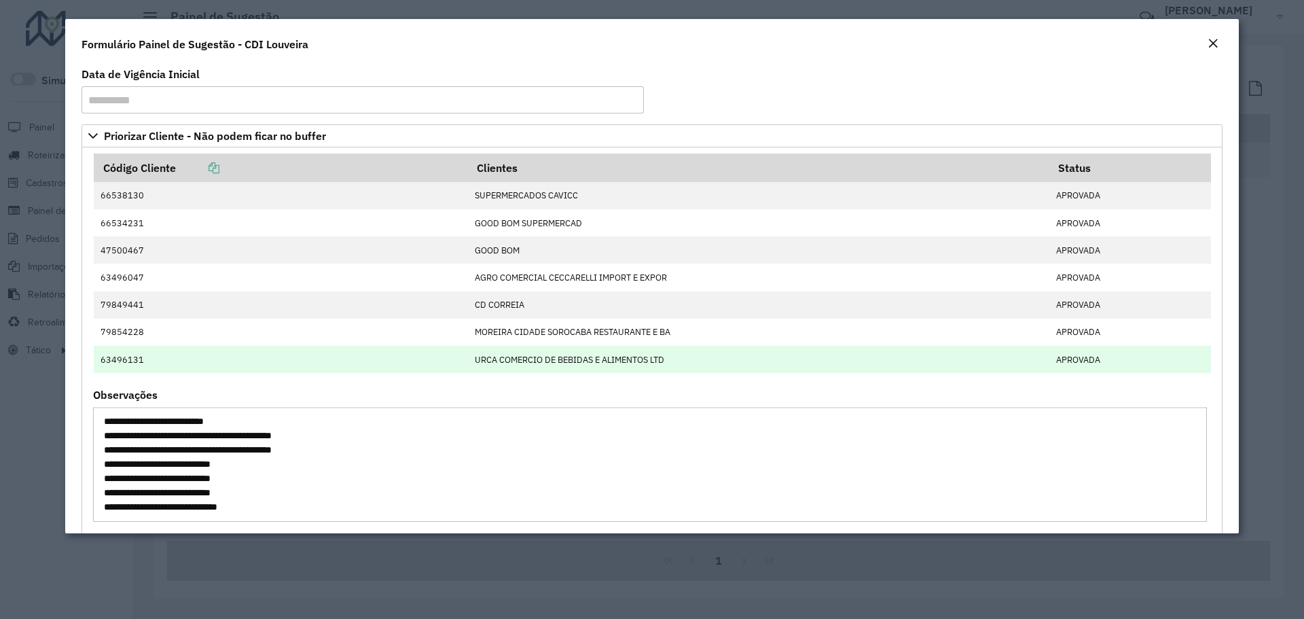
drag, startPoint x: 102, startPoint y: 193, endPoint x: 678, endPoint y: 357, distance: 599.0
click at [678, 357] on tbody "66538130 SUPERMERCADOS CAVICC APROVADA 66534231 GOOD BOM SUPERMERCAD APROVADA 4…" at bounding box center [652, 277] width 1117 height 191
click at [678, 357] on td "URCA COMERCIO DE BEBIDAS E ALIMENTOS LTD" at bounding box center [757, 359] width 581 height 27
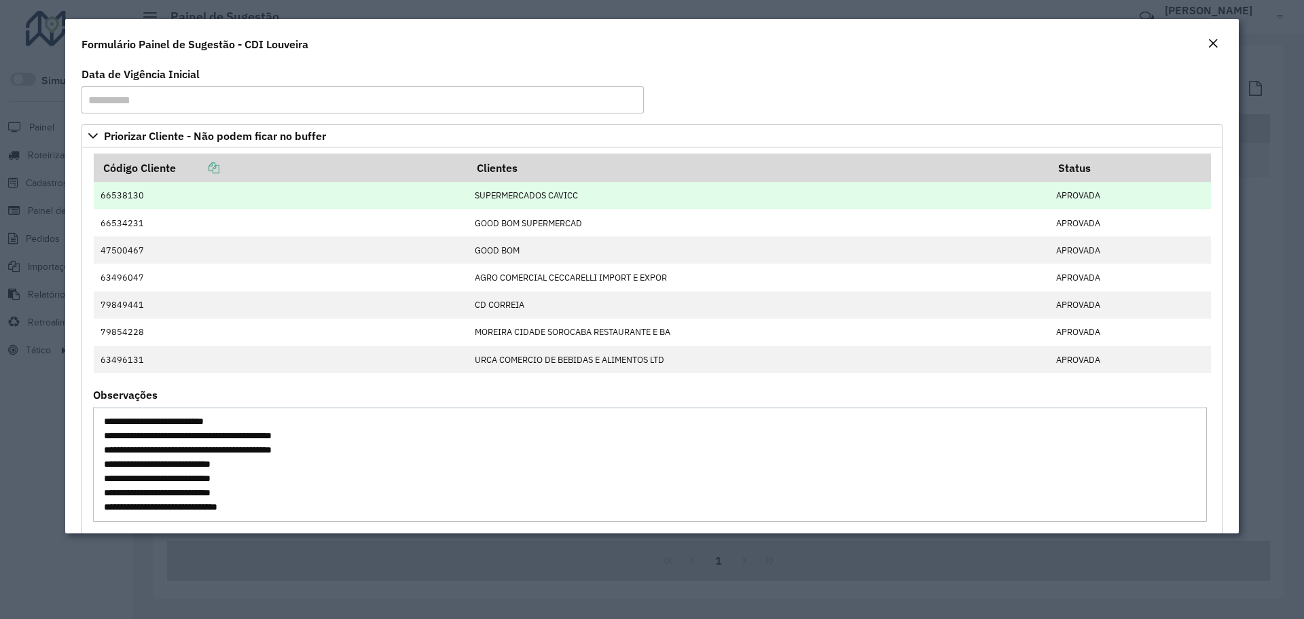
drag, startPoint x: 684, startPoint y: 363, endPoint x: 119, endPoint y: 202, distance: 587.6
click at [110, 198] on tbody "66538130 SUPERMERCADOS CAVICC APROVADA 66534231 GOOD BOM SUPERMERCAD APROVADA 4…" at bounding box center [652, 277] width 1117 height 191
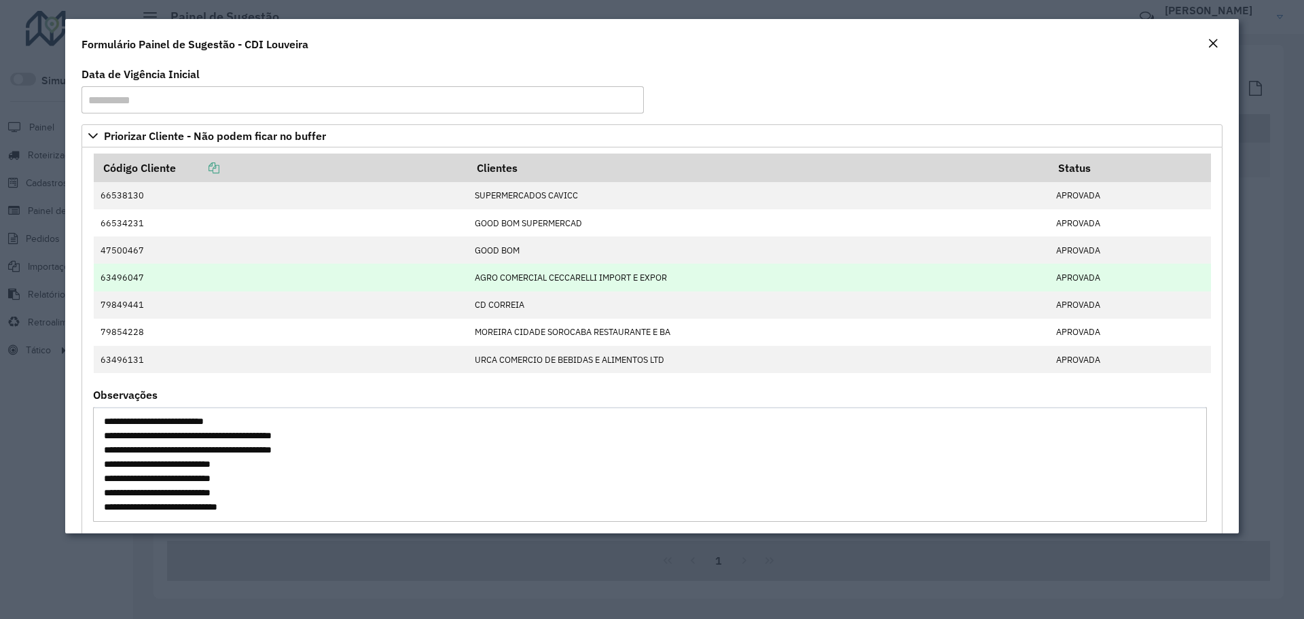
click at [557, 285] on td "AGRO COMERCIAL CECCARELLI IMPORT E EXPOR" at bounding box center [757, 277] width 581 height 27
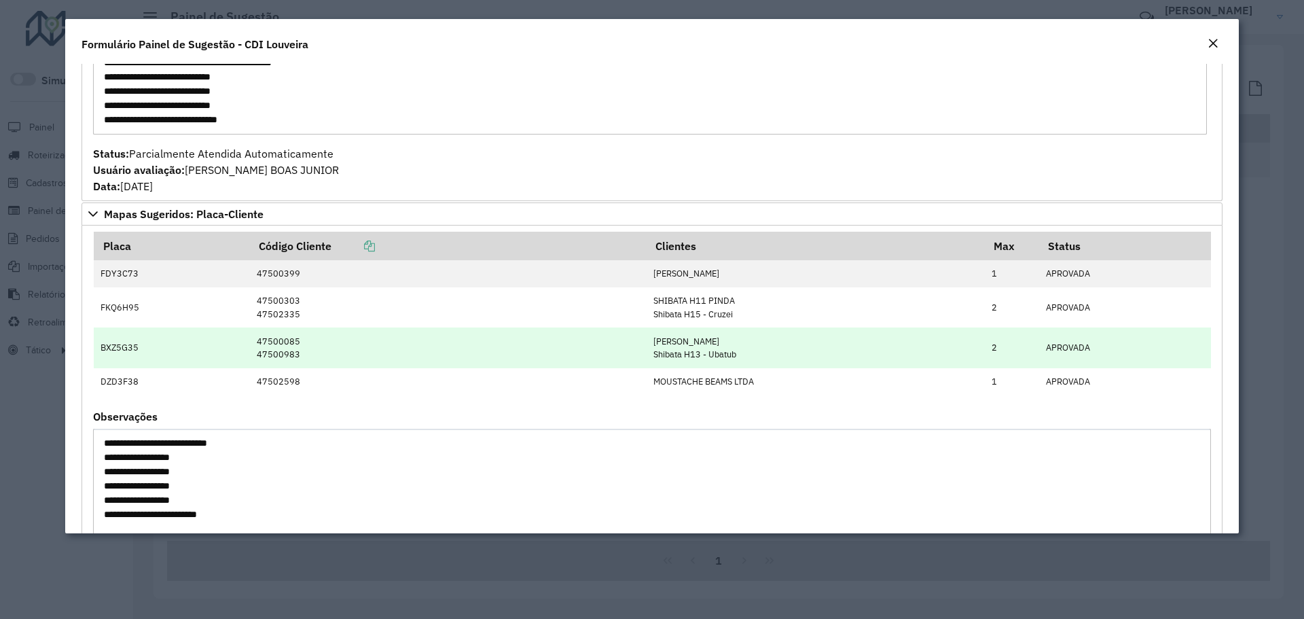
scroll to position [408, 0]
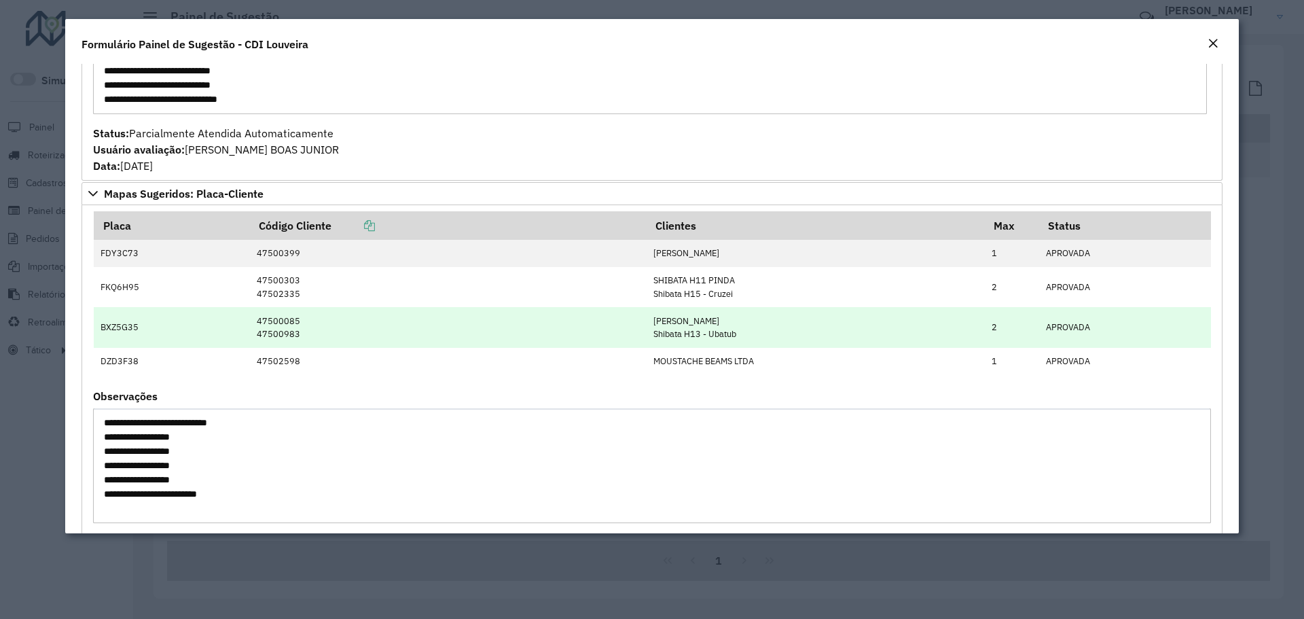
drag, startPoint x: 94, startPoint y: 256, endPoint x: 789, endPoint y: 341, distance: 699.4
click at [753, 289] on tbody "FDY3C73 47500399 VIOLETA ITABERABA 1 APROVADA FKQ6H95 47500303 47502335 SHIBATA…" at bounding box center [652, 307] width 1117 height 135
click at [789, 341] on td "SHIBATA CAMPOS SALLE Shibata H13 - Ubatub" at bounding box center [816, 327] width 338 height 40
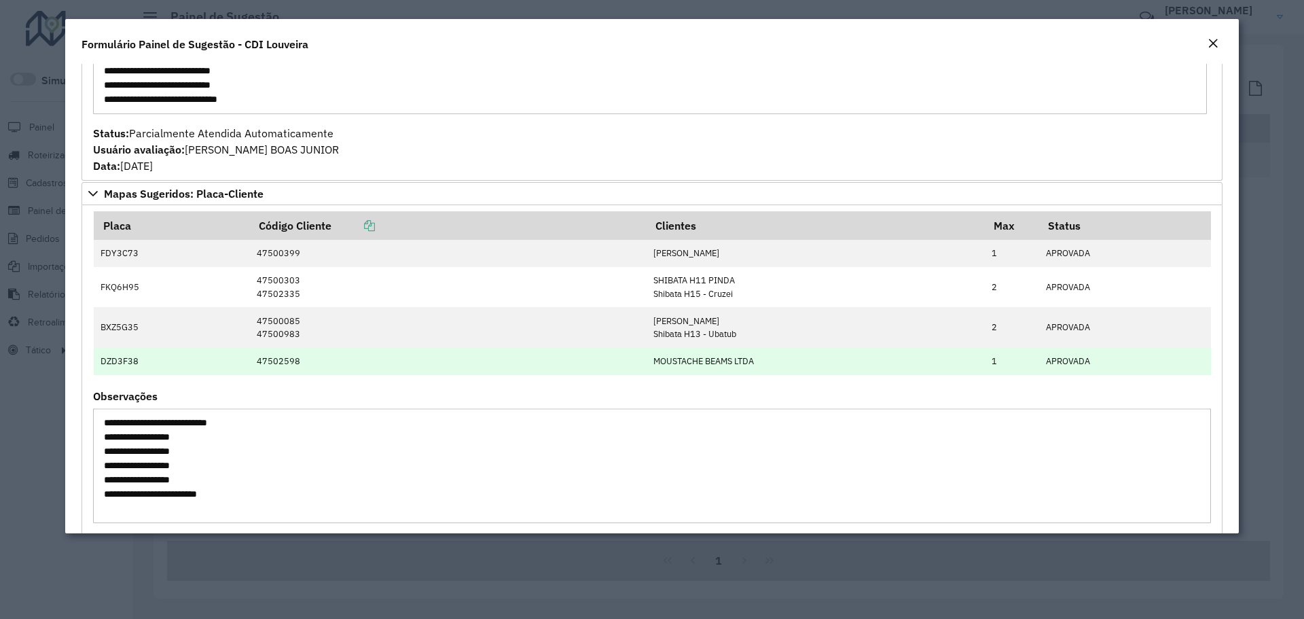
drag, startPoint x: 794, startPoint y: 367, endPoint x: 98, endPoint y: 360, distance: 696.3
click at [98, 360] on tr "DZD3F38 47502598 MOUSTACHE BEAMS LTDA 1 APROVADA" at bounding box center [652, 361] width 1117 height 27
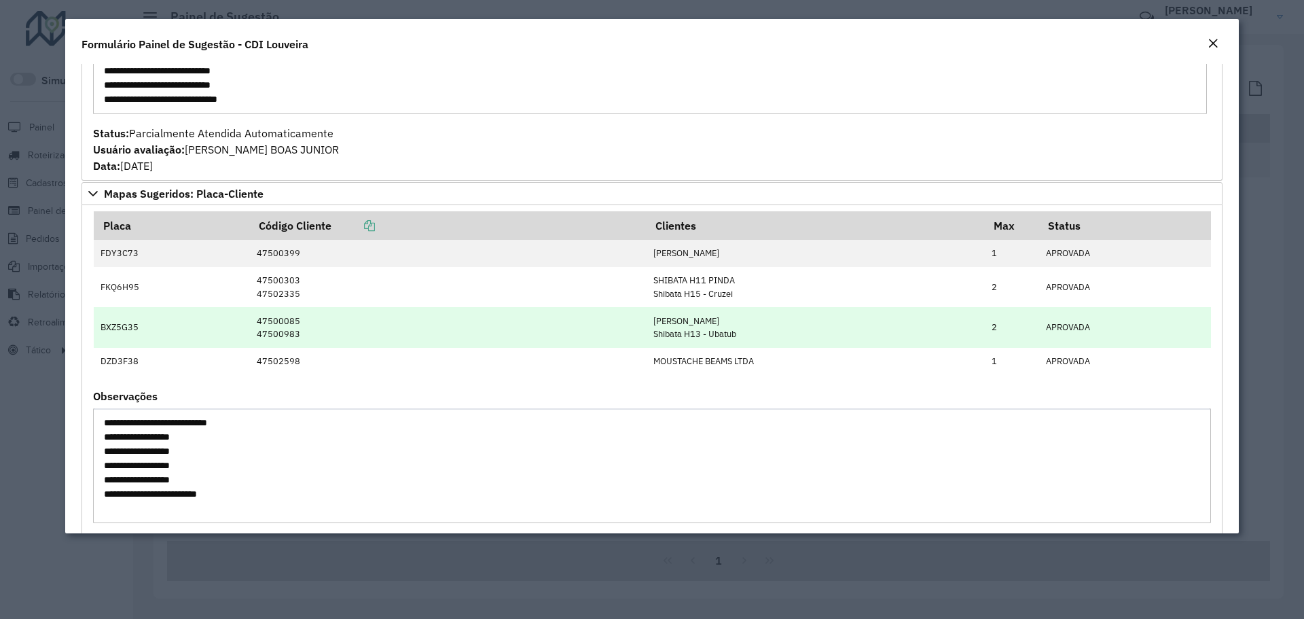
drag, startPoint x: 804, startPoint y: 331, endPoint x: 109, endPoint y: 325, distance: 694.2
click at [109, 325] on tr "BXZ5G35 47500085 47500983 SHIBATA CAMPOS SALLE Shibata H13 - Ubatub 2 APROVADA" at bounding box center [652, 327] width 1117 height 40
click at [109, 325] on td "BXZ5G35" at bounding box center [172, 327] width 156 height 40
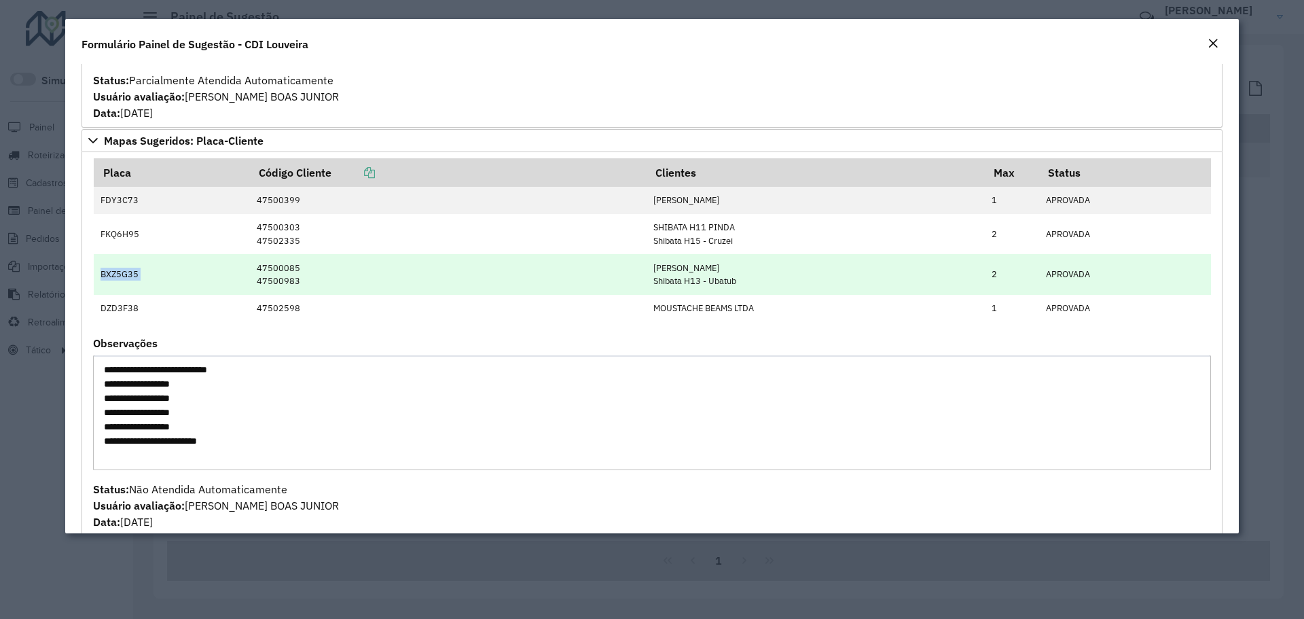
scroll to position [475, 0]
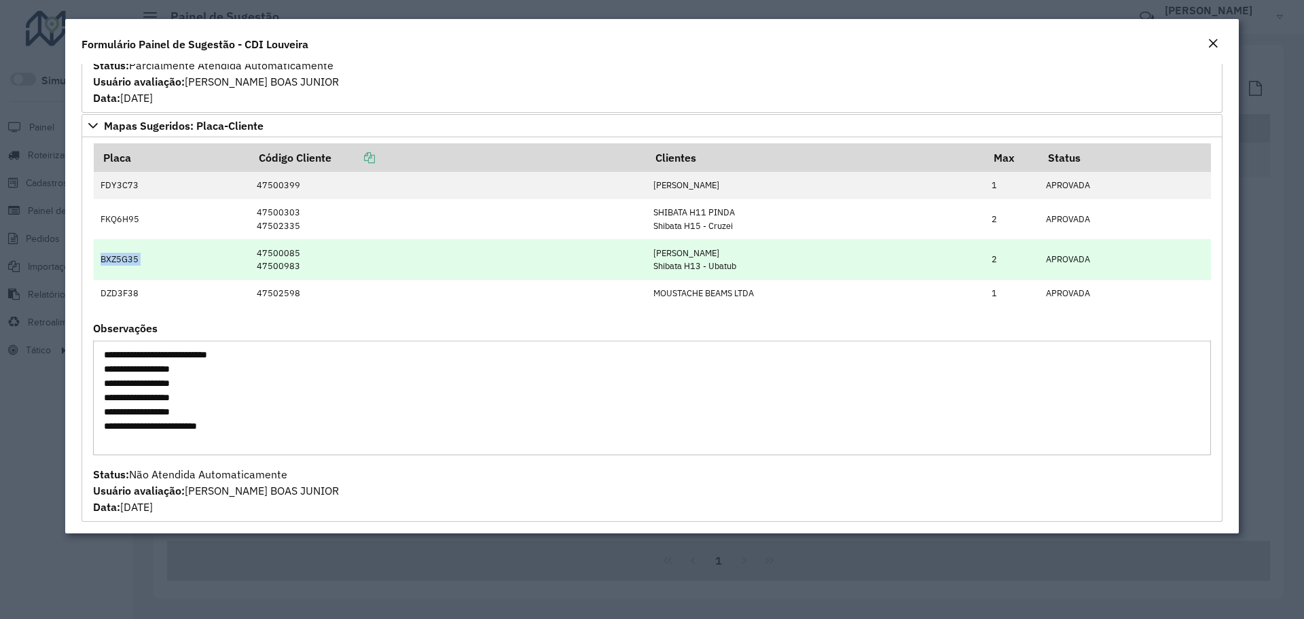
click at [116, 257] on td "BXZ5G35" at bounding box center [172, 259] width 156 height 40
drag, startPoint x: 649, startPoint y: 250, endPoint x: 744, endPoint y: 262, distance: 95.2
click at [744, 262] on td "SHIBATA CAMPOS SALLE Shibata H13 - Ubatub" at bounding box center [816, 259] width 338 height 40
drag, startPoint x: 696, startPoint y: 255, endPoint x: 728, endPoint y: 264, distance: 33.3
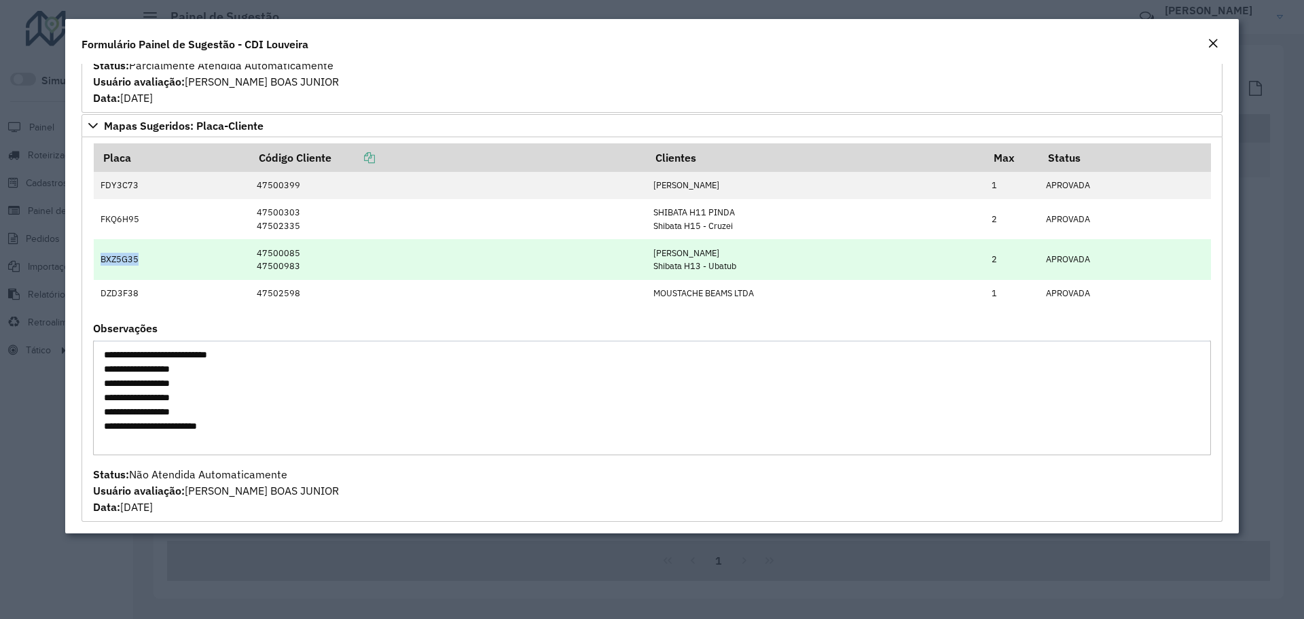
click at [697, 255] on td "SHIBATA CAMPOS SALLE Shibata H13 - Ubatub" at bounding box center [816, 259] width 338 height 40
click at [737, 270] on td "SHIBATA CAMPOS SALLE Shibata H13 - Ubatub" at bounding box center [816, 259] width 338 height 40
drag, startPoint x: 736, startPoint y: 269, endPoint x: 101, endPoint y: 258, distance: 635.2
click at [101, 258] on tr "BXZ5G35 47500085 47500983 SHIBATA CAMPOS SALLE Shibata H13 - Ubatub 2 APROVADA" at bounding box center [652, 259] width 1117 height 40
click at [101, 258] on td "BXZ5G35" at bounding box center [172, 259] width 156 height 40
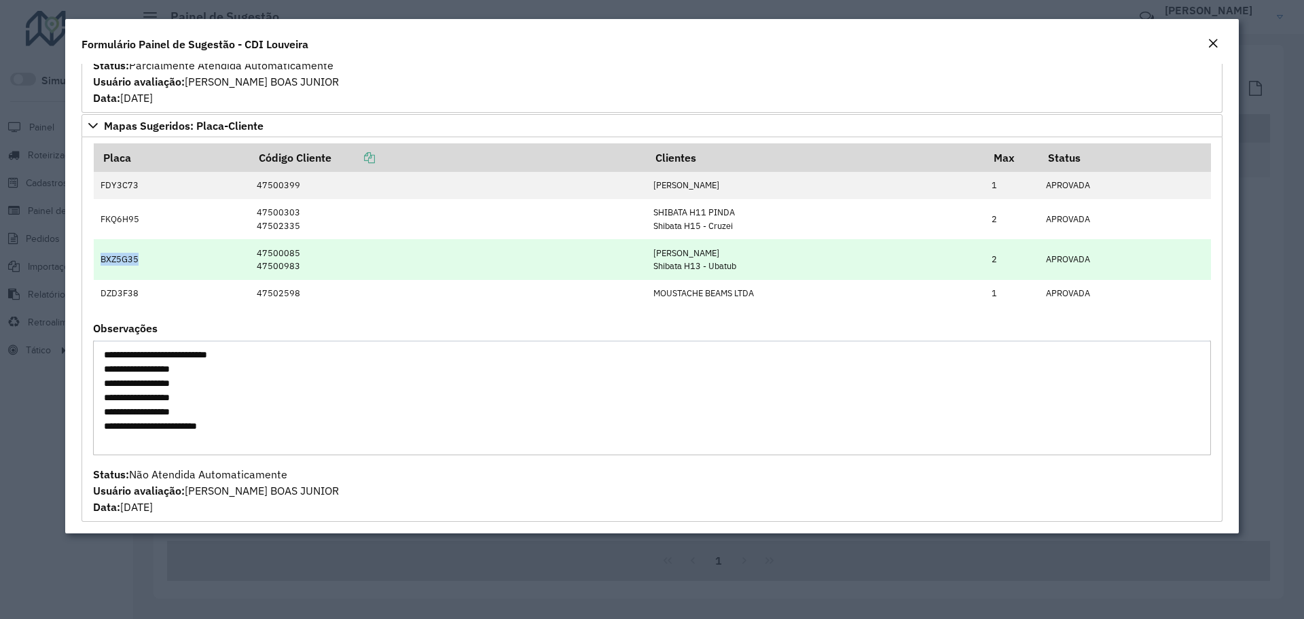
click at [101, 258] on td "BXZ5G35" at bounding box center [172, 259] width 156 height 40
click at [241, 247] on td "BXZ5G35" at bounding box center [172, 259] width 156 height 40
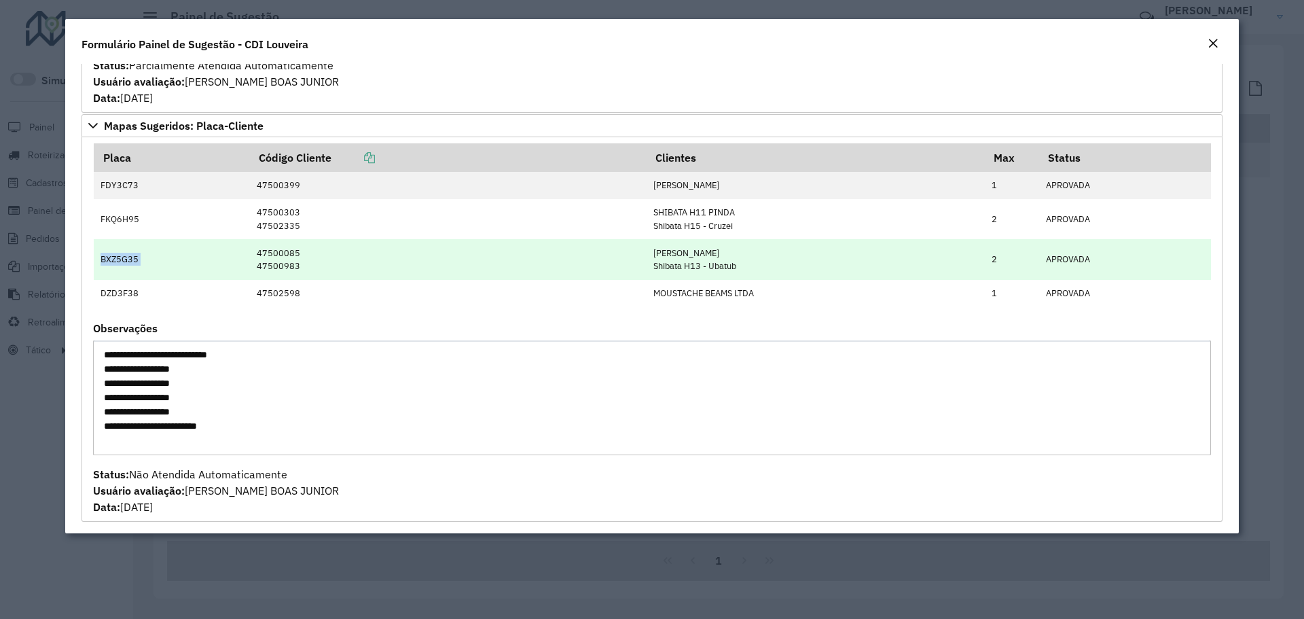
click at [254, 251] on td "47500085 47500983" at bounding box center [447, 259] width 397 height 40
drag, startPoint x: 379, startPoint y: 264, endPoint x: 386, endPoint y: 266, distance: 7.1
click at [386, 266] on td "47500085 47500983" at bounding box center [447, 259] width 397 height 40
click at [395, 267] on td "47500085 47500983" at bounding box center [447, 259] width 397 height 40
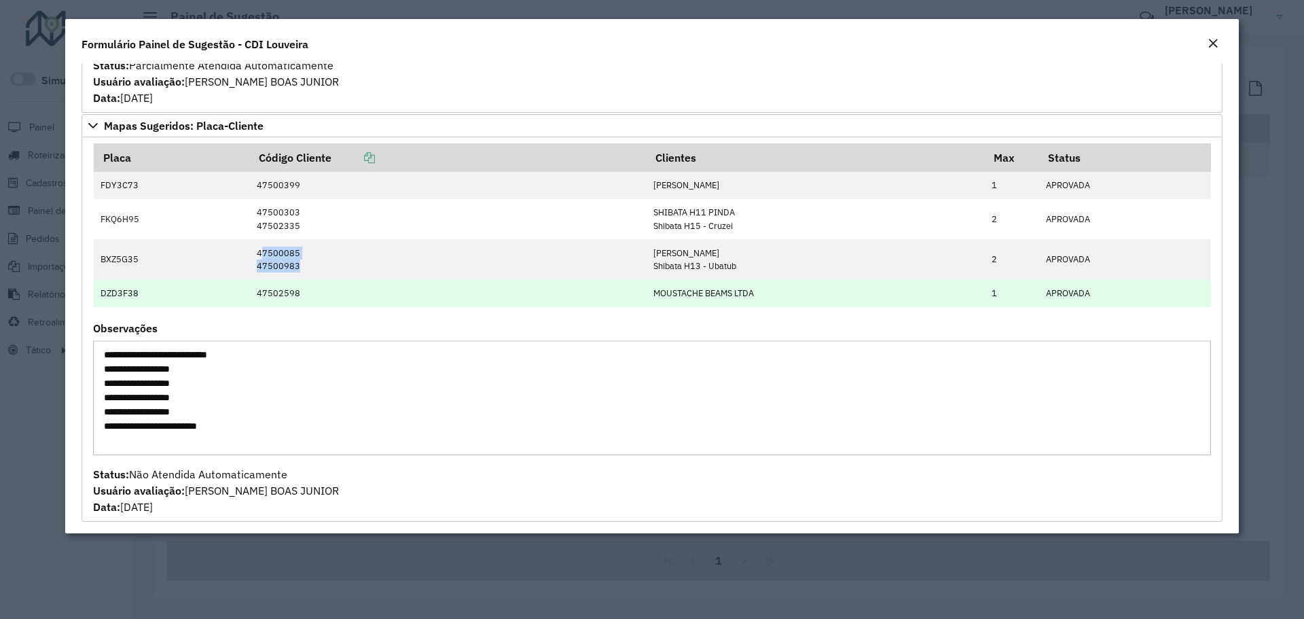
drag, startPoint x: 92, startPoint y: 187, endPoint x: 760, endPoint y: 296, distance: 676.5
click at [760, 296] on formly-field "Placa Código Cliente Clientes Max Status FDY3C73 47500399 VIOLETA ITABERABA 1 A…" at bounding box center [652, 233] width 1134 height 180
click at [761, 292] on td "MOUSTACHE BEAMS LTDA" at bounding box center [816, 293] width 338 height 27
click at [759, 295] on td "MOUSTACHE BEAMS LTDA" at bounding box center [816, 293] width 338 height 27
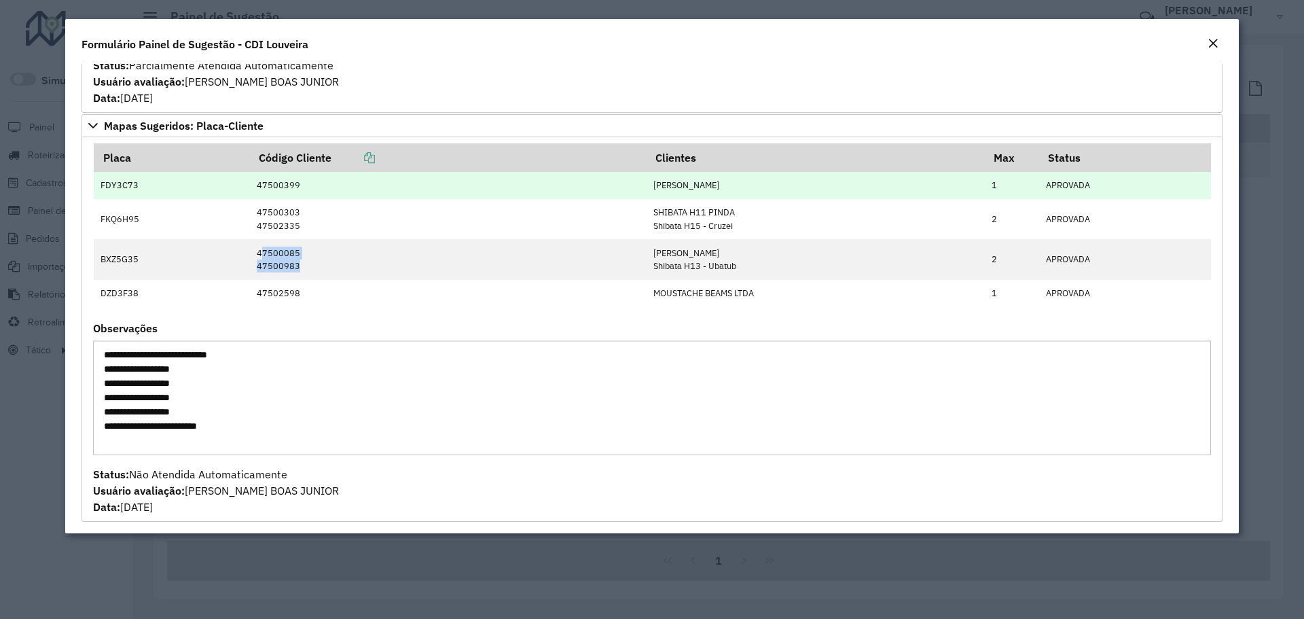
drag, startPoint x: 759, startPoint y: 294, endPoint x: 100, endPoint y: 186, distance: 667.7
click at [100, 186] on tbody "FDY3C73 47500399 VIOLETA ITABERABA 1 APROVADA FKQ6H95 47500303 47502335 SHIBATA…" at bounding box center [652, 239] width 1117 height 135
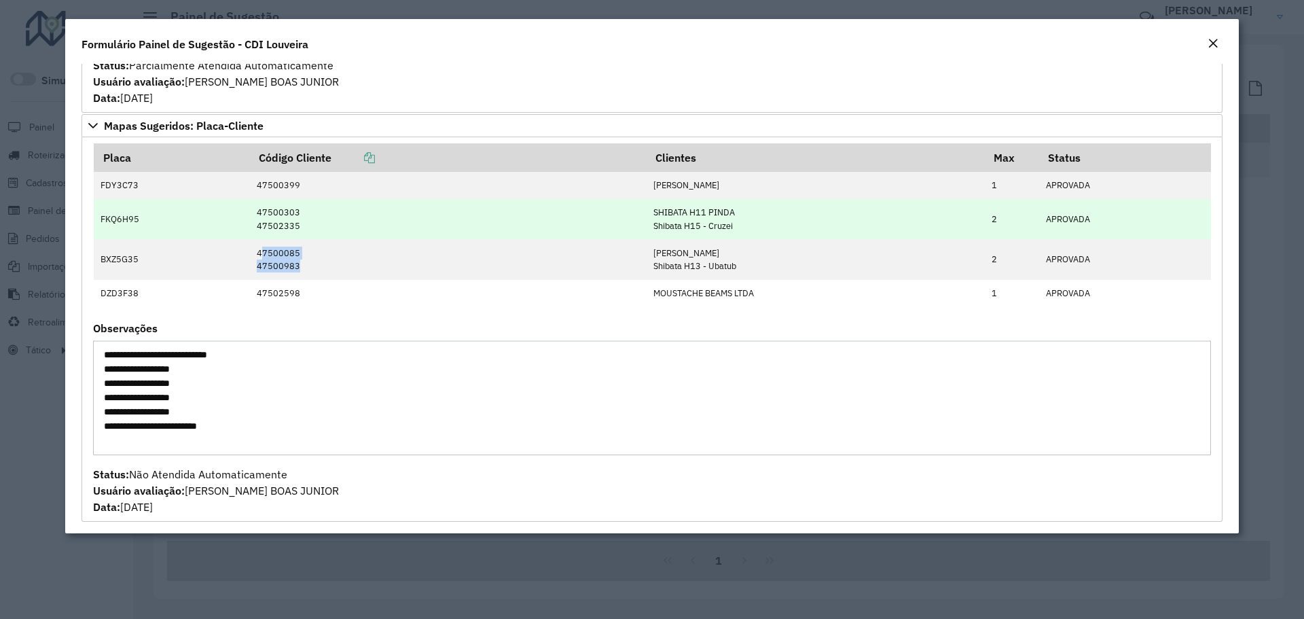
drag, startPoint x: 101, startPoint y: 186, endPoint x: 119, endPoint y: 230, distance: 46.9
click at [102, 186] on td "FDY3C73" at bounding box center [172, 185] width 156 height 27
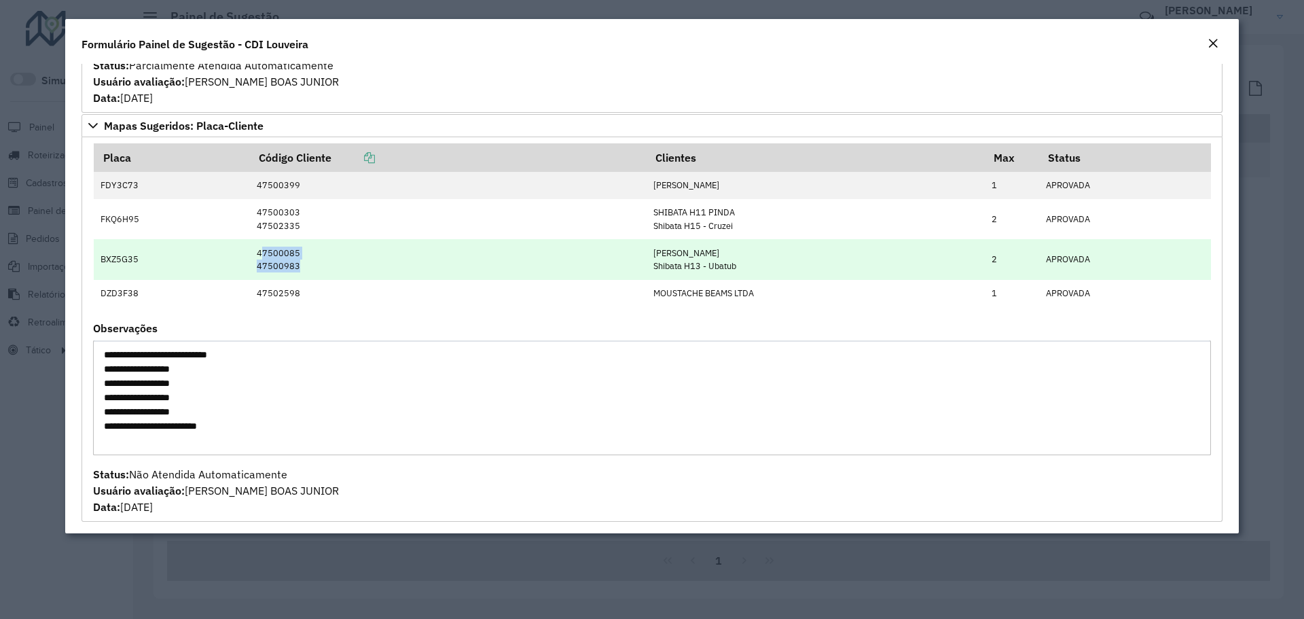
click at [117, 251] on td "BXZ5G35" at bounding box center [172, 259] width 156 height 40
click at [119, 261] on td "BXZ5G35" at bounding box center [172, 259] width 156 height 40
click at [120, 261] on td "BXZ5G35" at bounding box center [172, 259] width 156 height 40
drag, startPoint x: 644, startPoint y: 254, endPoint x: 766, endPoint y: 262, distance: 121.8
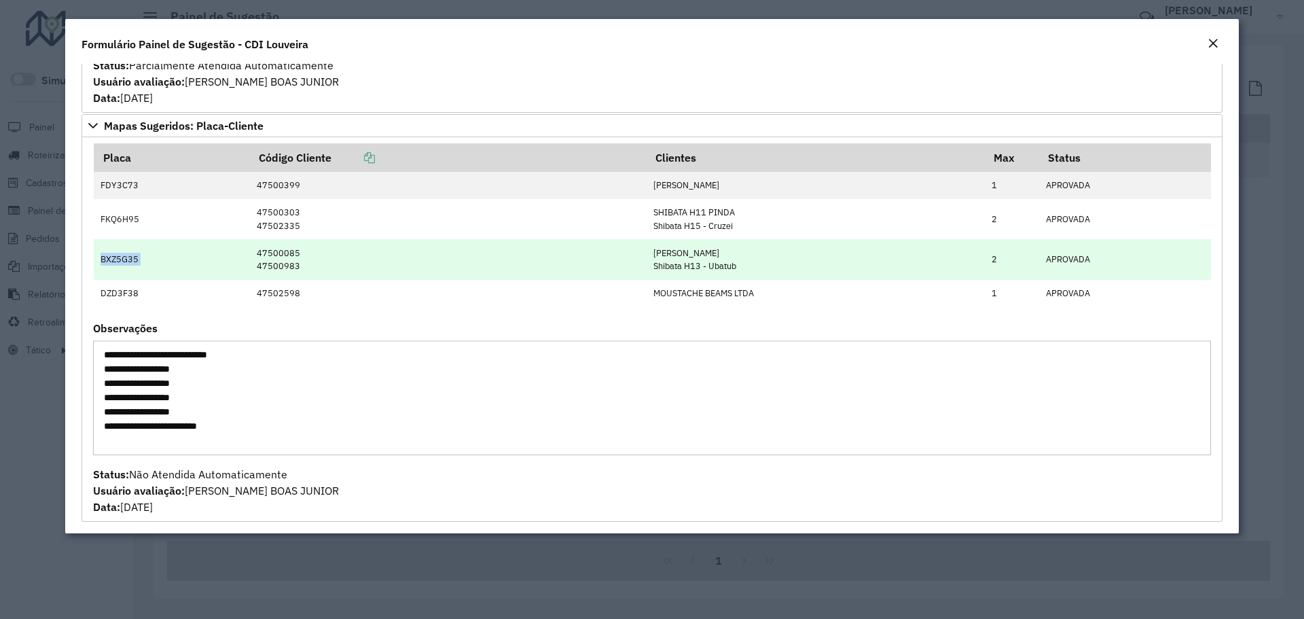
click at [766, 262] on td "SHIBATA CAMPOS SALLE Shibata H13 - Ubatub" at bounding box center [816, 259] width 338 height 40
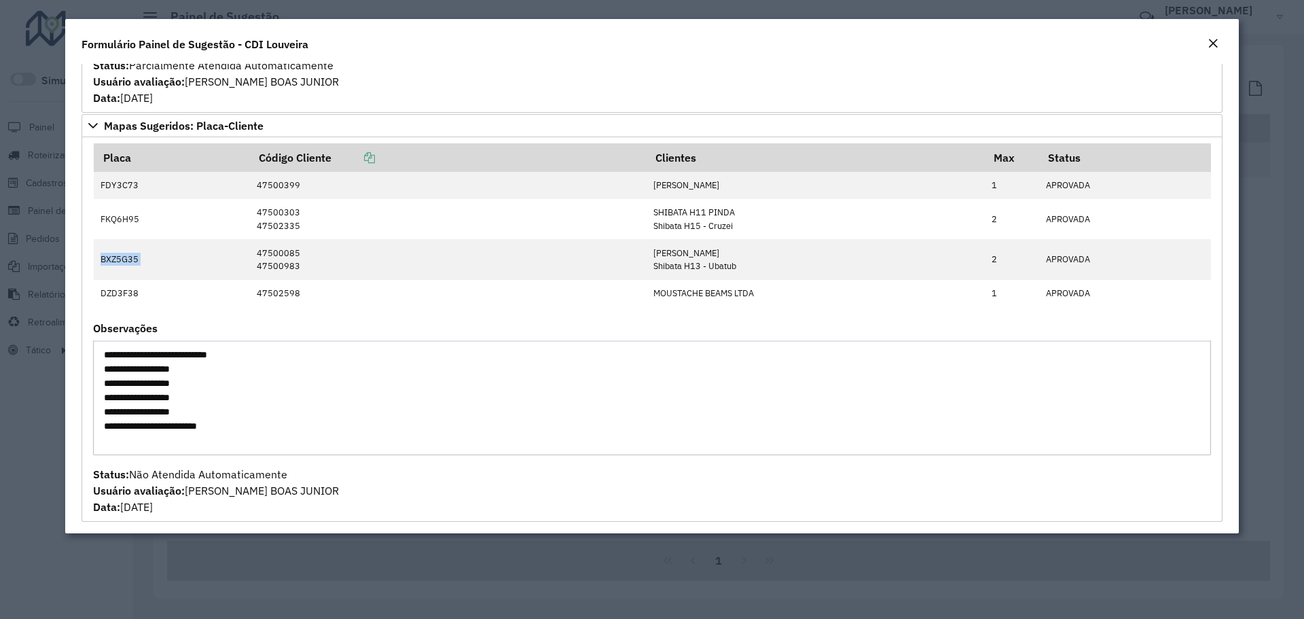
click at [1204, 46] on button "Close" at bounding box center [1213, 44] width 19 height 18
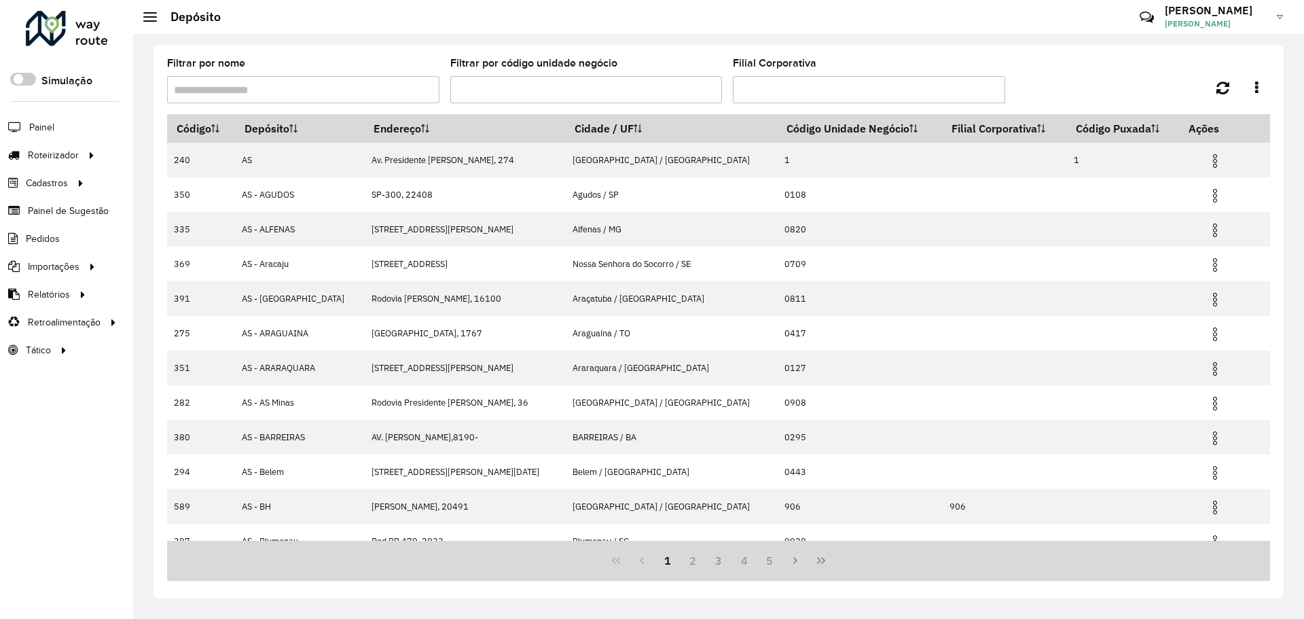
click at [339, 96] on input "Filtrar por nome" at bounding box center [303, 89] width 272 height 27
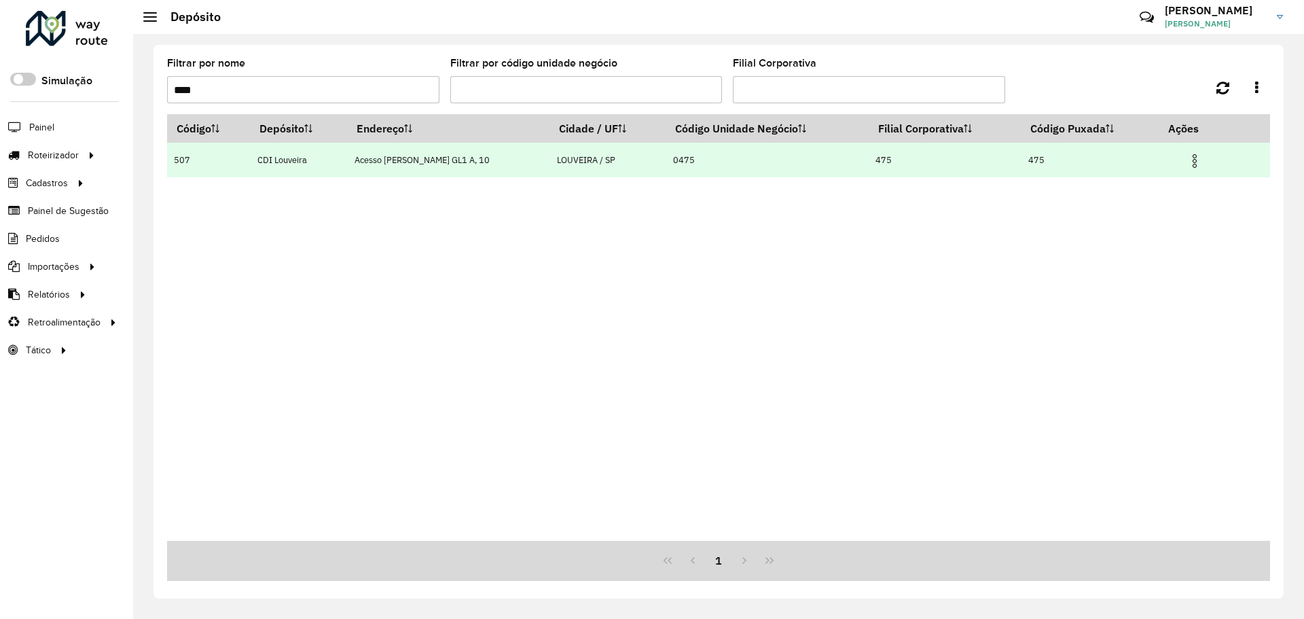
type input "****"
click at [1198, 157] on img at bounding box center [1195, 161] width 16 height 16
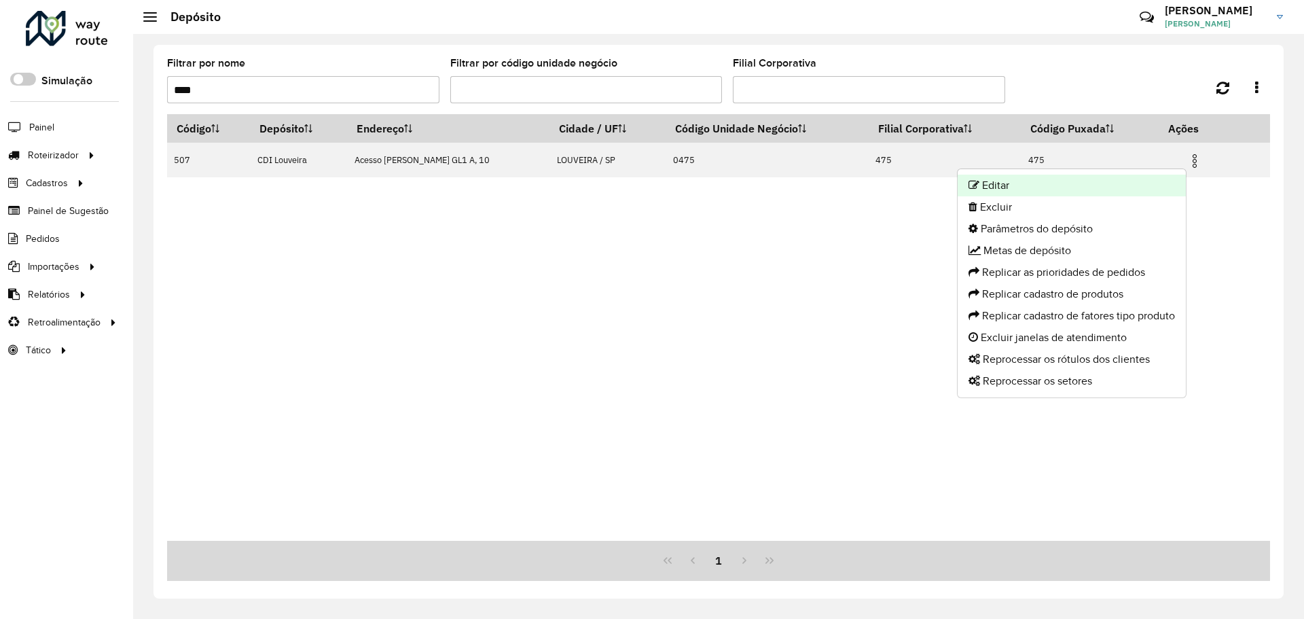
click at [1039, 175] on li "Editar" at bounding box center [1072, 186] width 228 height 22
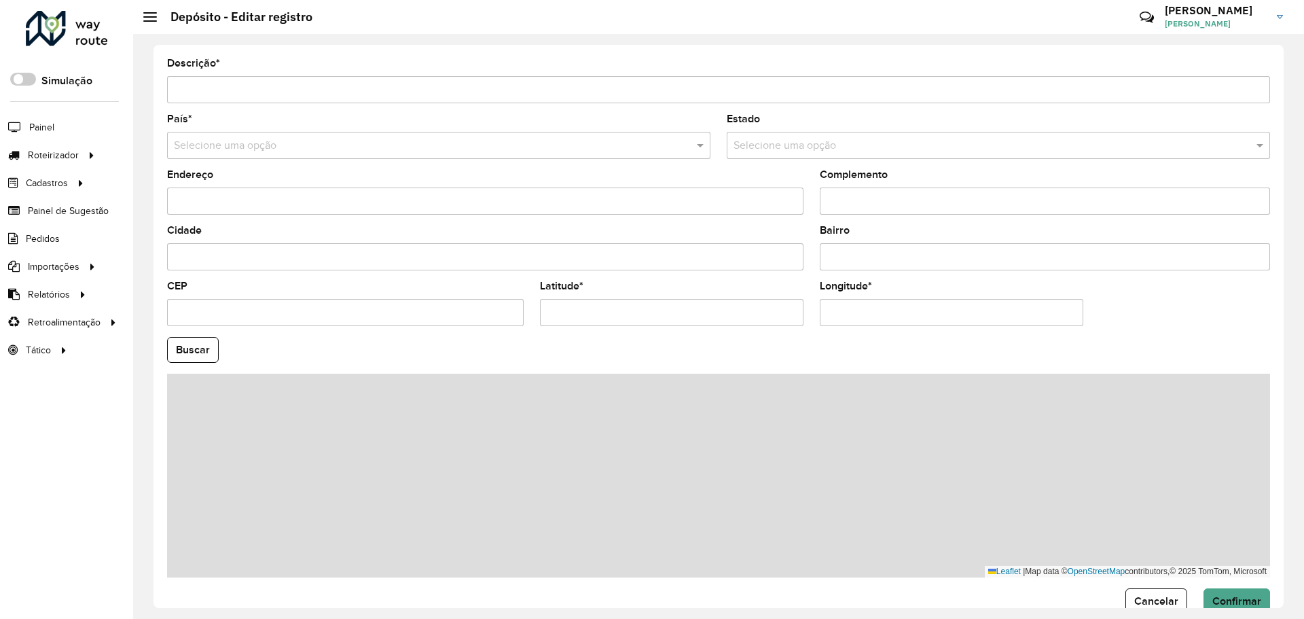
type input "**********"
type input "********"
type input "**********"
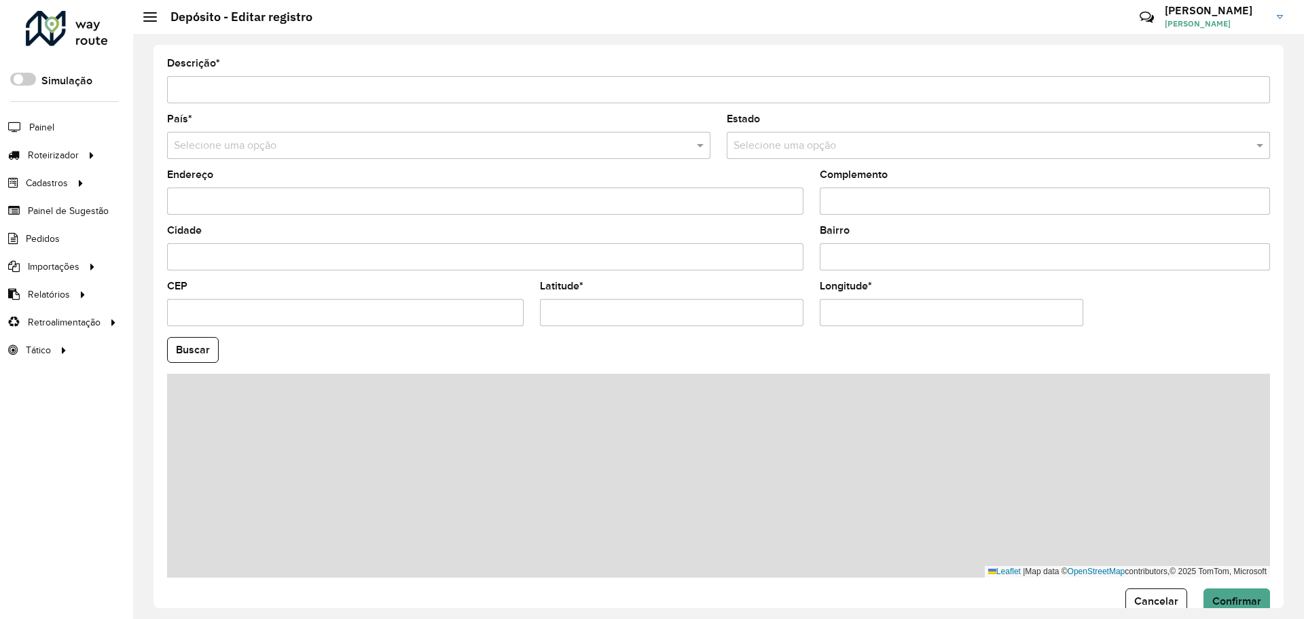
type input "**********"
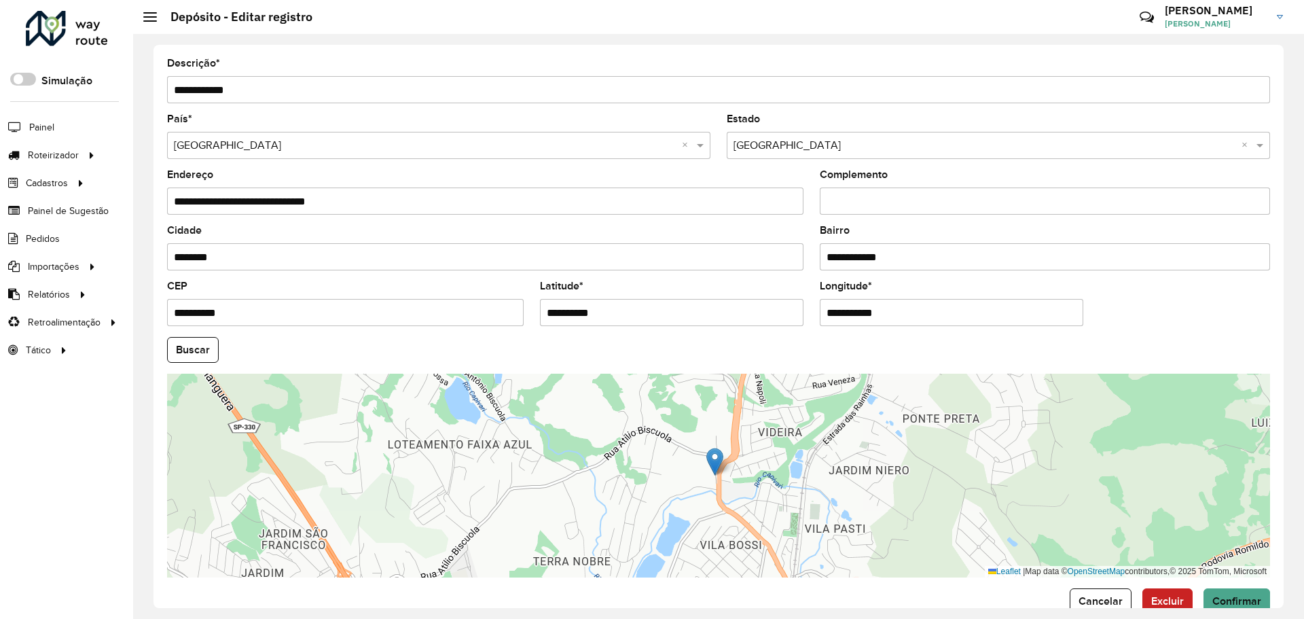
scroll to position [31, 0]
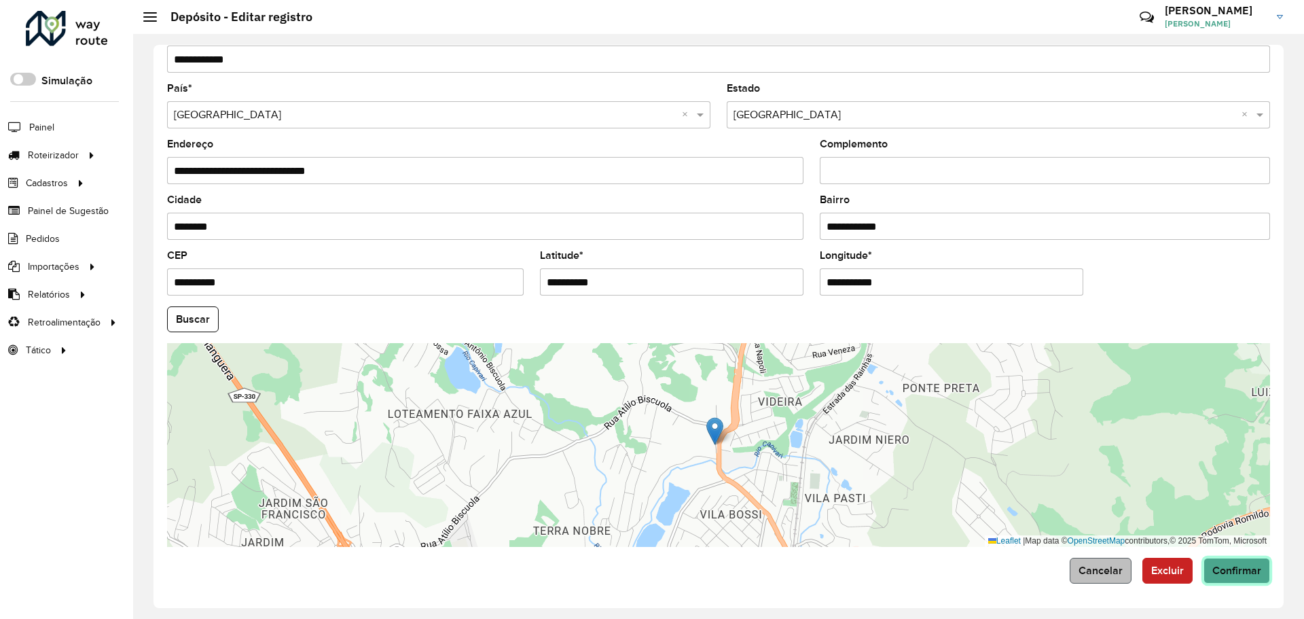
drag, startPoint x: 1243, startPoint y: 567, endPoint x: 1100, endPoint y: 581, distance: 143.4
click at [1100, 581] on div "Cancelar Excluir Confirmar" at bounding box center [718, 571] width 1103 height 26
click at [1105, 577] on button "Cancelar" at bounding box center [1101, 571] width 62 height 26
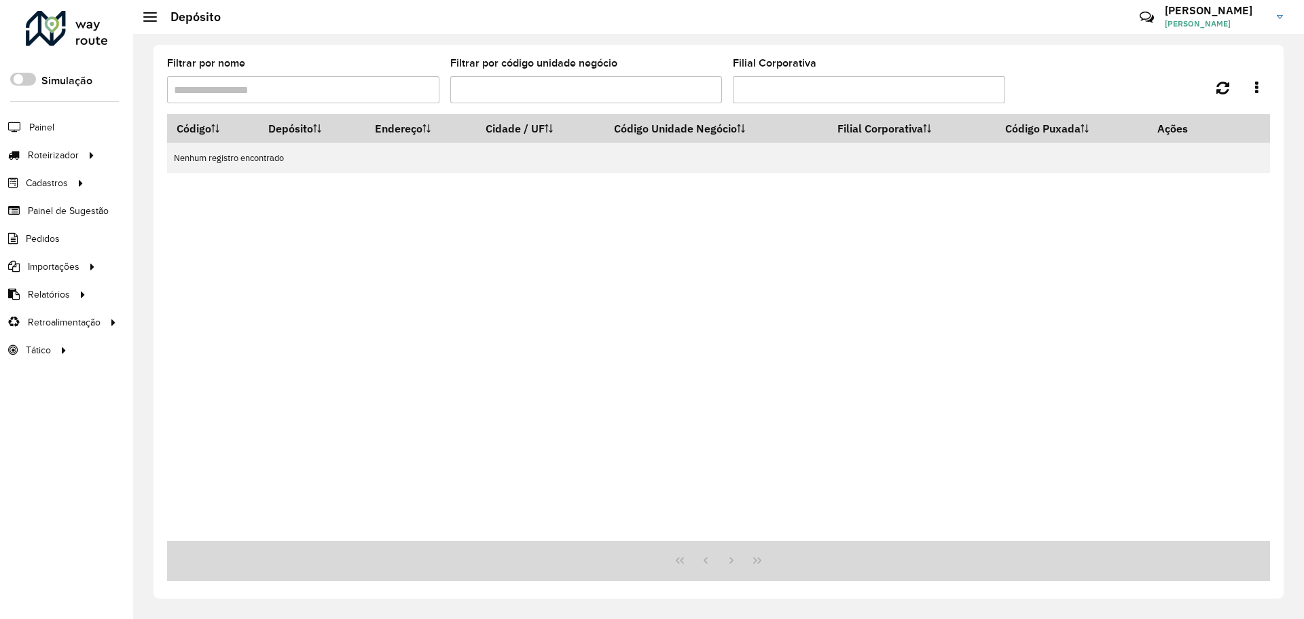
type input "****"
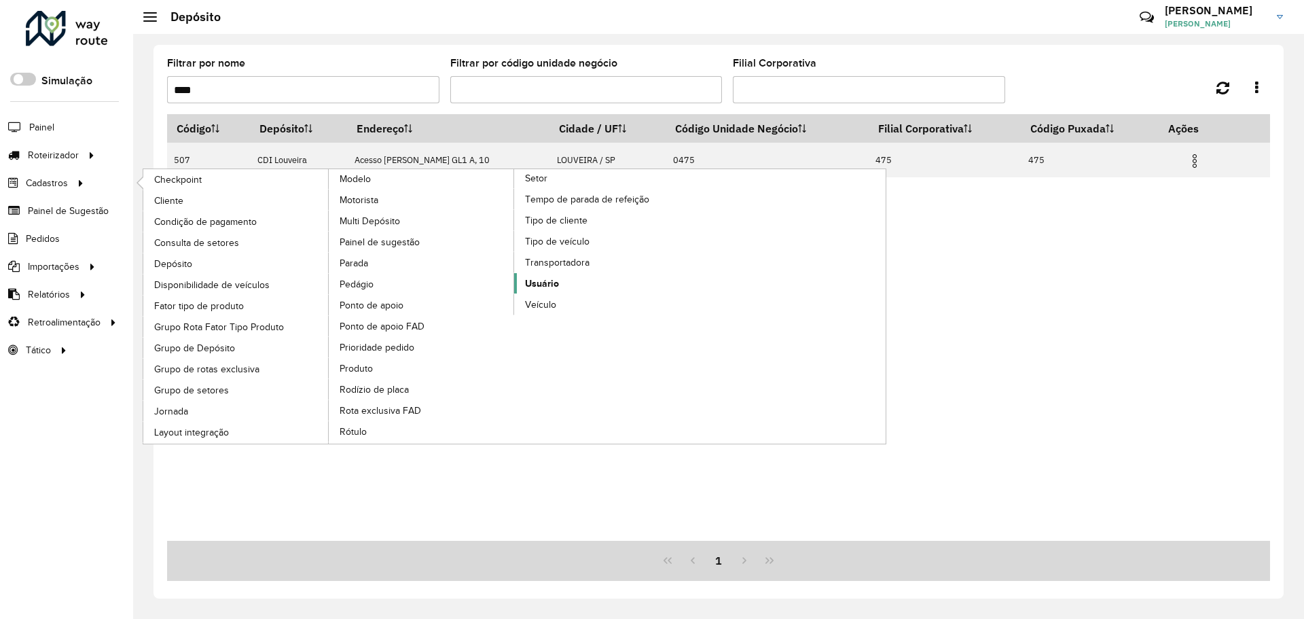
click at [562, 283] on link "Usuário" at bounding box center [607, 283] width 186 height 20
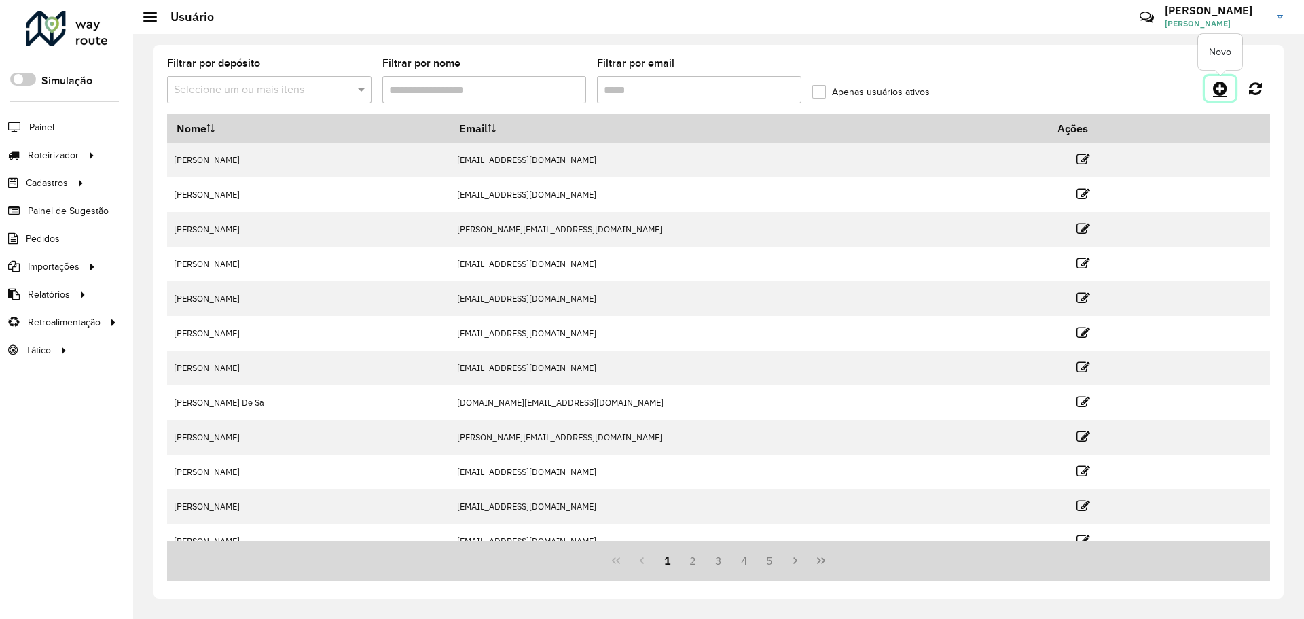
click at [1225, 91] on icon at bounding box center [1220, 88] width 14 height 16
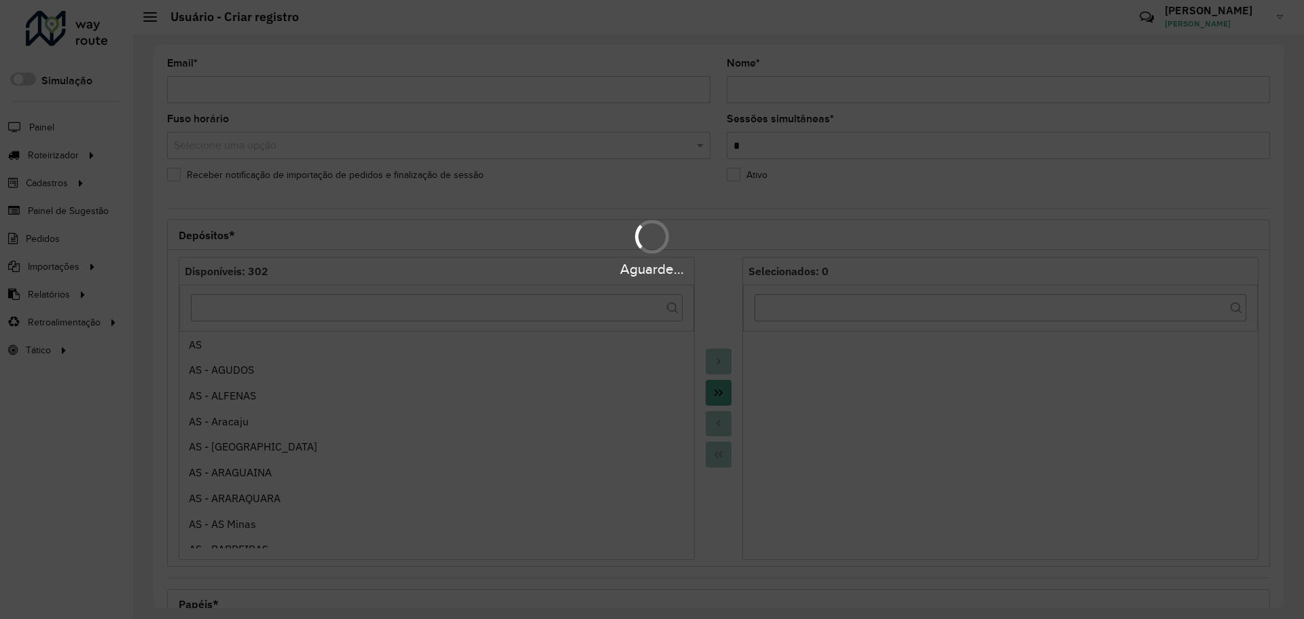
click at [490, 91] on div "Aguarde..." at bounding box center [652, 309] width 1304 height 619
click at [295, 98] on div "Aguarde..." at bounding box center [652, 309] width 1304 height 619
click at [291, 94] on div "Aguarde..." at bounding box center [652, 309] width 1304 height 619
click at [289, 93] on input "Email *" at bounding box center [438, 89] width 543 height 27
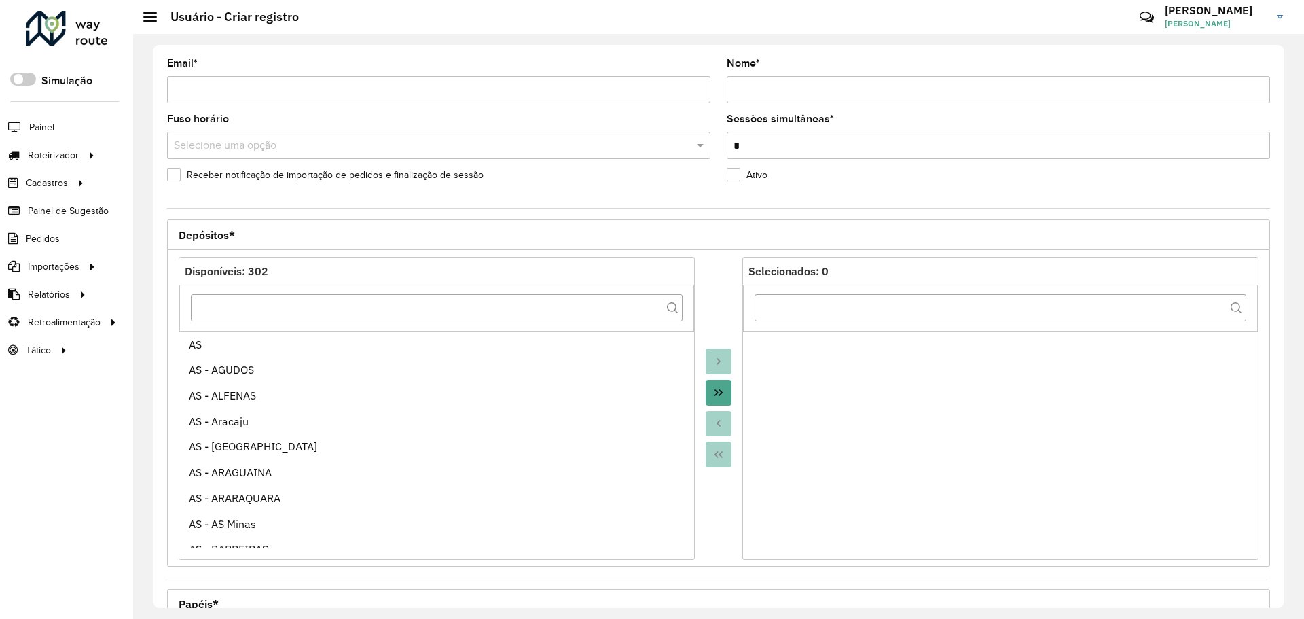
paste input "**********"
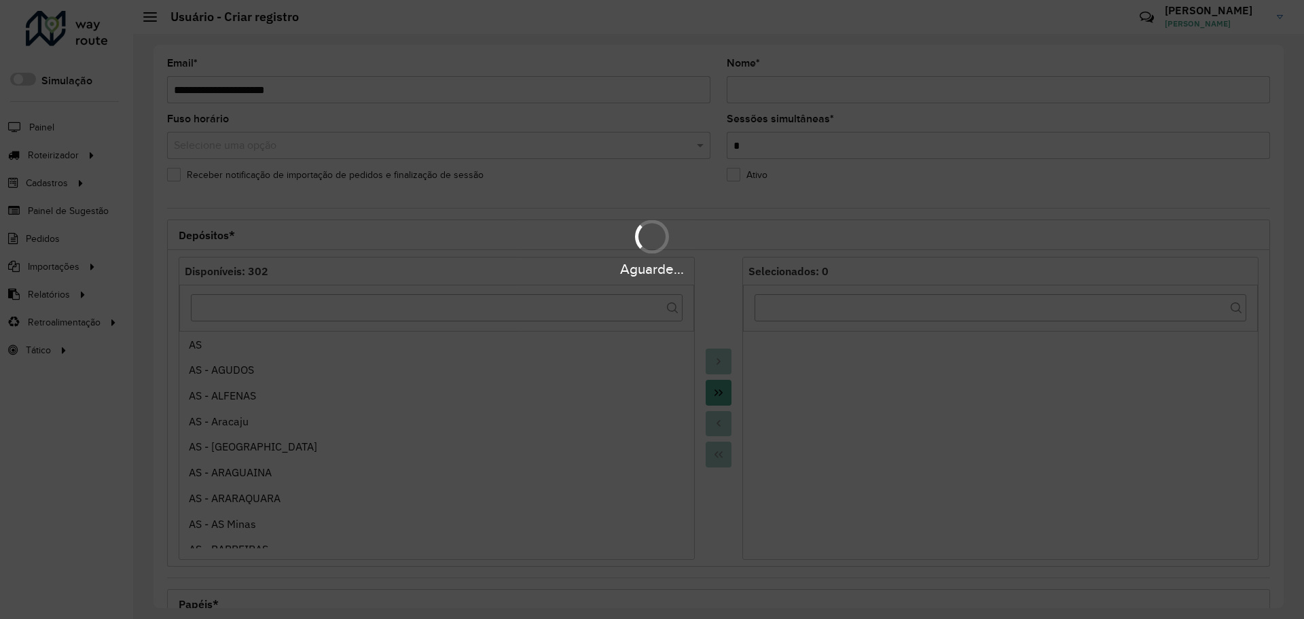
type input "**********"
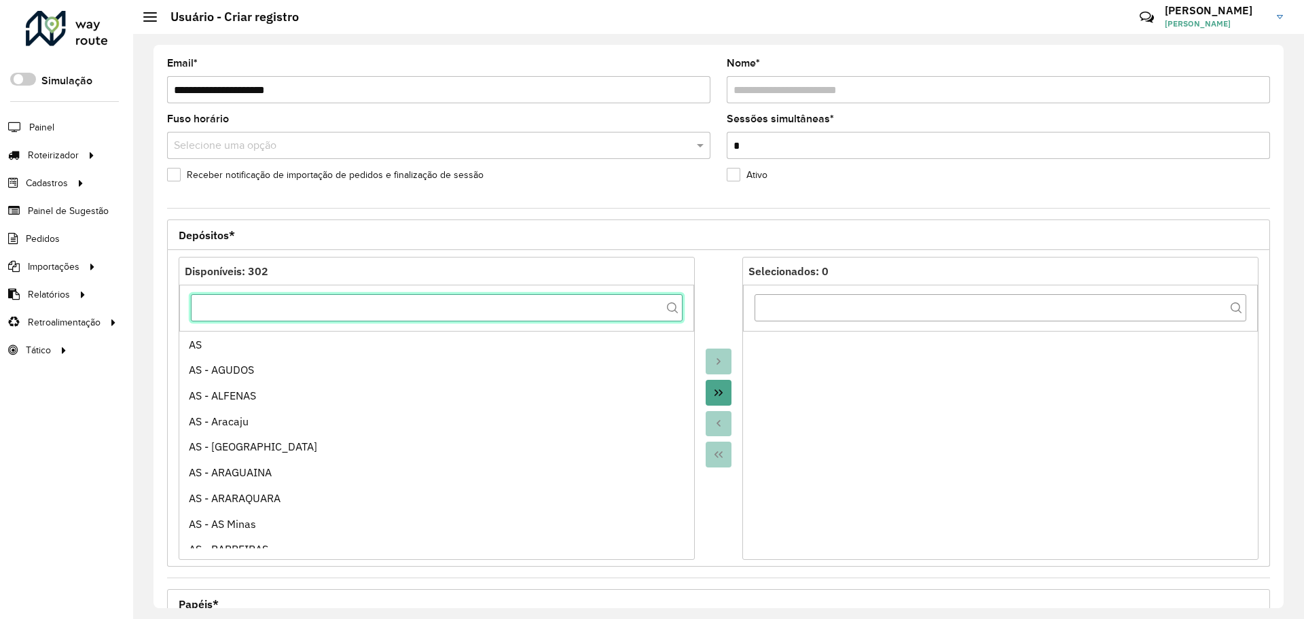
click at [493, 304] on input "text" at bounding box center [437, 307] width 492 height 27
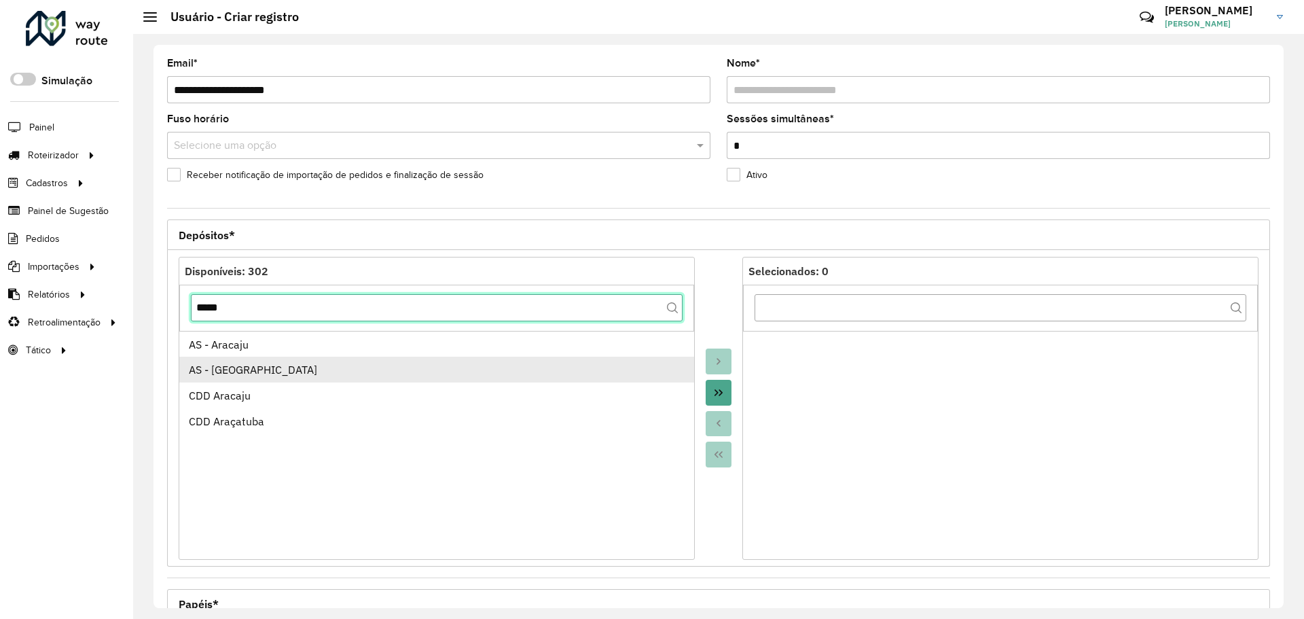
type input "*****"
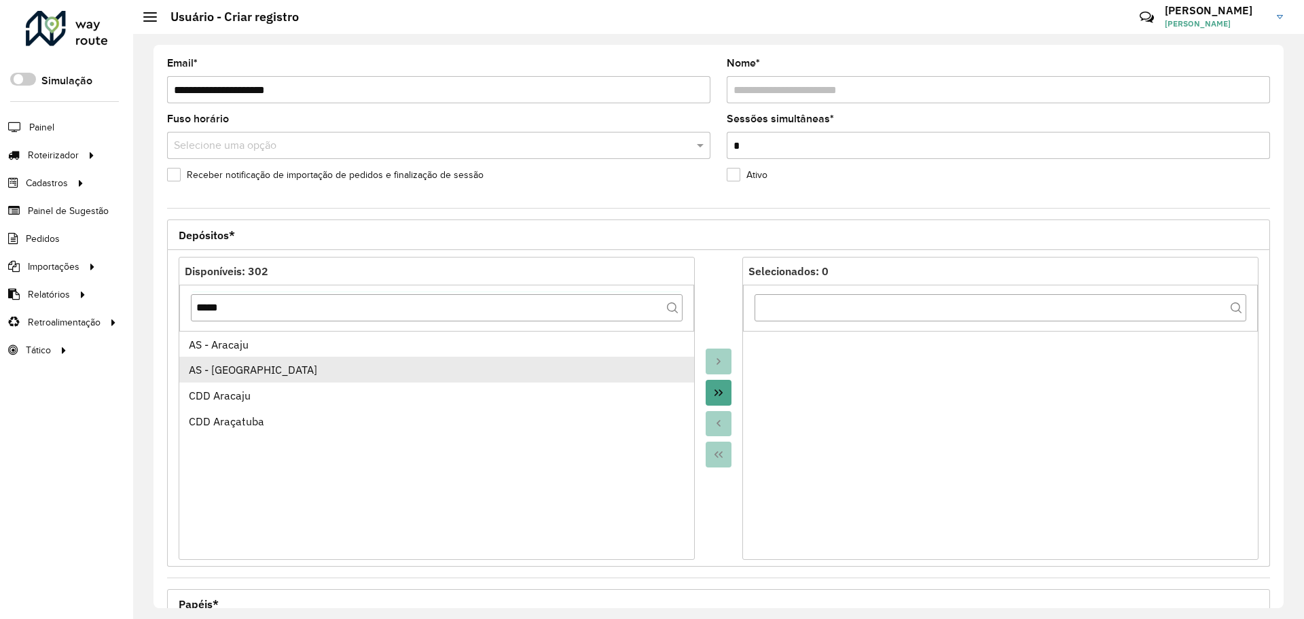
click at [522, 367] on div "AS - [GEOGRAPHIC_DATA]" at bounding box center [437, 369] width 497 height 16
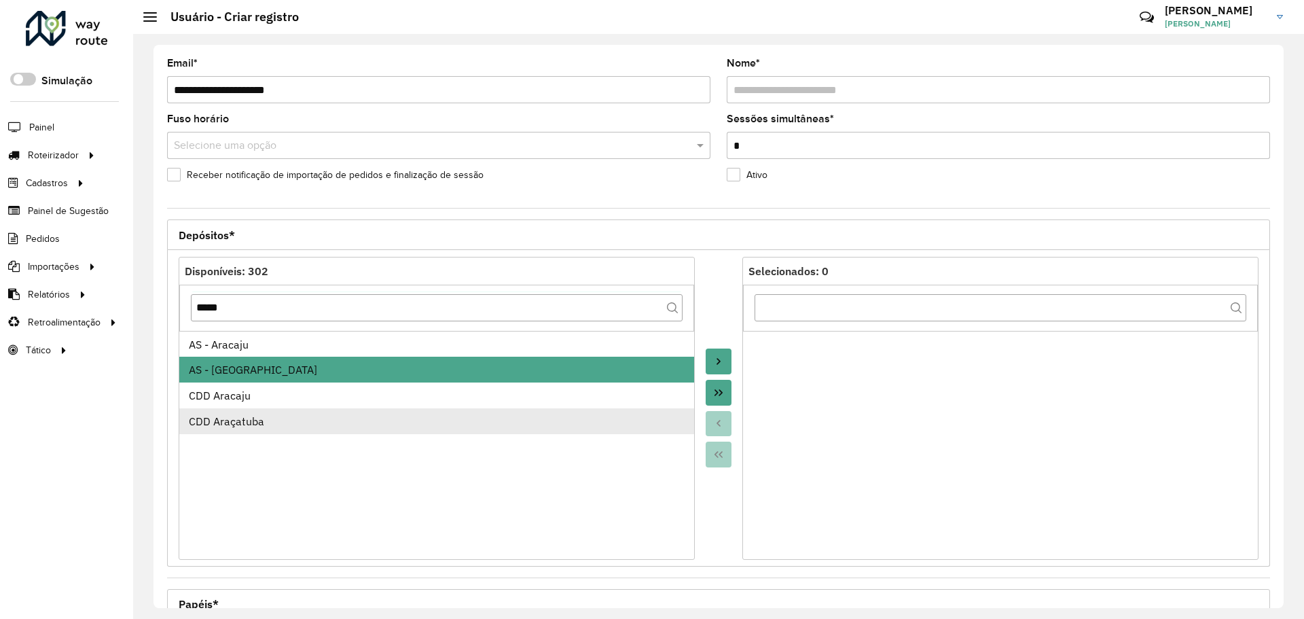
click at [509, 423] on div "CDD Araçatuba" at bounding box center [437, 421] width 497 height 16
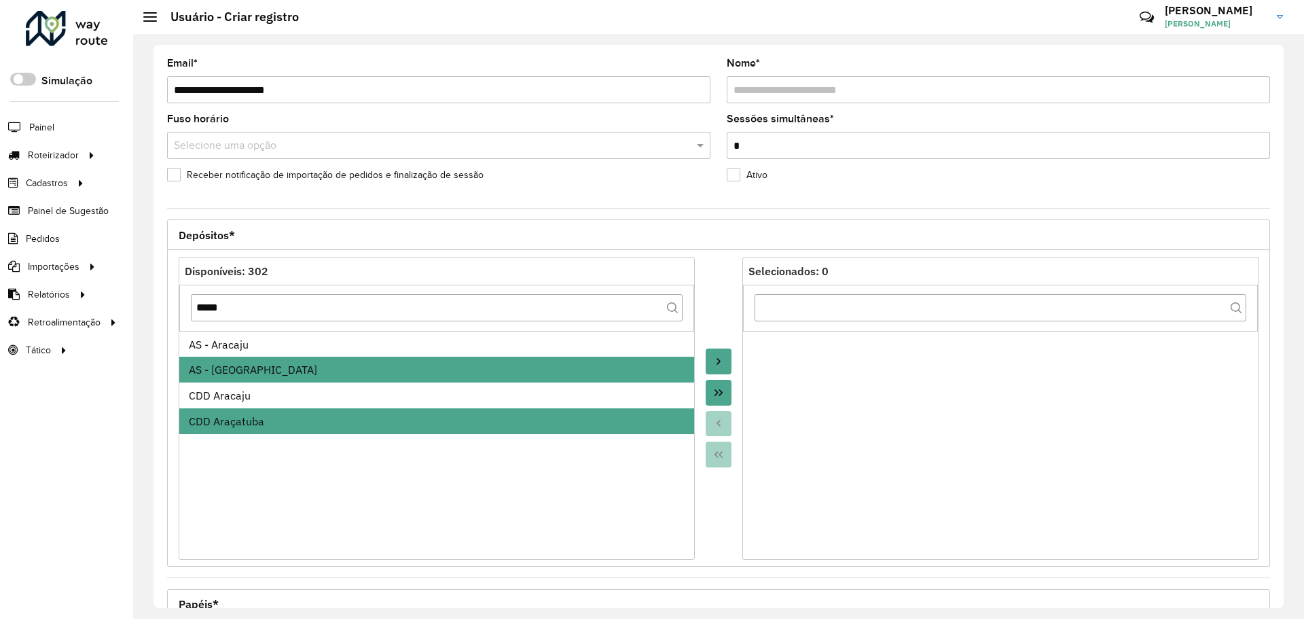
click at [706, 364] on button "Move to Target" at bounding box center [719, 361] width 26 height 26
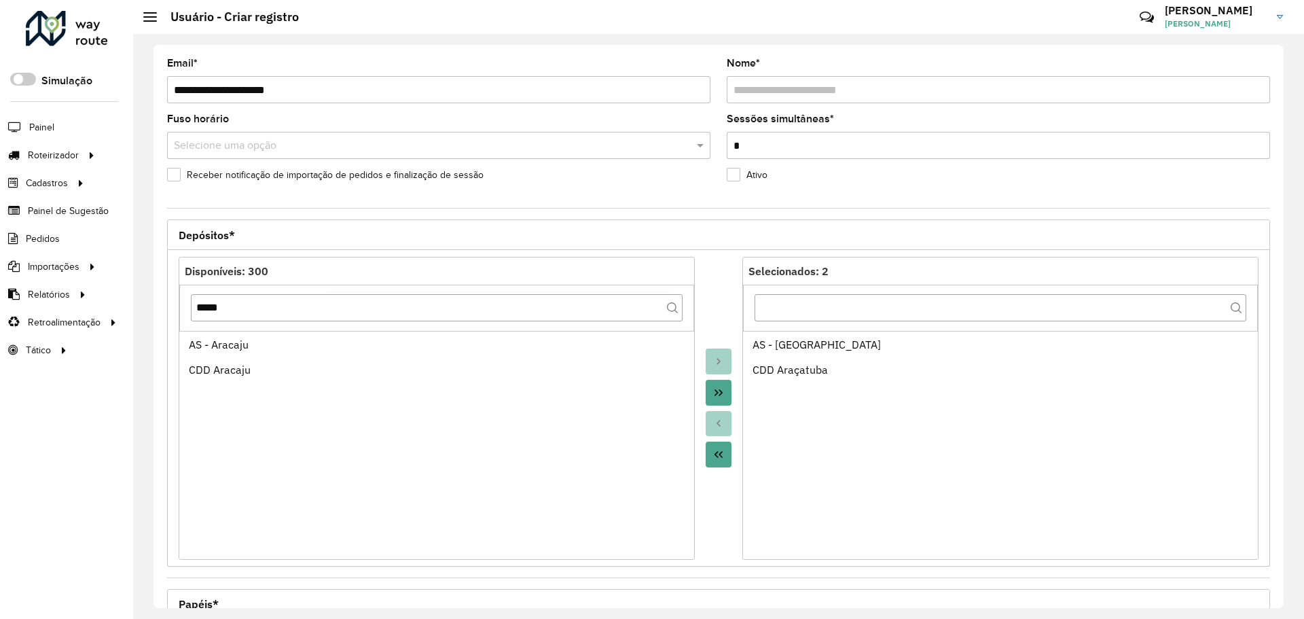
scroll to position [389, 0]
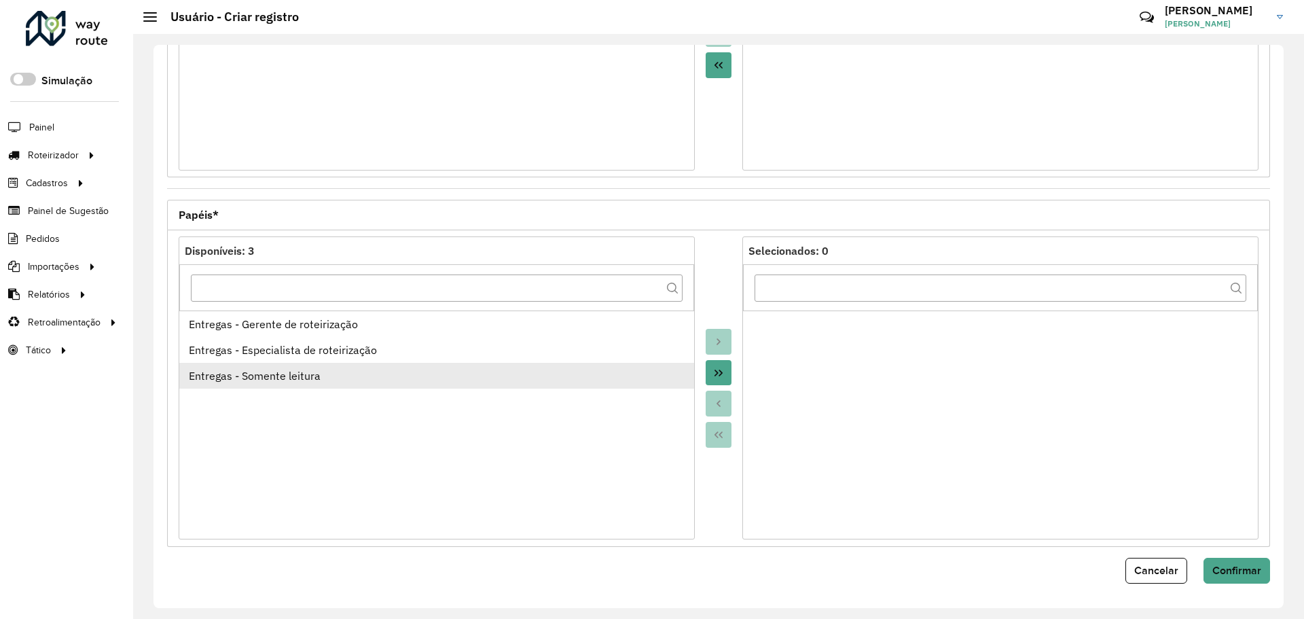
click at [528, 374] on div "Entregas - Somente leitura" at bounding box center [437, 375] width 497 height 16
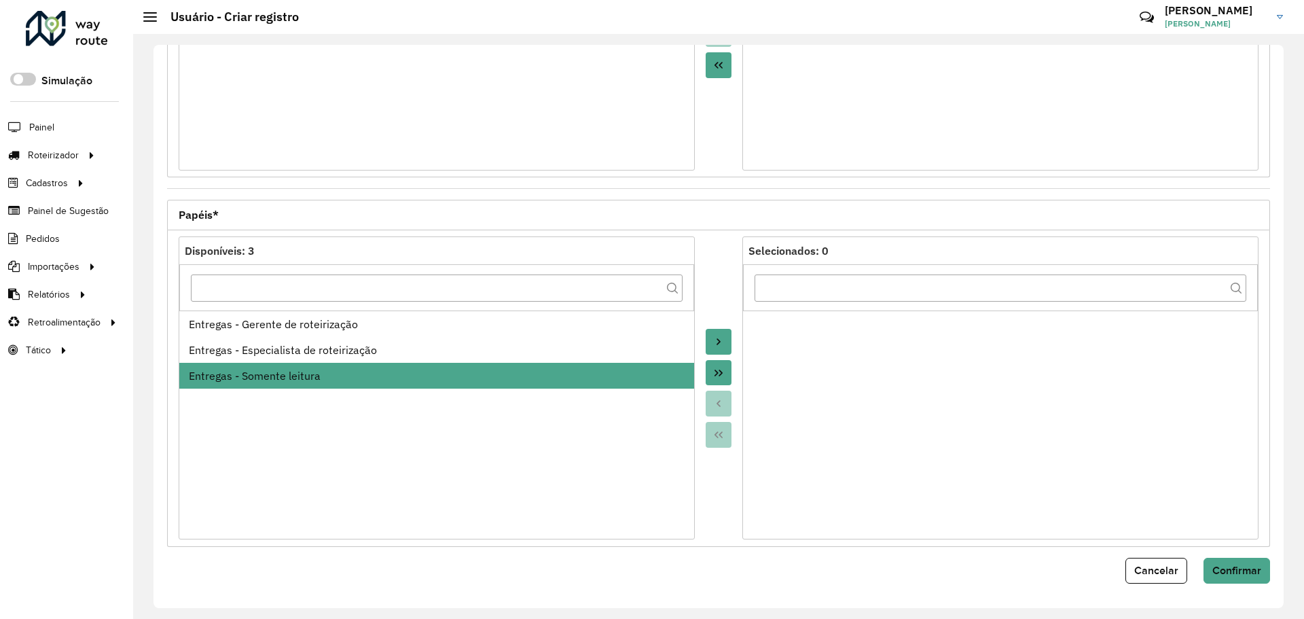
click at [713, 342] on icon "Move to Target" at bounding box center [718, 341] width 11 height 11
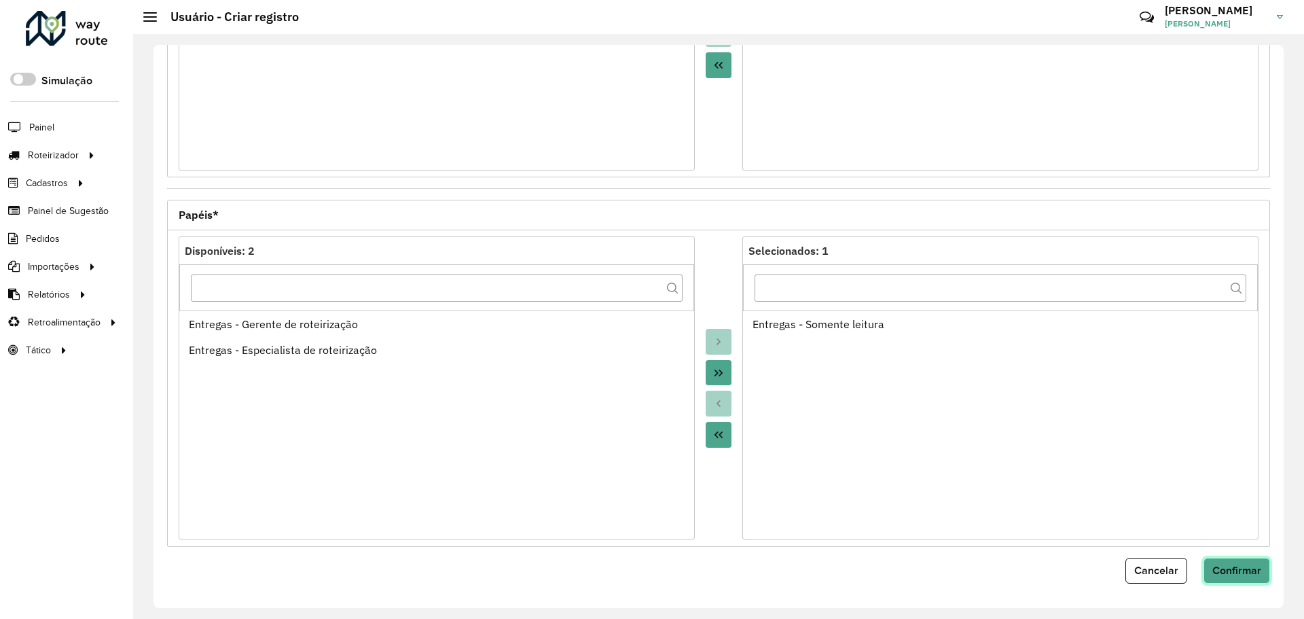
click at [1250, 571] on span "Confirmar" at bounding box center [1237, 570] width 49 height 12
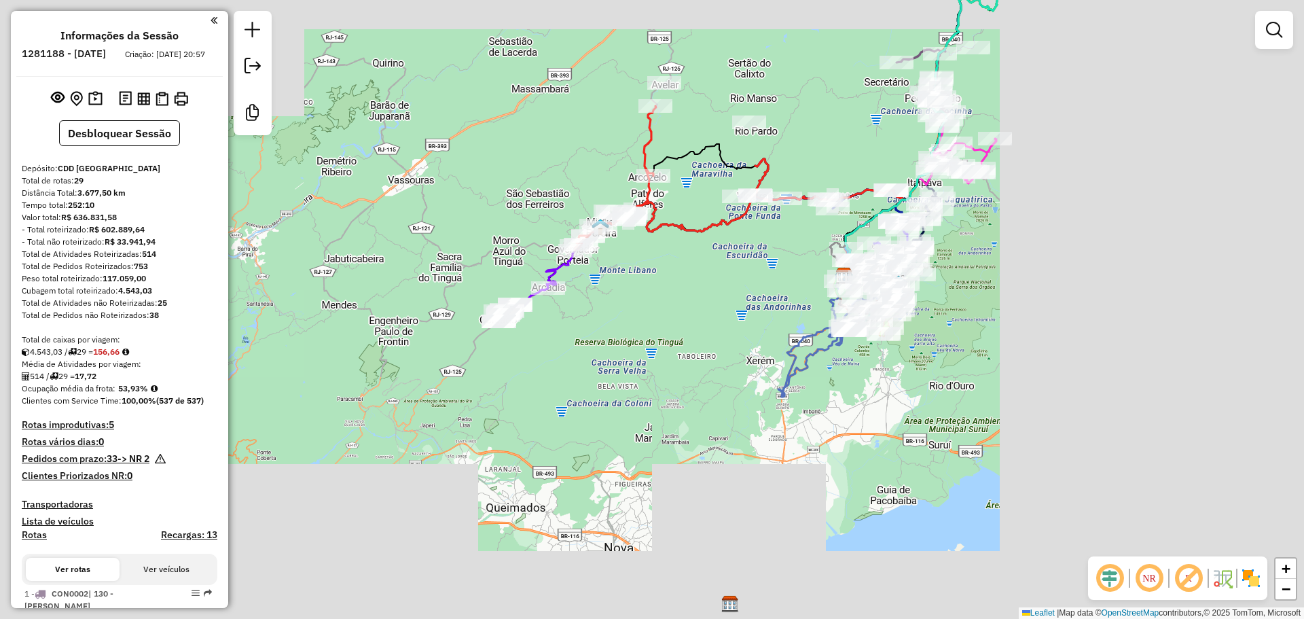
scroll to position [204, 0]
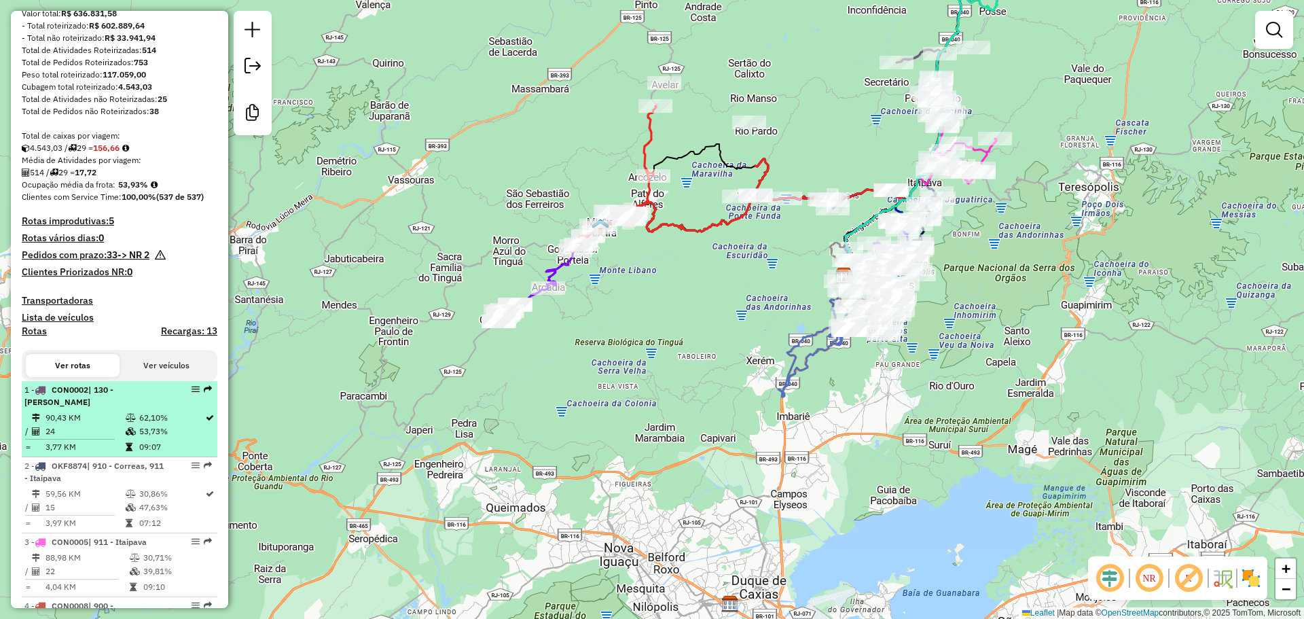
select select "**********"
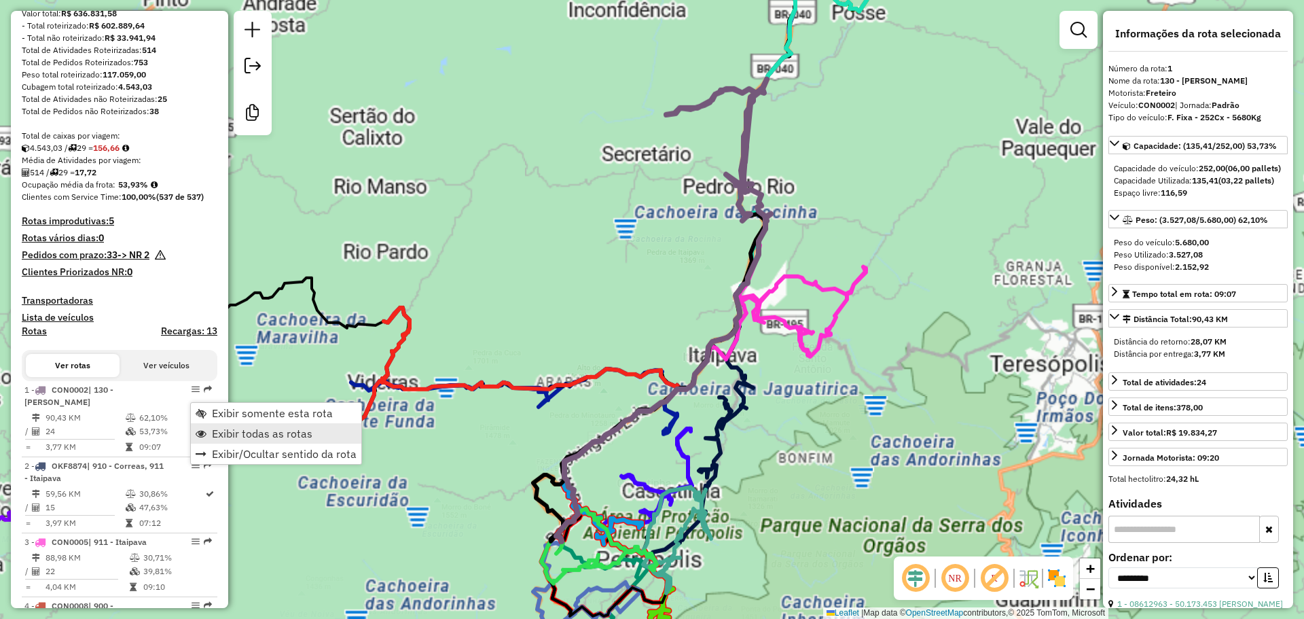
click at [210, 410] on link "Exibir somente esta rota" at bounding box center [276, 413] width 170 height 20
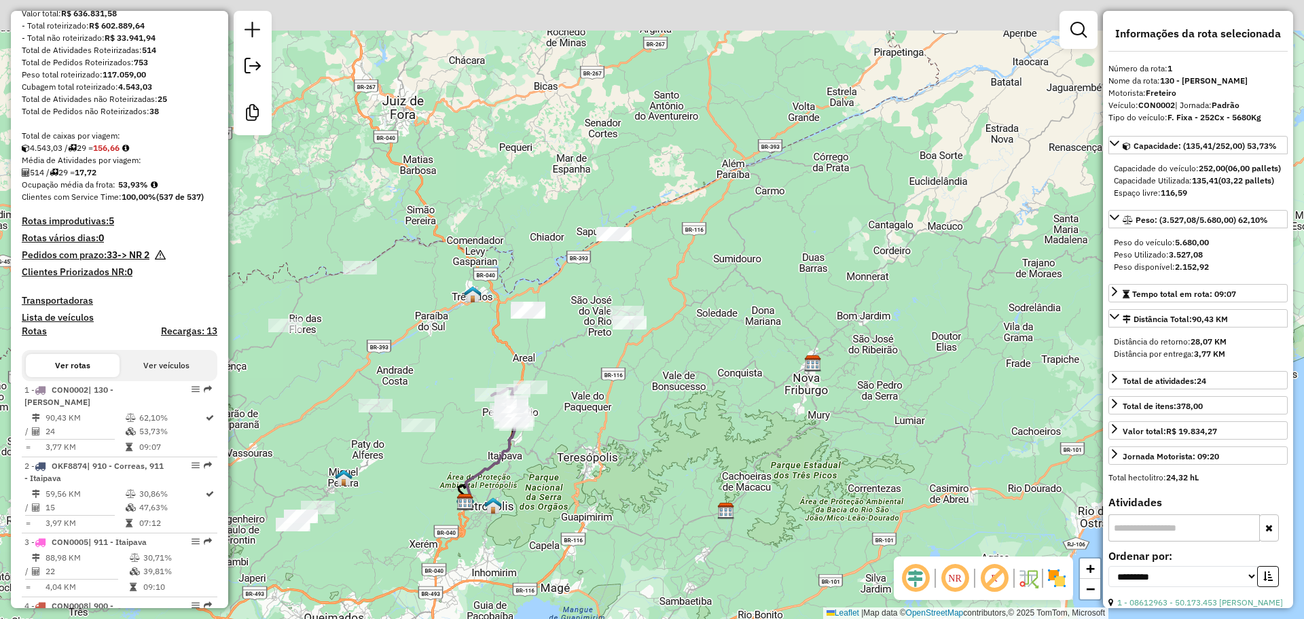
drag, startPoint x: 580, startPoint y: 296, endPoint x: 586, endPoint y: 368, distance: 72.2
click at [569, 394] on div "Janela de atendimento Grade de atendimento Capacidade Transportadoras Veículos …" at bounding box center [652, 309] width 1304 height 619
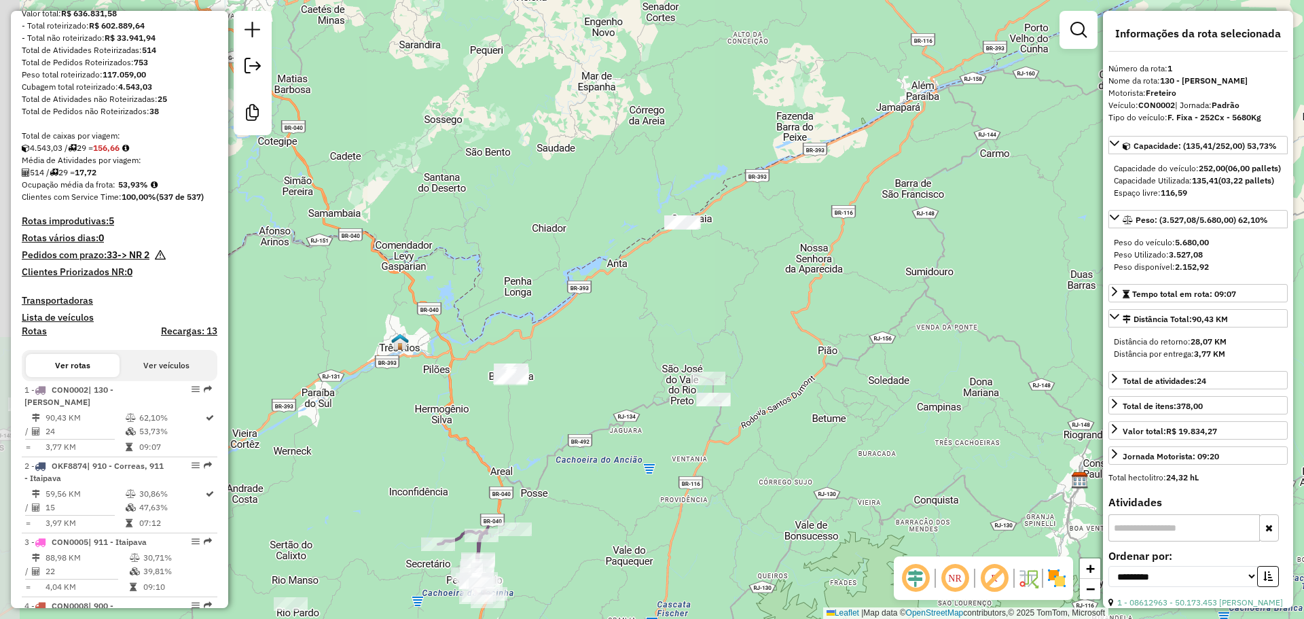
drag, startPoint x: 519, startPoint y: 443, endPoint x: 596, endPoint y: 398, distance: 88.9
click at [596, 398] on div "Janela de atendimento Grade de atendimento Capacidade Transportadoras Veículos …" at bounding box center [652, 309] width 1304 height 619
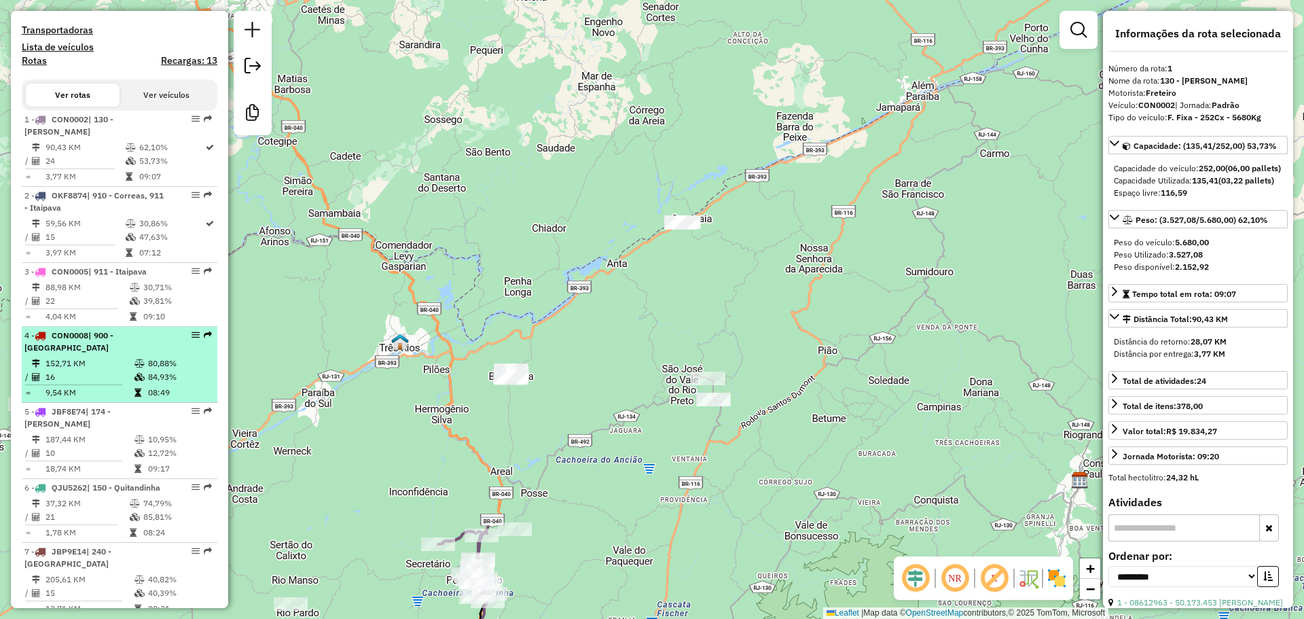
scroll to position [475, 0]
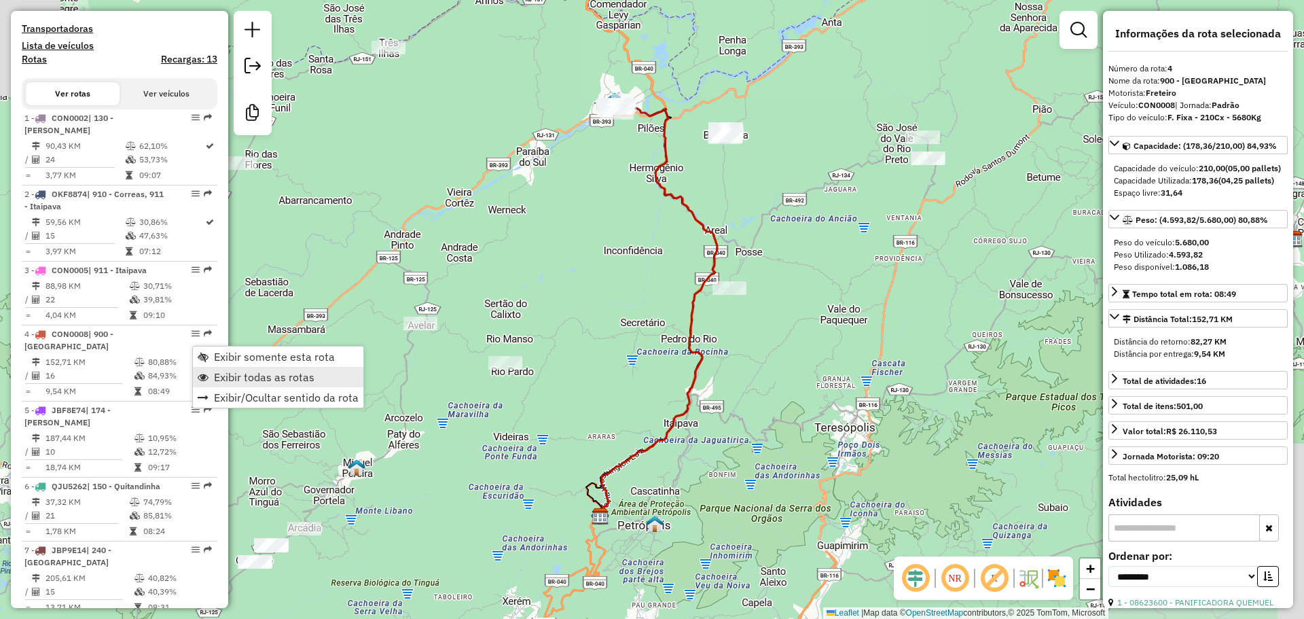
click at [231, 382] on span "Exibir todas as rotas" at bounding box center [264, 377] width 101 height 11
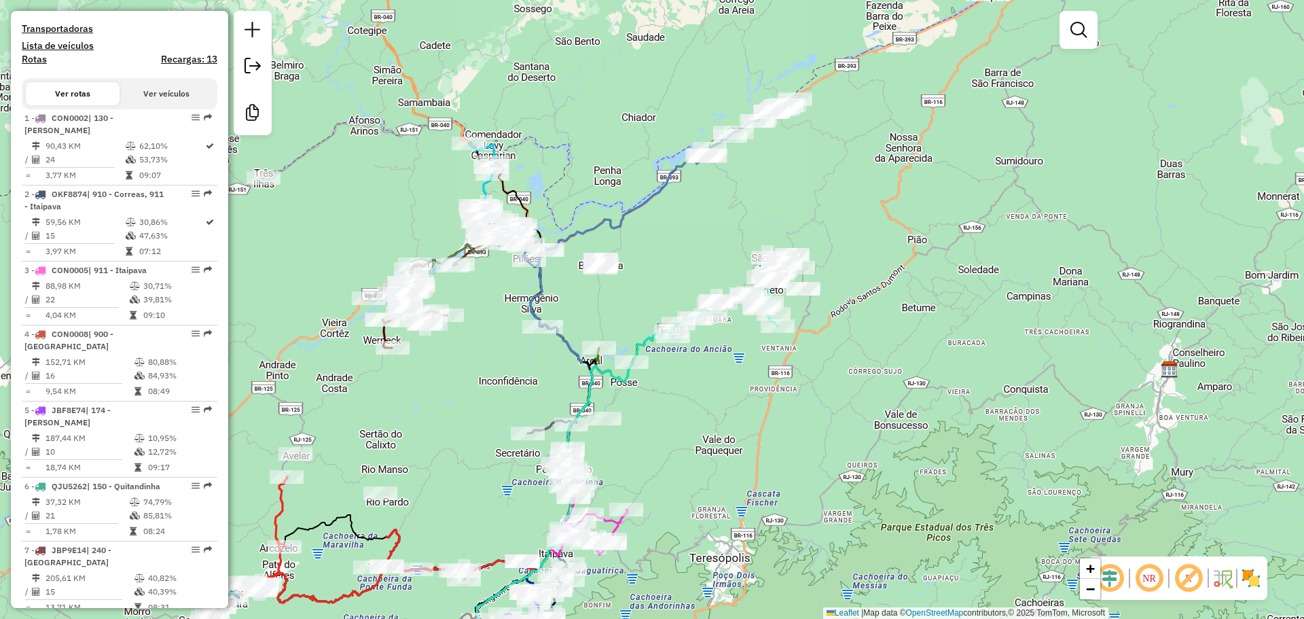
drag, startPoint x: 710, startPoint y: 208, endPoint x: 604, endPoint y: 359, distance: 184.3
click at [607, 371] on div "Janela de atendimento Grade de atendimento Capacidade Transportadoras Veículos …" at bounding box center [652, 309] width 1304 height 619
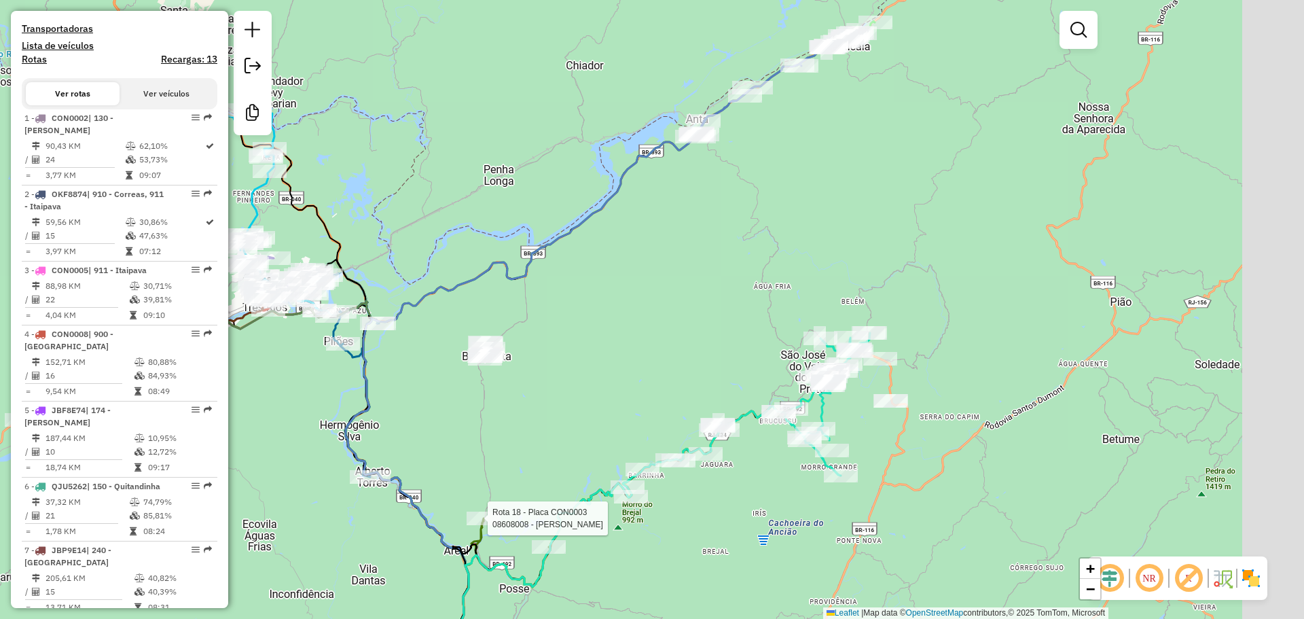
drag, startPoint x: 911, startPoint y: 409, endPoint x: 746, endPoint y: 416, distance: 165.2
click at [733, 450] on div "Rota 18 - Placa CON0003 08608008 - [PERSON_NAME] Rota 29 - Placa JBQ0J62 086099…" at bounding box center [652, 309] width 1304 height 619
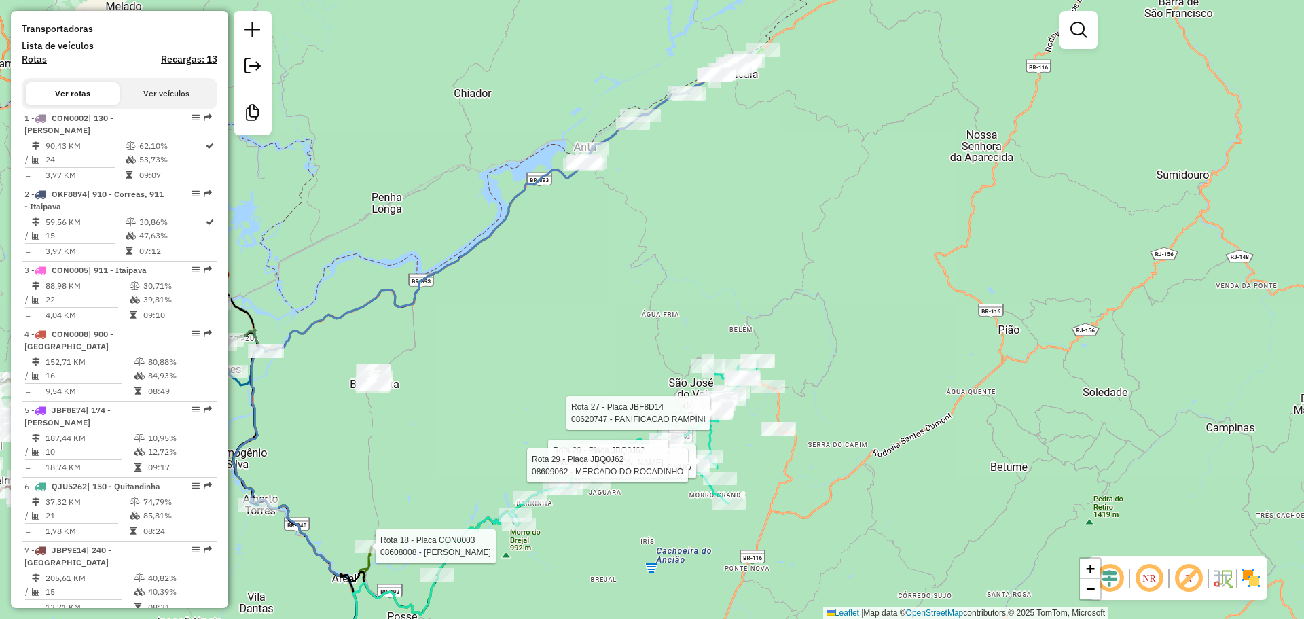
select select "**********"
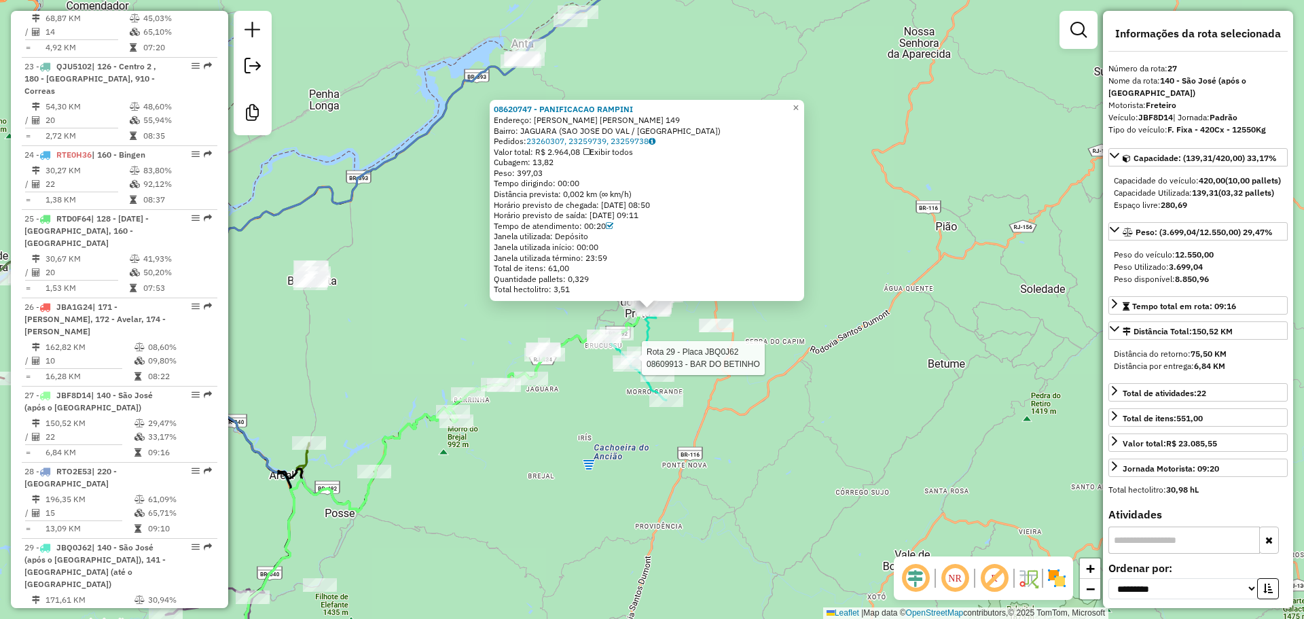
scroll to position [2480, 0]
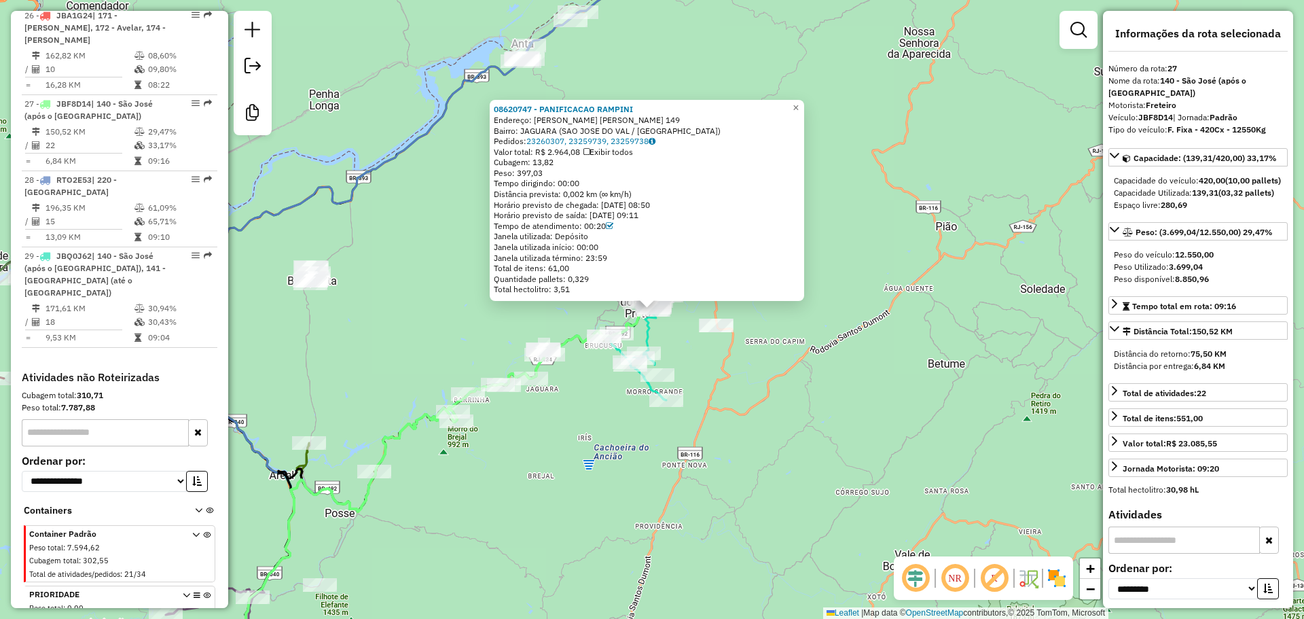
click at [672, 334] on div "08620747 - PANIFICACAO RAMPINI Endereço: R CEL. FRANCISCO LIMONGI 149 Bairro: J…" at bounding box center [652, 309] width 1304 height 619
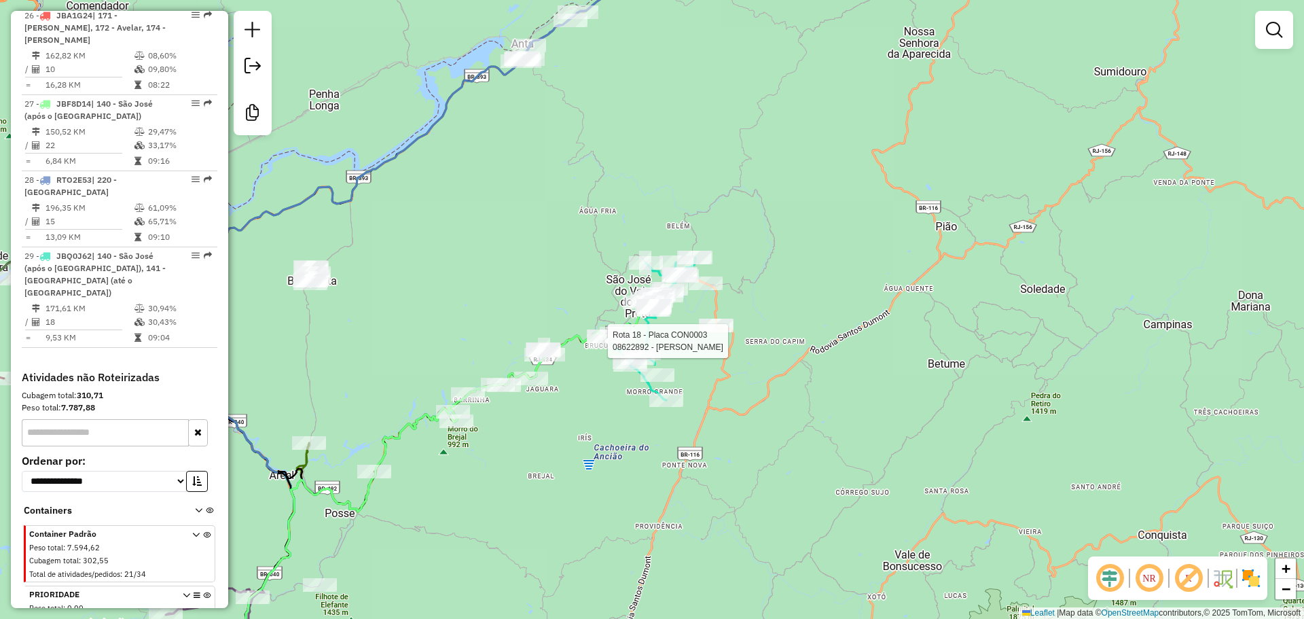
select select "**********"
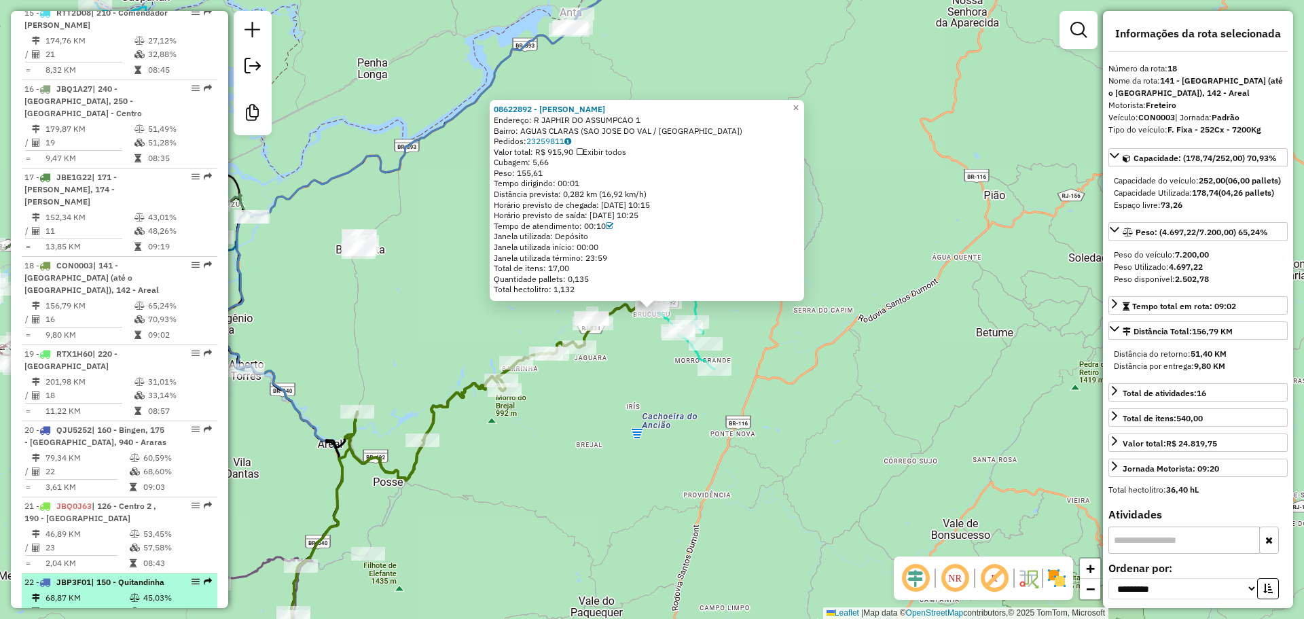
scroll to position [1602, 0]
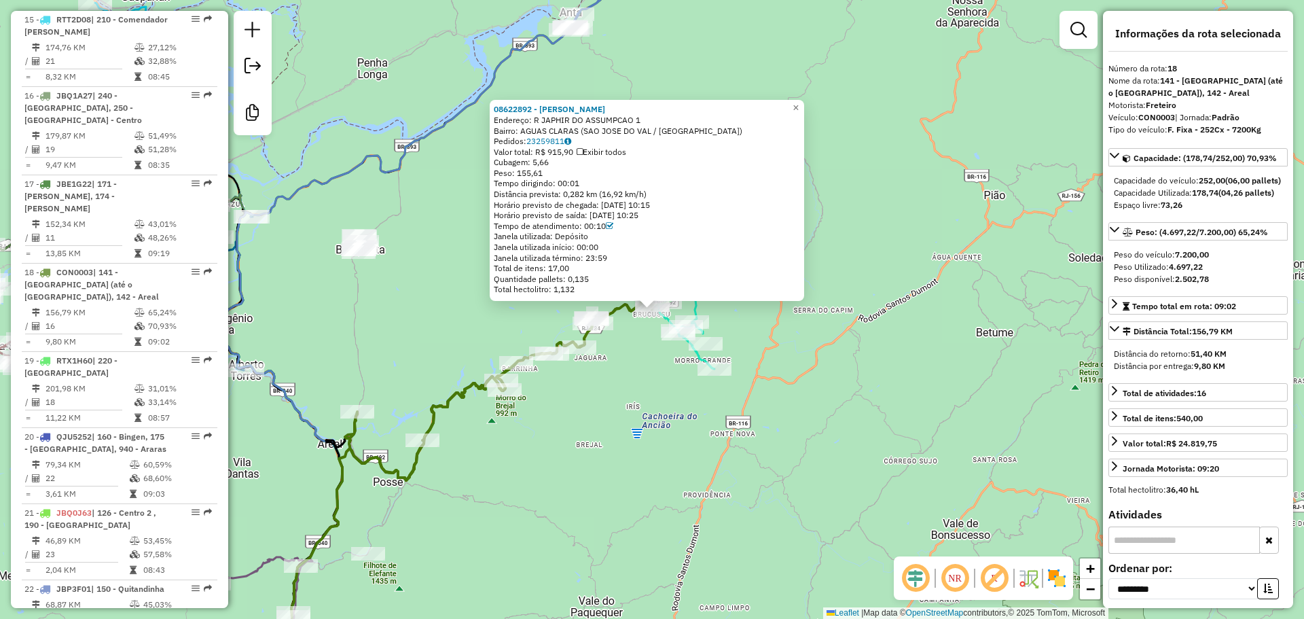
click at [662, 467] on div "Rota 18 - Placa CON0003 08611775 - SHEILA PEREIRA 08622892 - CELMA MACACCHERO E…" at bounding box center [652, 309] width 1304 height 619
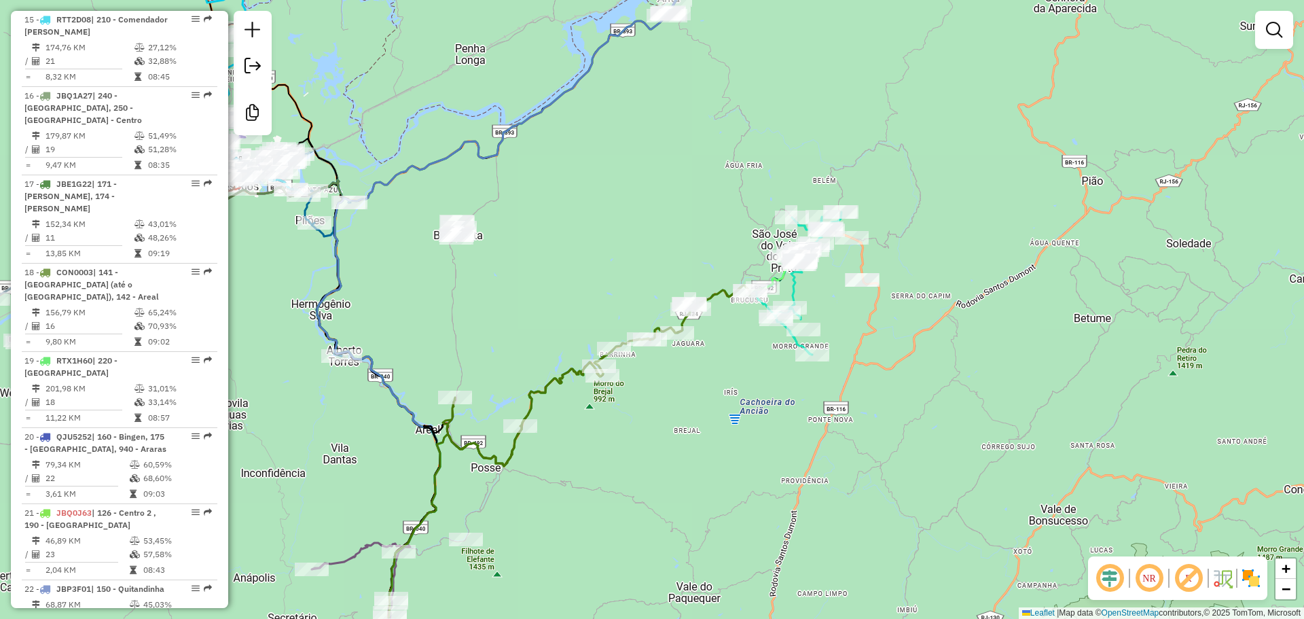
drag, startPoint x: 604, startPoint y: 501, endPoint x: 768, endPoint y: 501, distance: 164.4
click at [768, 501] on div "Janela de atendimento Grade de atendimento Capacidade Transportadoras Veículos …" at bounding box center [652, 309] width 1304 height 619
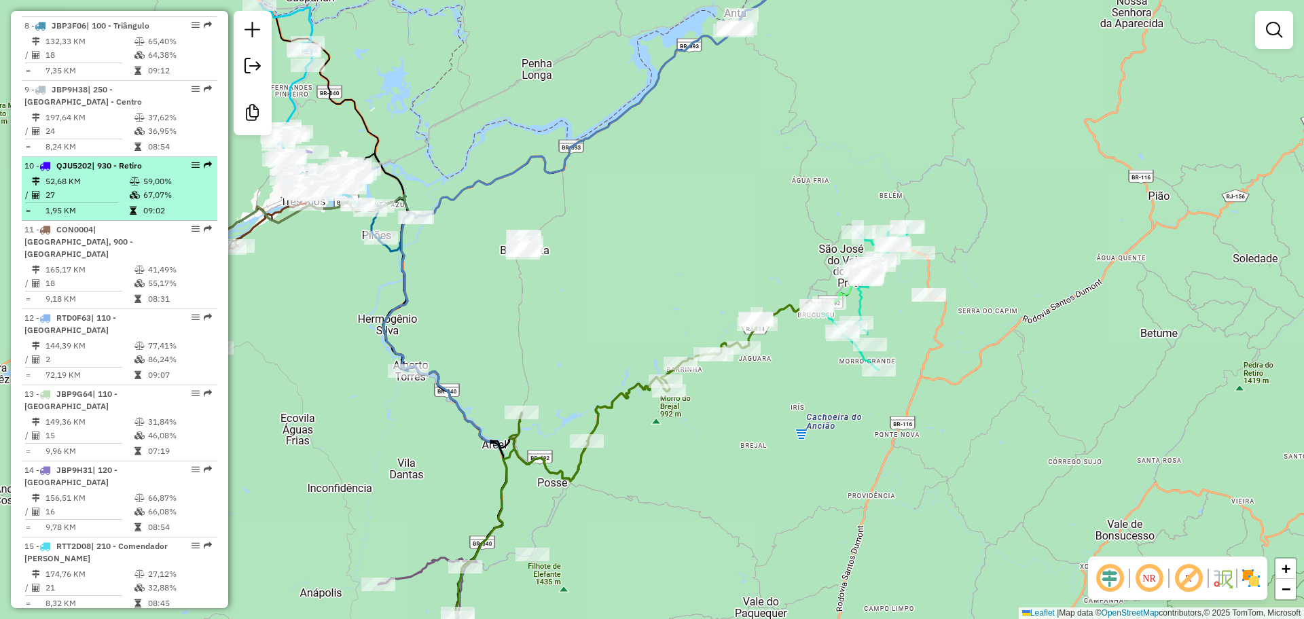
scroll to position [991, 0]
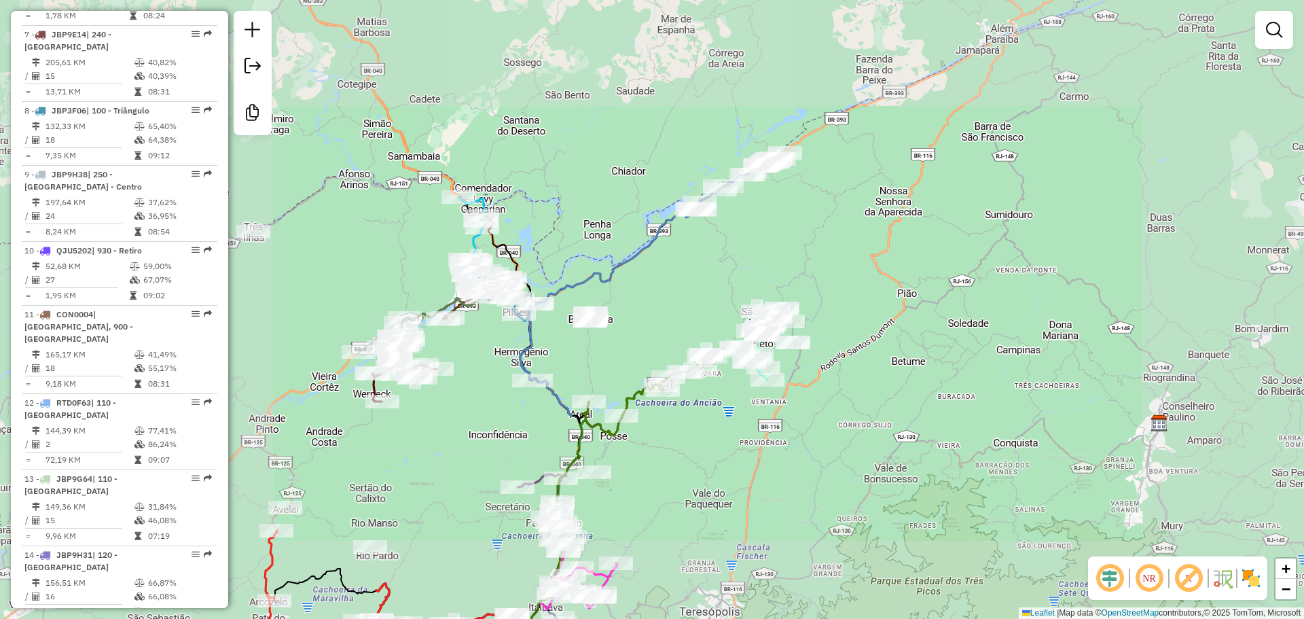
drag, startPoint x: 569, startPoint y: 566, endPoint x: 645, endPoint y: 530, distance: 84.8
click at [645, 530] on div "Janela de atendimento Grade de atendimento Capacidade Transportadoras Veículos …" at bounding box center [652, 309] width 1304 height 619
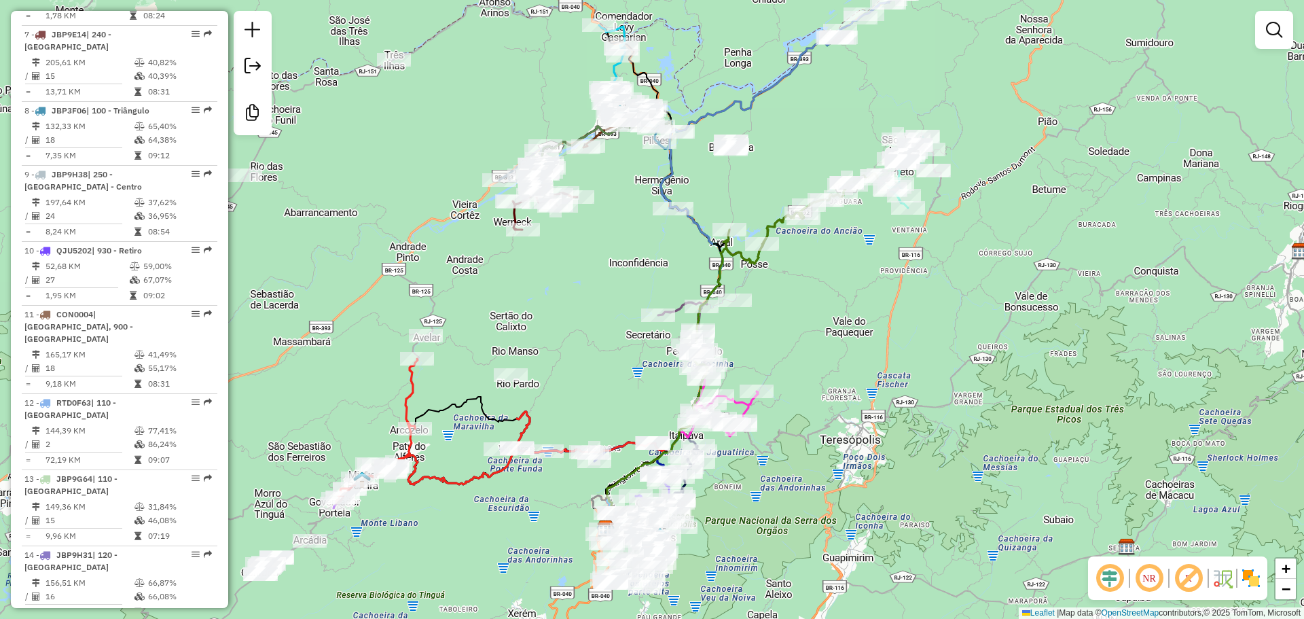
drag, startPoint x: 656, startPoint y: 522, endPoint x: 770, endPoint y: 434, distance: 143.3
click at [800, 342] on div "Janela de atendimento Grade de atendimento Capacidade Transportadoras Veículos …" at bounding box center [652, 309] width 1304 height 619
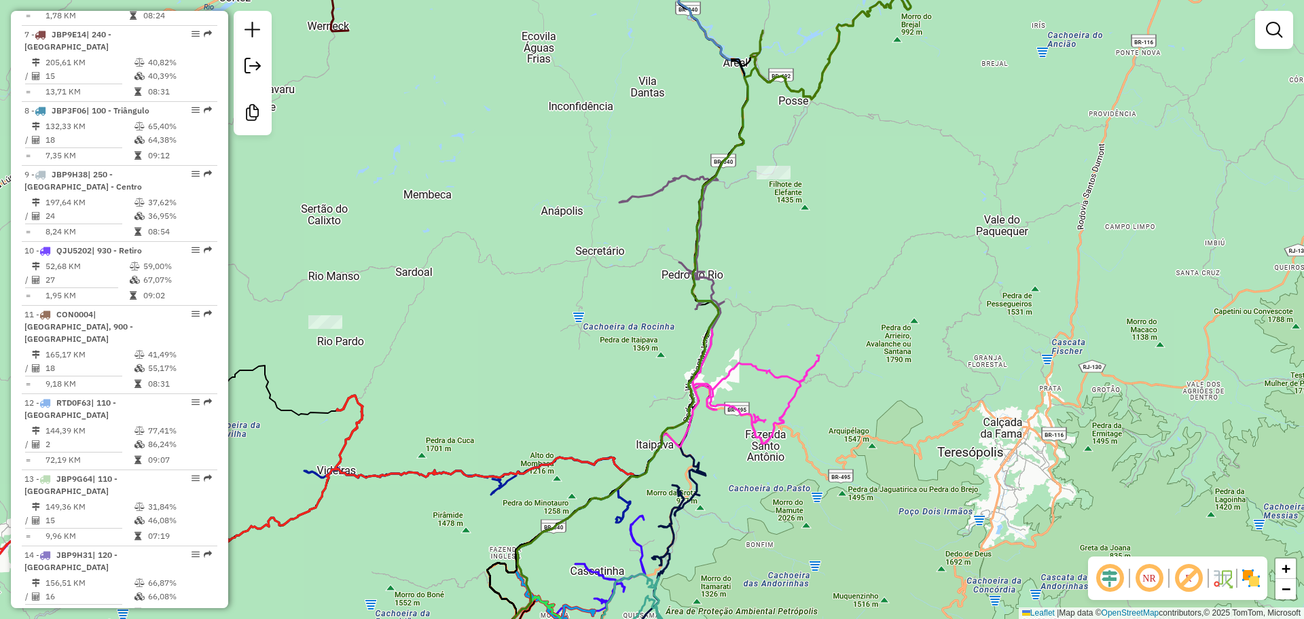
click at [717, 453] on div "Janela de atendimento Grade de atendimento Capacidade Transportadoras Veículos …" at bounding box center [652, 309] width 1304 height 619
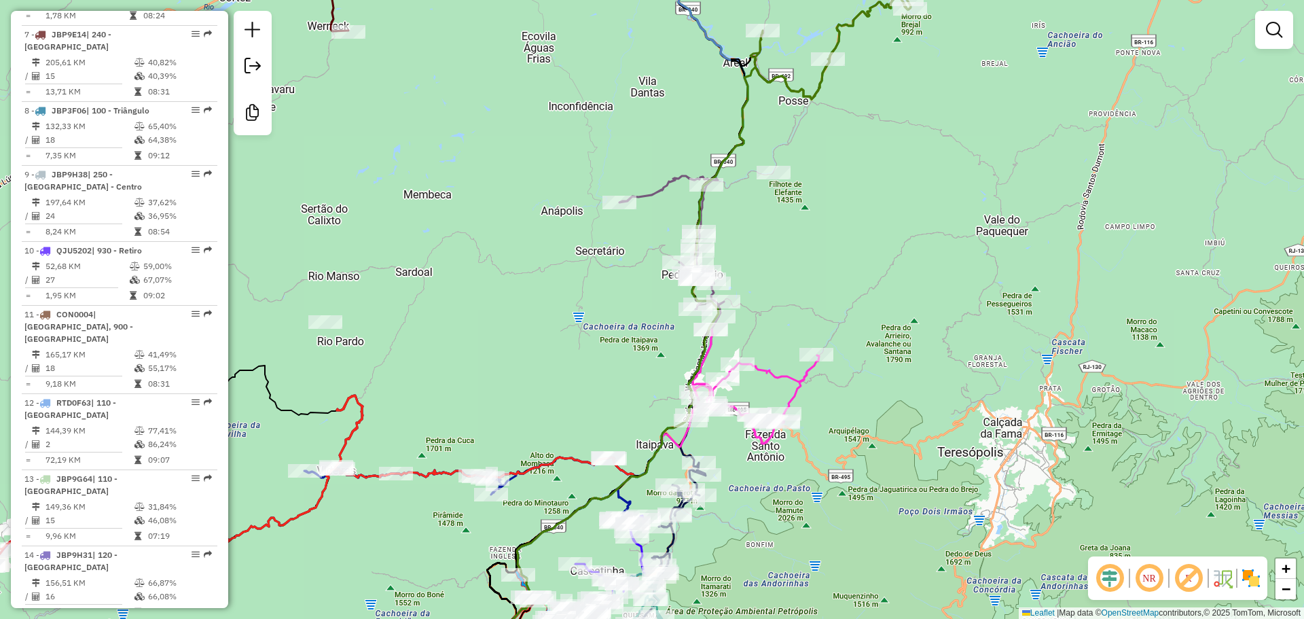
click at [844, 389] on div "Janela de atendimento Grade de atendimento Capacidade Transportadoras Veículos …" at bounding box center [652, 309] width 1304 height 619
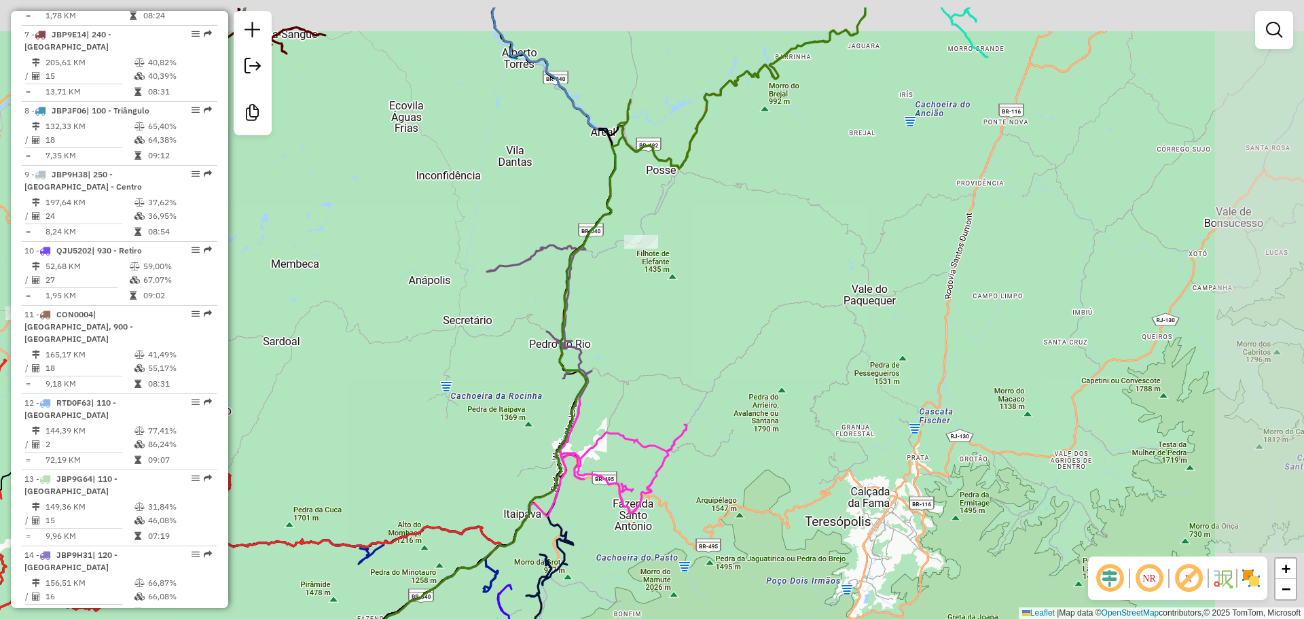
drag, startPoint x: 883, startPoint y: 348, endPoint x: 744, endPoint y: 421, distance: 156.8
click at [744, 421] on div "Janela de atendimento Grade de atendimento Capacidade Transportadoras Veículos …" at bounding box center [652, 309] width 1304 height 619
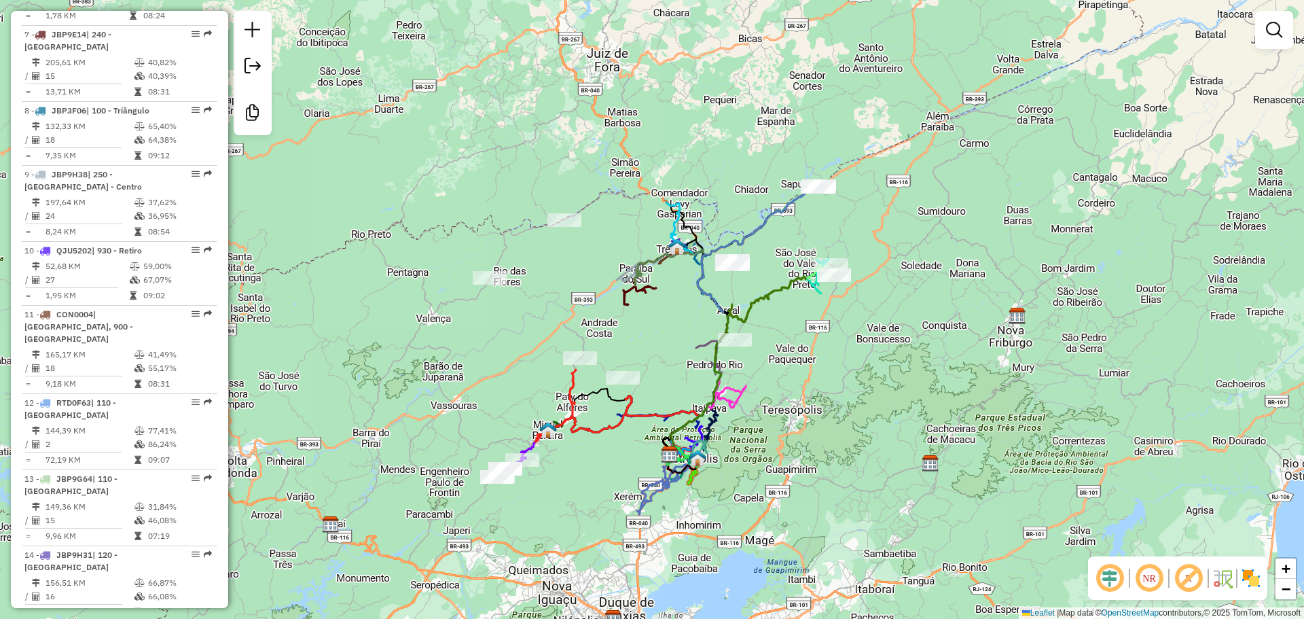
drag, startPoint x: 757, startPoint y: 423, endPoint x: 776, endPoint y: 387, distance: 40.7
click at [776, 387] on div "Janela de atendimento Grade de atendimento Capacidade Transportadoras Veículos …" at bounding box center [652, 309] width 1304 height 619
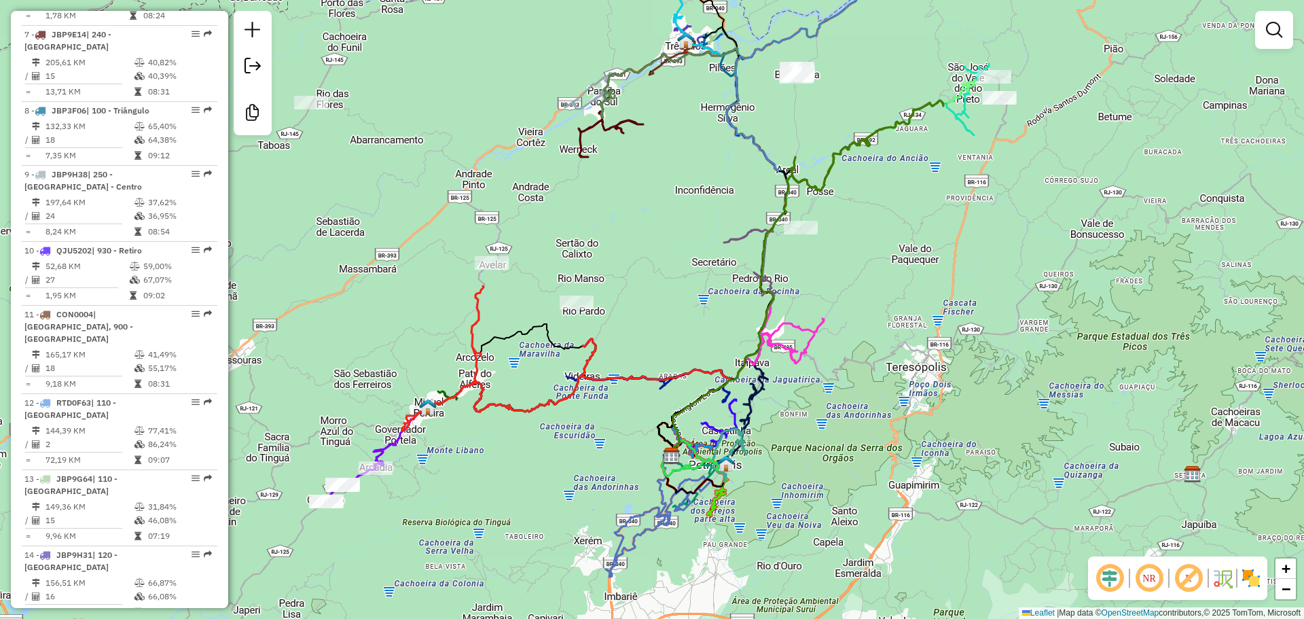
drag, startPoint x: 737, startPoint y: 153, endPoint x: 842, endPoint y: 86, distance: 124.6
click at [842, 86] on div "Janela de atendimento Grade de atendimento Capacidade Transportadoras Veículos …" at bounding box center [652, 309] width 1304 height 619
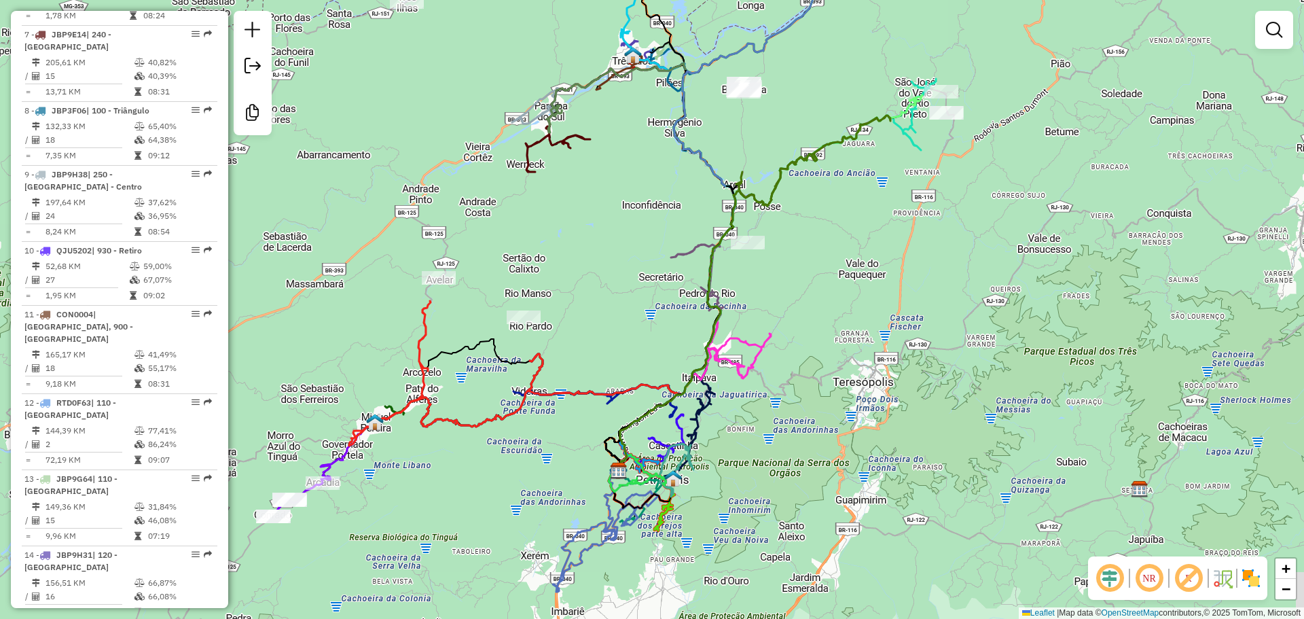
drag, startPoint x: 813, startPoint y: 111, endPoint x: 761, endPoint y: 128, distance: 54.1
click at [761, 126] on div "Janela de atendimento Grade de atendimento Capacidade Transportadoras Veículos …" at bounding box center [652, 309] width 1304 height 619
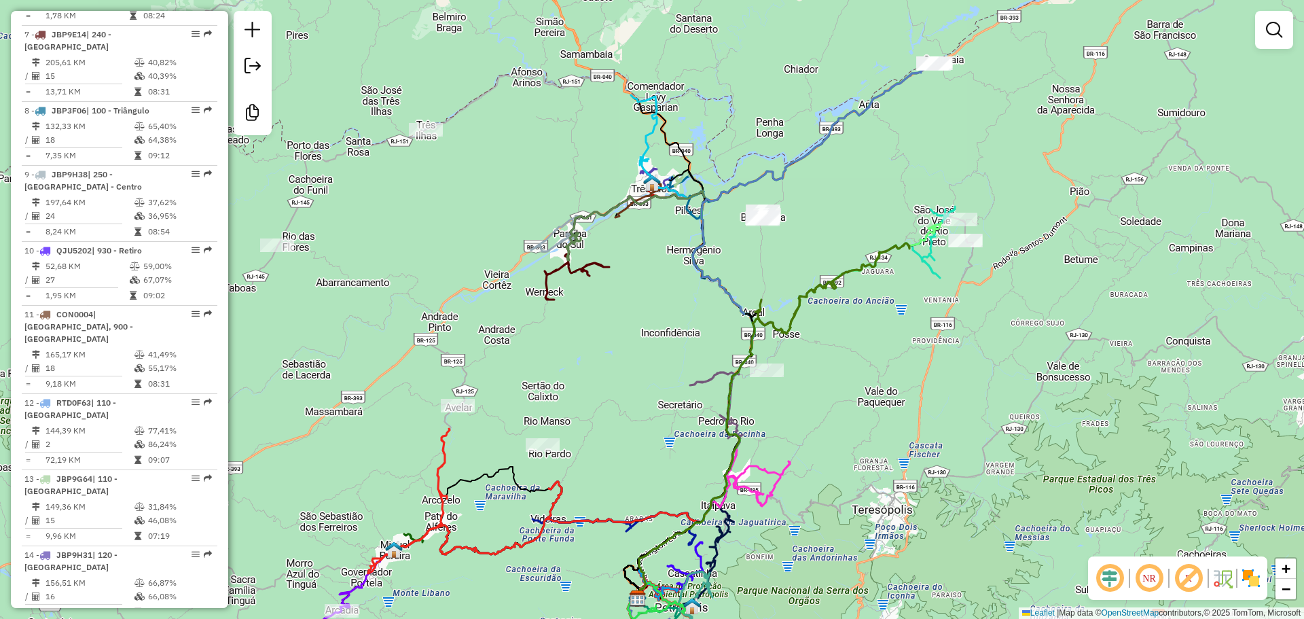
drag, startPoint x: 872, startPoint y: 372, endPoint x: 873, endPoint y: 418, distance: 46.9
click at [873, 418] on div "Janela de atendimento Grade de atendimento Capacidade Transportadoras Veículos …" at bounding box center [652, 309] width 1304 height 619
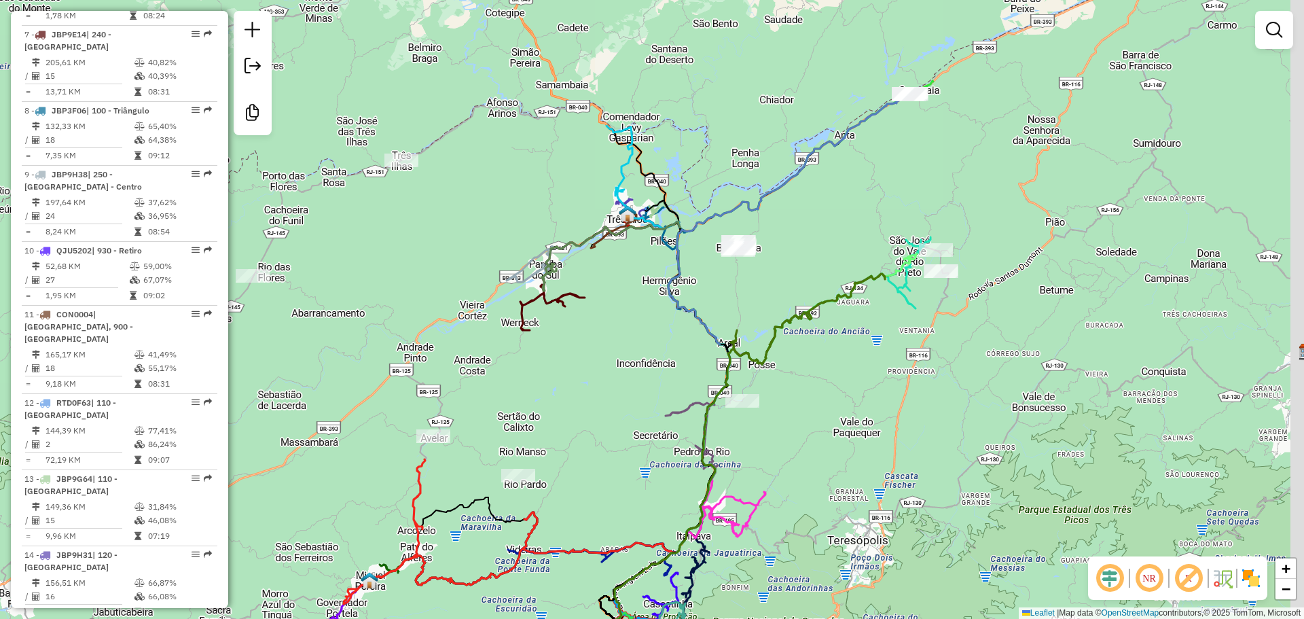
drag, startPoint x: 793, startPoint y: 264, endPoint x: 615, endPoint y: 236, distance: 180.1
click at [728, 285] on div "Janela de atendimento Grade de atendimento Capacidade Transportadoras Veículos …" at bounding box center [652, 309] width 1304 height 619
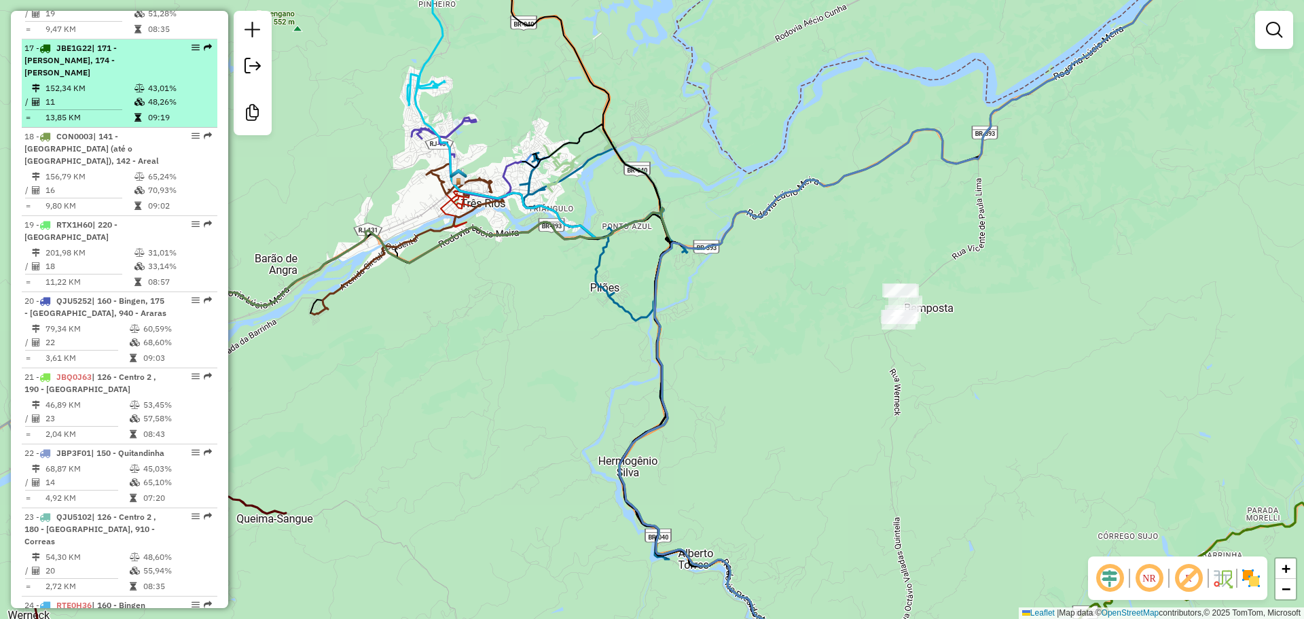
scroll to position [2214, 0]
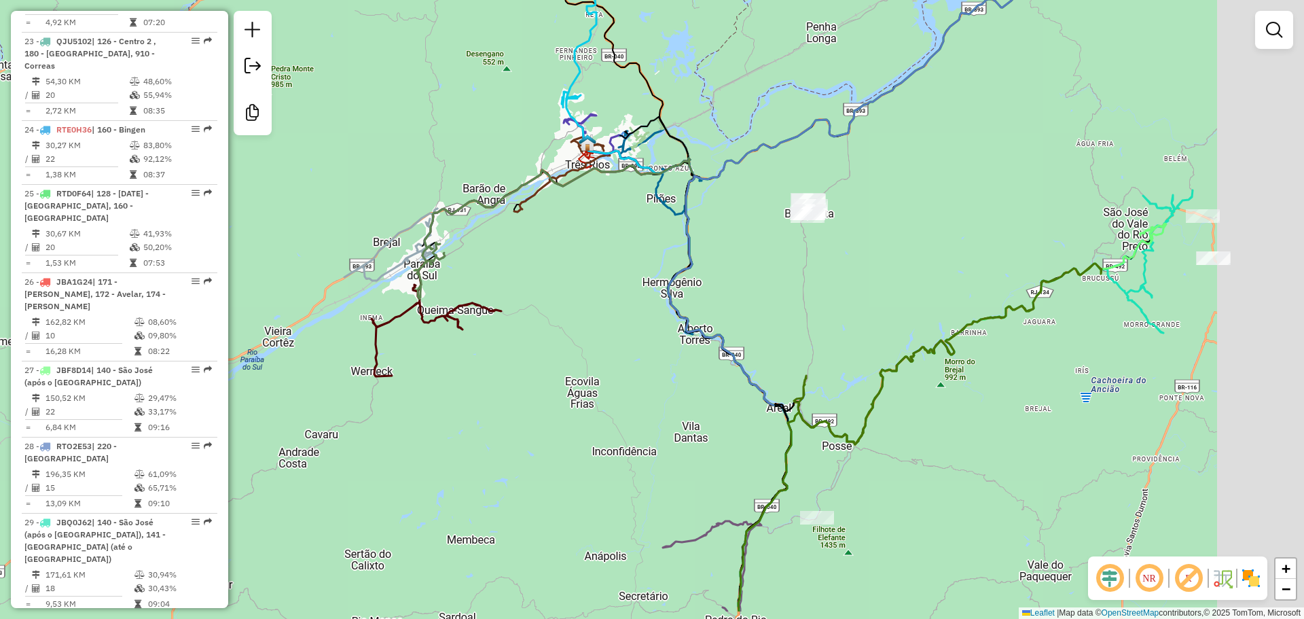
drag, startPoint x: 861, startPoint y: 352, endPoint x: 698, endPoint y: 315, distance: 167.3
click at [713, 227] on div "Janela de atendimento Grade de atendimento Capacidade Transportadoras Veículos …" at bounding box center [652, 309] width 1304 height 619
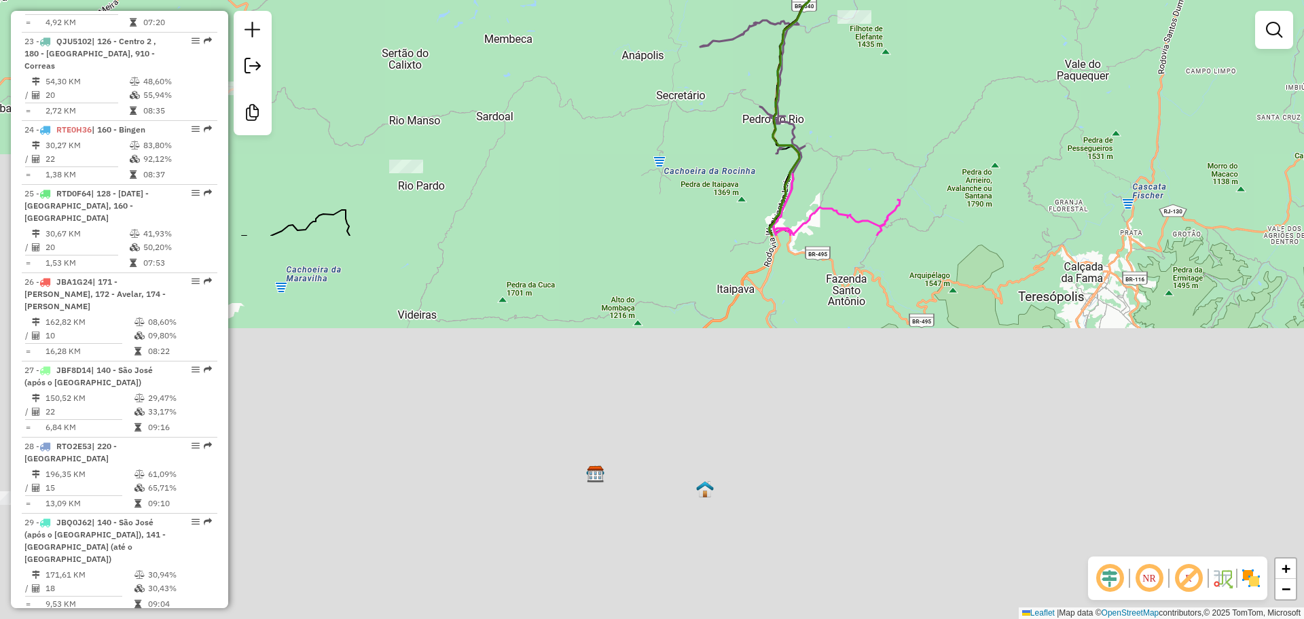
drag, startPoint x: 628, startPoint y: 539, endPoint x: 745, endPoint y: 428, distance: 161.4
click at [718, 92] on div "Janela de atendimento Grade de atendimento Capacidade Transportadoras Veículos …" at bounding box center [652, 309] width 1304 height 619
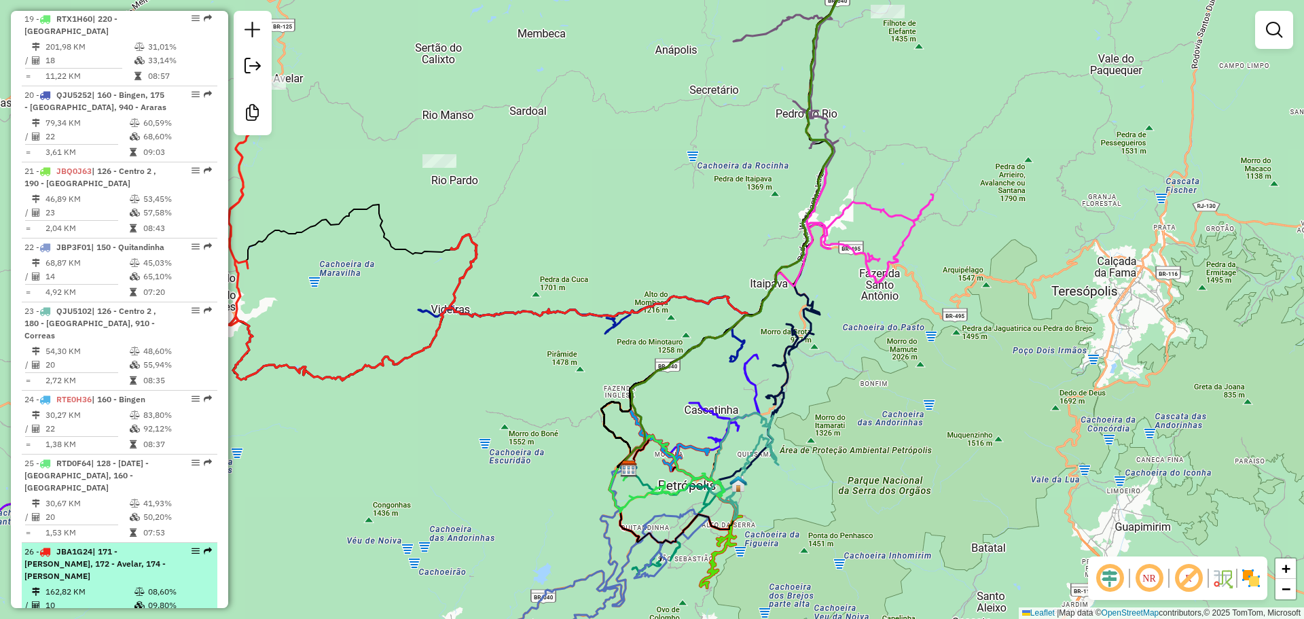
scroll to position [1942, 0]
click at [112, 548] on span "| 171 - Paty Alferes, 172 - Avelar, 174 - Miguel Pereira" at bounding box center [94, 565] width 141 height 35
select select "**********"
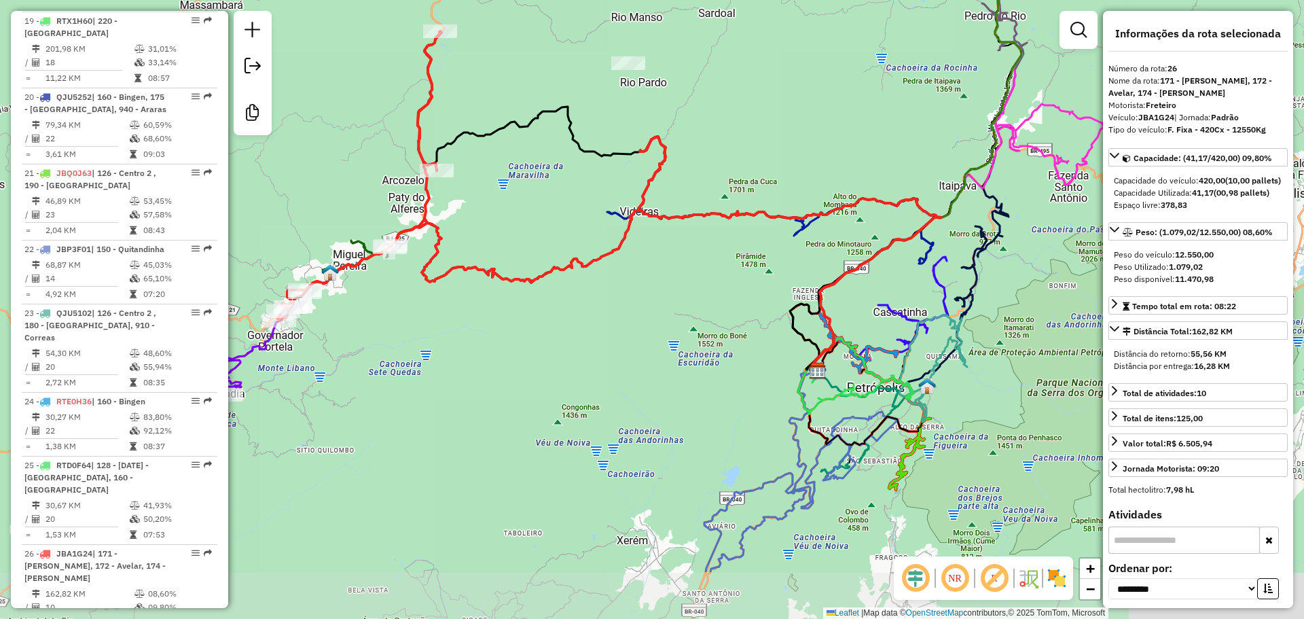
drag, startPoint x: 685, startPoint y: 473, endPoint x: 381, endPoint y: 359, distance: 324.4
click at [649, 369] on div "Janela de atendimento Grade de atendimento Capacidade Transportadoras Veículos …" at bounding box center [652, 309] width 1304 height 619
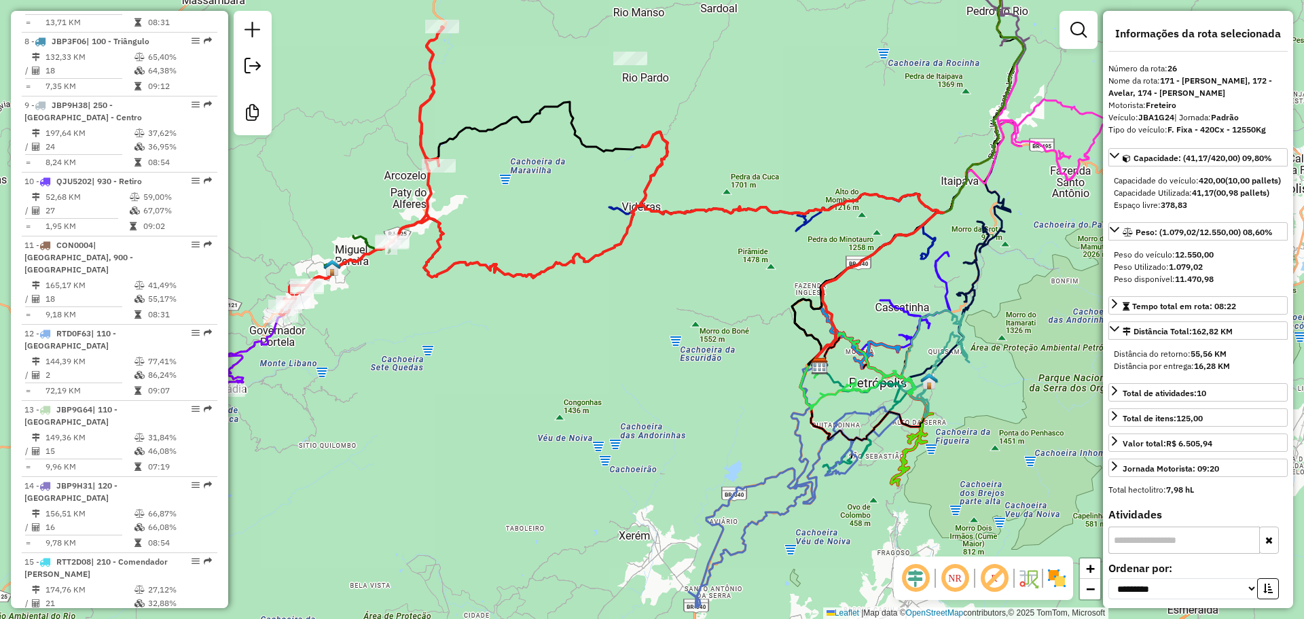
scroll to position [1059, 0]
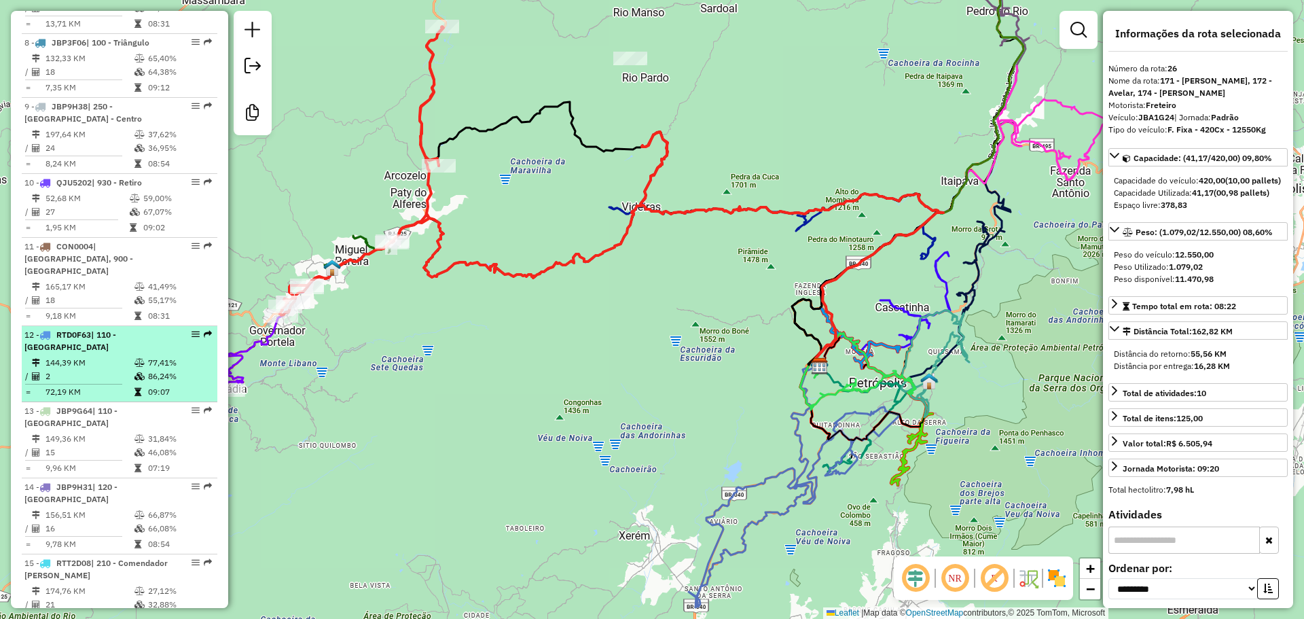
click at [139, 359] on icon at bounding box center [139, 363] width 10 height 8
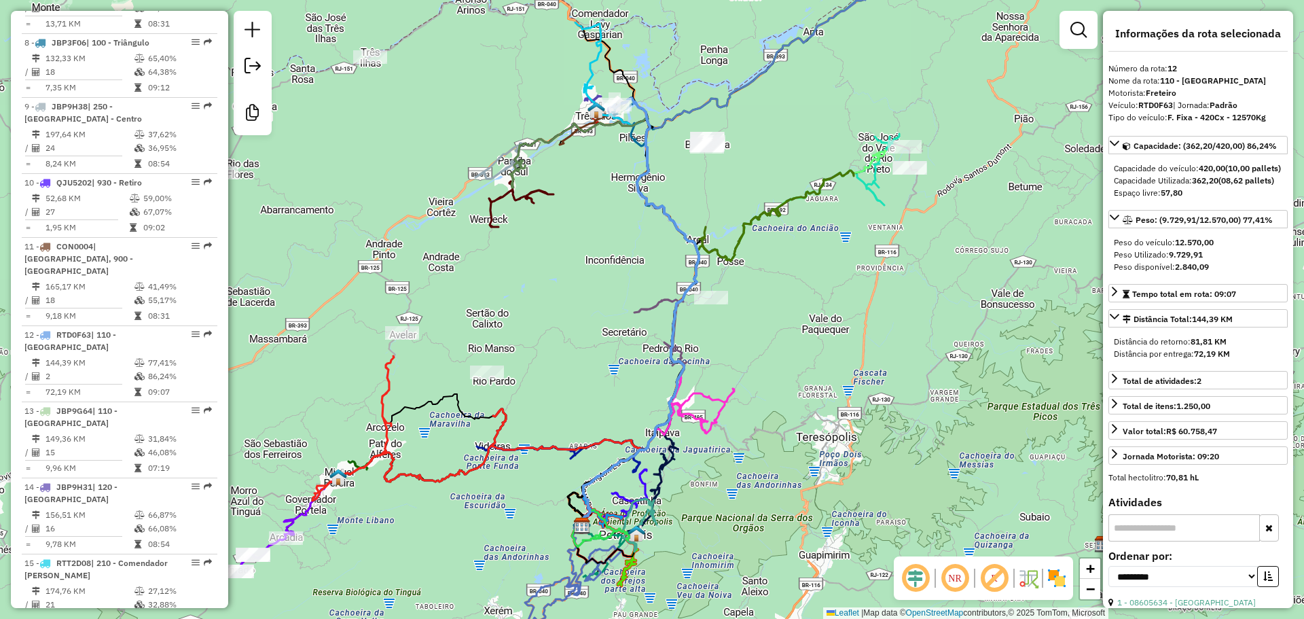
drag, startPoint x: 745, startPoint y: 166, endPoint x: 727, endPoint y: 168, distance: 18.5
click at [727, 168] on div "Janela de atendimento Grade de atendimento Capacidade Transportadoras Veículos …" at bounding box center [652, 309] width 1304 height 619
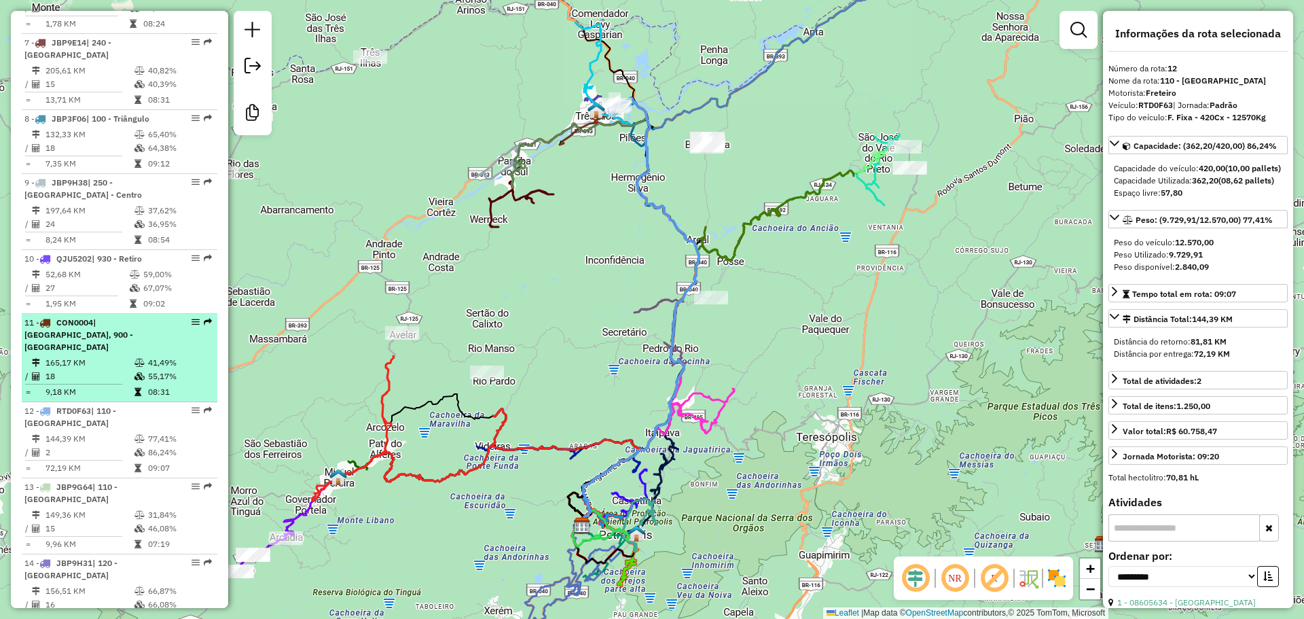
scroll to position [991, 0]
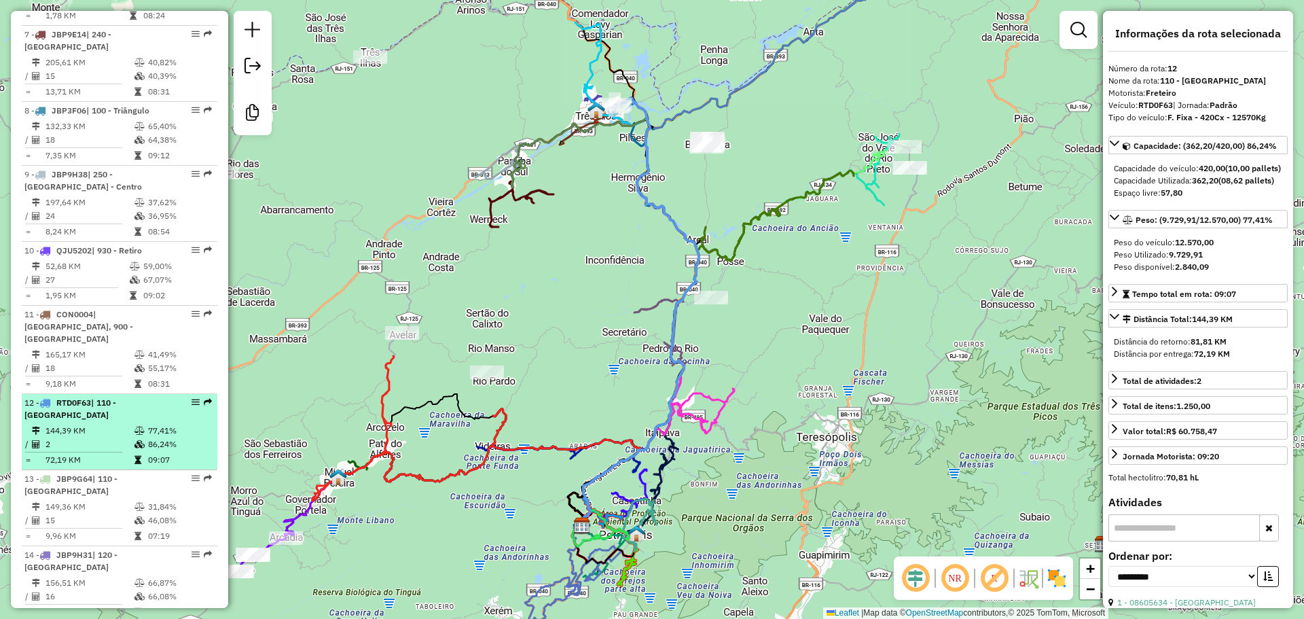
click at [121, 409] on li "12 - RTD0F63 | 110 - Vila Isabel 144,39 KM 77,41% / 2 86,24% = 72,19 KM 09:07" at bounding box center [120, 432] width 196 height 76
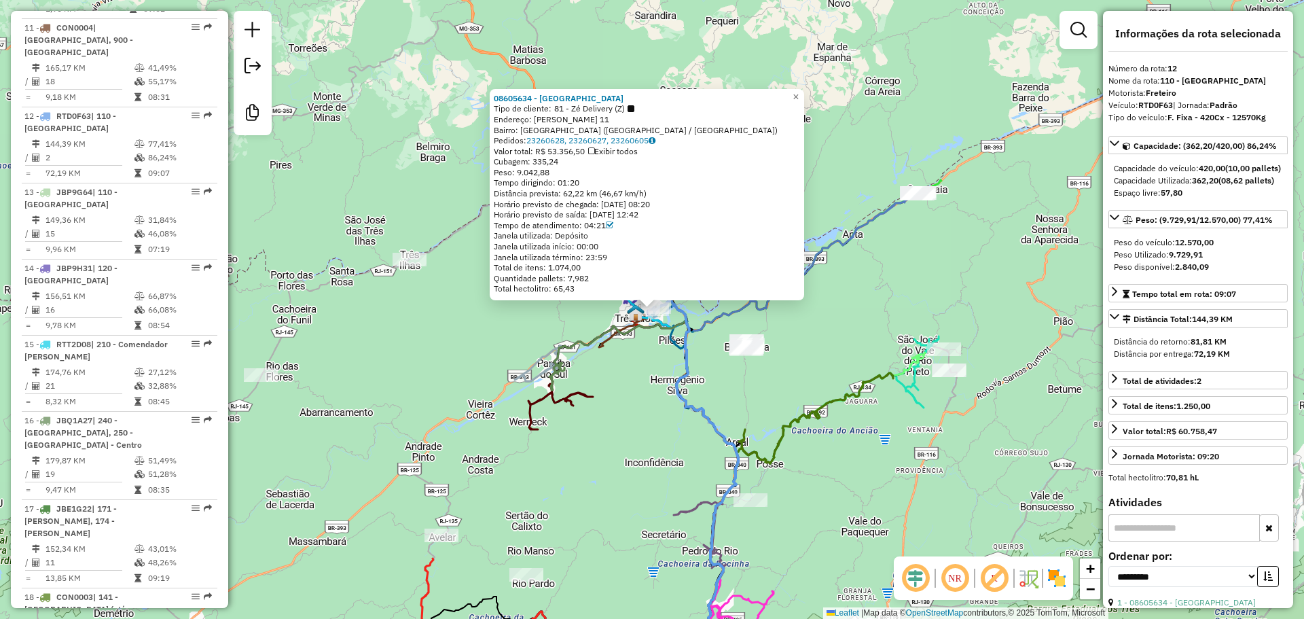
scroll to position [1374, 0]
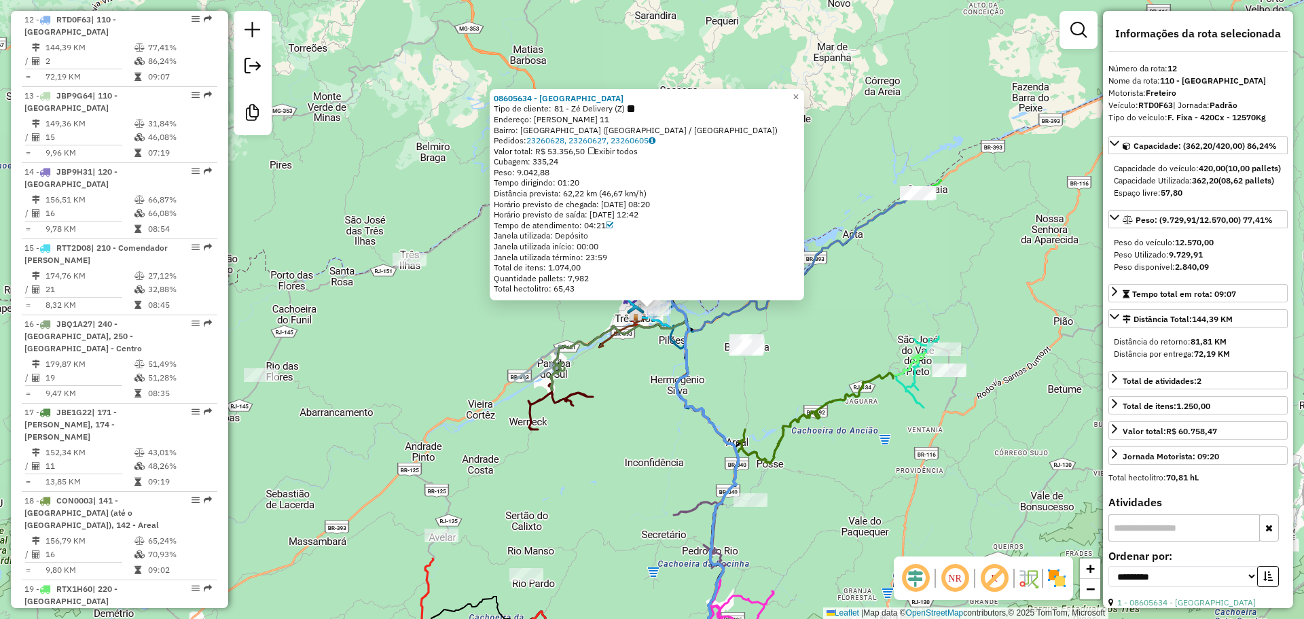
click at [670, 361] on div "08605634 - NA BRASA Tipo de cliente: 81 - Zé Delivery (Z) Endereço: Joao de Sou…" at bounding box center [652, 309] width 1304 height 619
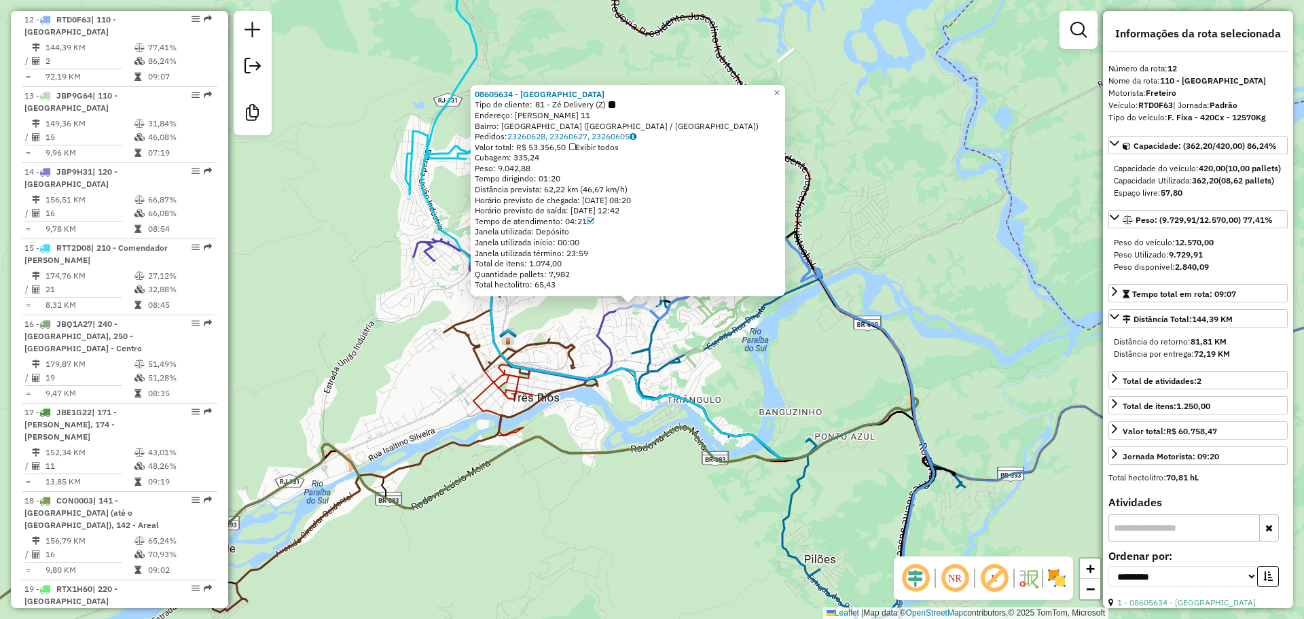
click at [690, 321] on div "08605634 - NA BRASA Tipo de cliente: 81 - Zé Delivery (Z) Endereço: Joao de Sou…" at bounding box center [652, 309] width 1304 height 619
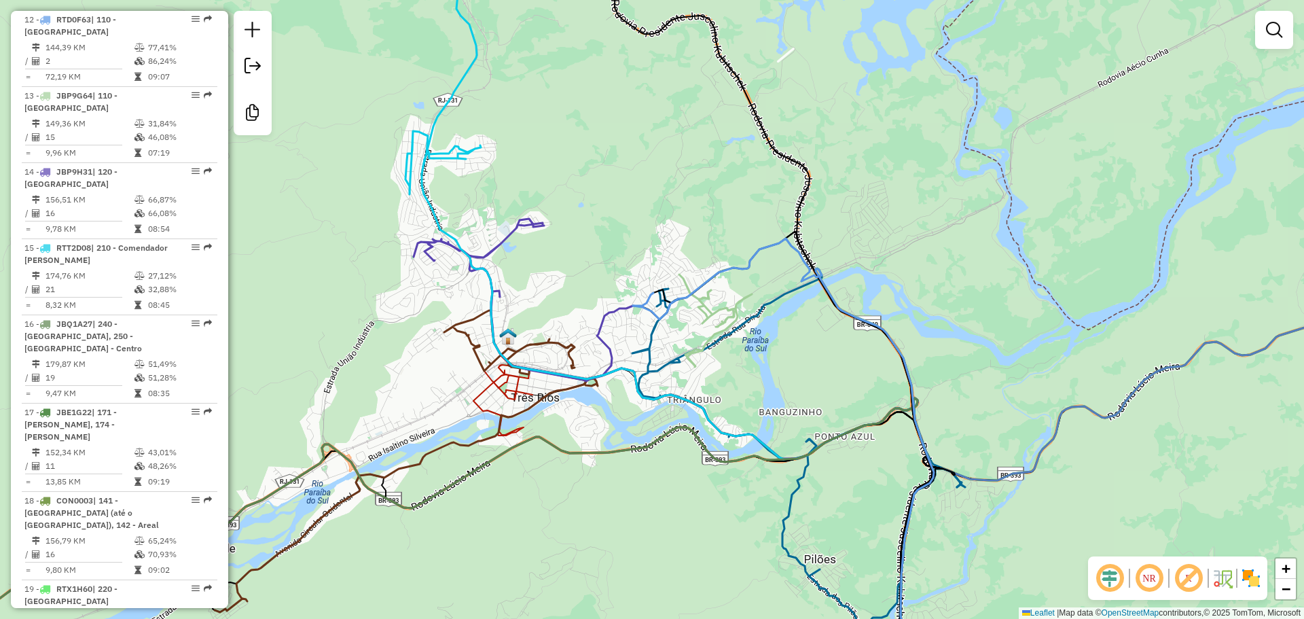
click at [645, 306] on icon at bounding box center [643, 300] width 20 height 14
select select "**********"
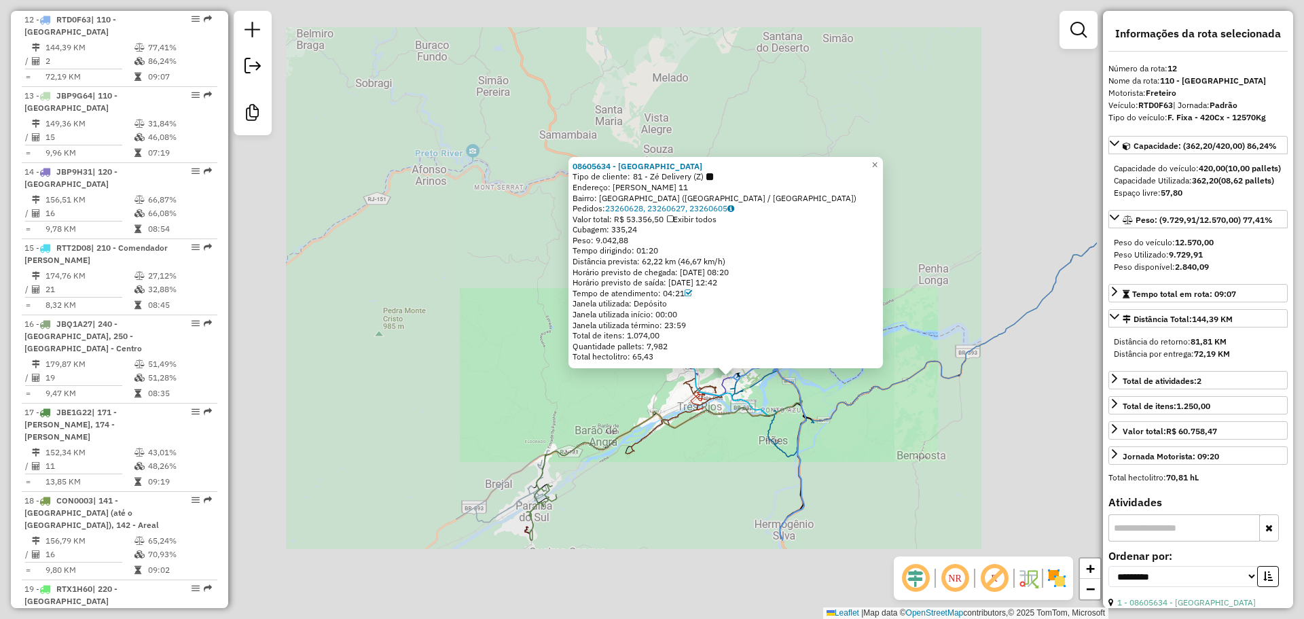
click at [698, 526] on div "08605634 - NA BRASA Tipo de cliente: 81 - Zé Delivery (Z) Endereço: Joao de Sou…" at bounding box center [652, 309] width 1304 height 619
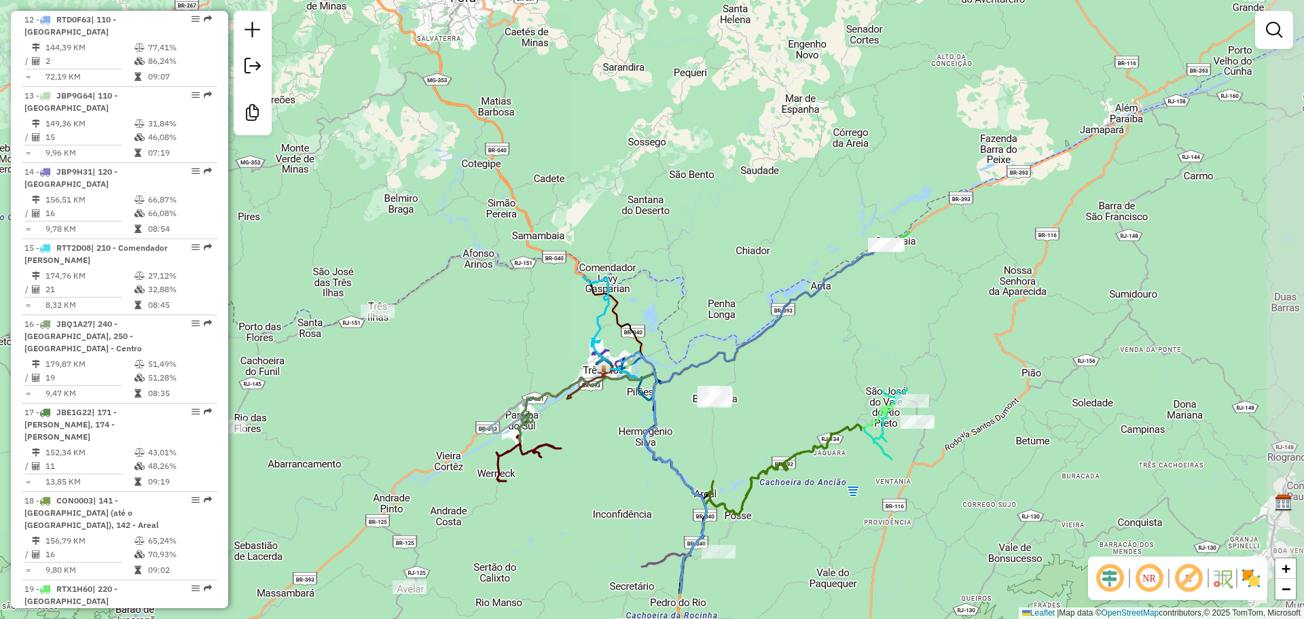
drag, startPoint x: 826, startPoint y: 466, endPoint x: 794, endPoint y: 429, distance: 49.1
click at [794, 429] on div "Janela de atendimento Grade de atendimento Capacidade Transportadoras Veículos …" at bounding box center [652, 309] width 1304 height 619
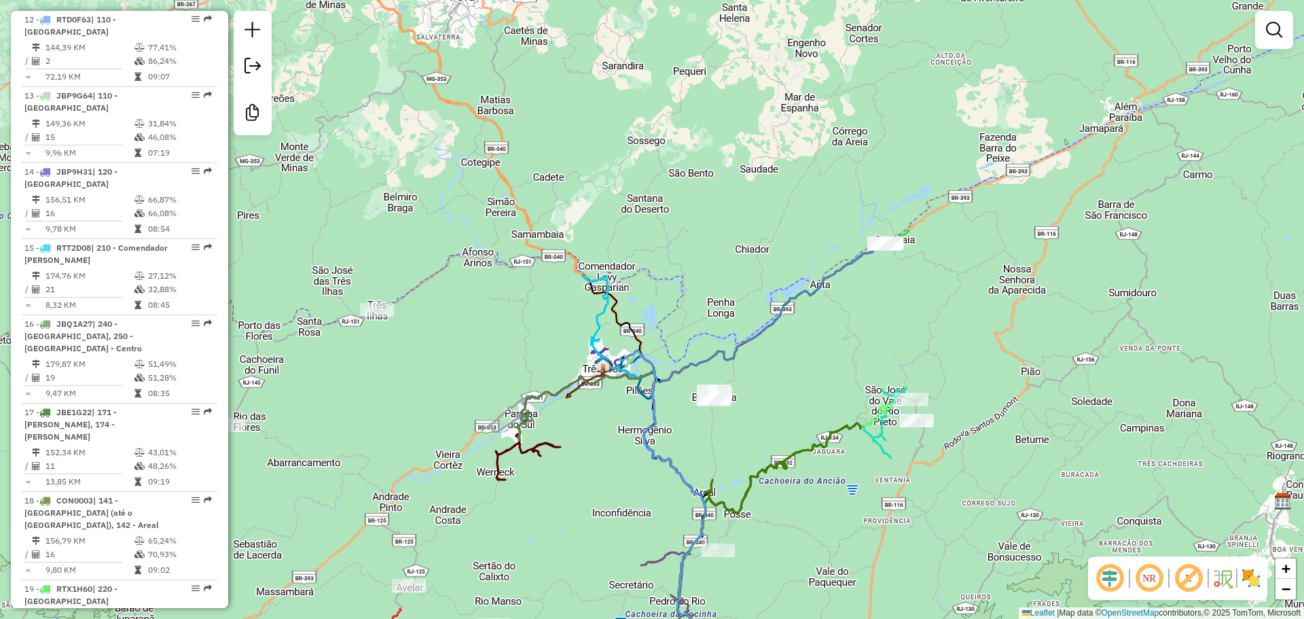
click at [638, 240] on div "Janela de atendimento Grade de atendimento Capacidade Transportadoras Veículos …" at bounding box center [652, 309] width 1304 height 619
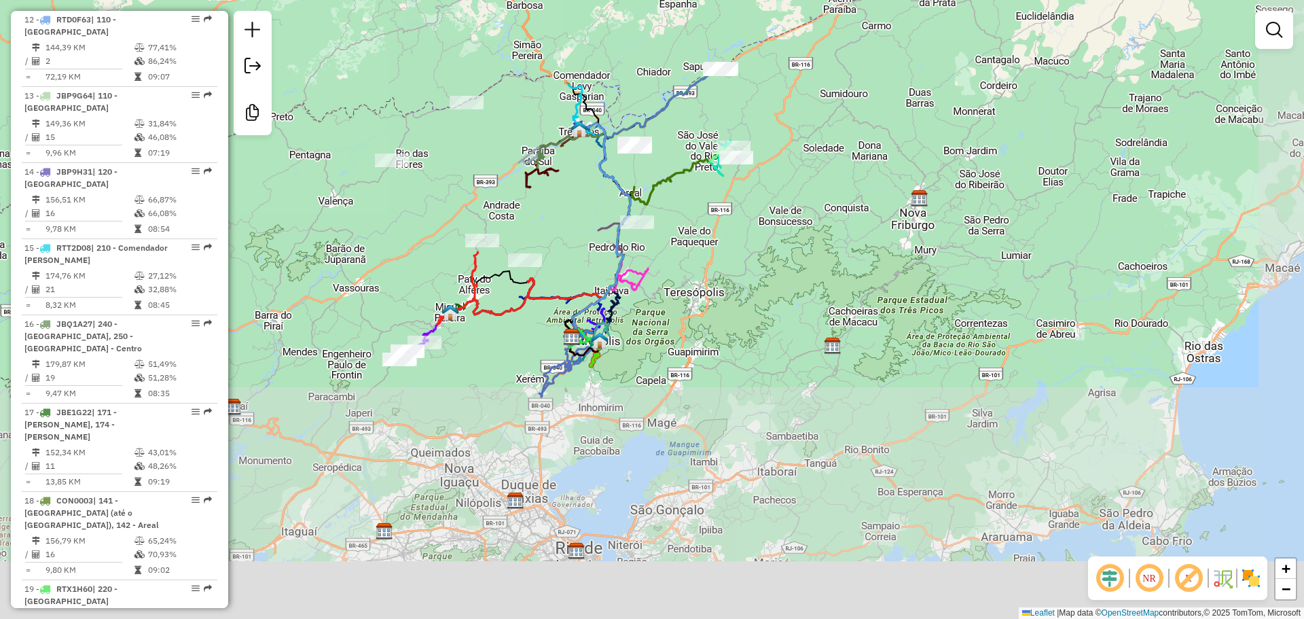
drag, startPoint x: 658, startPoint y: 454, endPoint x: 598, endPoint y: 230, distance: 231.5
click at [598, 230] on icon at bounding box center [611, 239] width 26 height 37
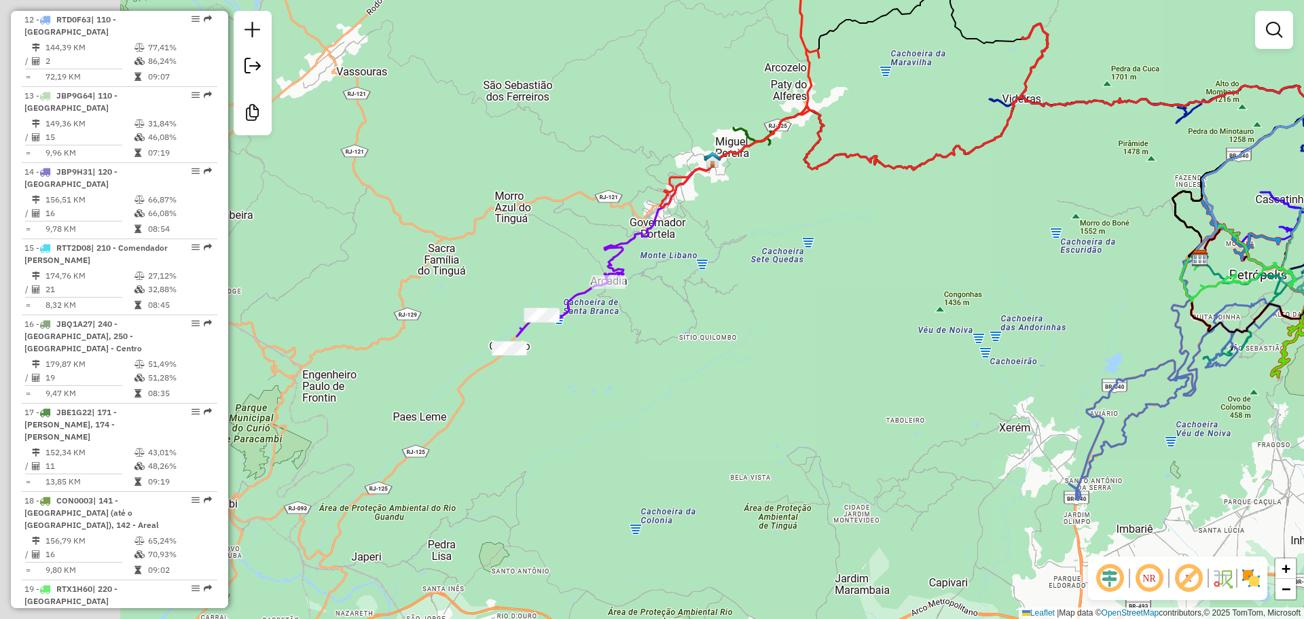
drag, startPoint x: 424, startPoint y: 342, endPoint x: 593, endPoint y: 359, distance: 170.0
click at [621, 398] on div "Janela de atendimento Grade de atendimento Capacidade Transportadoras Veículos …" at bounding box center [652, 309] width 1304 height 619
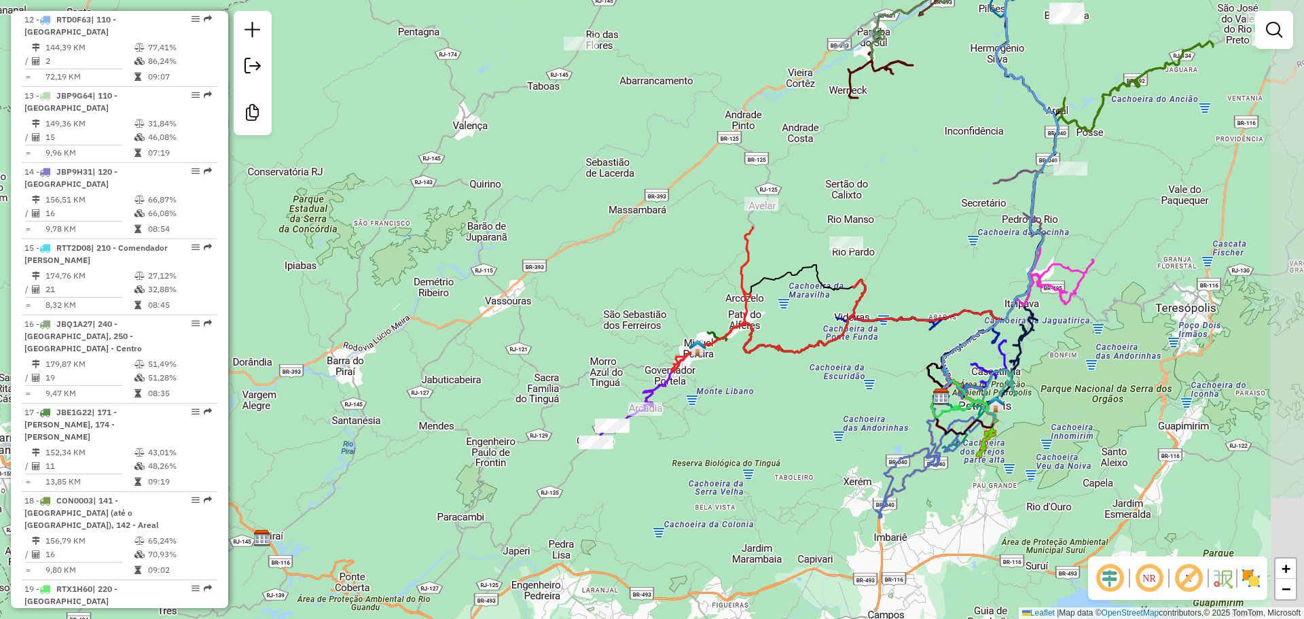
drag, startPoint x: 958, startPoint y: 481, endPoint x: 726, endPoint y: 471, distance: 232.5
click at [726, 471] on div "Janela de atendimento Grade de atendimento Capacidade Transportadoras Veículos …" at bounding box center [652, 309] width 1304 height 619
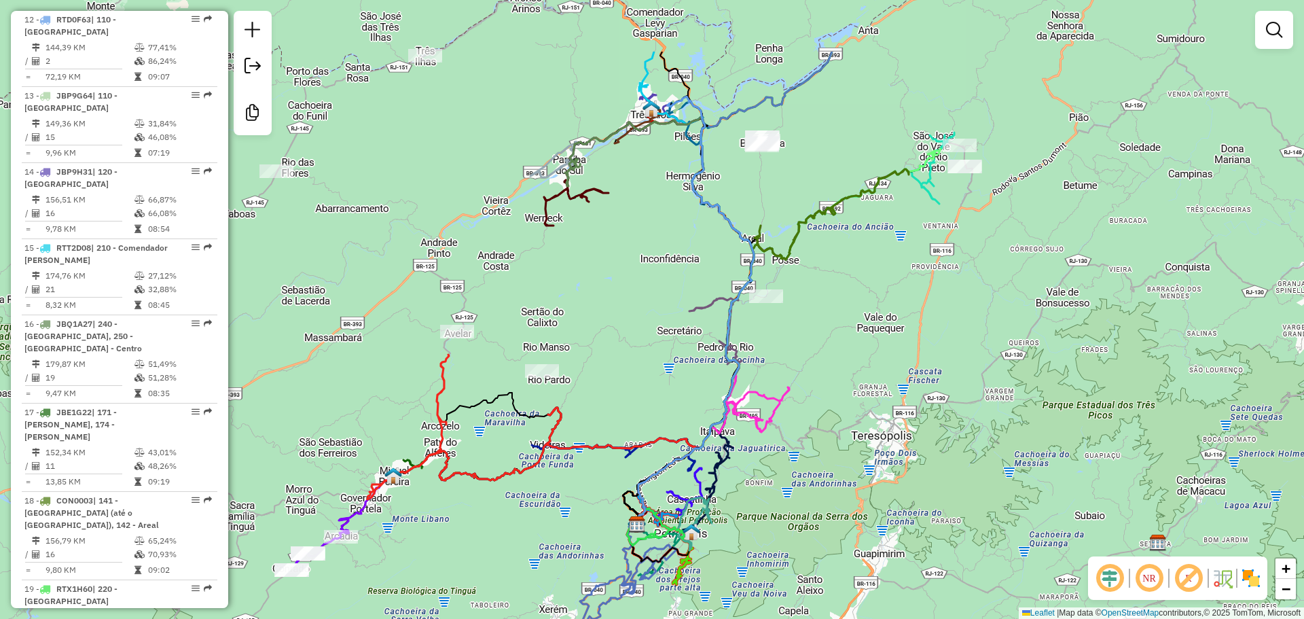
drag, startPoint x: 857, startPoint y: 236, endPoint x: 506, endPoint y: 367, distance: 374.0
click at [540, 359] on div "Janela de atendimento Grade de atendimento Capacidade Transportadoras Veículos …" at bounding box center [652, 309] width 1304 height 619
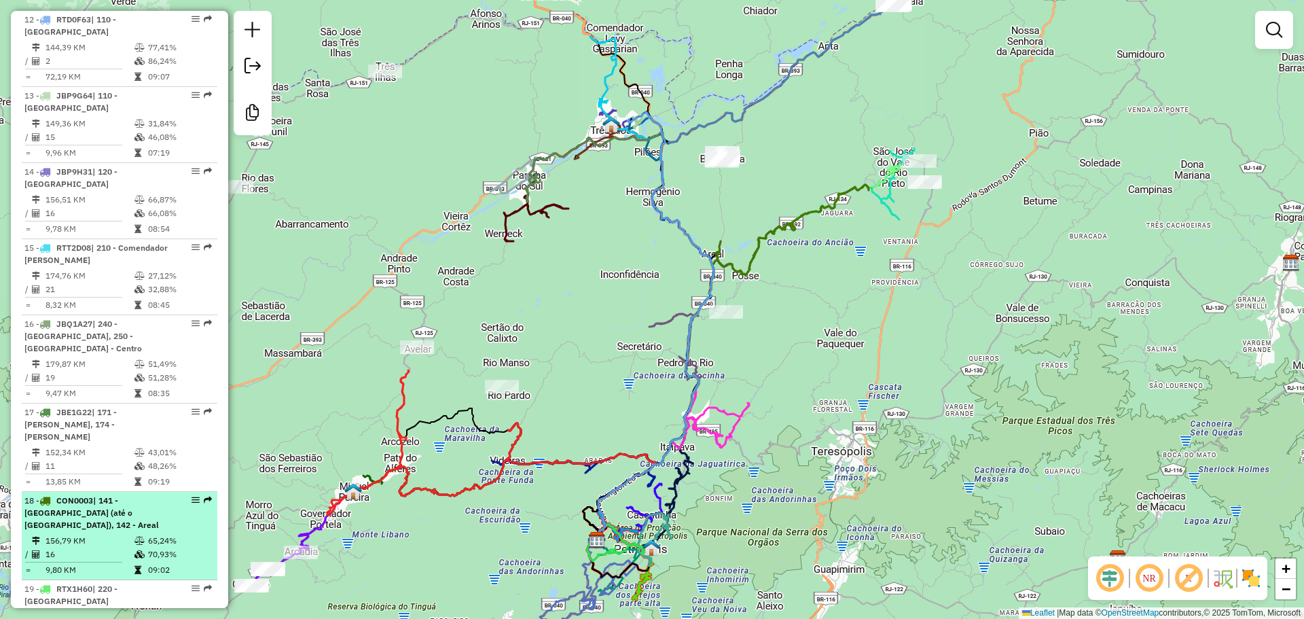
click at [122, 495] on span "| 141 - São José (até o morro grande), 142 - Areal" at bounding box center [91, 512] width 134 height 35
select select "**********"
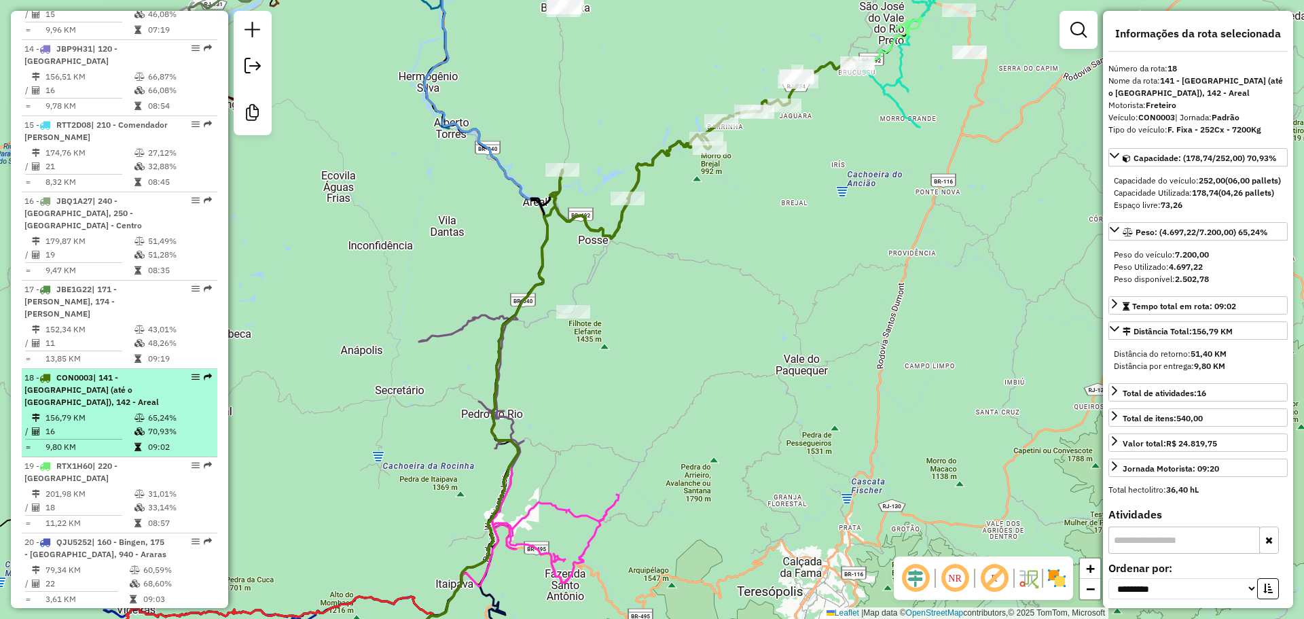
scroll to position [1510, 0]
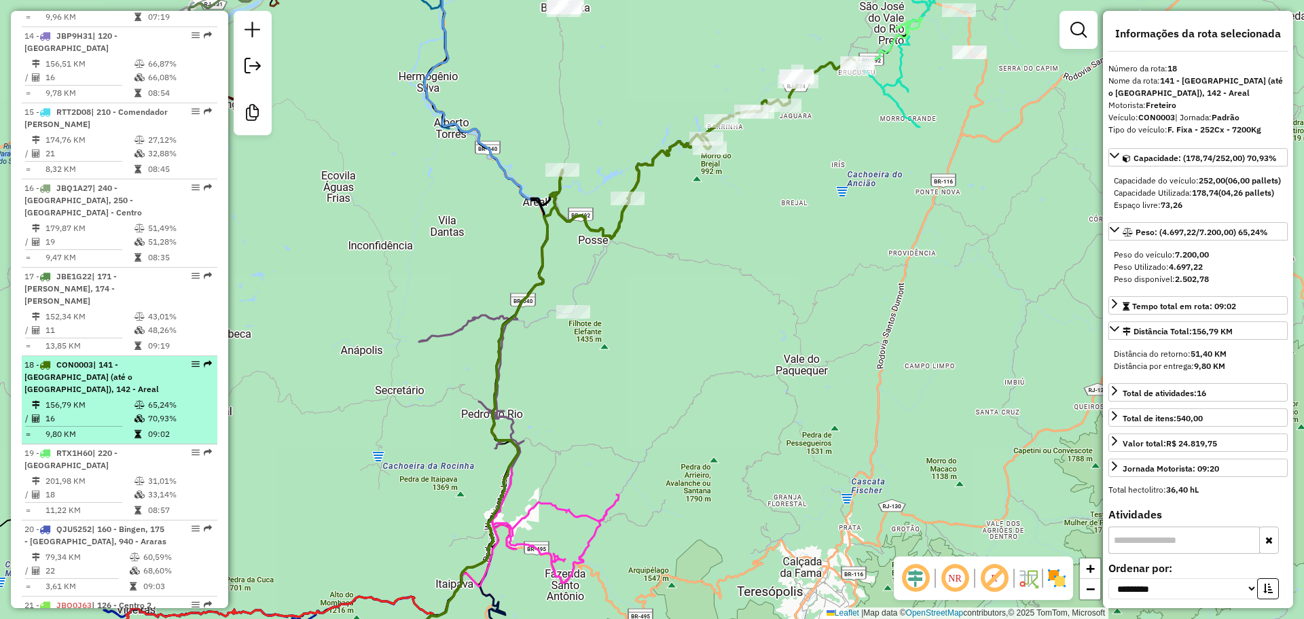
click at [128, 359] on span "| 141 - São José (até o morro grande), 142 - Areal" at bounding box center [91, 376] width 134 height 35
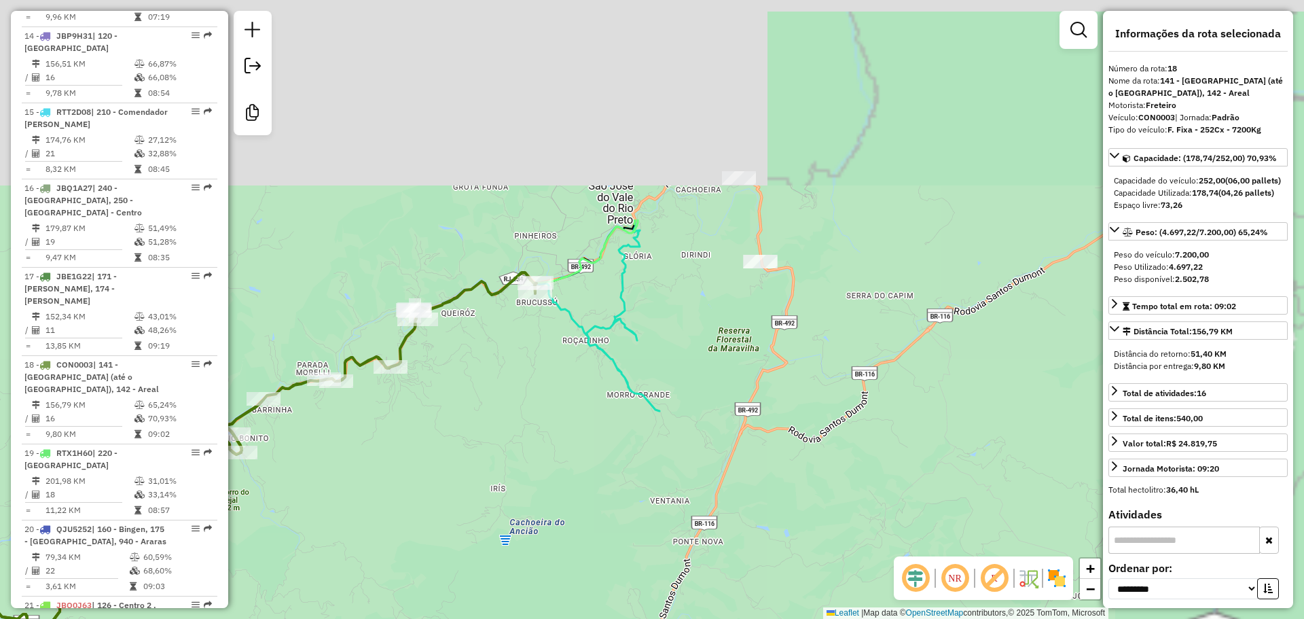
drag, startPoint x: 791, startPoint y: 122, endPoint x: 632, endPoint y: 346, distance: 274.4
click at [594, 399] on div "Janela de atendimento Grade de atendimento Capacidade Transportadoras Veículos …" at bounding box center [652, 309] width 1304 height 619
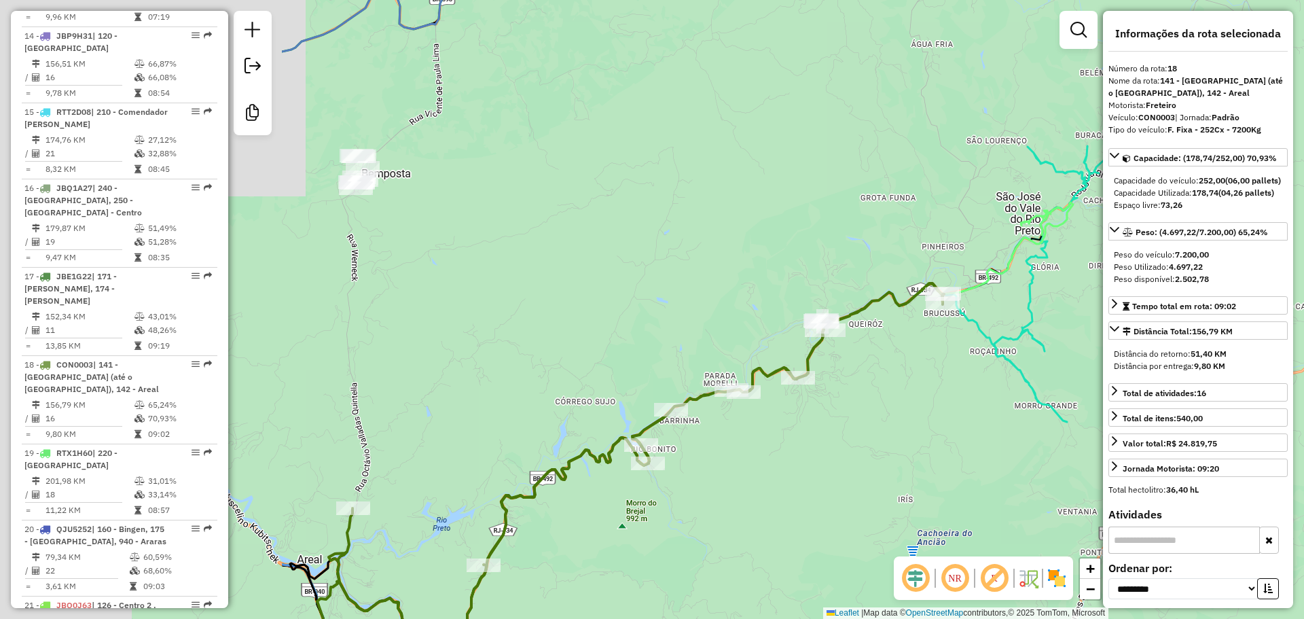
drag, startPoint x: 518, startPoint y: 384, endPoint x: 816, endPoint y: 441, distance: 302.9
click at [939, 381] on div "Janela de atendimento Grade de atendimento Capacidade Transportadoras Veículos …" at bounding box center [652, 309] width 1304 height 619
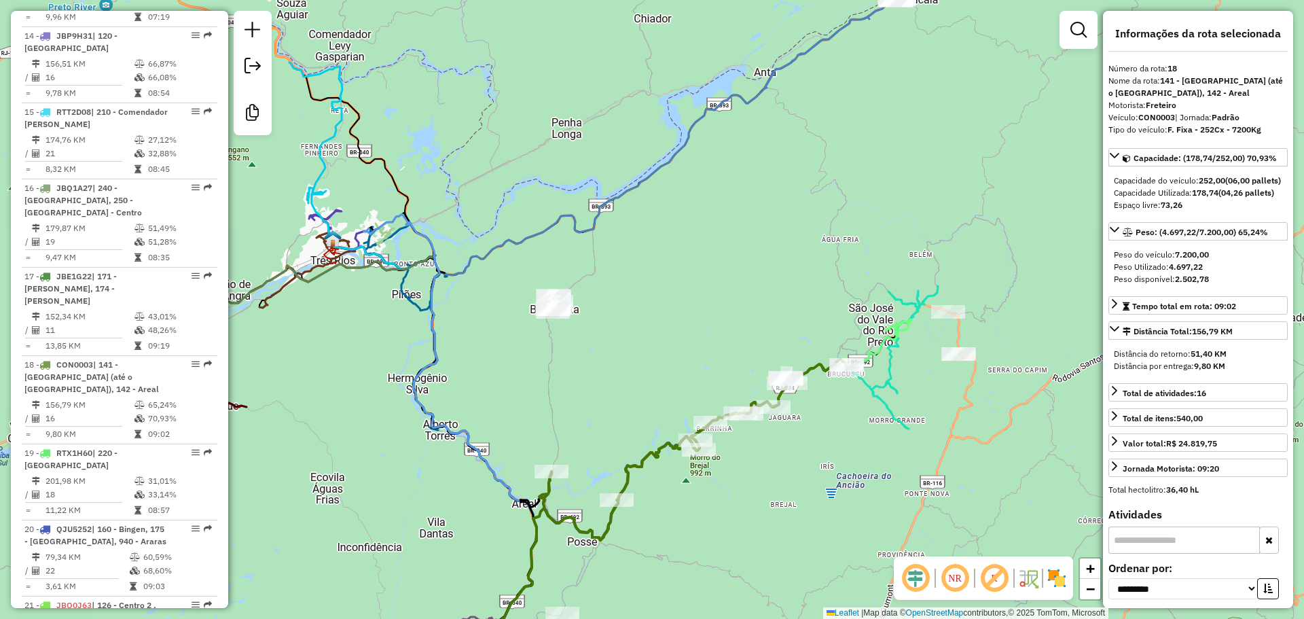
drag, startPoint x: 822, startPoint y: 479, endPoint x: 801, endPoint y: 475, distance: 21.3
click at [801, 475] on div "Janela de atendimento Grade de atendimento Capacidade Transportadoras Veículos …" at bounding box center [652, 309] width 1304 height 619
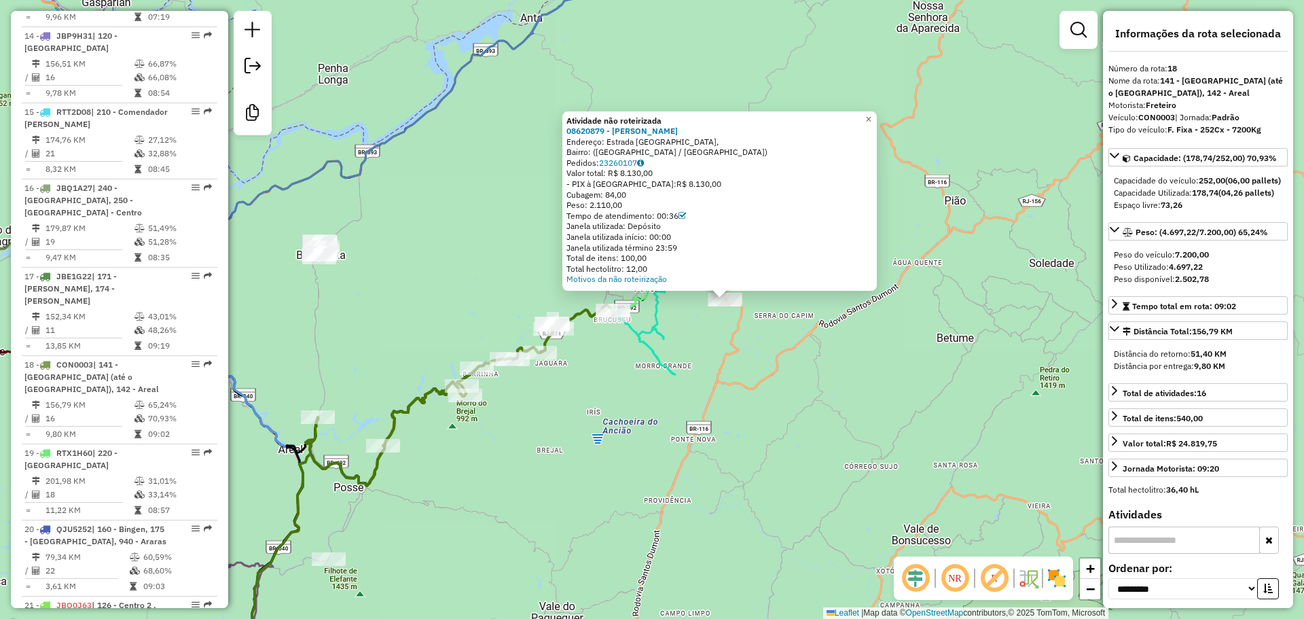
drag, startPoint x: 604, startPoint y: 374, endPoint x: 582, endPoint y: 418, distance: 49.2
click at [678, 363] on div "Atividade não roteirizada 08620879 - MAURO CEZAR JORGE Endereço: Estrada São Jo…" at bounding box center [652, 309] width 1304 height 619
click at [569, 433] on div "Atividade não roteirizada 08620879 - MAURO CEZAR JORGE Endereço: Estrada São Jo…" at bounding box center [652, 309] width 1304 height 619
click at [522, 446] on div "Atividade não roteirizada 08620879 - MAURO CEZAR JORGE Endereço: Estrada São Jo…" at bounding box center [652, 309] width 1304 height 619
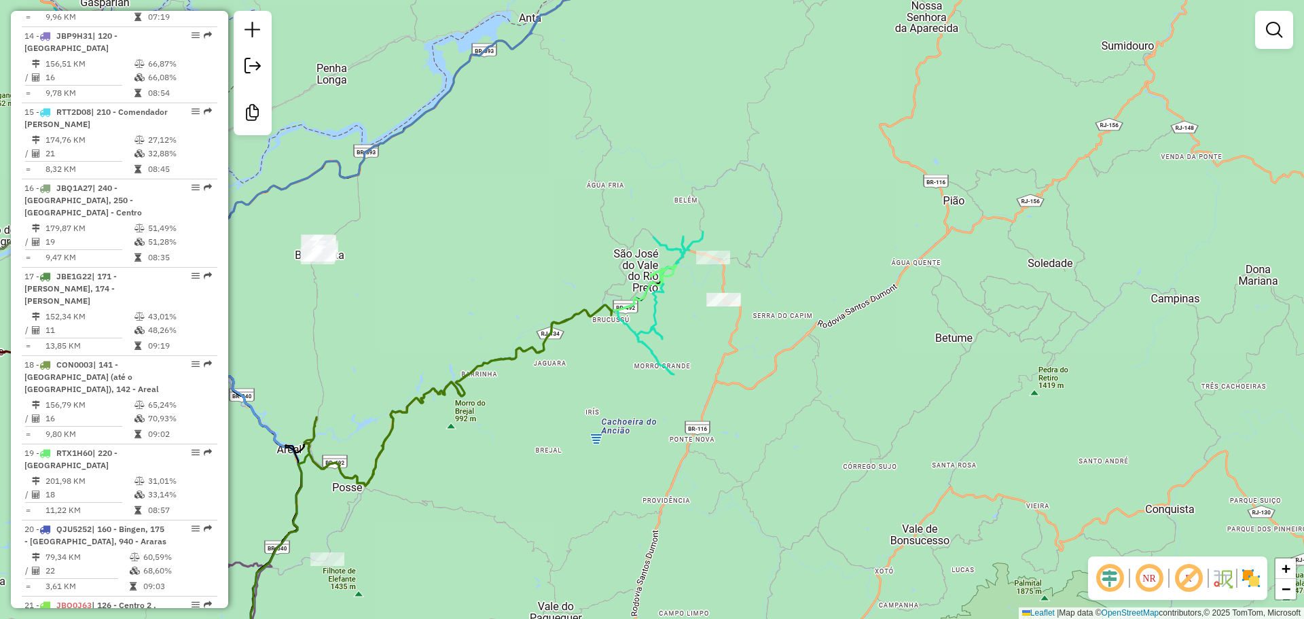
click at [461, 389] on icon at bounding box center [458, 395] width 308 height 181
select select "**********"
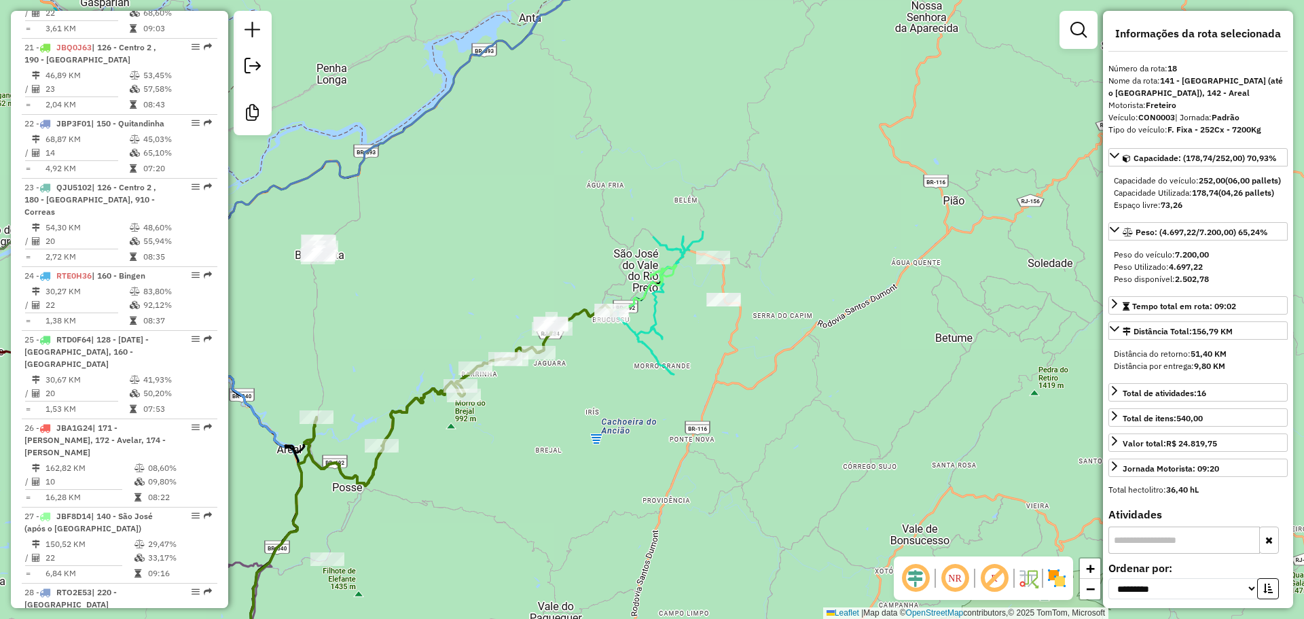
scroll to position [2078, 0]
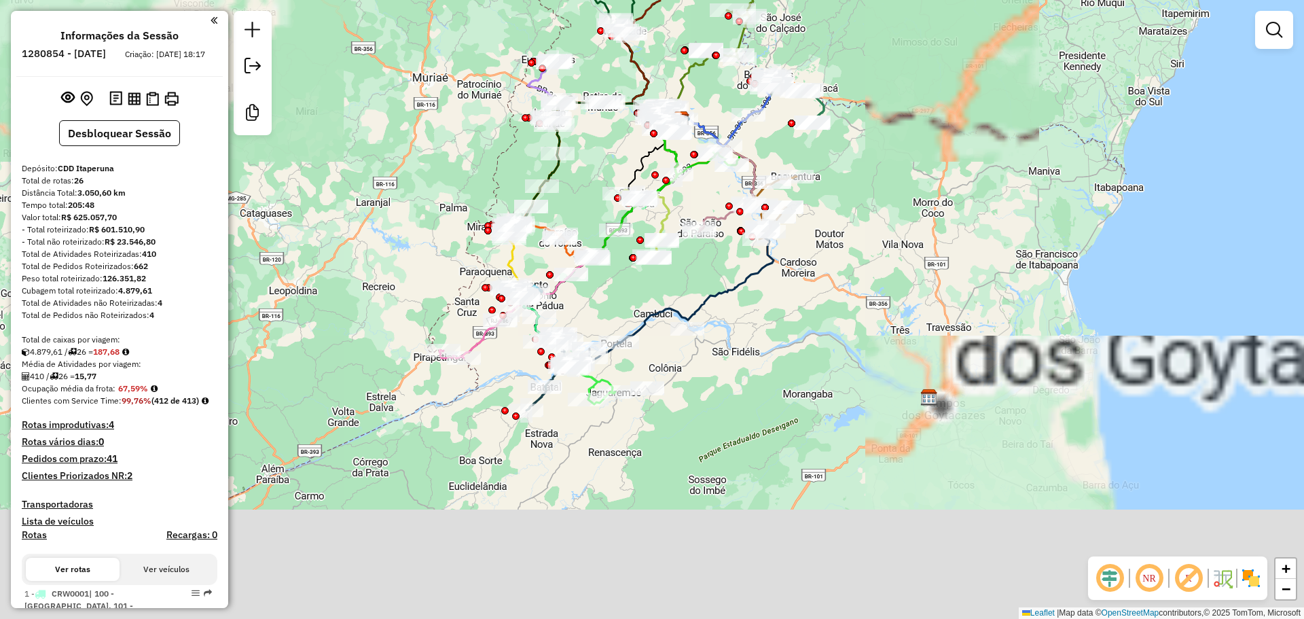
drag, startPoint x: 578, startPoint y: 393, endPoint x: 589, endPoint y: 312, distance: 81.6
click at [589, 312] on div "Janela de atendimento Grade de atendimento Capacidade Transportadoras Veículos …" at bounding box center [652, 309] width 1304 height 619
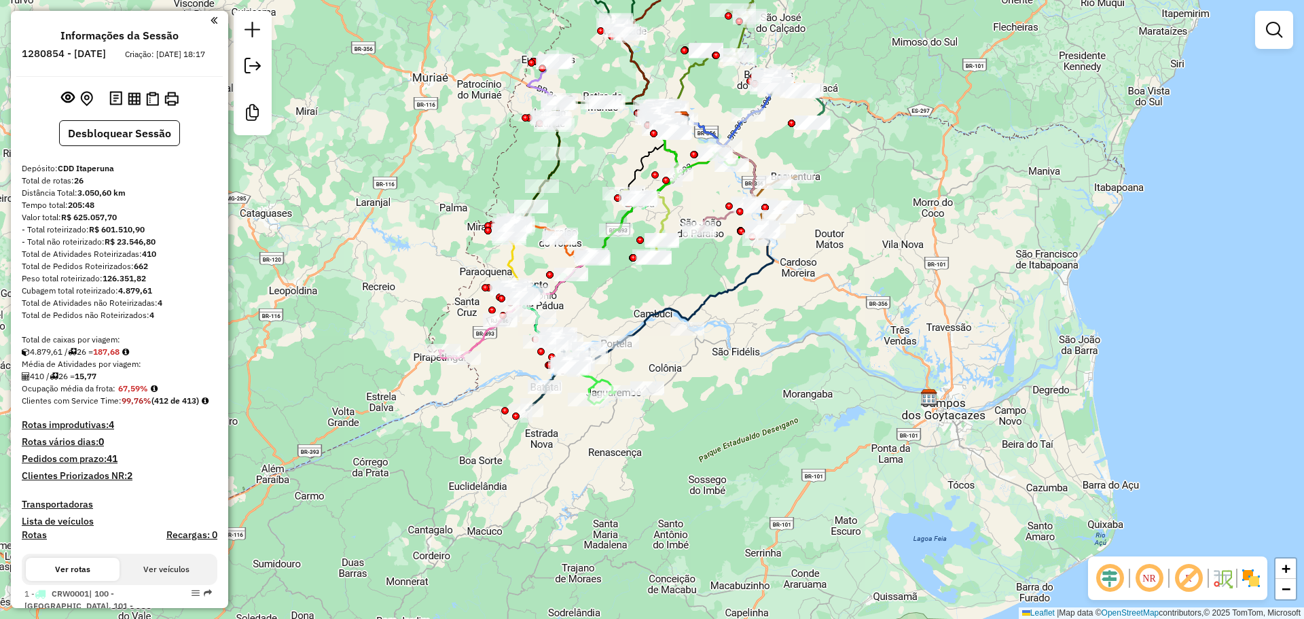
scroll to position [340, 0]
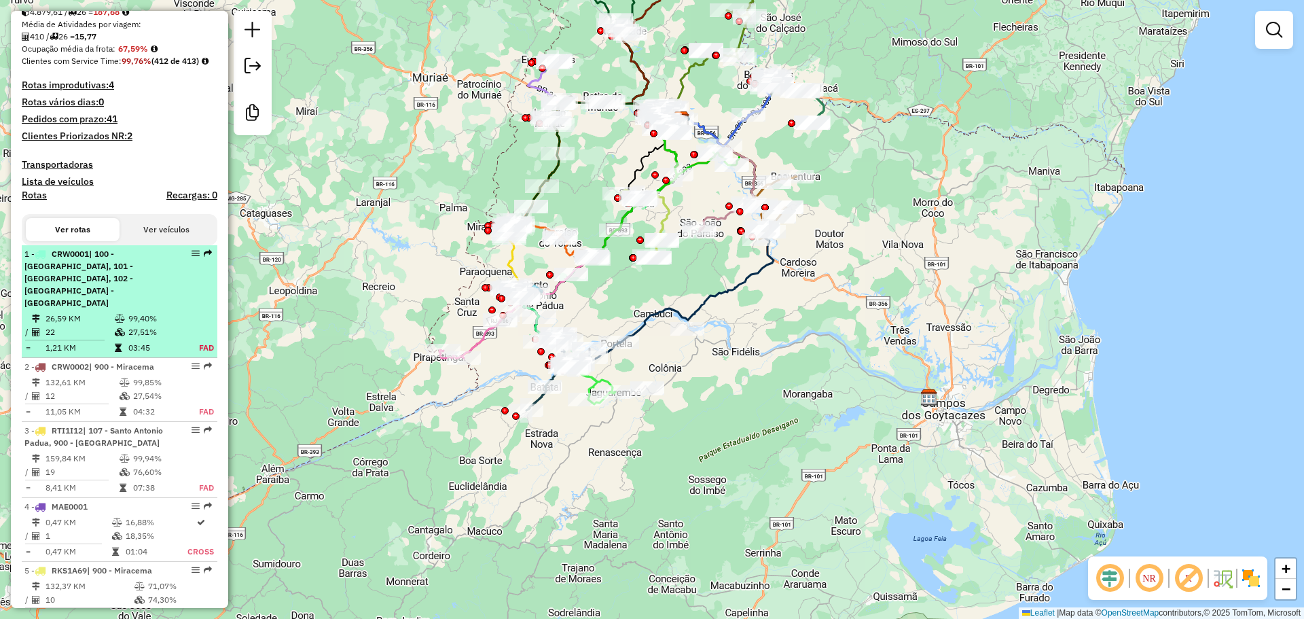
drag, startPoint x: 189, startPoint y: 284, endPoint x: 188, endPoint y: 273, distance: 10.9
select select "**********"
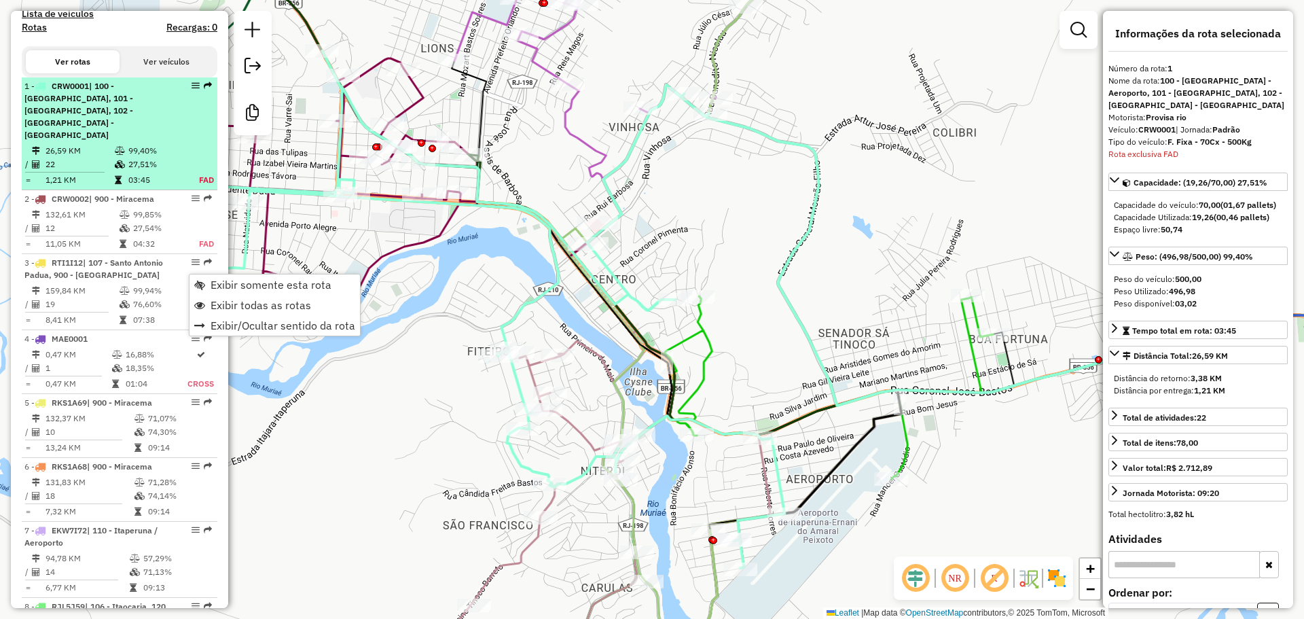
scroll to position [598, 0]
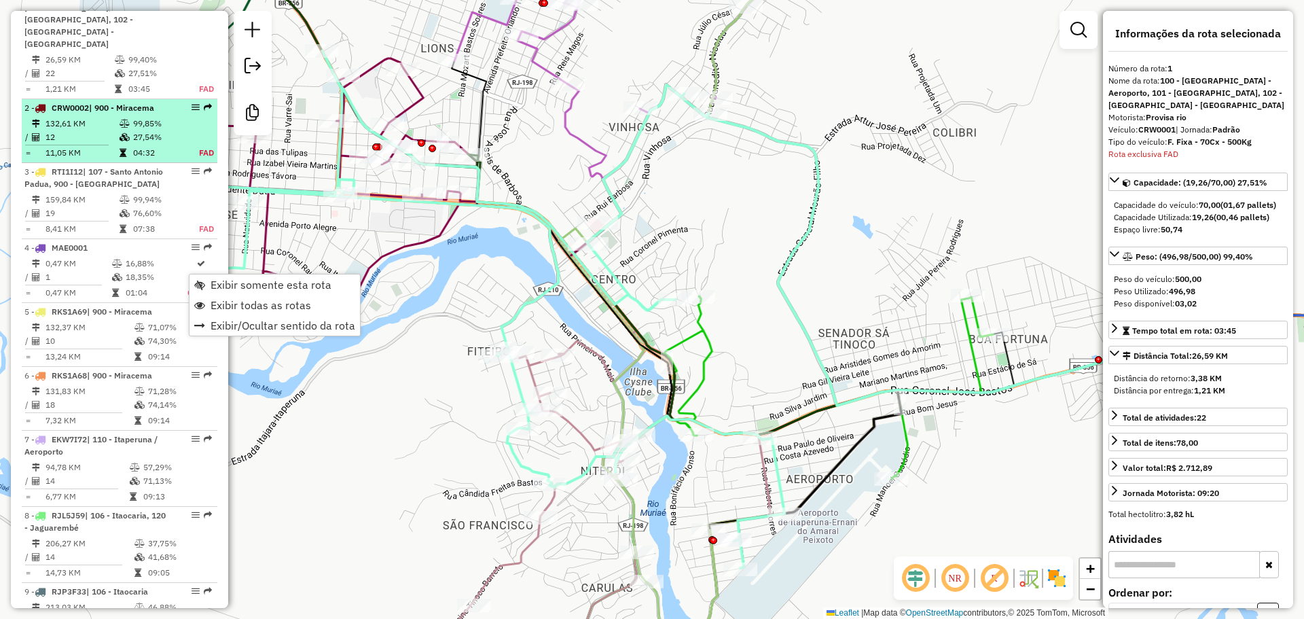
drag, startPoint x: 188, startPoint y: 273, endPoint x: 191, endPoint y: 109, distance: 163.7
click at [188, 120] on table "132,61 KM 99,85% / 12 27,54% = 11,05 KM 04:32 FAD" at bounding box center [119, 138] width 190 height 43
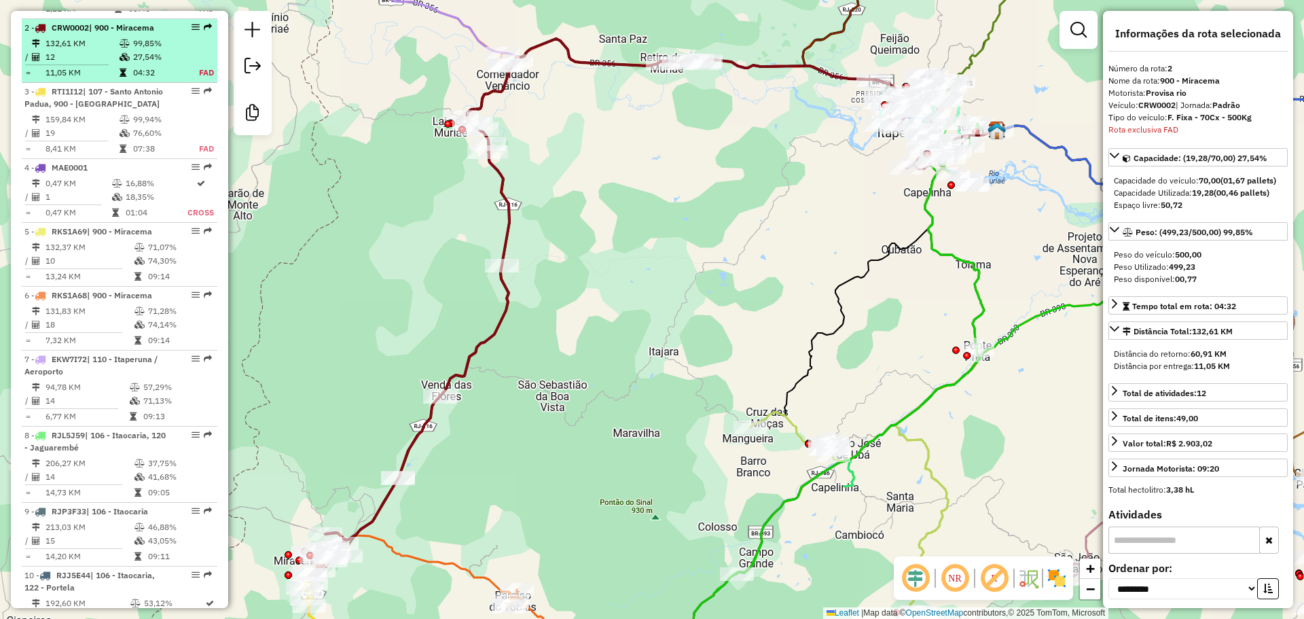
scroll to position [687, 0]
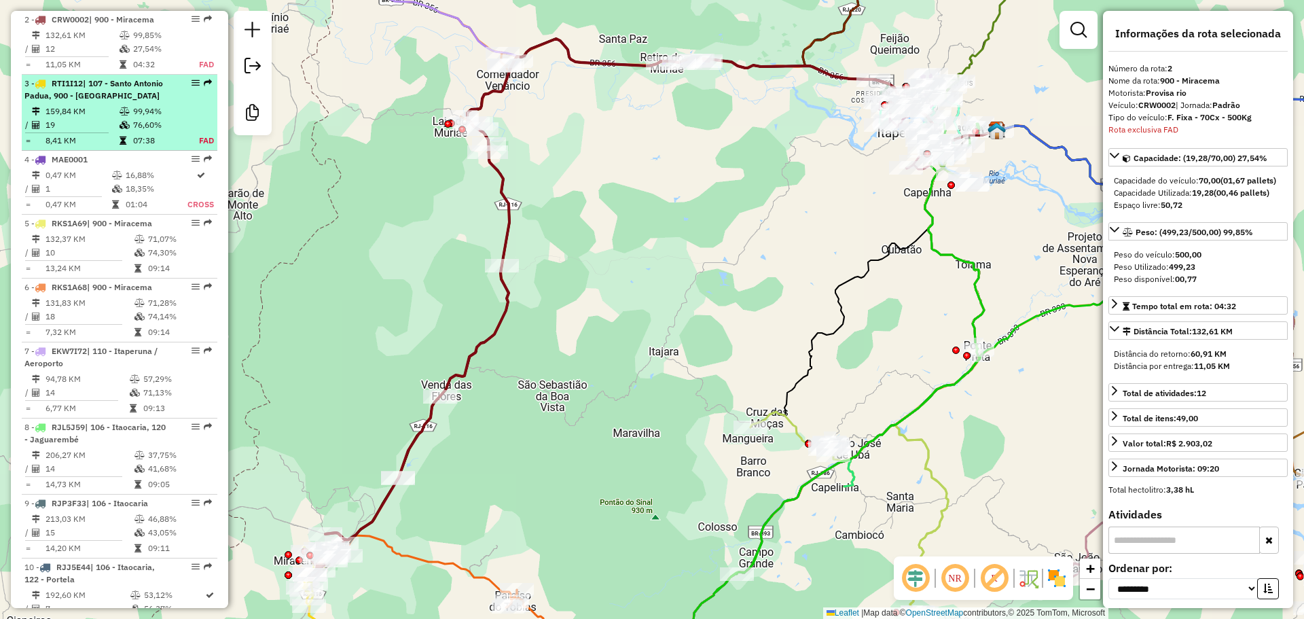
drag, startPoint x: 191, startPoint y: 107, endPoint x: 194, endPoint y: 84, distance: 23.3
click at [194, 84] on em at bounding box center [196, 83] width 8 height 8
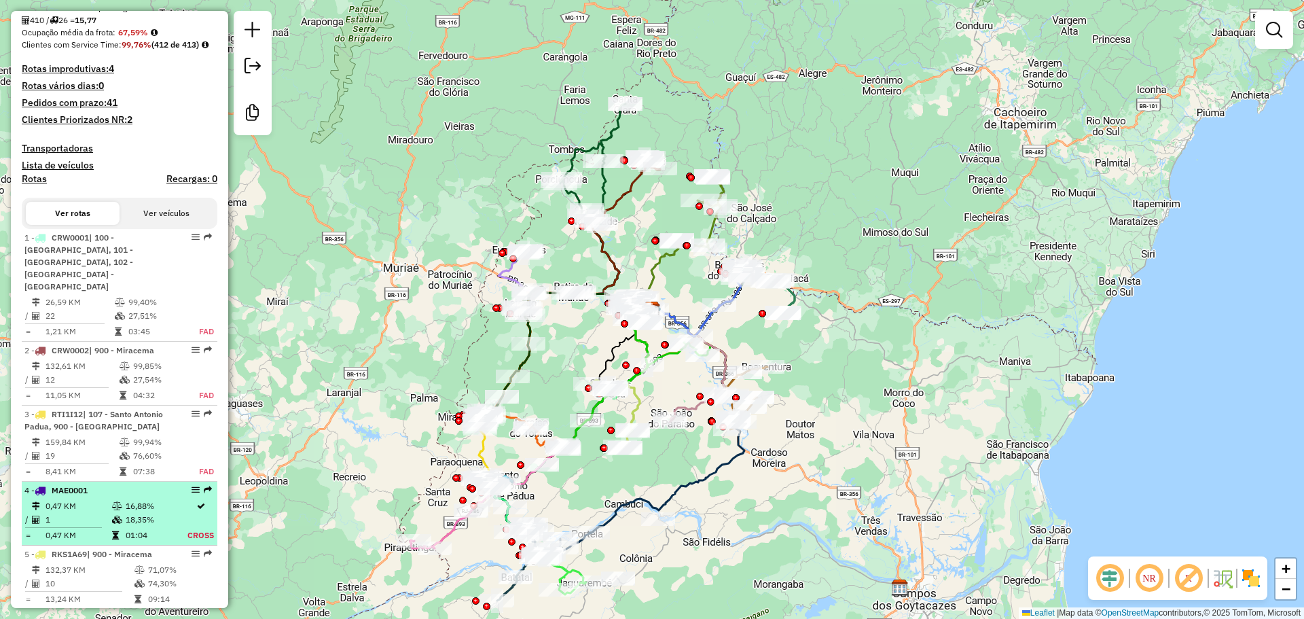
scroll to position [408, 0]
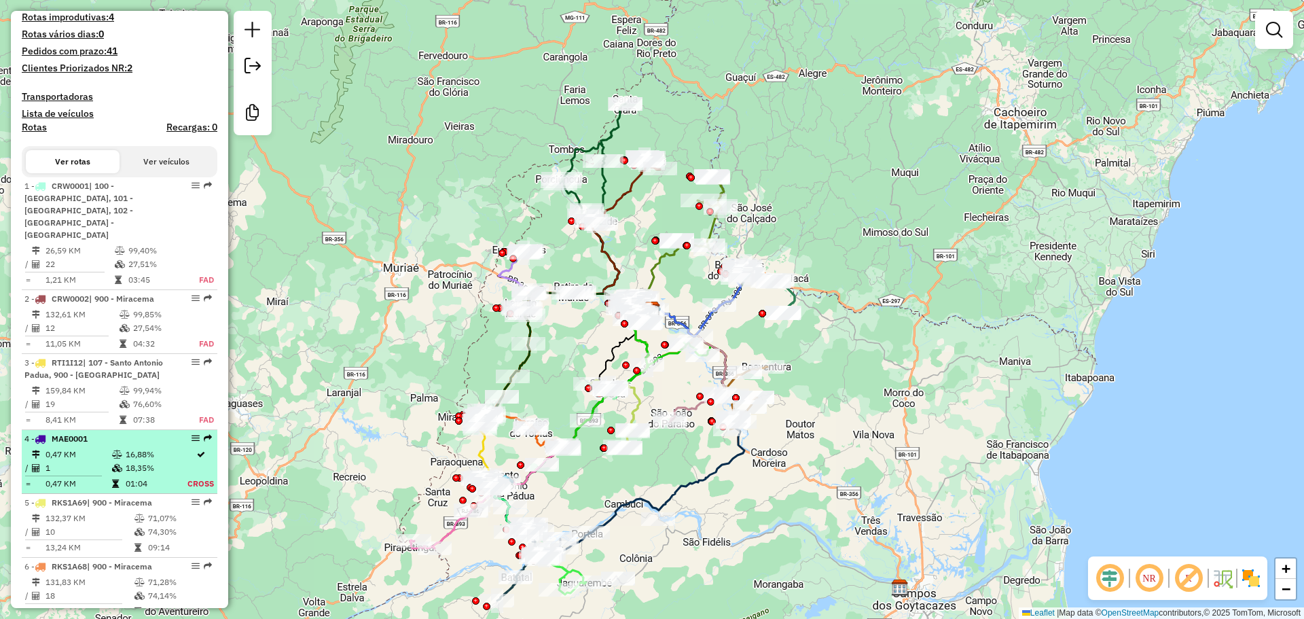
select select "**********"
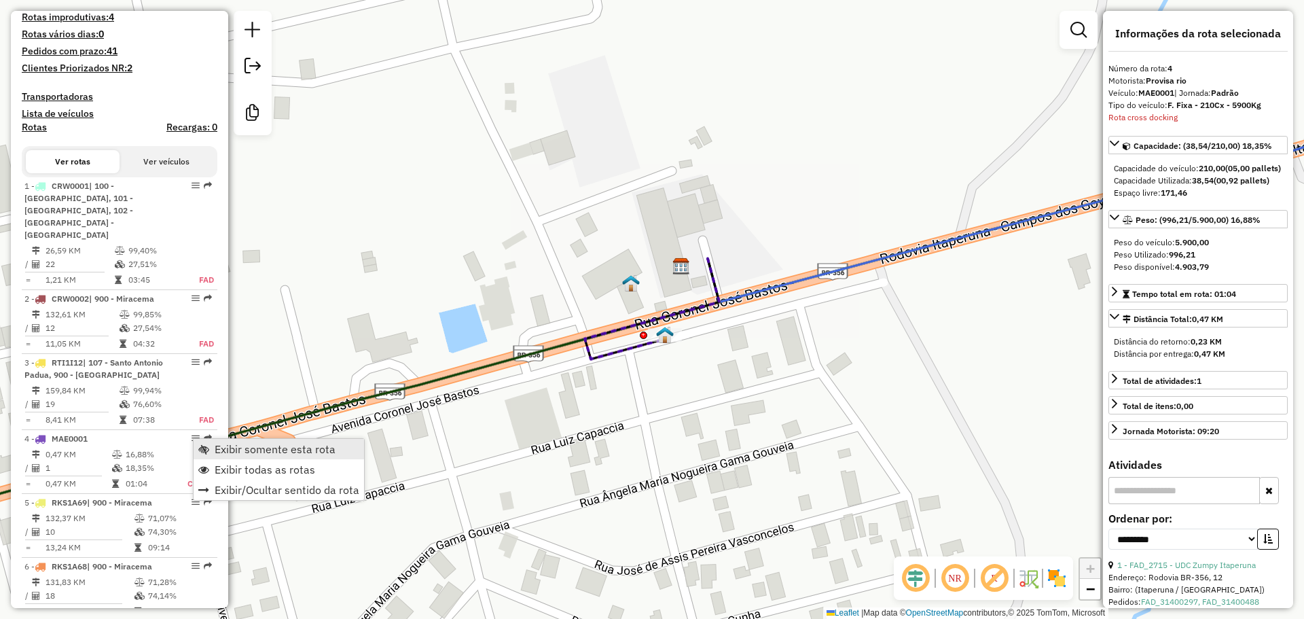
click at [206, 446] on span "Exibir somente esta rota" at bounding box center [203, 449] width 11 height 11
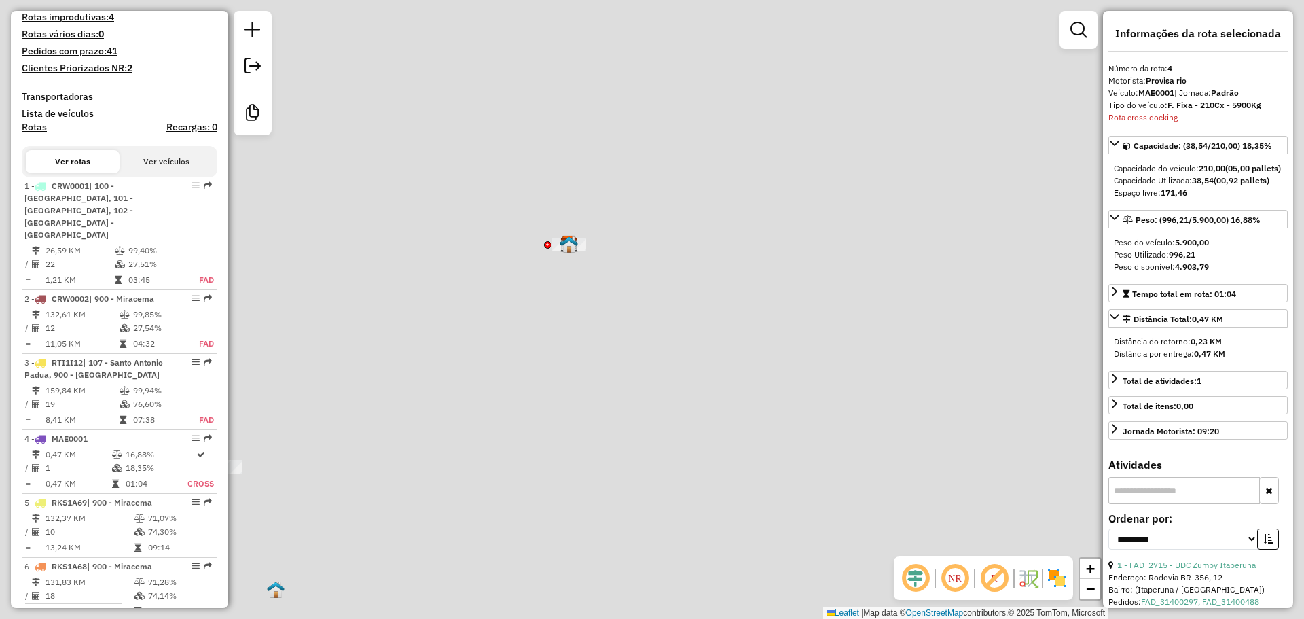
drag, startPoint x: 561, startPoint y: 508, endPoint x: 585, endPoint y: 251, distance: 258.5
click at [585, 251] on div "Janela de atendimento Grade de atendimento Capacidade Transportadoras Veículos …" at bounding box center [652, 309] width 1304 height 619
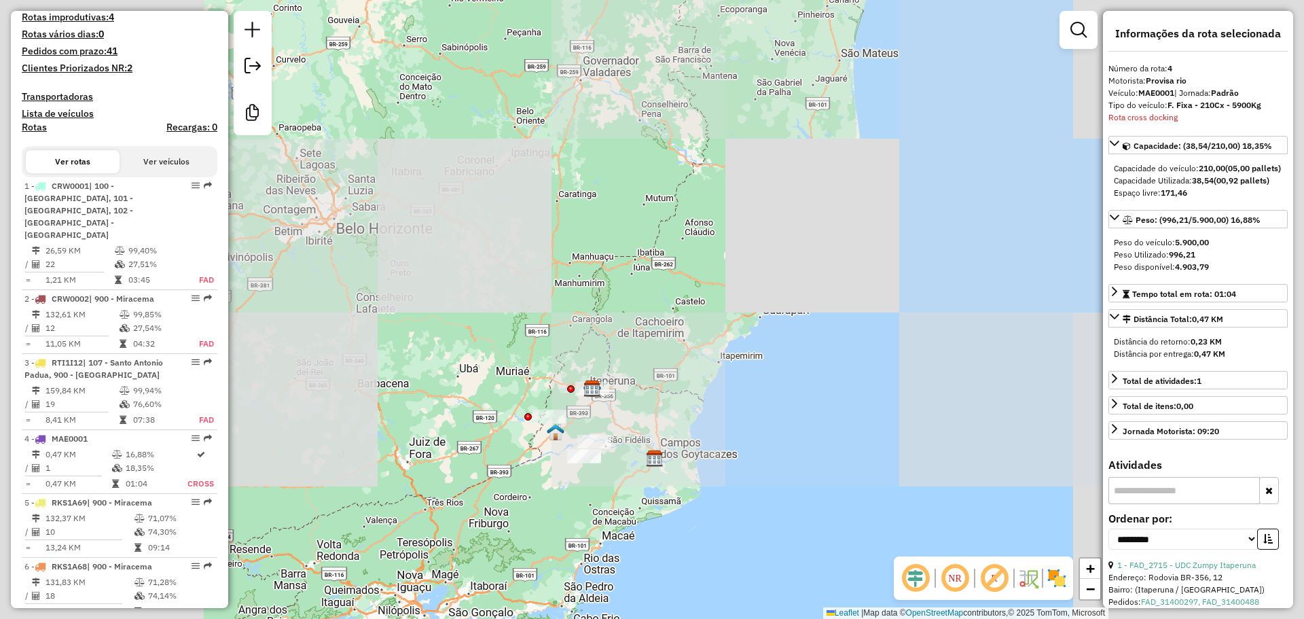
drag, startPoint x: 501, startPoint y: 471, endPoint x: 560, endPoint y: 454, distance: 61.7
click at [560, 454] on div "Janela de atendimento Grade de atendimento Capacidade Transportadoras Veículos …" at bounding box center [652, 309] width 1304 height 619
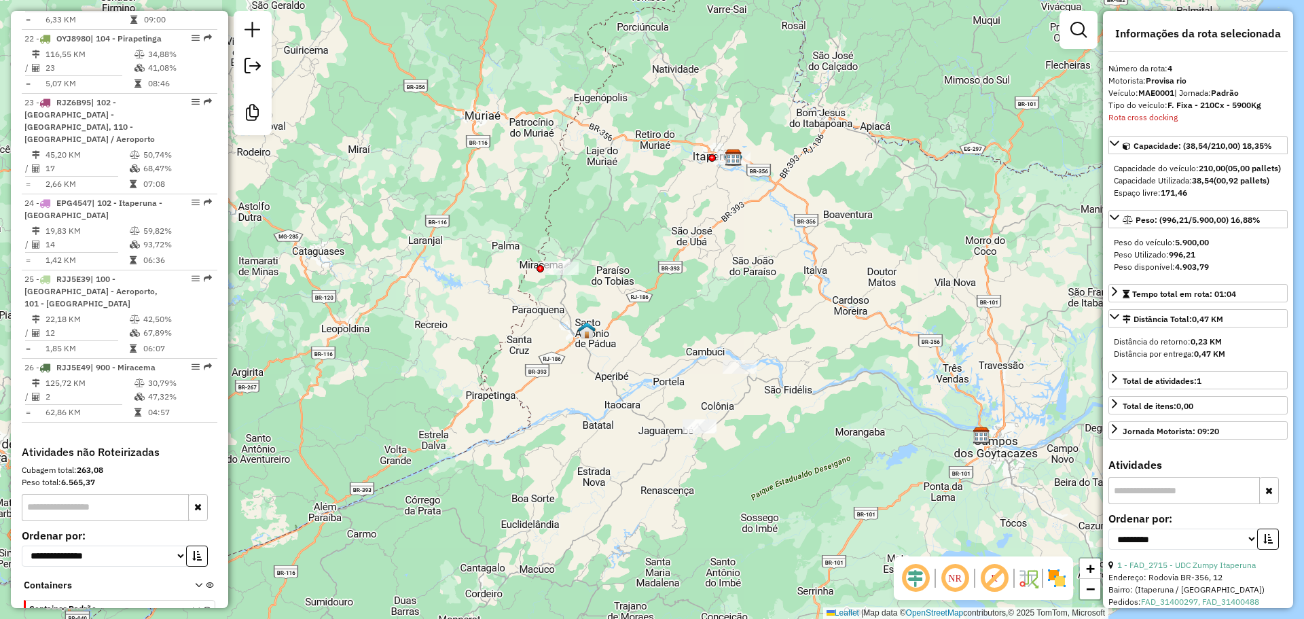
scroll to position [2094, 0]
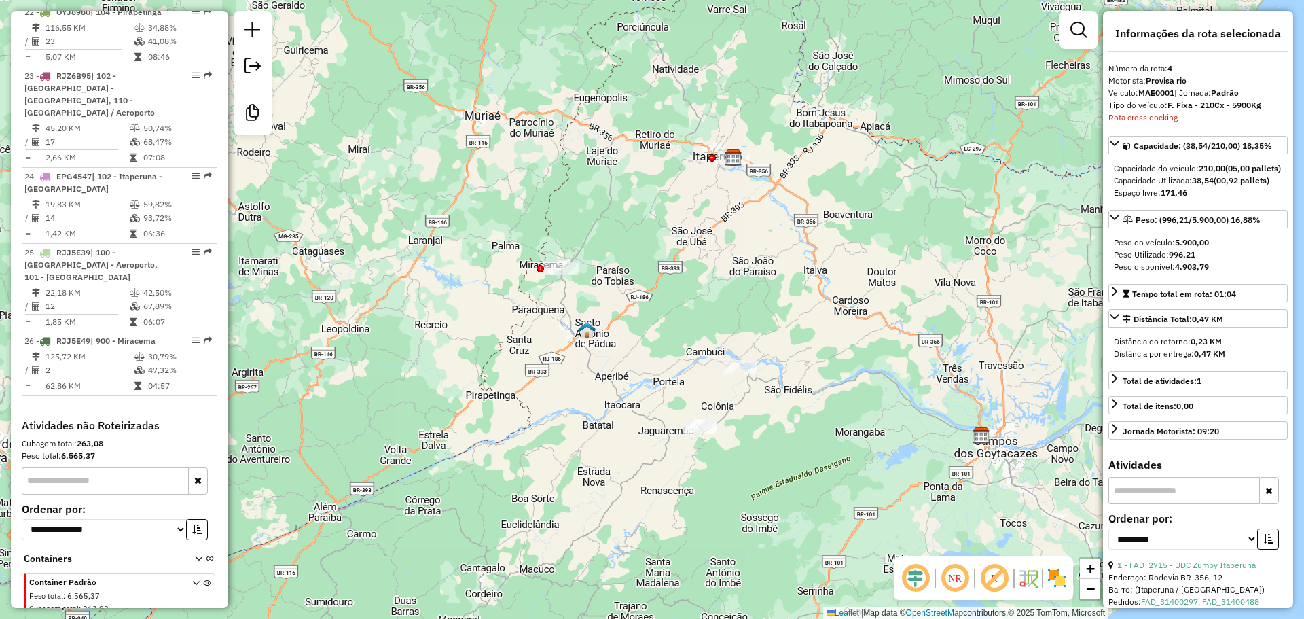
click at [559, 261] on div "Janela de atendimento Grade de atendimento Capacidade Transportadoras Veículos …" at bounding box center [652, 309] width 1304 height 619
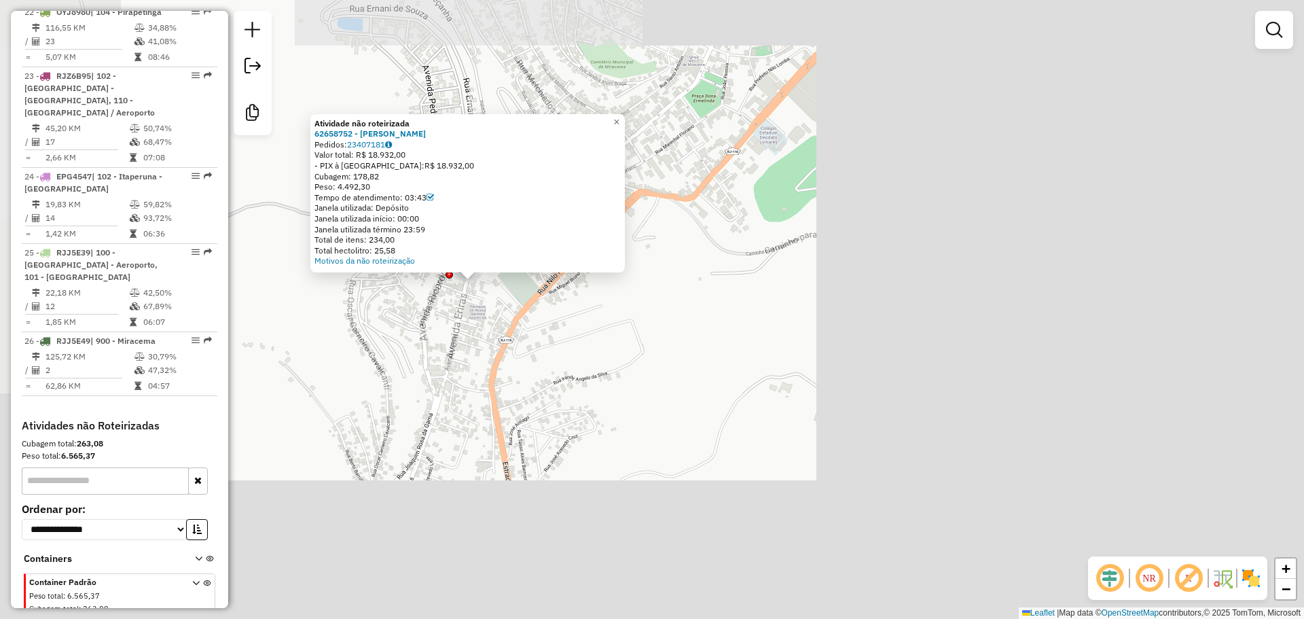
drag, startPoint x: 766, startPoint y: 524, endPoint x: 550, endPoint y: 423, distance: 237.9
click at [526, 391] on div "Atividade não roteirizada 62658752 - RULYAN ALVIM Pedidos: 23407181 Valor total…" at bounding box center [652, 309] width 1304 height 619
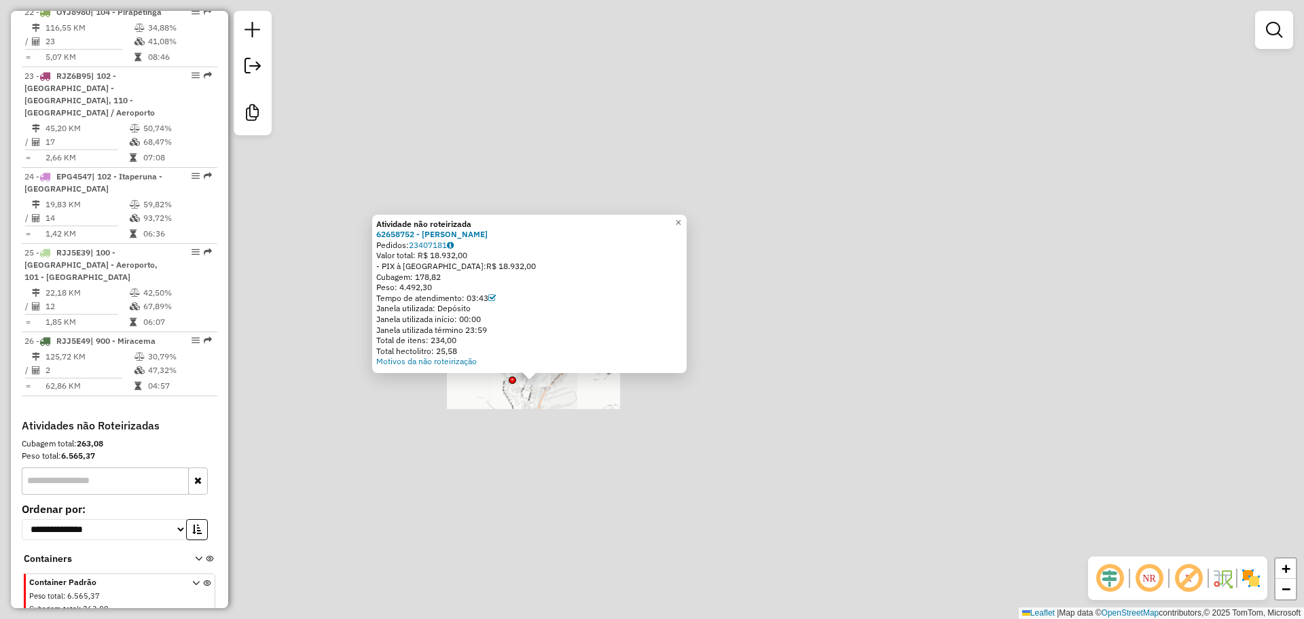
drag, startPoint x: 607, startPoint y: 513, endPoint x: 535, endPoint y: 411, distance: 125.2
click at [535, 411] on div "Atividade não roteirizada 62658752 - RULYAN ALVIM Pedidos: 23407181 Valor total…" at bounding box center [652, 309] width 1304 height 619
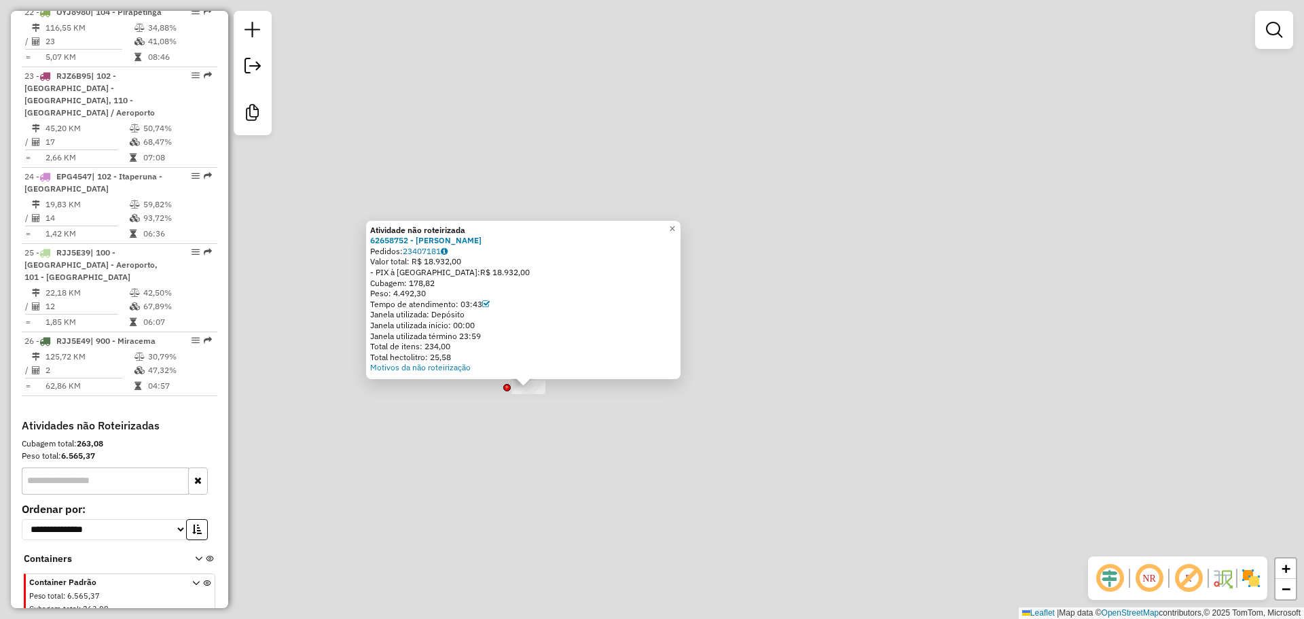
click at [637, 509] on div "Atividade não roteirizada 62658752 - RULYAN ALVIM Pedidos: 23407181 Valor total…" at bounding box center [652, 309] width 1304 height 619
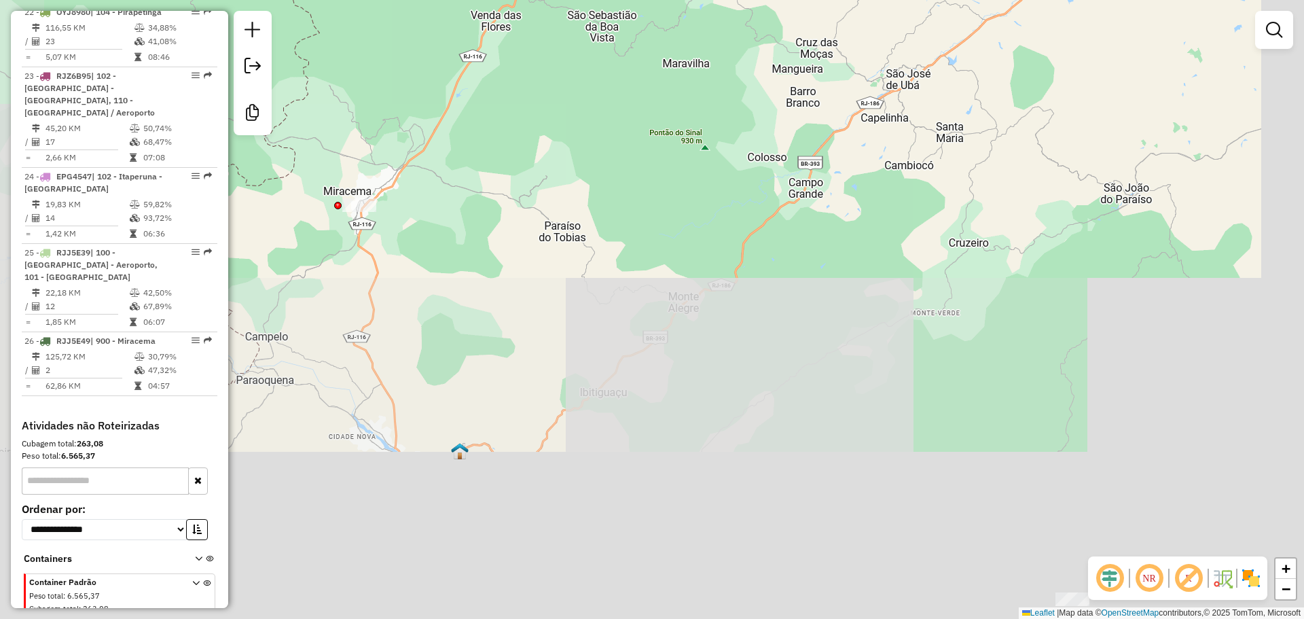
drag, startPoint x: 465, startPoint y: 357, endPoint x: 475, endPoint y: 355, distance: 9.9
click at [458, 344] on div "Janela de atendimento Grade de atendimento Capacidade Transportadoras Veículos …" at bounding box center [652, 309] width 1304 height 619
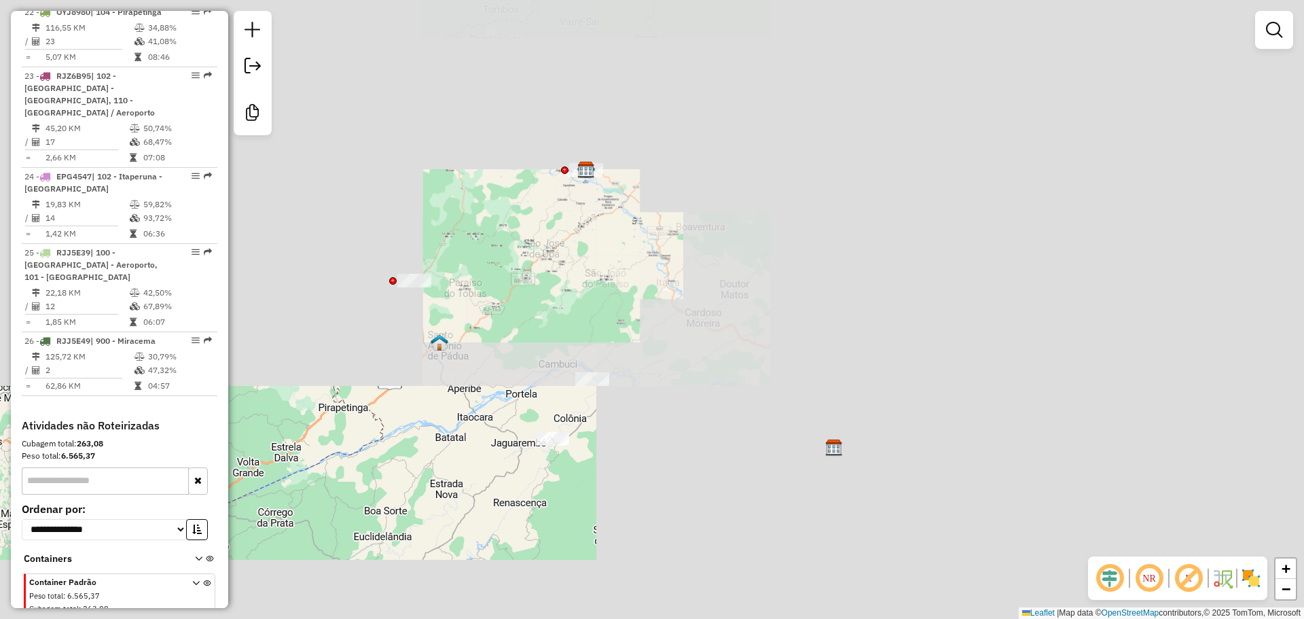
drag, startPoint x: 653, startPoint y: 444, endPoint x: 603, endPoint y: 435, distance: 51.2
click at [636, 425] on div "Janela de atendimento Grade de atendimento Capacidade Transportadoras Veículos …" at bounding box center [652, 309] width 1304 height 619
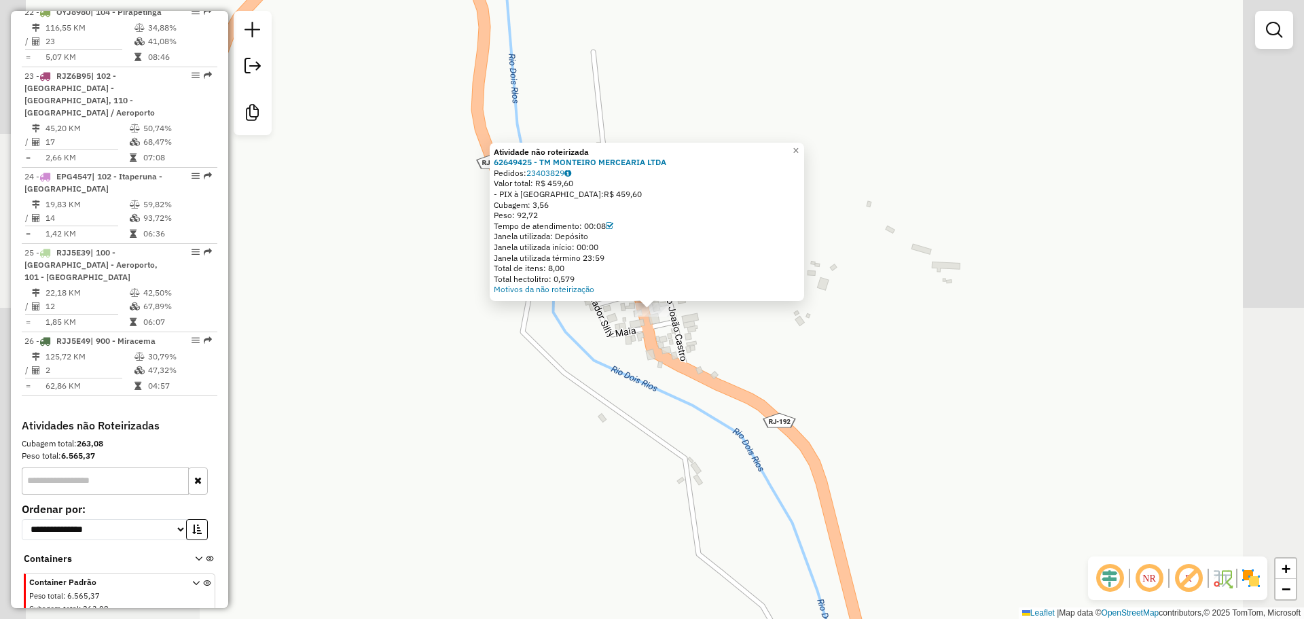
click at [777, 365] on div "Atividade não roteirizada 62649425 - TM MONTEIRO MERCEARIA LTDA Pedidos: 234038…" at bounding box center [652, 309] width 1304 height 619
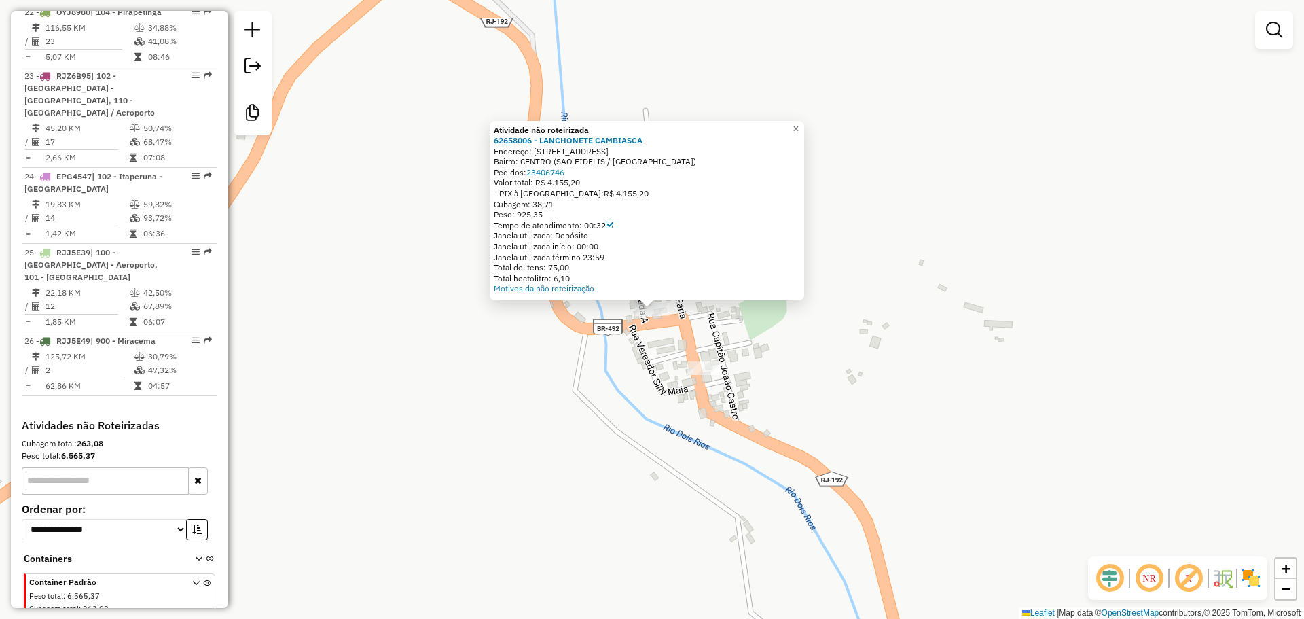
click at [964, 376] on div "Atividade não roteirizada 62658006 - LANCHONETE CAMBIASCA Endereço: [STREET_ADD…" at bounding box center [652, 309] width 1304 height 619
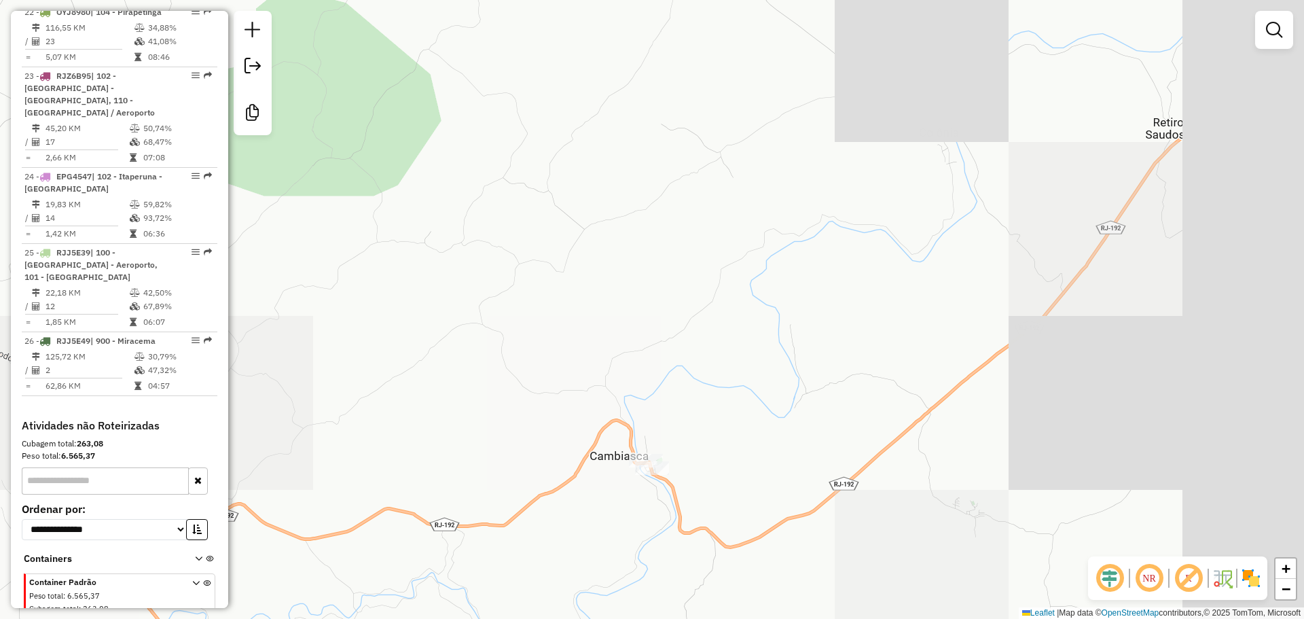
drag, startPoint x: 974, startPoint y: 338, endPoint x: 721, endPoint y: 446, distance: 274.8
click at [721, 446] on div "Janela de atendimento Grade de atendimento Capacidade Transportadoras Veículos …" at bounding box center [652, 309] width 1304 height 619
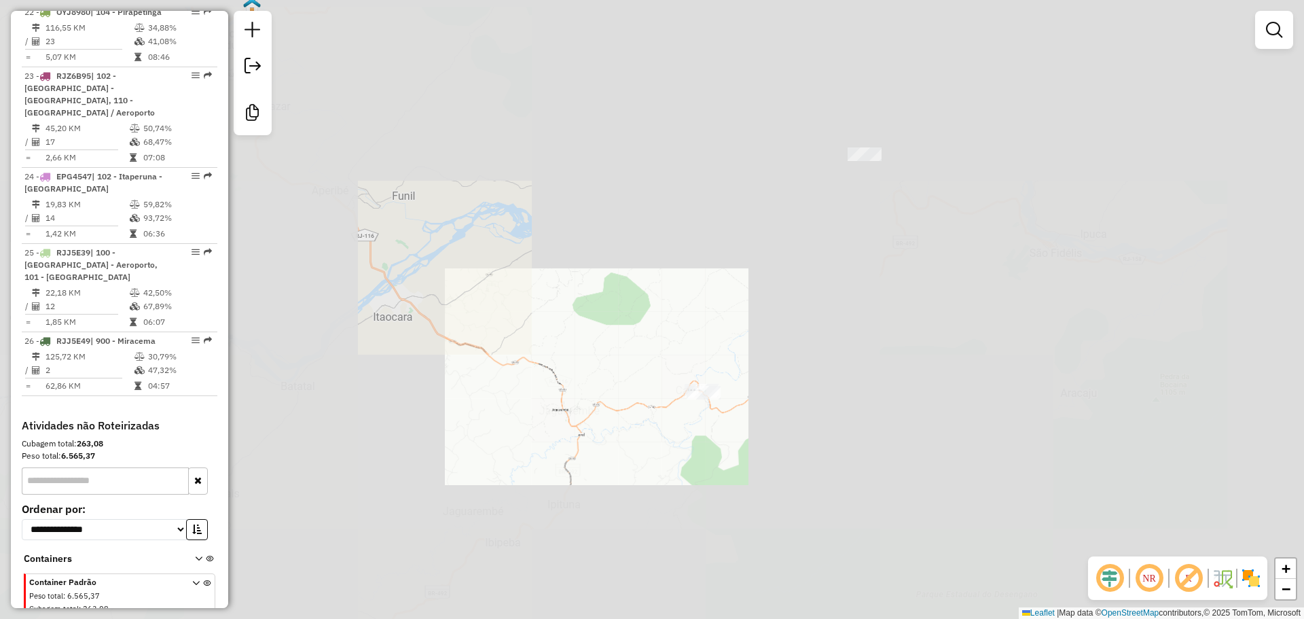
drag, startPoint x: 891, startPoint y: 272, endPoint x: 803, endPoint y: 331, distance: 105.3
click at [803, 331] on div "Janela de atendimento Grade de atendimento Capacidade Transportadoras Veículos …" at bounding box center [652, 309] width 1304 height 619
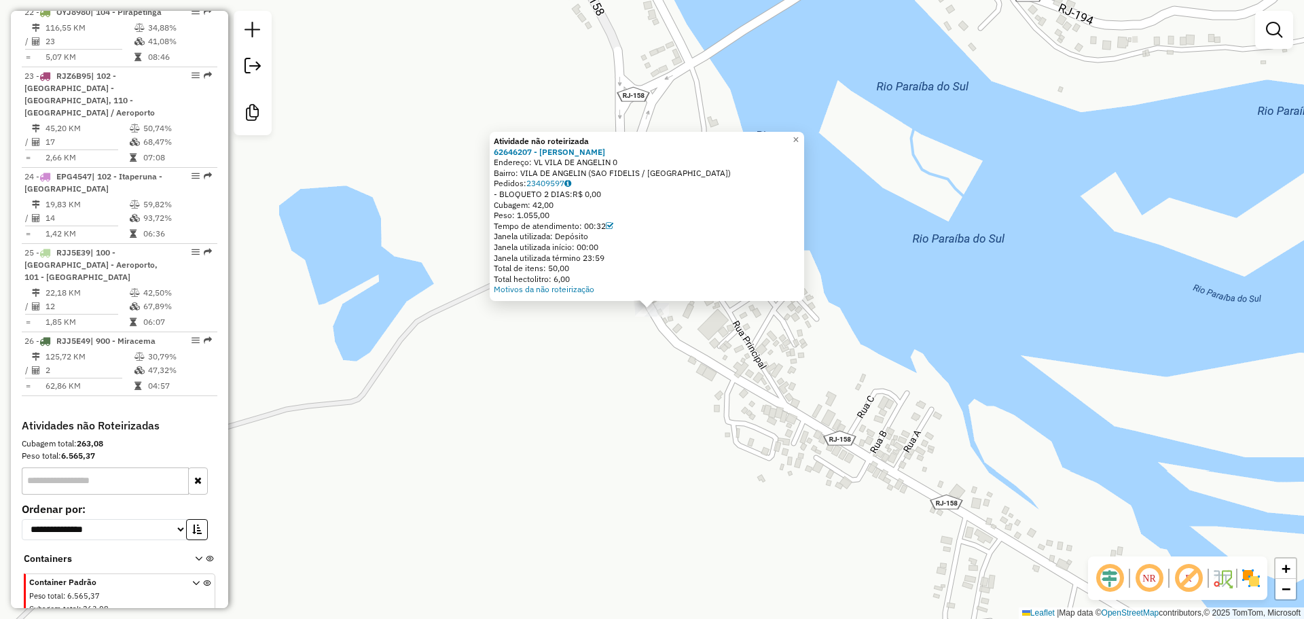
click at [675, 389] on div "Atividade não roteirizada 62646207 - [PERSON_NAME]: VL VILA DE ANGELIN 0 Bairro…" at bounding box center [652, 309] width 1304 height 619
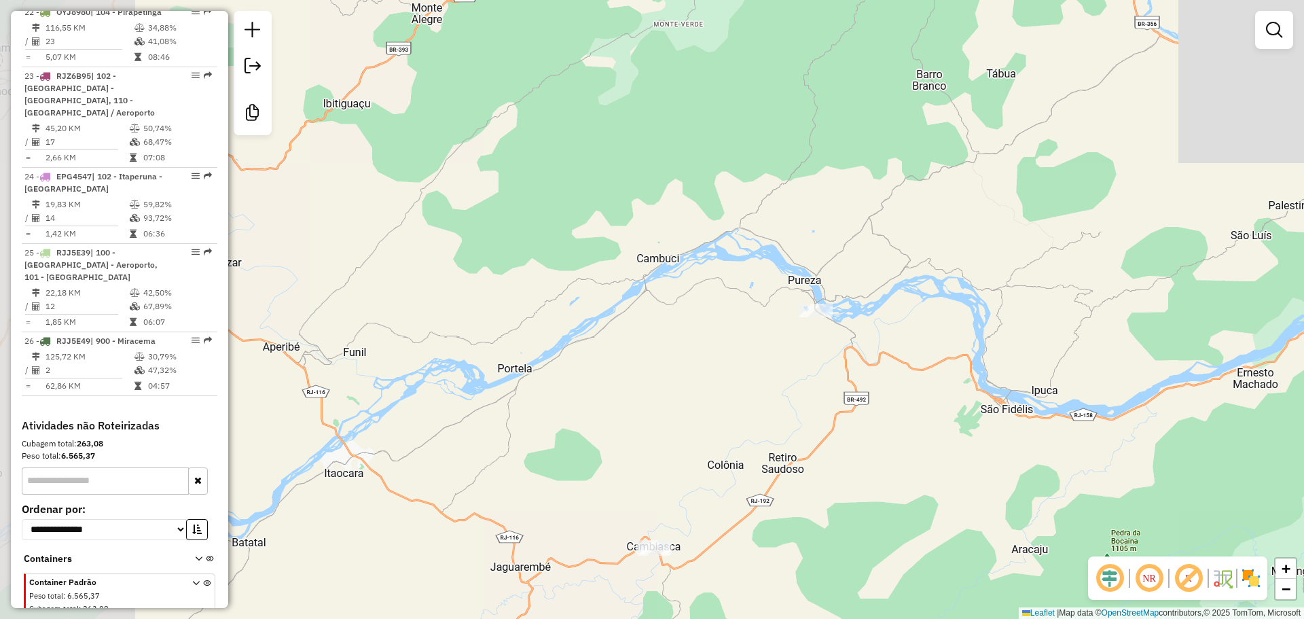
drag, startPoint x: 650, startPoint y: 459, endPoint x: 826, endPoint y: 365, distance: 199.7
click at [826, 365] on div "Janela de atendimento Grade de atendimento Capacidade Transportadoras Veículos …" at bounding box center [652, 309] width 1304 height 619
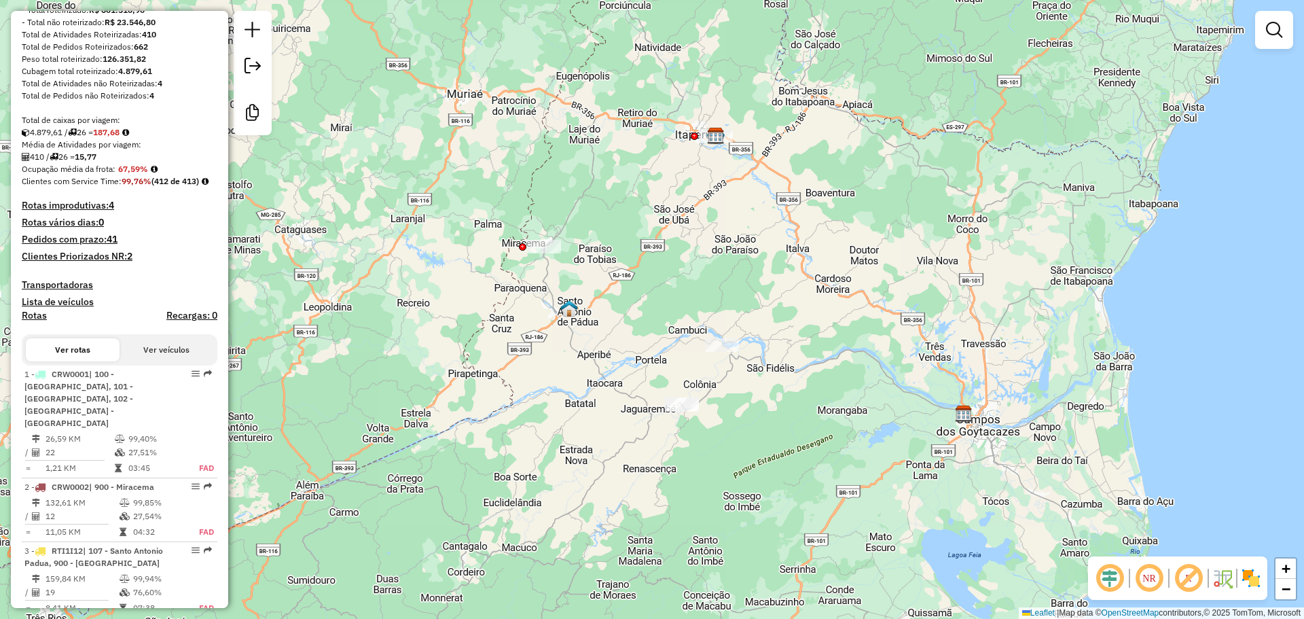
scroll to position [124, 0]
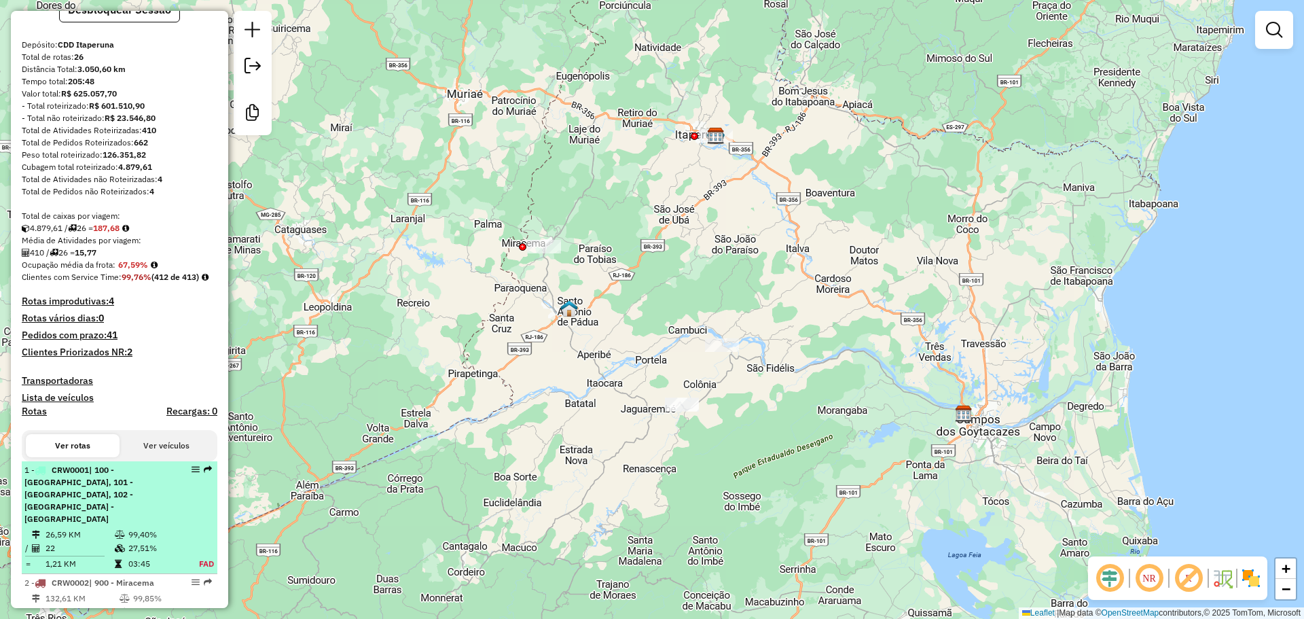
select select "**********"
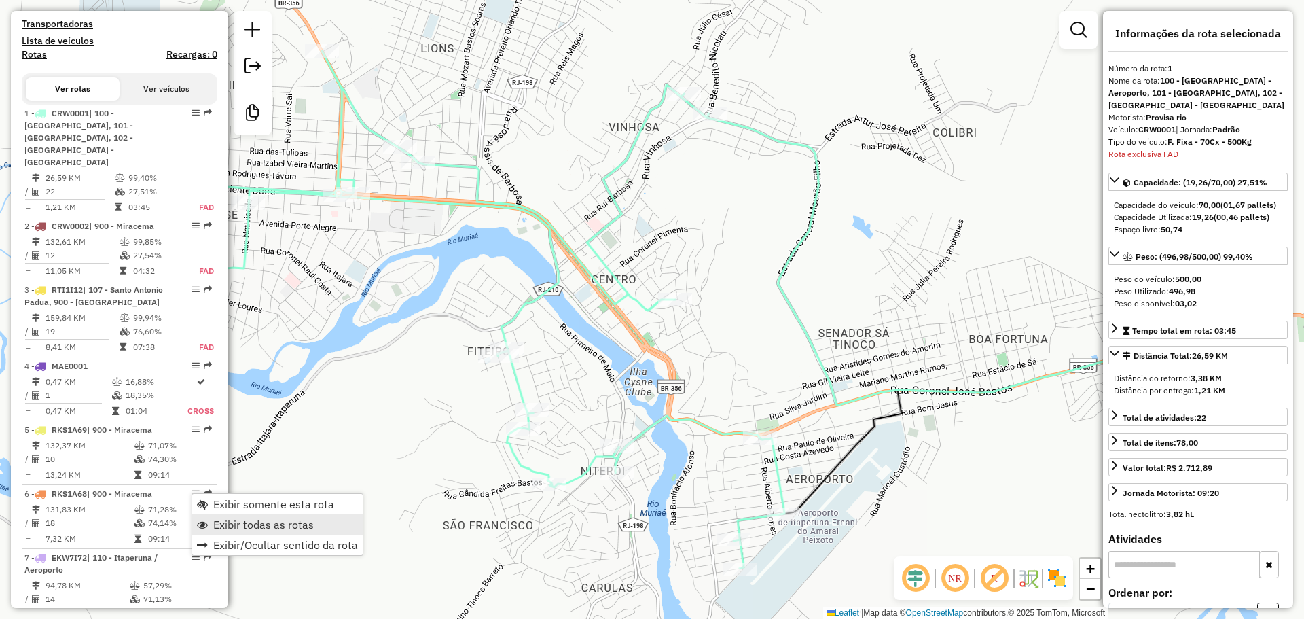
scroll to position [598, 0]
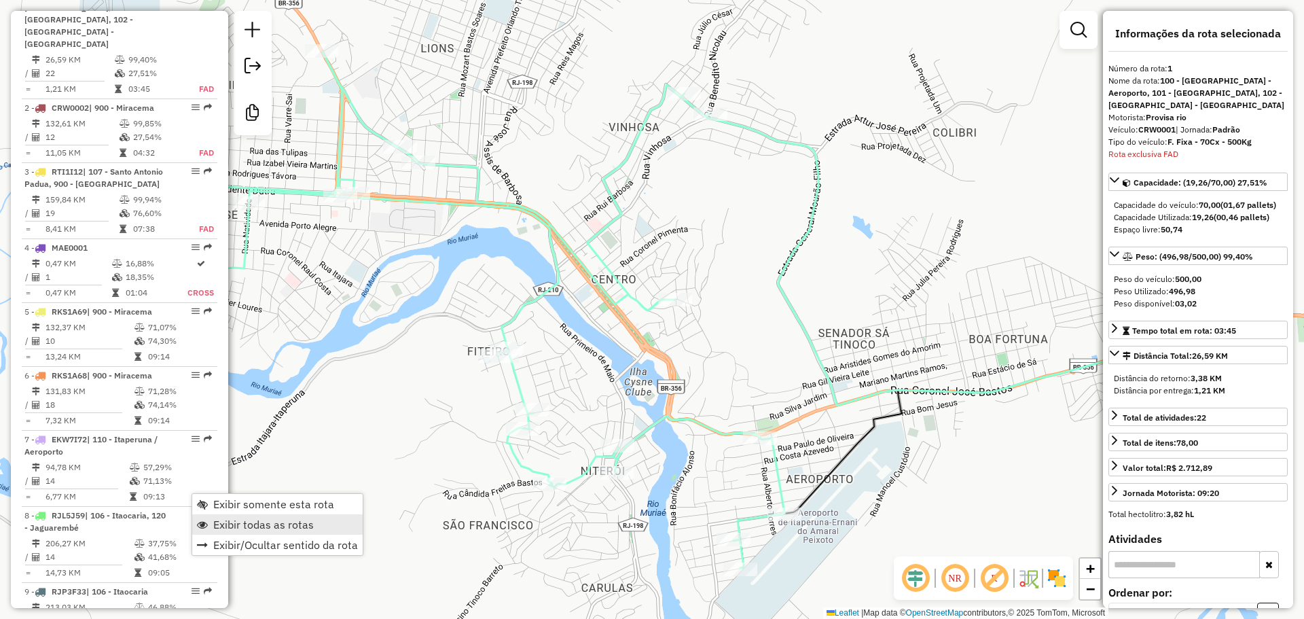
click at [245, 525] on span "Exibir todas as rotas" at bounding box center [263, 524] width 101 height 11
click at [335, 361] on div "Janela de atendimento Grade de atendimento Capacidade Transportadoras Veículos …" at bounding box center [652, 309] width 1304 height 619
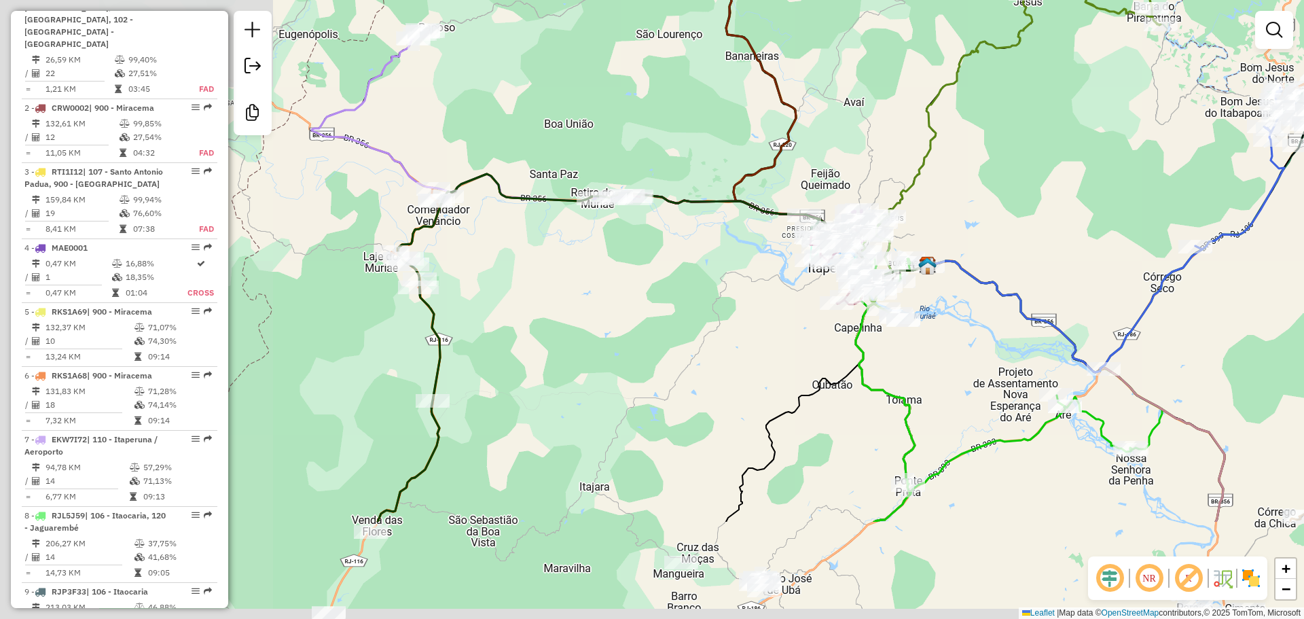
drag, startPoint x: 598, startPoint y: 528, endPoint x: 920, endPoint y: 393, distance: 349.8
click at [920, 393] on div "Janela de atendimento Grade de atendimento Capacidade Transportadoras Veículos …" at bounding box center [652, 309] width 1304 height 619
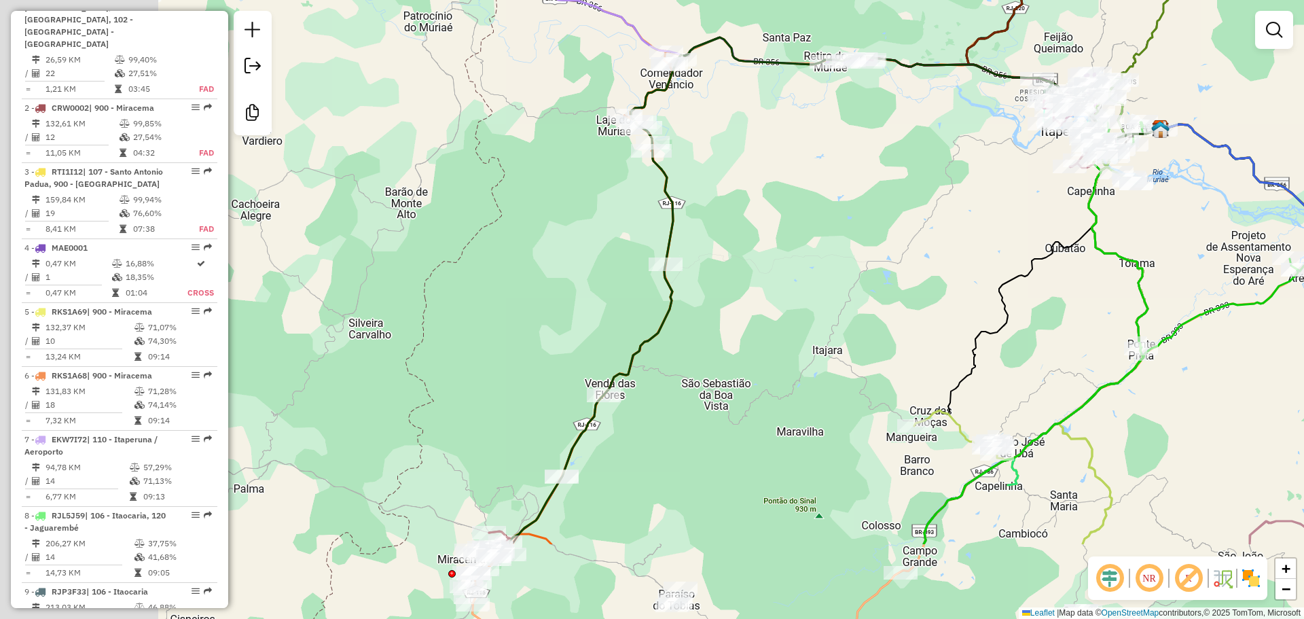
drag, startPoint x: 284, startPoint y: 559, endPoint x: 626, endPoint y: 410, distance: 372.9
click at [642, 312] on div "Janela de atendimento Grade de atendimento Capacidade Transportadoras Veículos …" at bounding box center [652, 309] width 1304 height 619
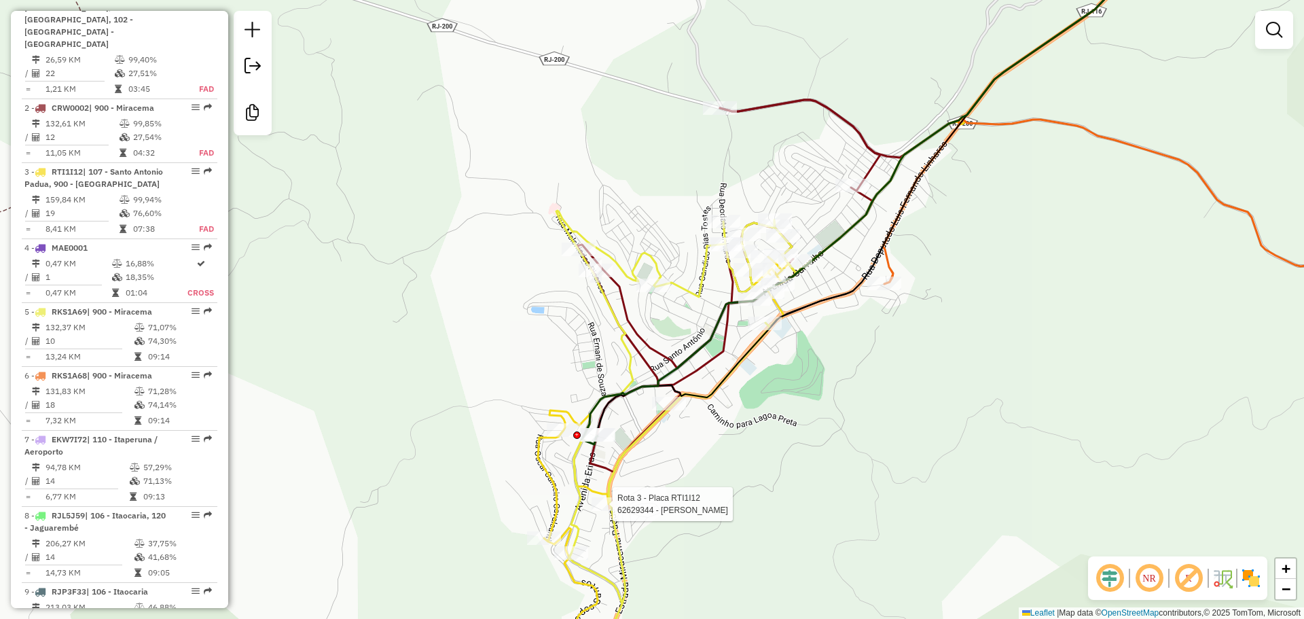
select select "**********"
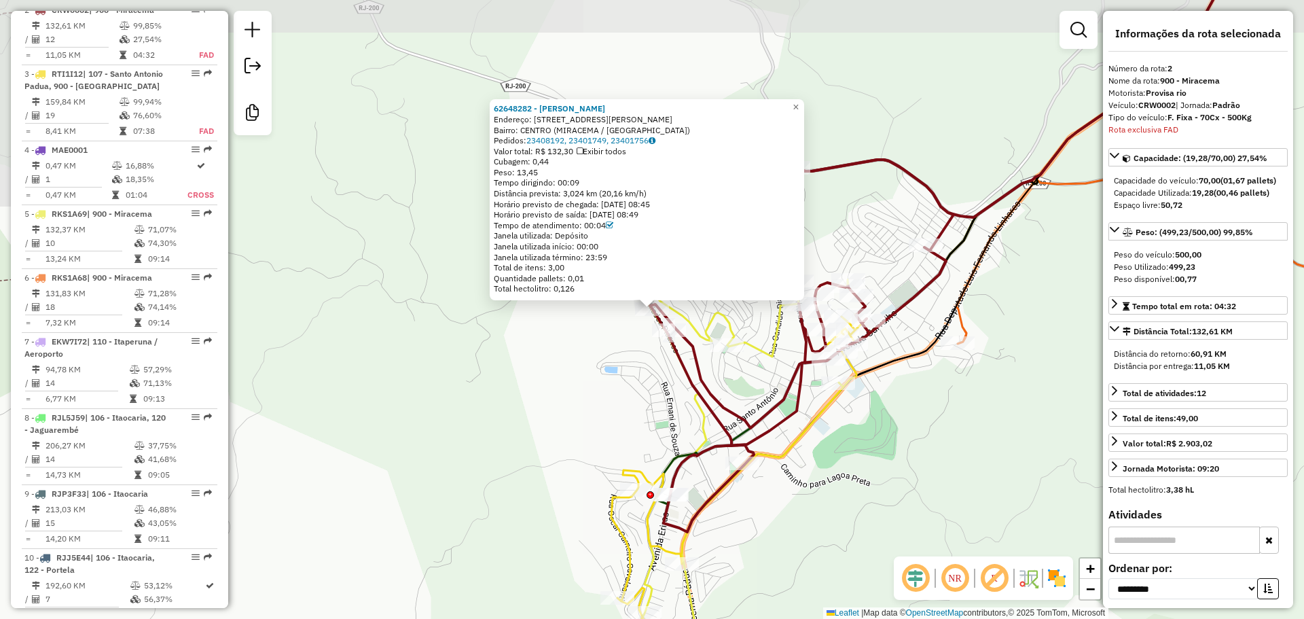
scroll to position [687, 0]
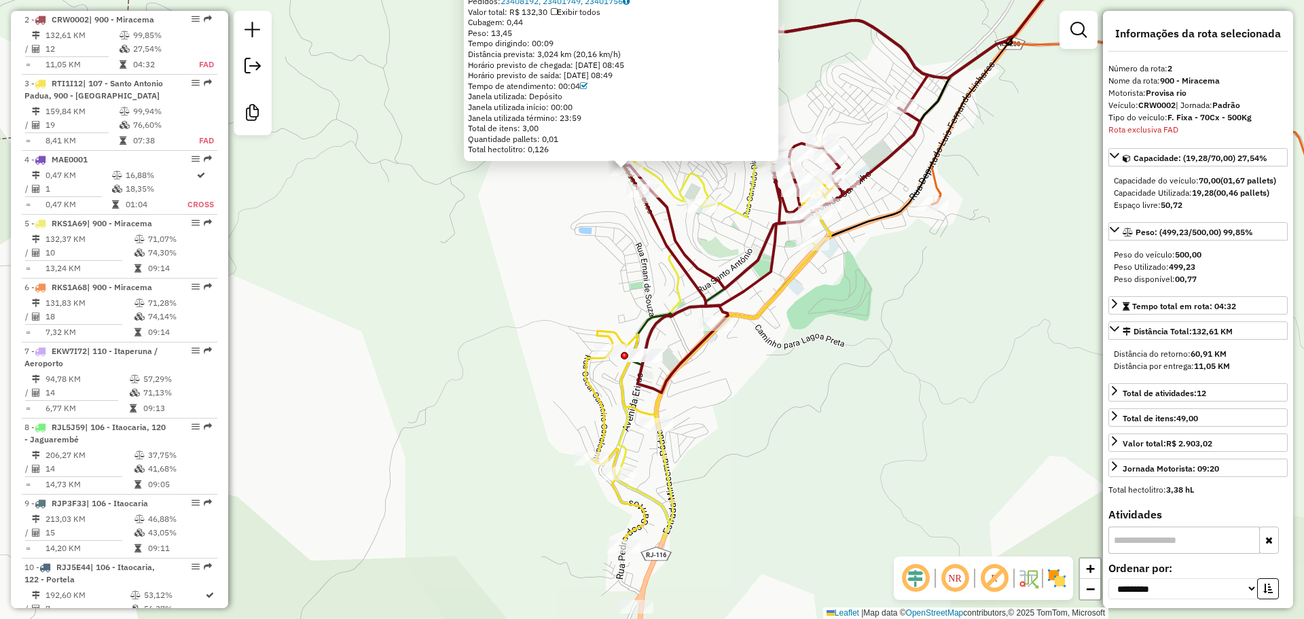
drag, startPoint x: 534, startPoint y: 459, endPoint x: 508, endPoint y: 334, distance: 127.6
click at [508, 334] on div "62648282 - [PERSON_NAME] Endereço: [STREET_ADDRESS][PERSON_NAME] Pedidos: 23408…" at bounding box center [652, 309] width 1304 height 619
click at [522, 413] on div "62648282 - [PERSON_NAME] Endereço: [STREET_ADDRESS][PERSON_NAME] Pedidos: 23408…" at bounding box center [652, 309] width 1304 height 619
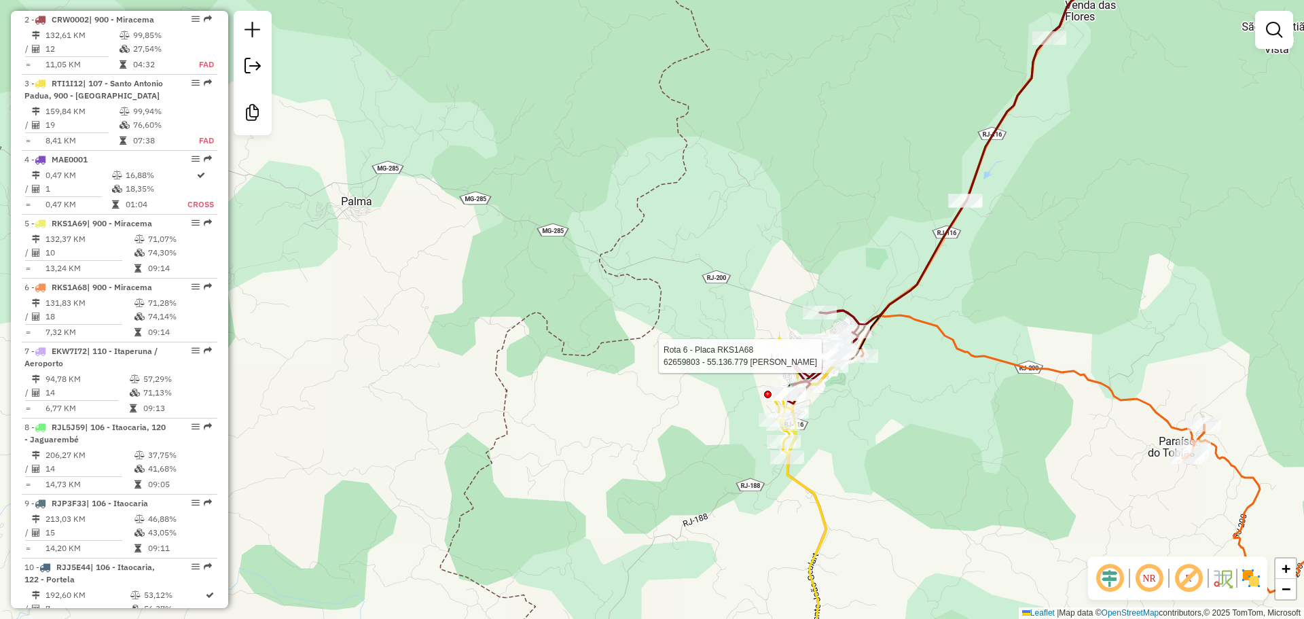
select select "**********"
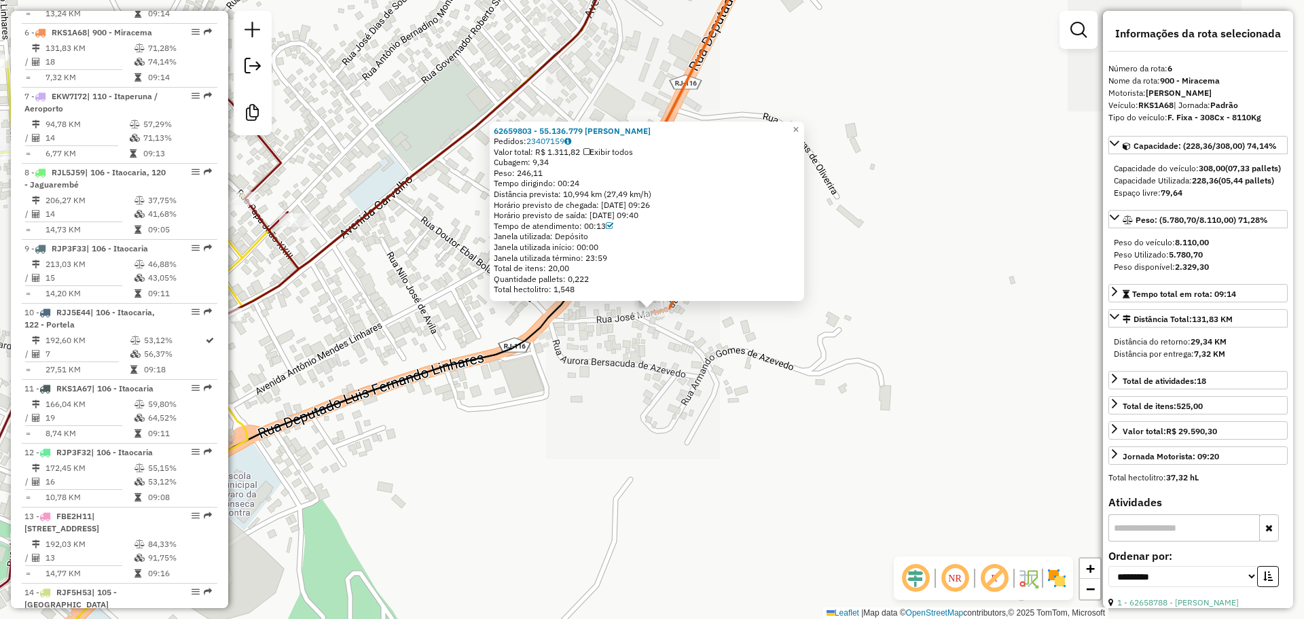
scroll to position [954, 0]
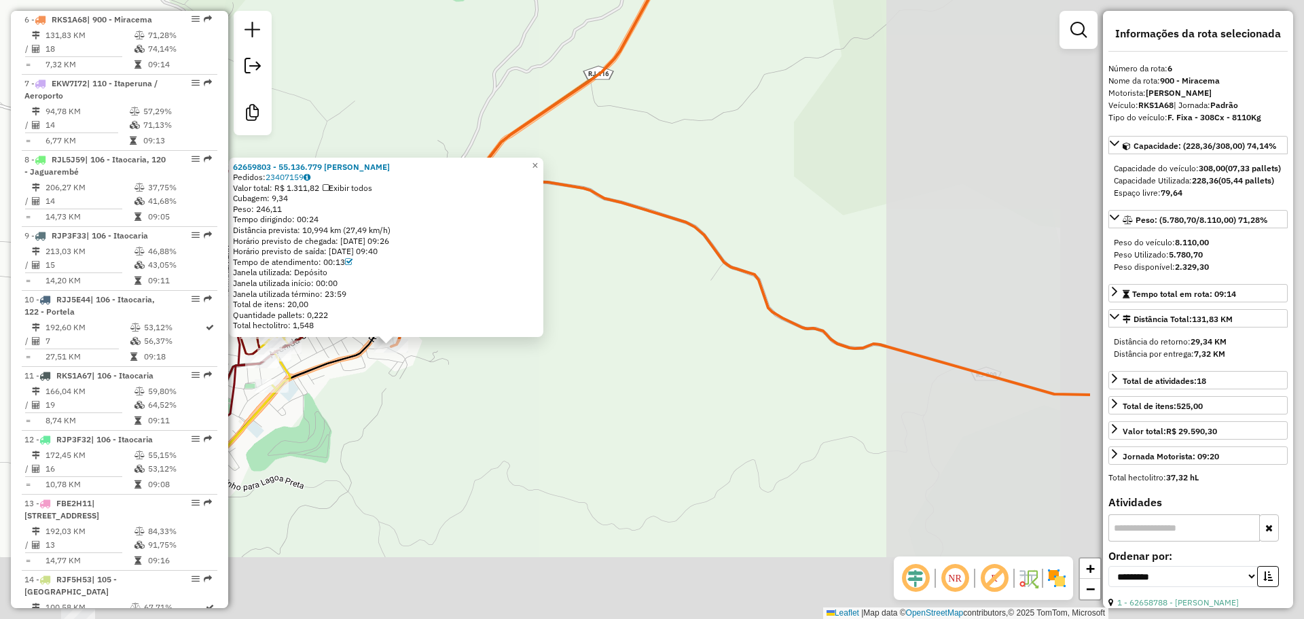
drag, startPoint x: 787, startPoint y: 506, endPoint x: 438, endPoint y: 419, distance: 359.2
click at [438, 419] on div "62659803 - 55.136.779 [PERSON_NAME]: 23407159 Valor total: R$ 1.311,82 Exibir t…" at bounding box center [652, 309] width 1304 height 619
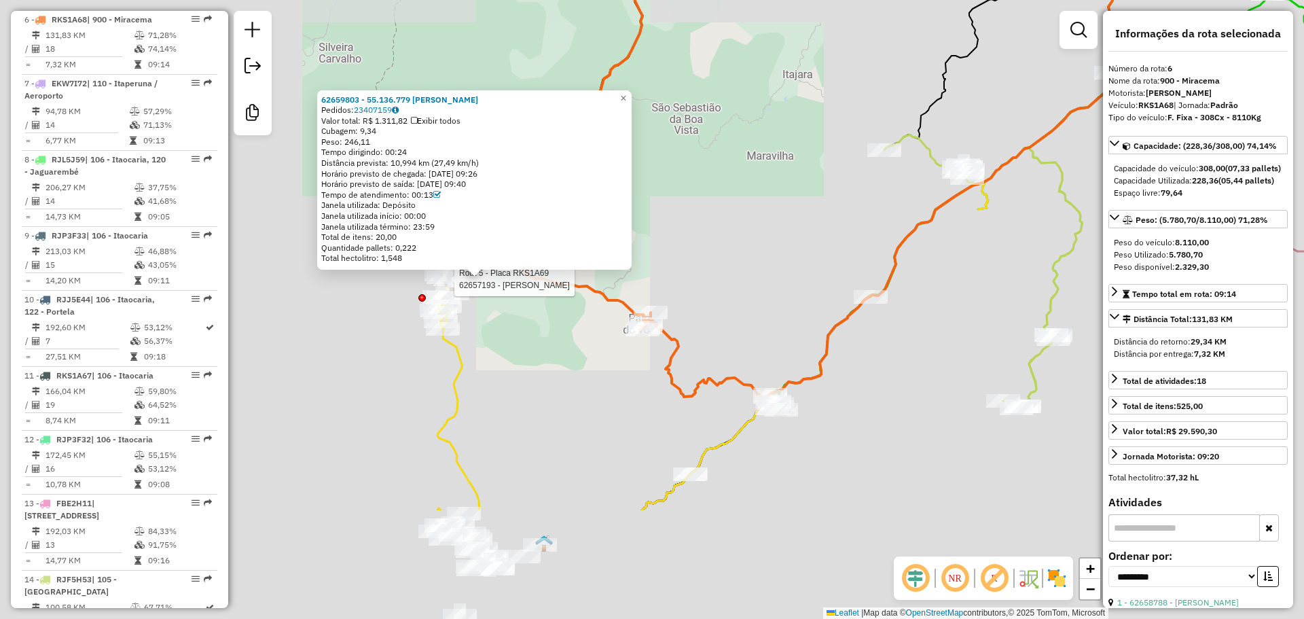
drag, startPoint x: 768, startPoint y: 543, endPoint x: 721, endPoint y: 501, distance: 62.6
click at [569, 257] on div "Rota 5 - Placa RKS1A69 62657193 - ADRIA EIRAS 62659803 - 55.136.779 [PERSON_NAM…" at bounding box center [652, 309] width 1304 height 619
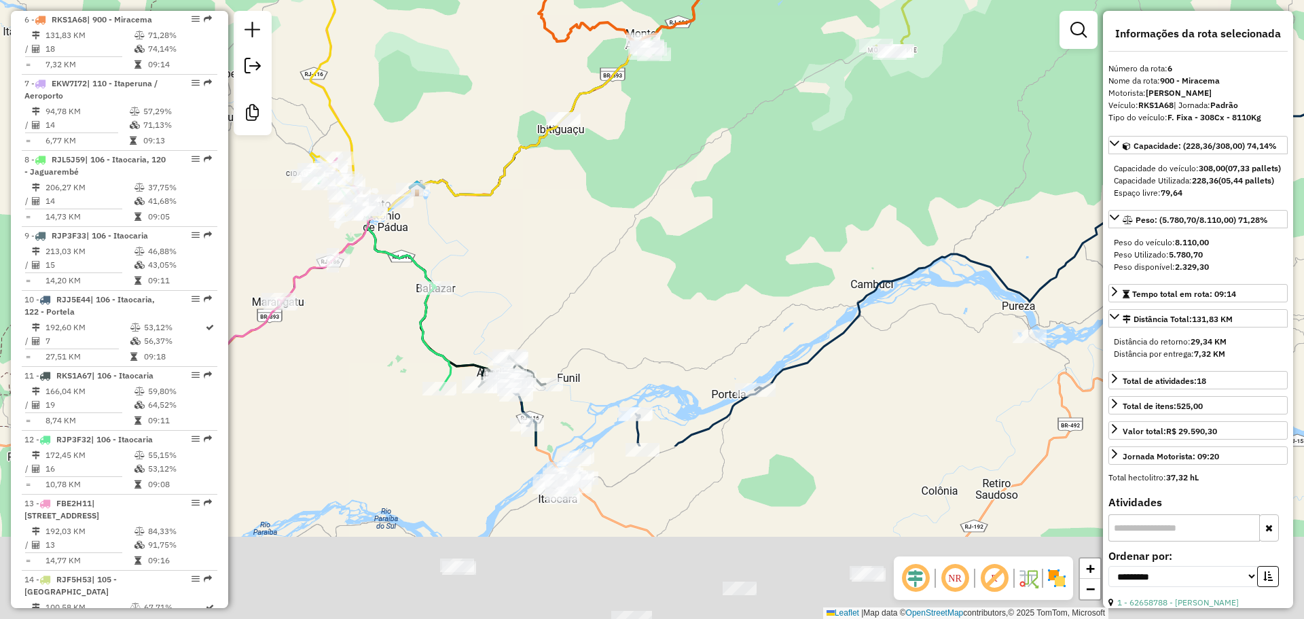
drag, startPoint x: 725, startPoint y: 535, endPoint x: 684, endPoint y: 325, distance: 213.8
click at [660, 270] on div "Rota 5 - Placa RKS1A69 62657193 - ADRIA EIRAS 62659803 - 55.136.779 [PERSON_NAM…" at bounding box center [652, 309] width 1304 height 619
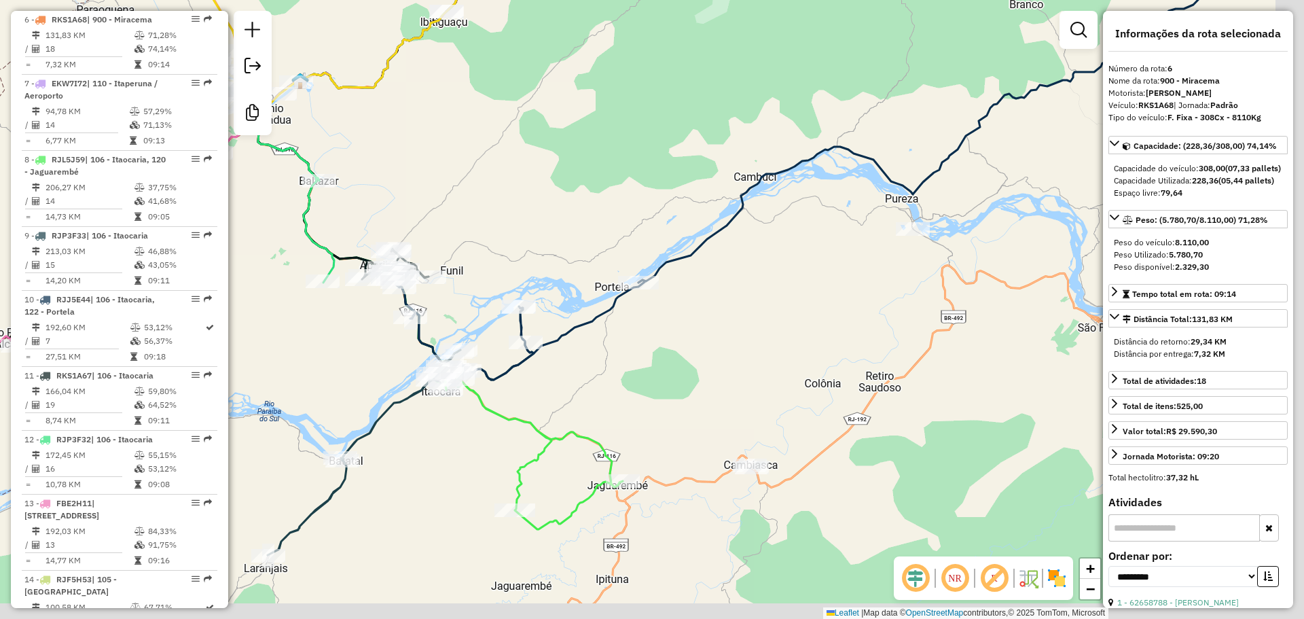
drag, startPoint x: 707, startPoint y: 501, endPoint x: 758, endPoint y: 441, distance: 79.1
click at [697, 499] on div "Rota 5 - Placa RKS1A69 62657193 - ADRIA EIRAS 62659803 - 55.136.779 [PERSON_NAM…" at bounding box center [652, 309] width 1304 height 619
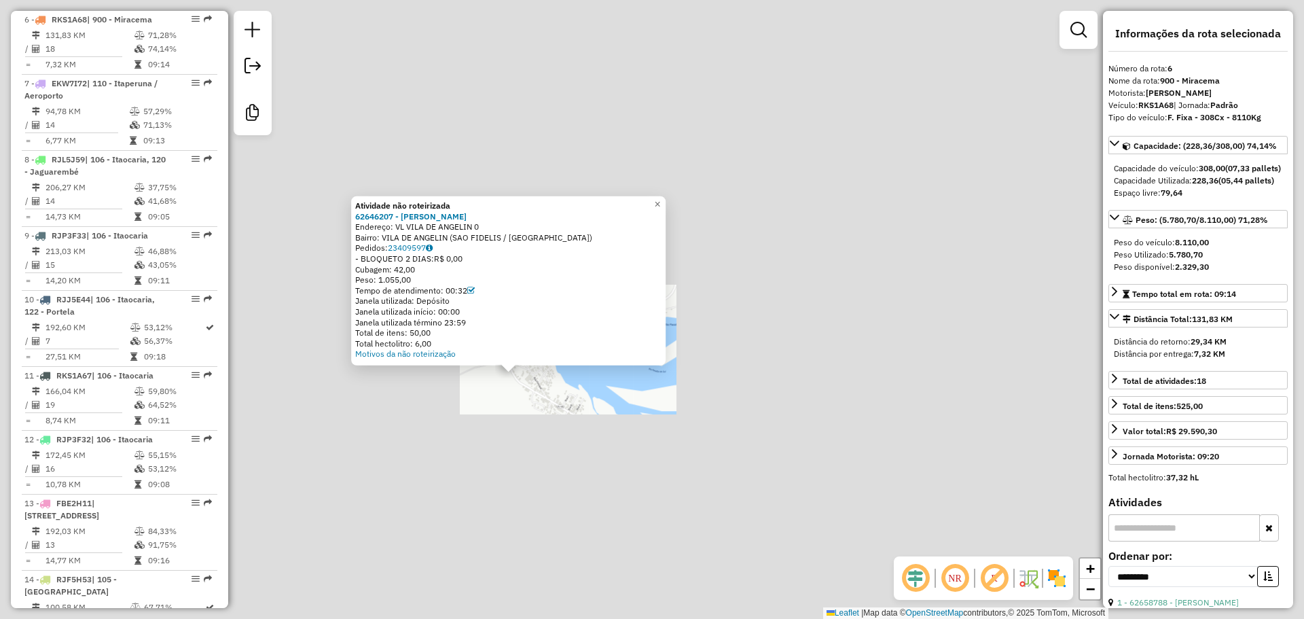
click at [505, 438] on div "Atividade não roteirizada 62646207 - [PERSON_NAME]: VL VILA DE ANGELIN 0 Bairro…" at bounding box center [652, 309] width 1304 height 619
